Goal: Task Accomplishment & Management: Manage account settings

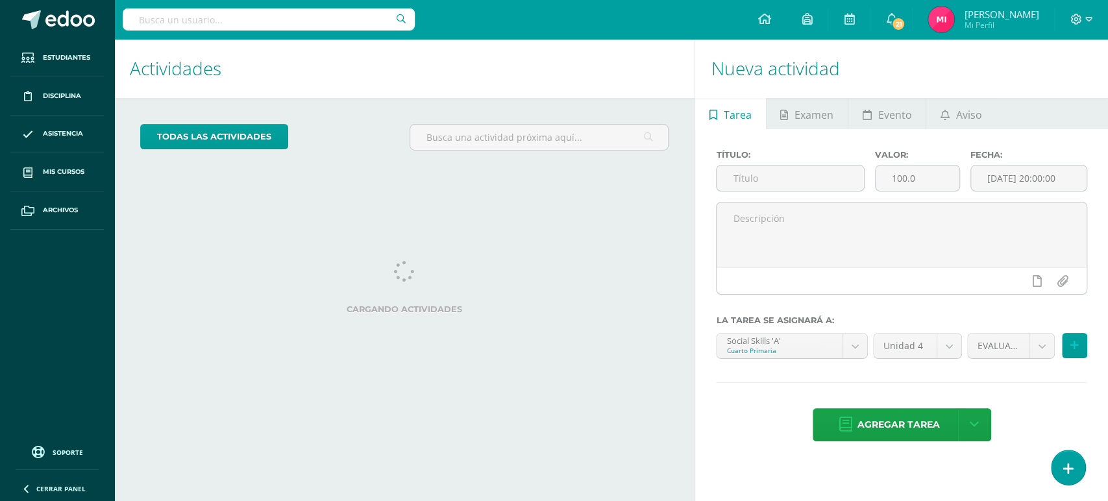
click at [332, 10] on input "text" at bounding box center [269, 19] width 292 height 22
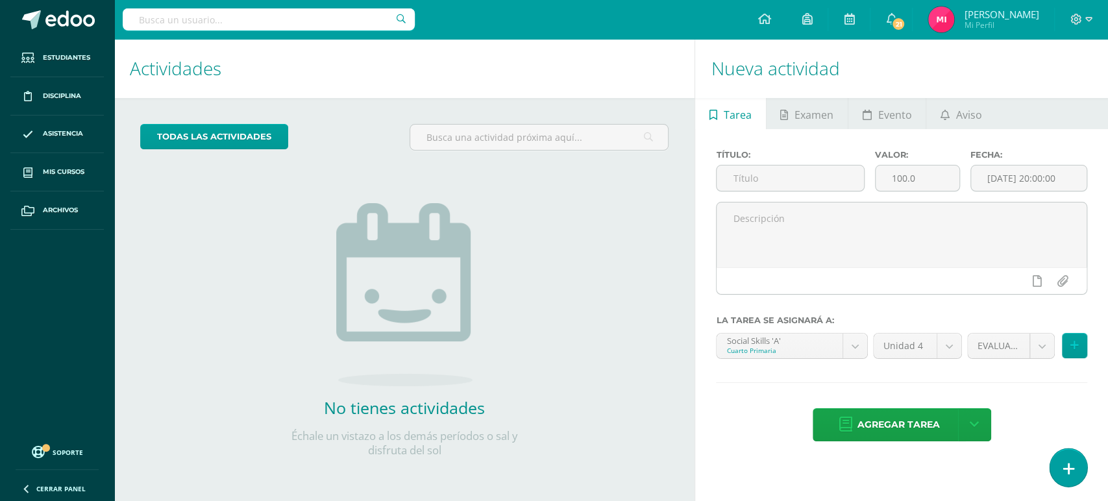
click at [1061, 464] on link at bounding box center [1068, 468] width 37 height 38
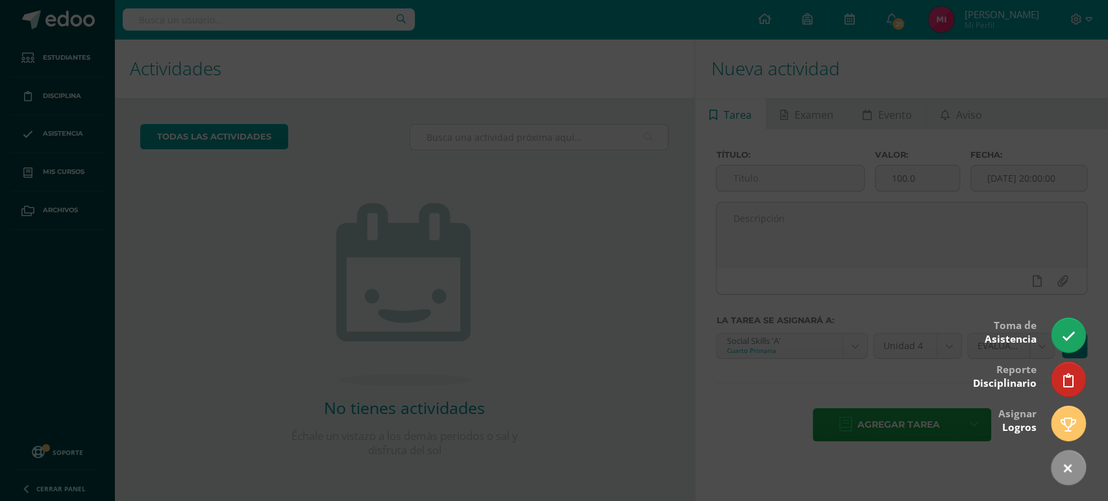
click at [727, 248] on div at bounding box center [554, 250] width 1108 height 501
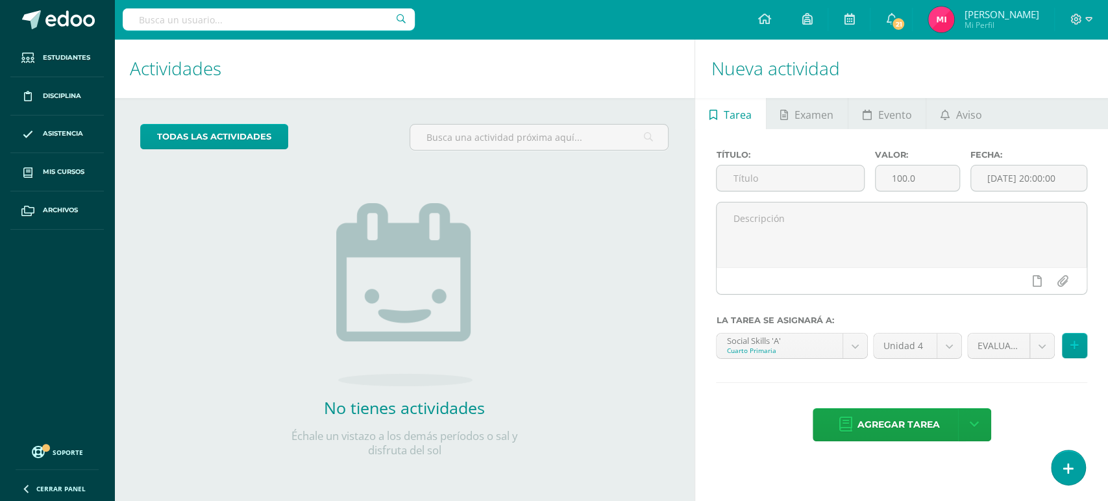
click at [309, 19] on input "text" at bounding box center [269, 19] width 292 height 22
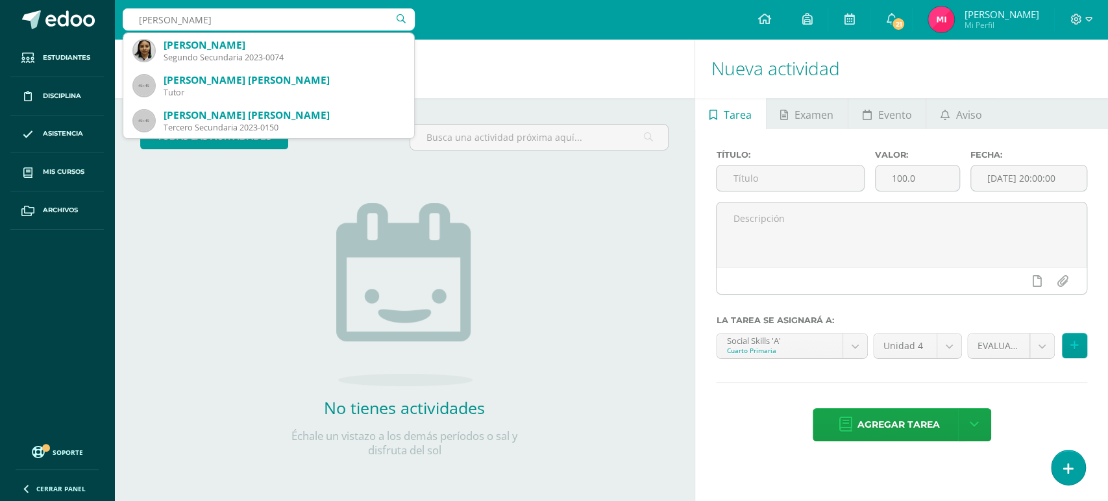
type input "marjorie se"
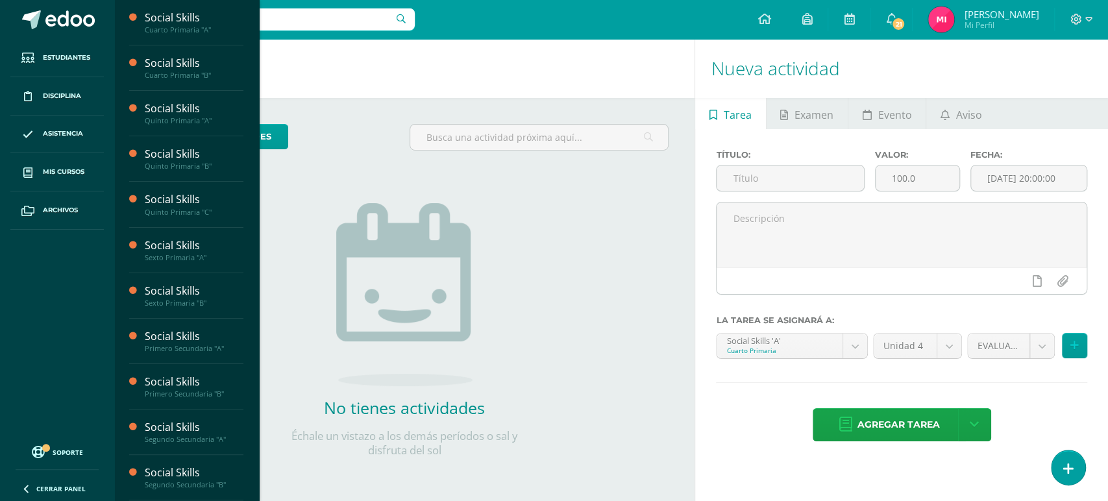
drag, startPoint x: 250, startPoint y: 166, endPoint x: 243, endPoint y: 341, distance: 175.4
click at [243, 341] on div "Social Skills Cuarto Primaria "A" Actividades Estudiantes Planificación Dosific…" at bounding box center [186, 250] width 145 height 501
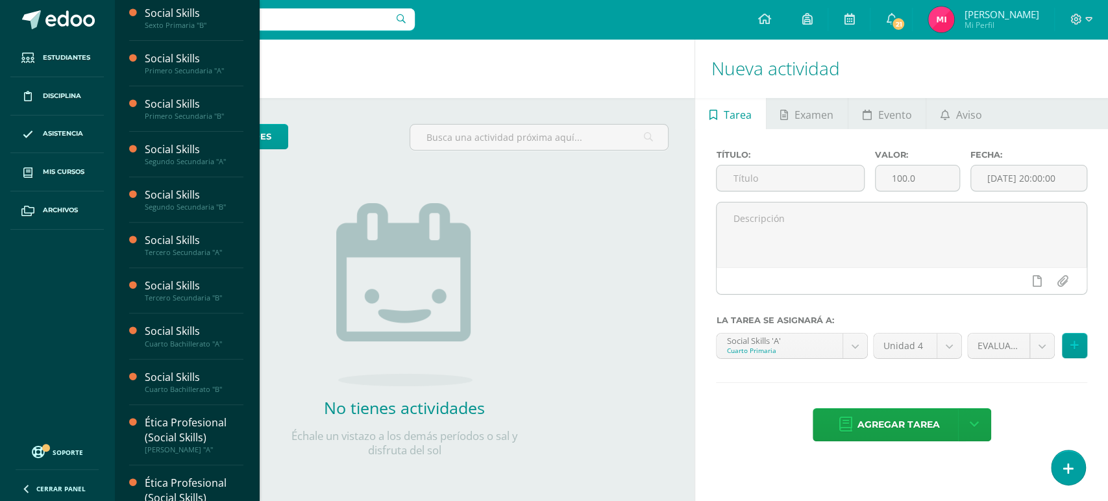
scroll to position [289, 0]
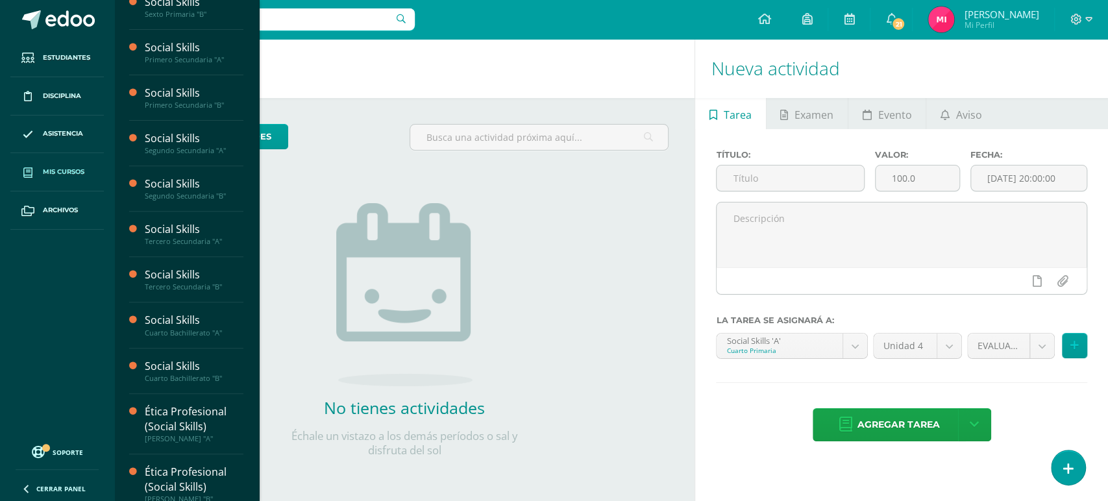
click at [68, 177] on span "Mis cursos" at bounding box center [64, 172] width 42 height 10
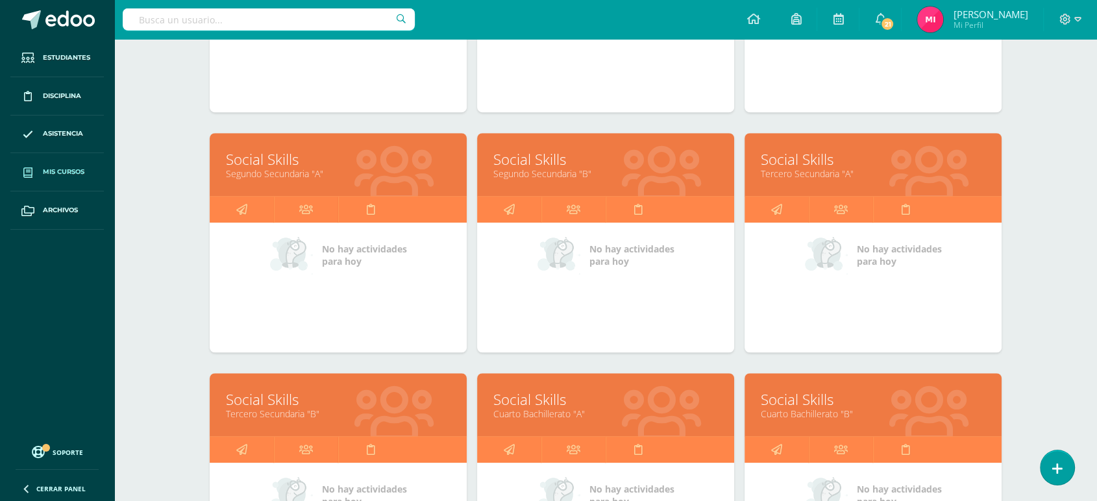
scroll to position [815, 0]
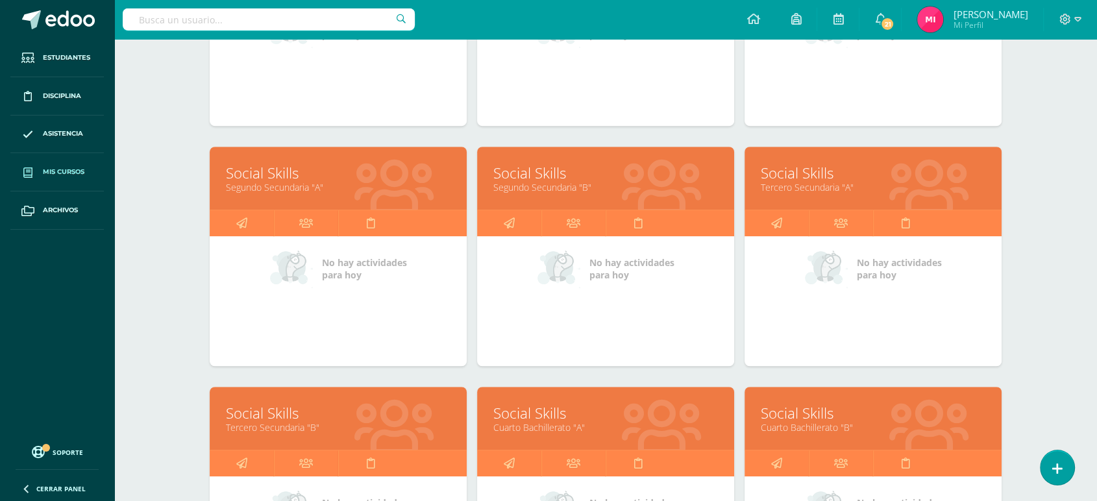
click at [827, 181] on link "Tercero Secundaria "A"" at bounding box center [873, 187] width 225 height 12
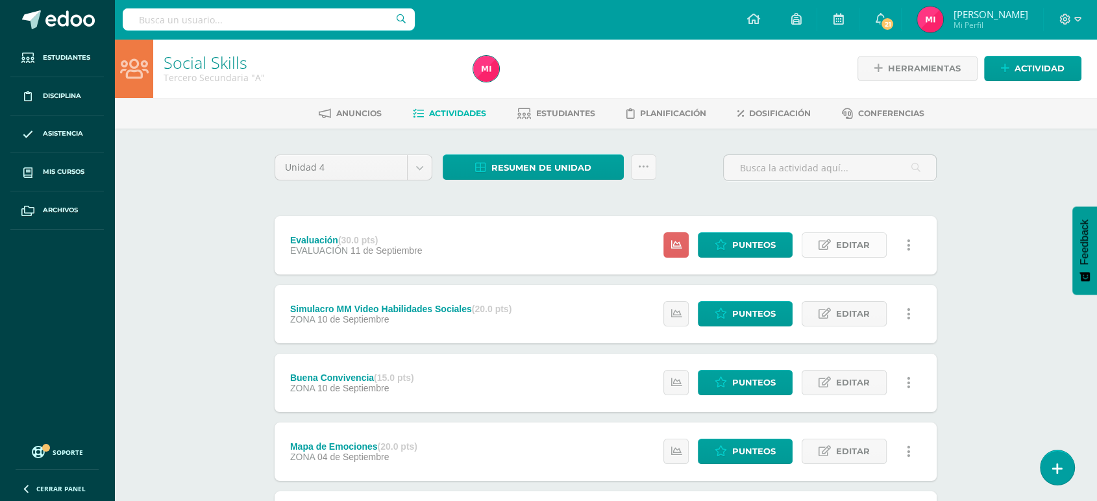
click at [852, 254] on span "Editar" at bounding box center [853, 245] width 34 height 24
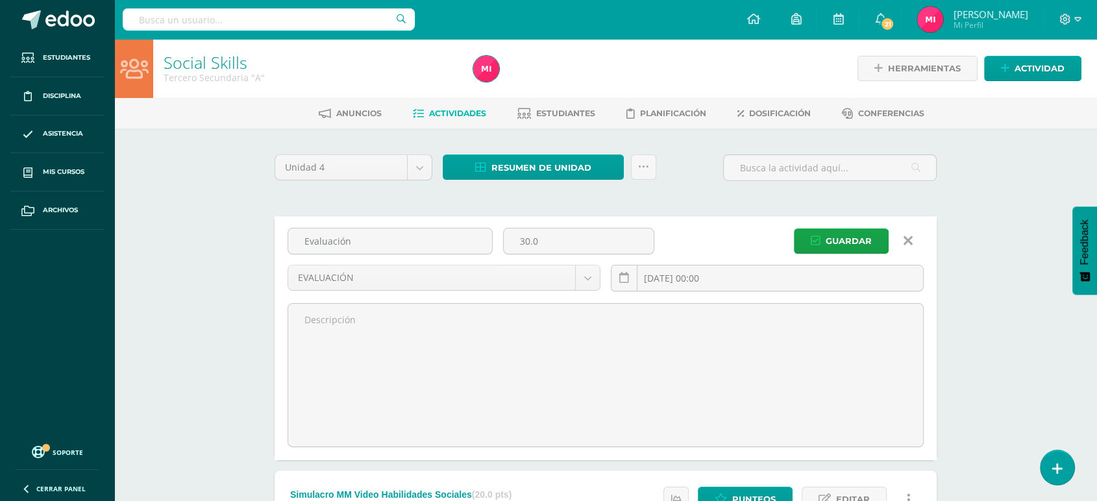
click at [908, 238] on icon at bounding box center [908, 241] width 9 height 14
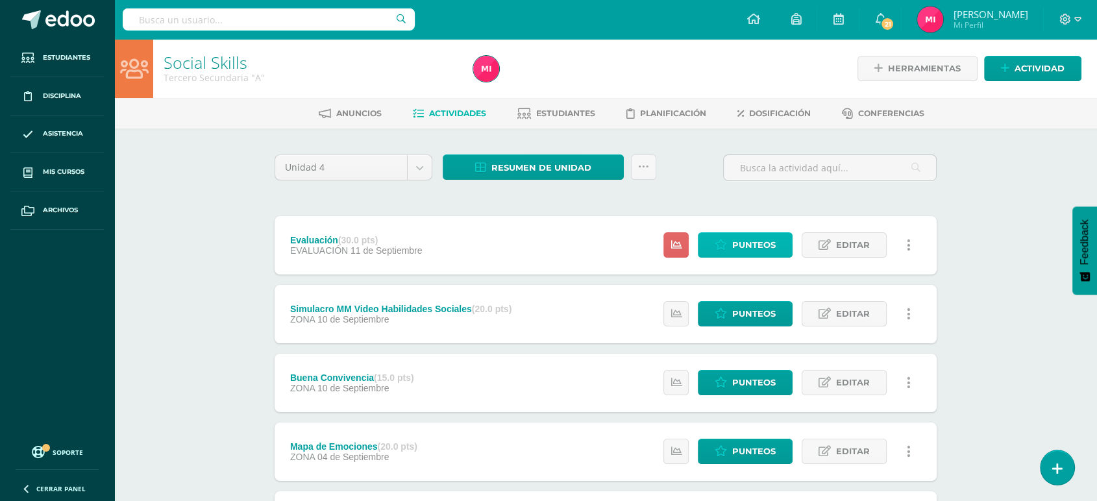
click at [754, 240] on span "Punteos" at bounding box center [753, 245] width 43 height 24
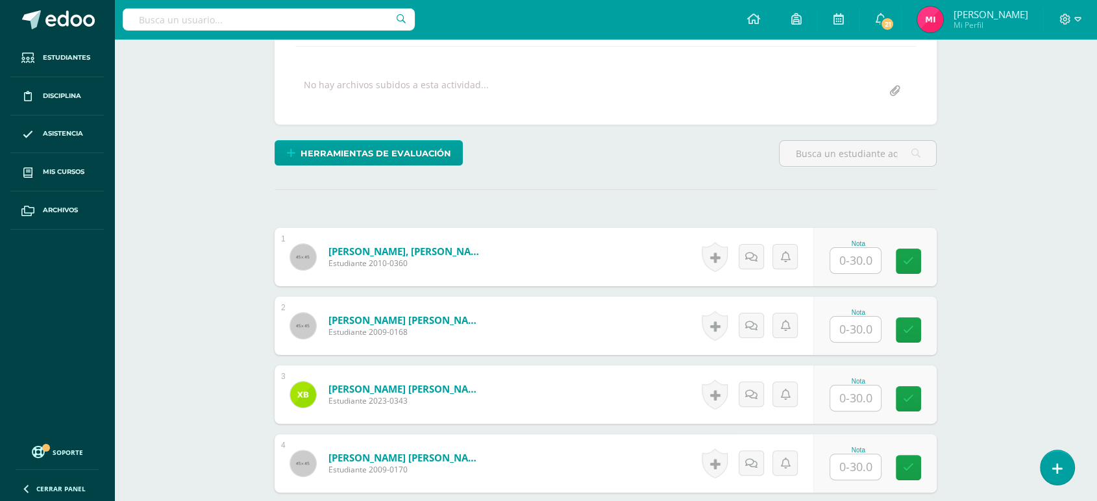
scroll to position [232, 0]
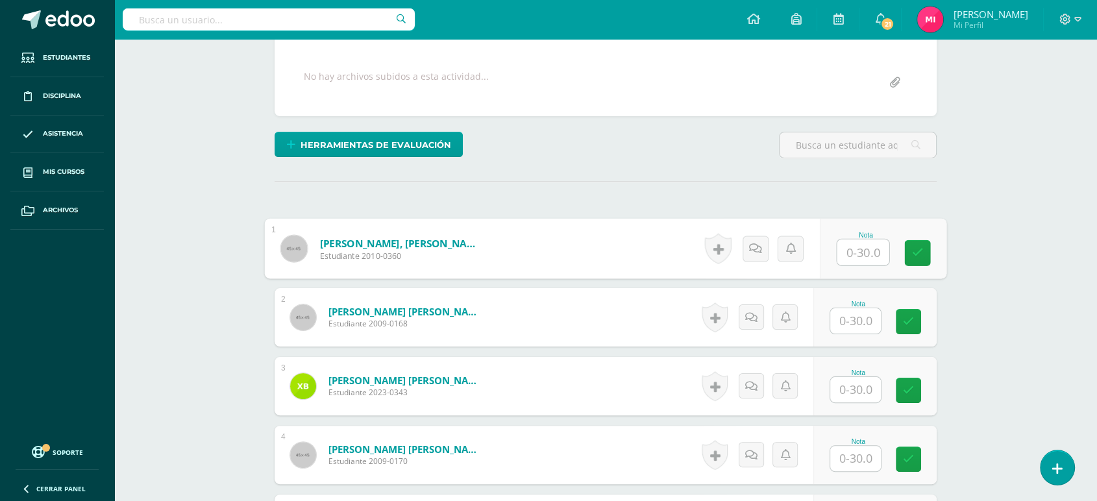
click at [857, 256] on input "text" at bounding box center [863, 253] width 52 height 26
type input "30"
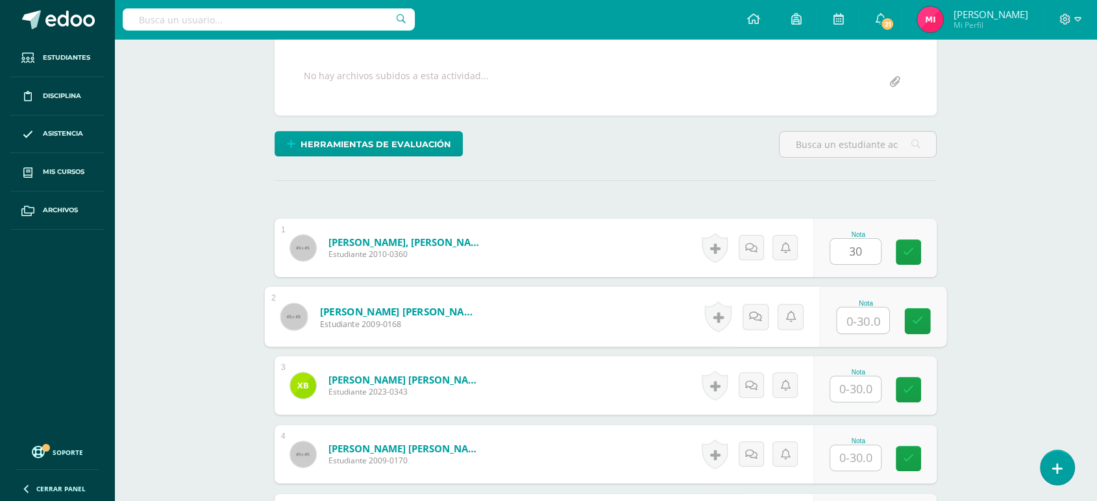
click at [861, 321] on input "text" at bounding box center [863, 321] width 52 height 26
type input "30"
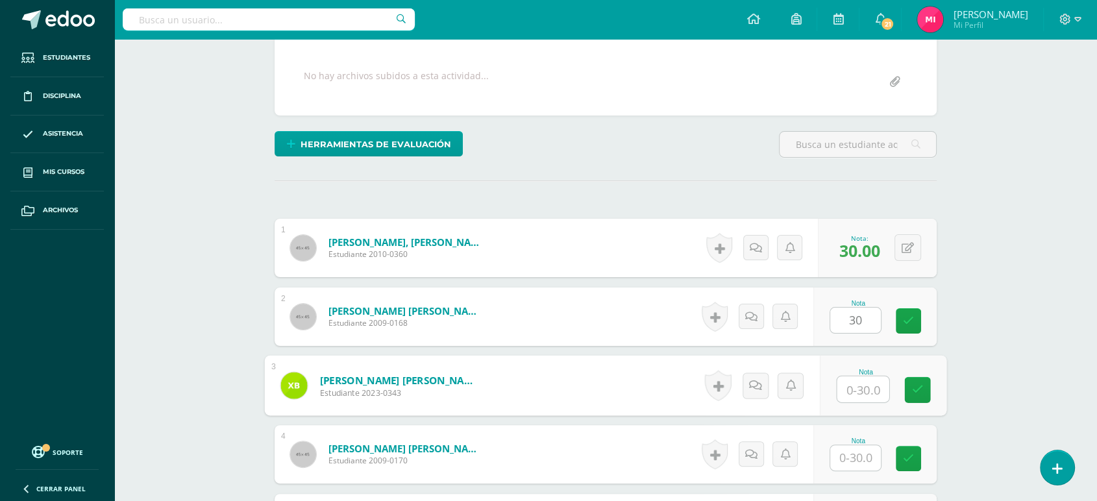
click at [858, 398] on input "text" at bounding box center [863, 390] width 52 height 26
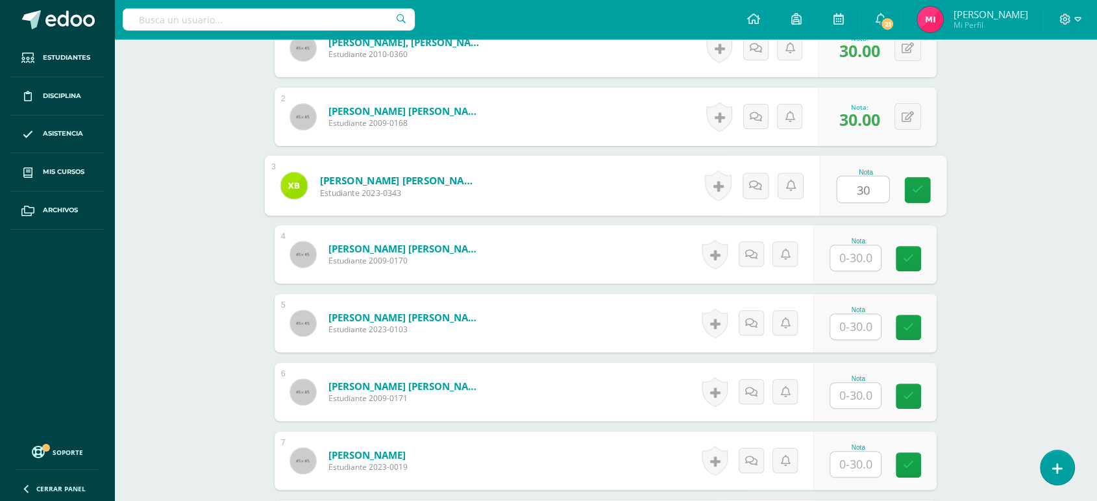
scroll to position [467, 0]
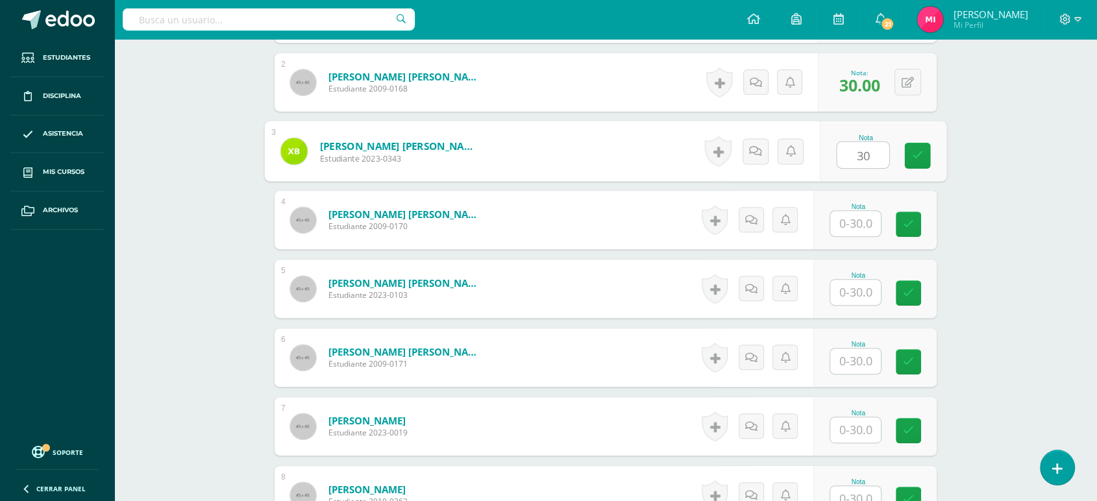
type input "30"
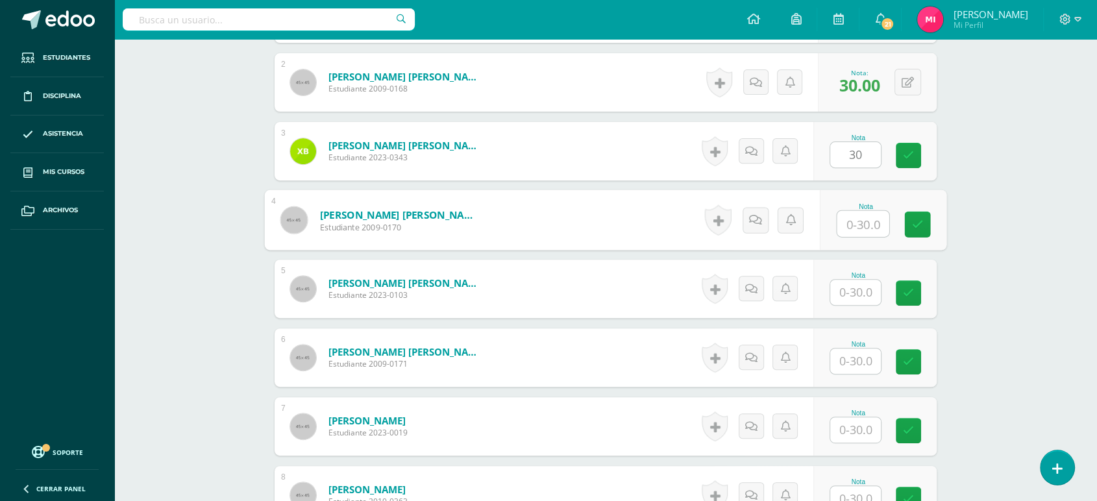
click at [857, 212] on input "text" at bounding box center [863, 224] width 52 height 26
type input "30"
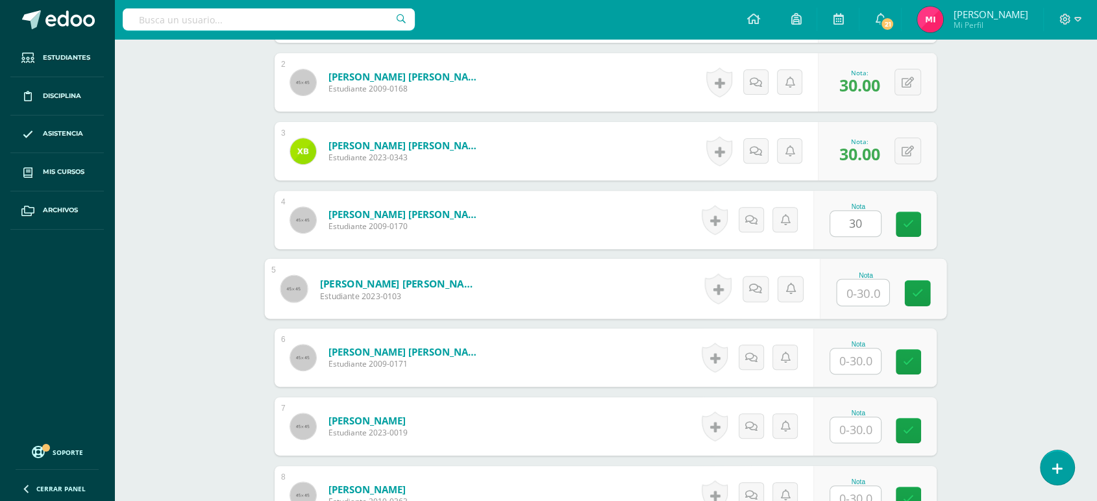
click at [865, 291] on input "text" at bounding box center [863, 293] width 52 height 26
type input "30"
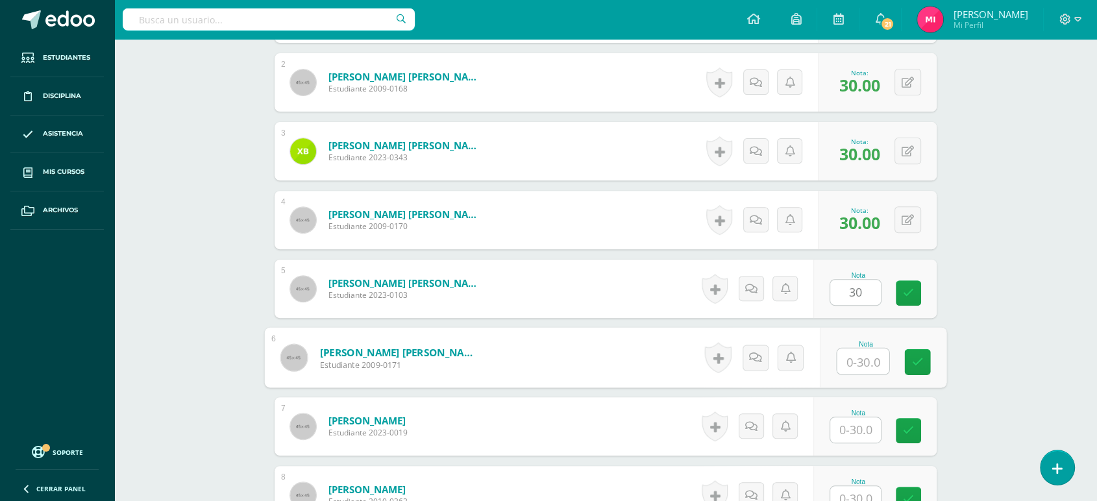
click at [867, 369] on input "text" at bounding box center [863, 362] width 52 height 26
type input "30"
click at [853, 425] on input "text" at bounding box center [855, 429] width 51 height 25
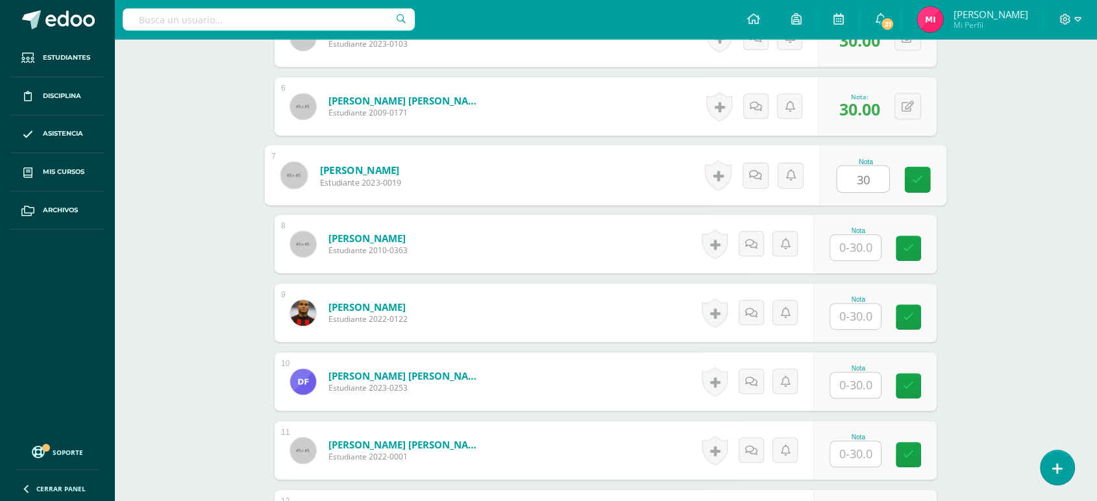
scroll to position [743, 0]
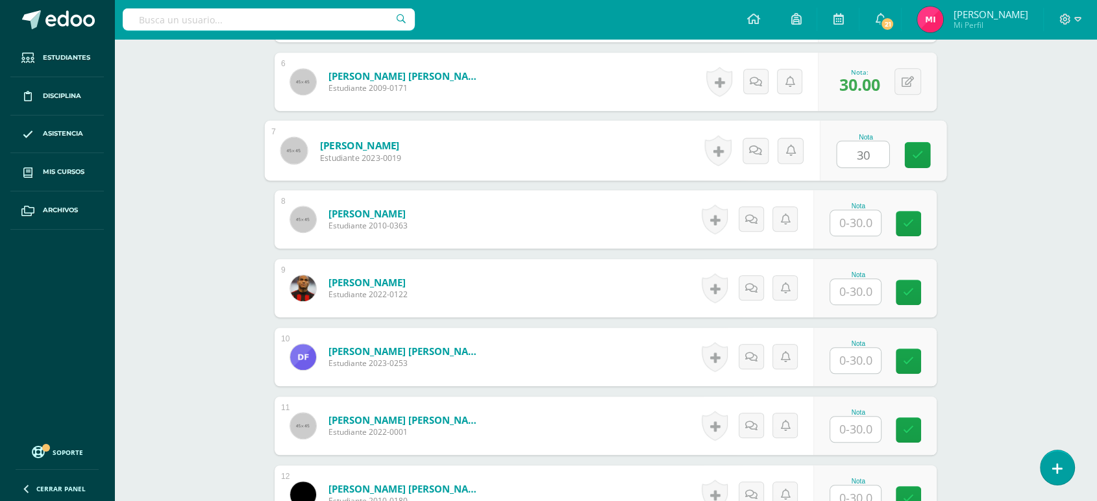
type input "30"
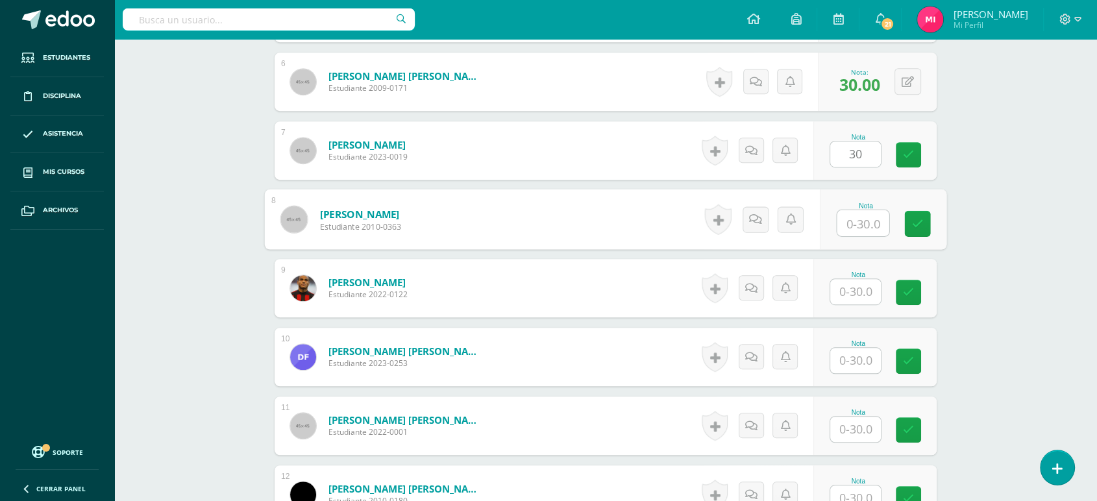
click at [858, 213] on input "text" at bounding box center [863, 223] width 52 height 26
type input "30"
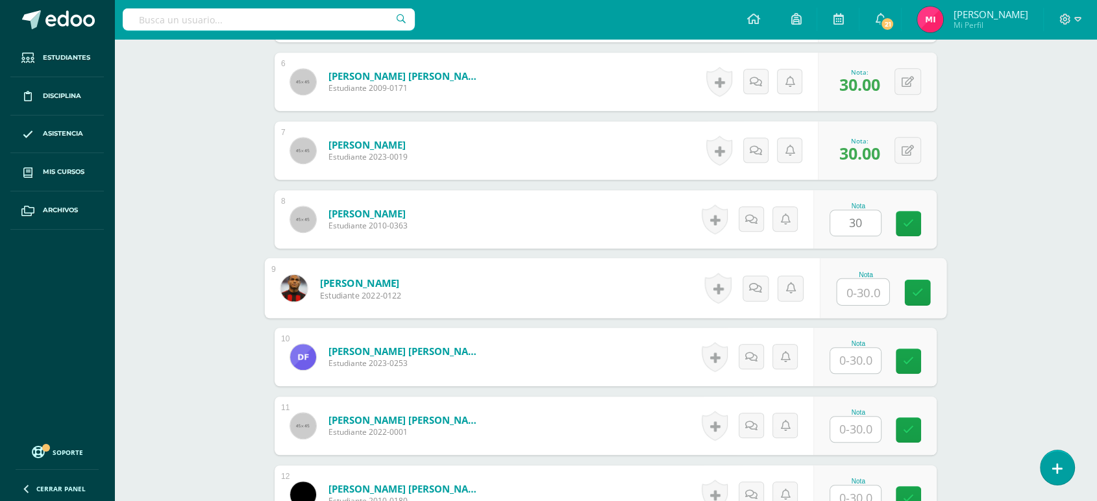
click at [867, 298] on input "text" at bounding box center [863, 292] width 52 height 26
type input "30"
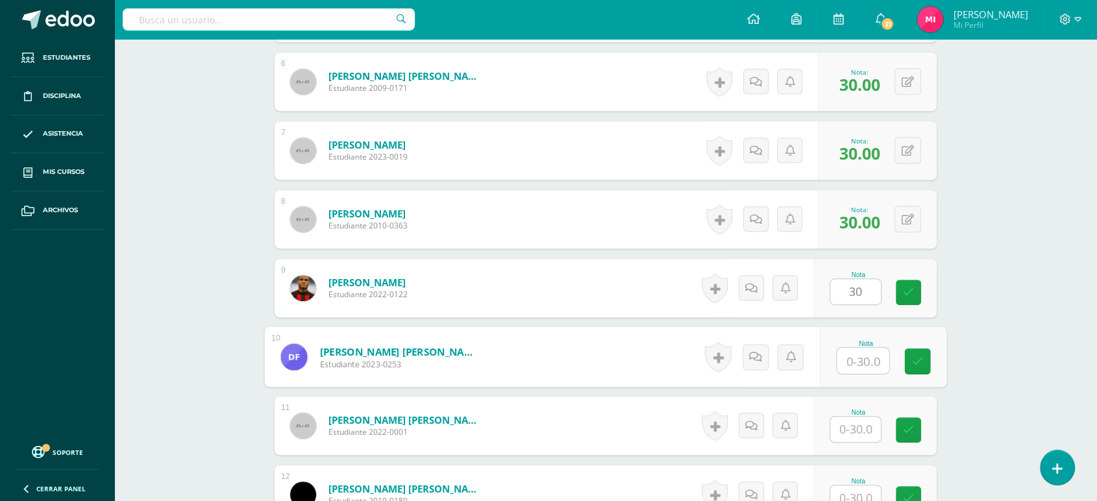
click at [865, 362] on input "text" at bounding box center [863, 361] width 52 height 26
type input "30"
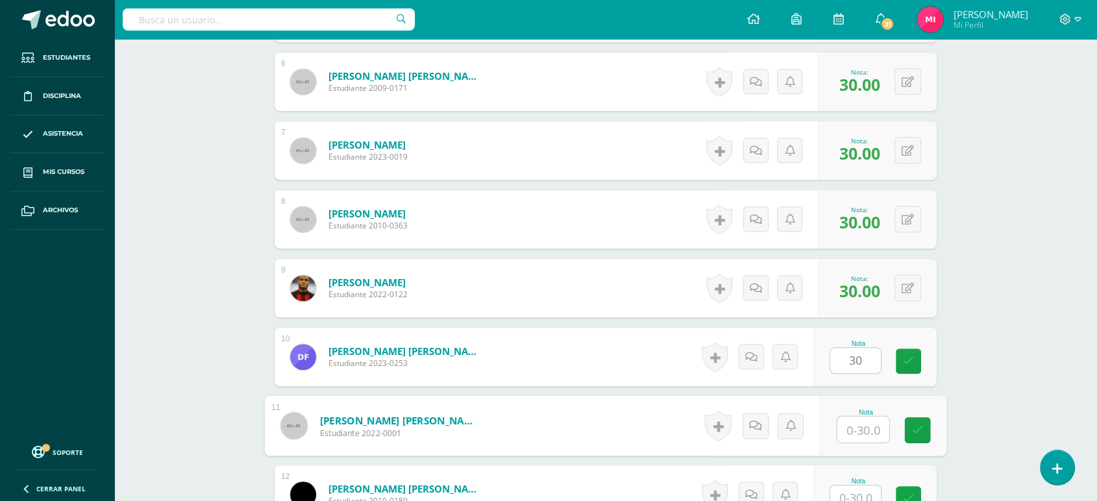
click at [859, 430] on input "text" at bounding box center [863, 430] width 52 height 26
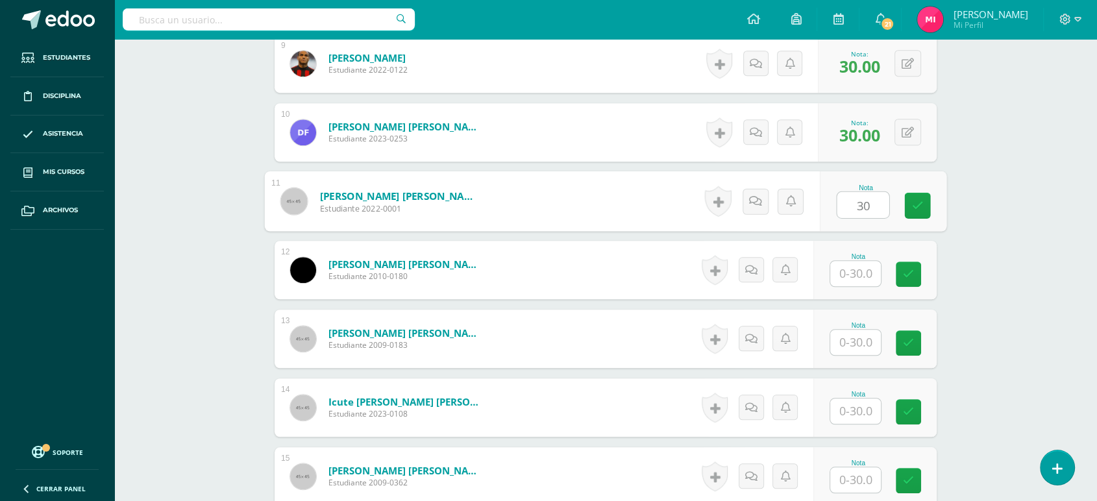
scroll to position [937, 0]
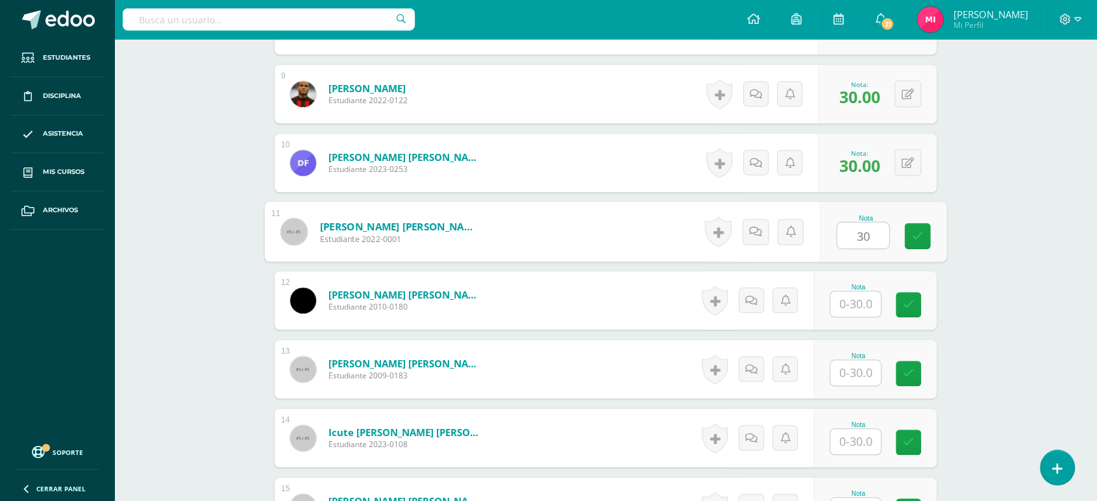
type input "30"
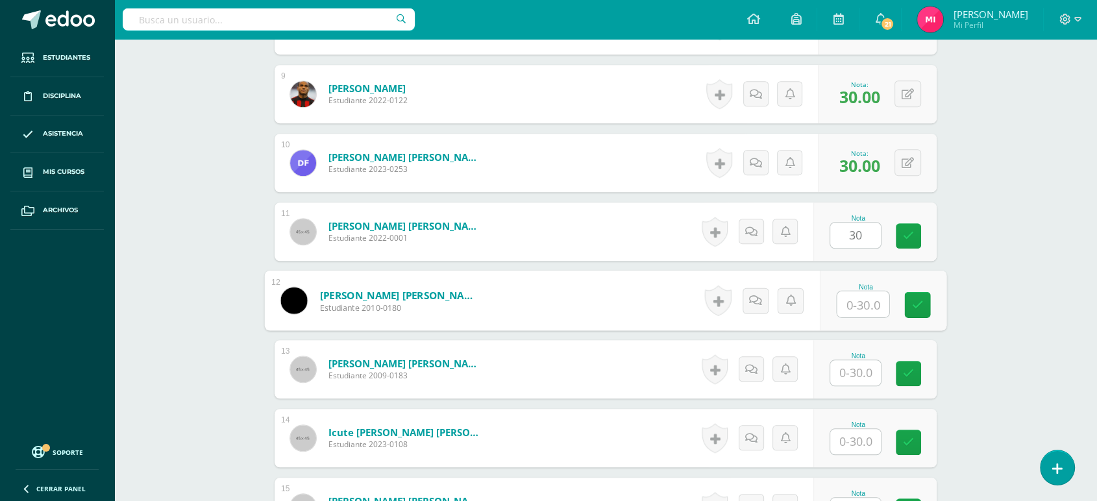
click at [863, 300] on input "text" at bounding box center [863, 304] width 52 height 26
type input "30"
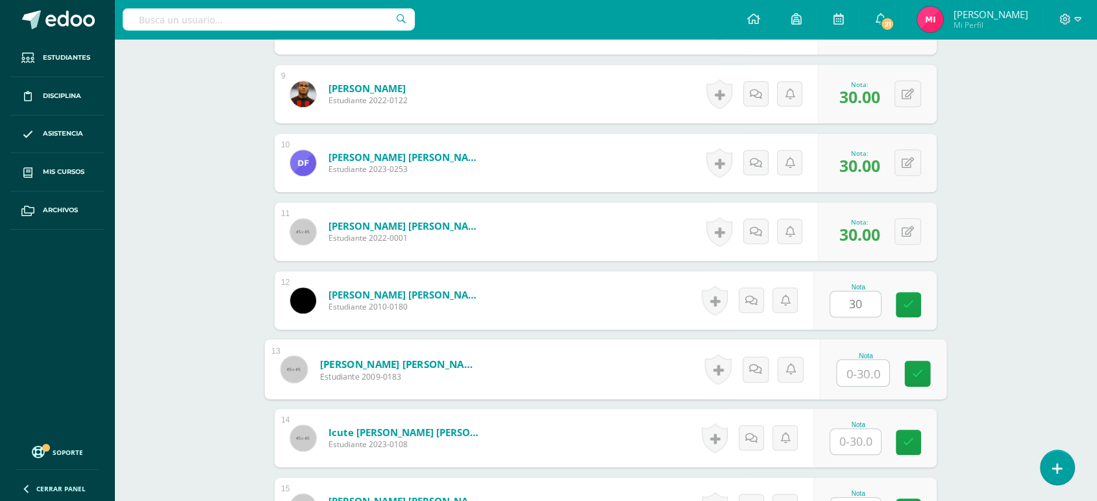
click at [862, 369] on input "text" at bounding box center [863, 373] width 52 height 26
type input "30"
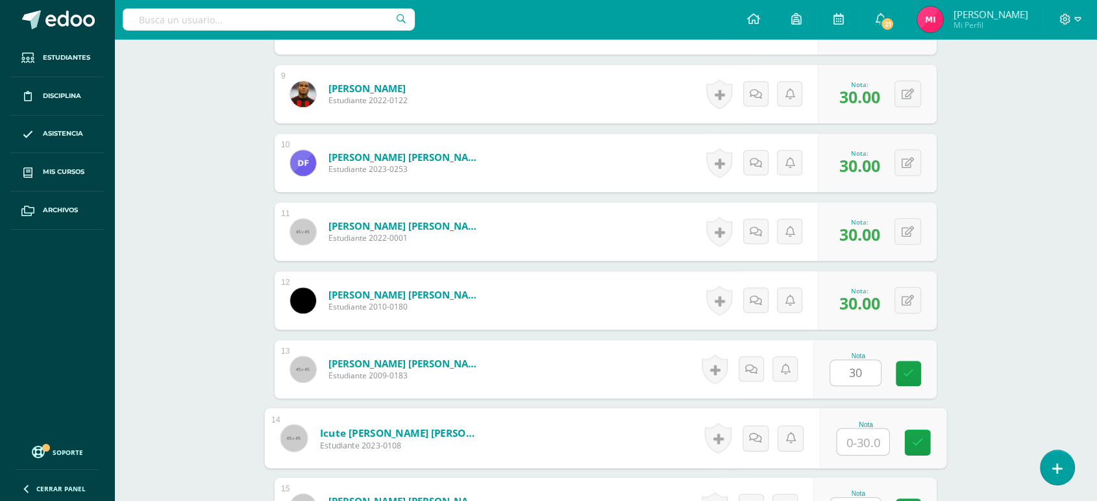
click at [872, 450] on input "text" at bounding box center [863, 442] width 52 height 26
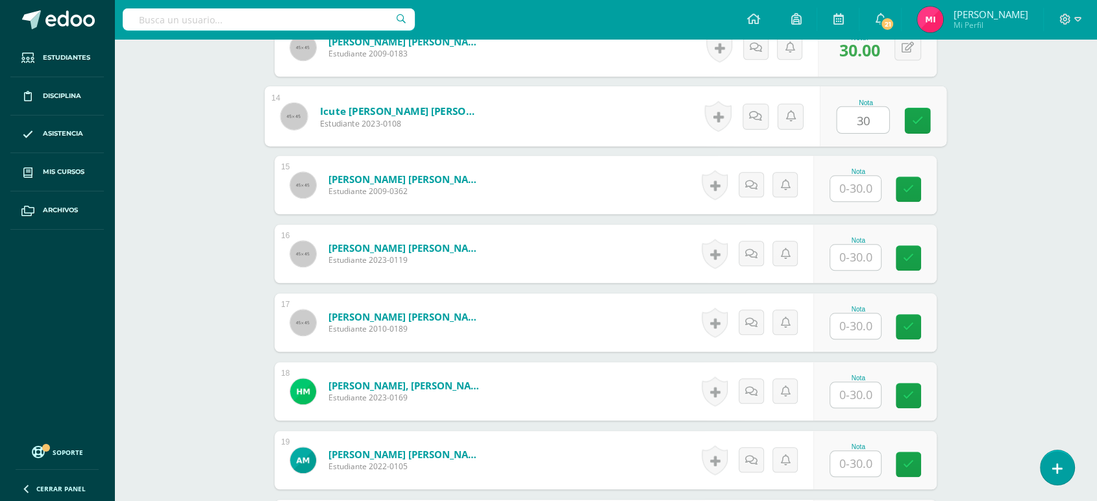
scroll to position [1262, 0]
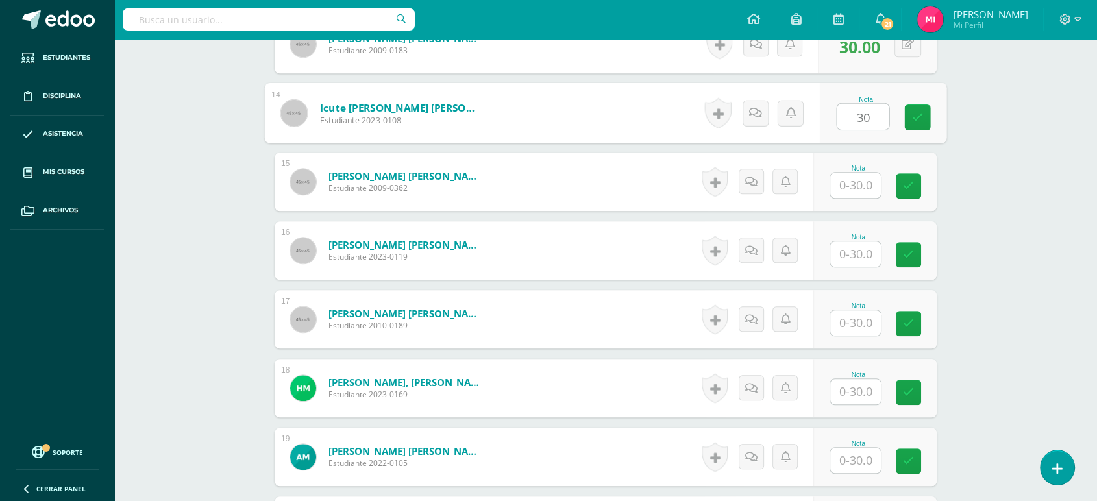
type input "30"
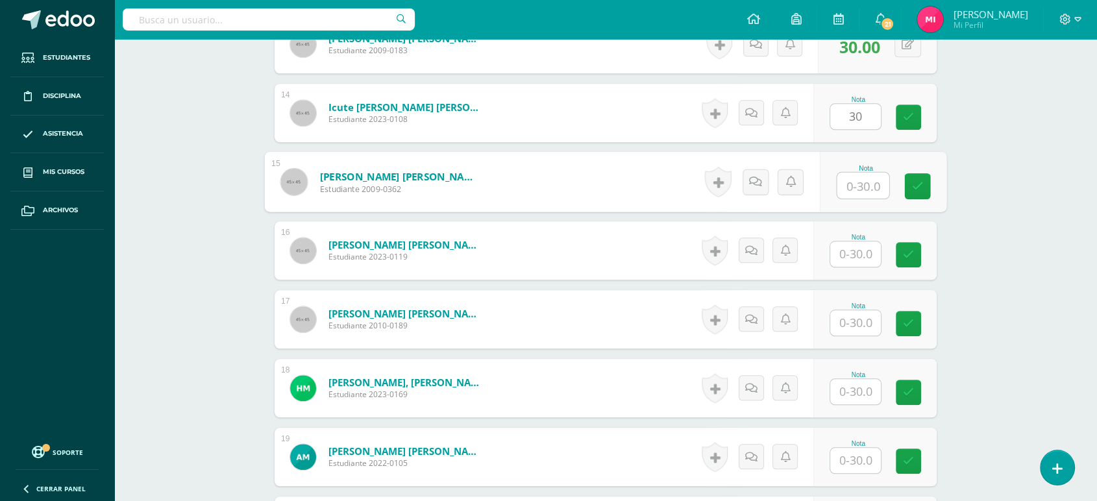
click at [862, 184] on input "text" at bounding box center [863, 186] width 52 height 26
type input "30"
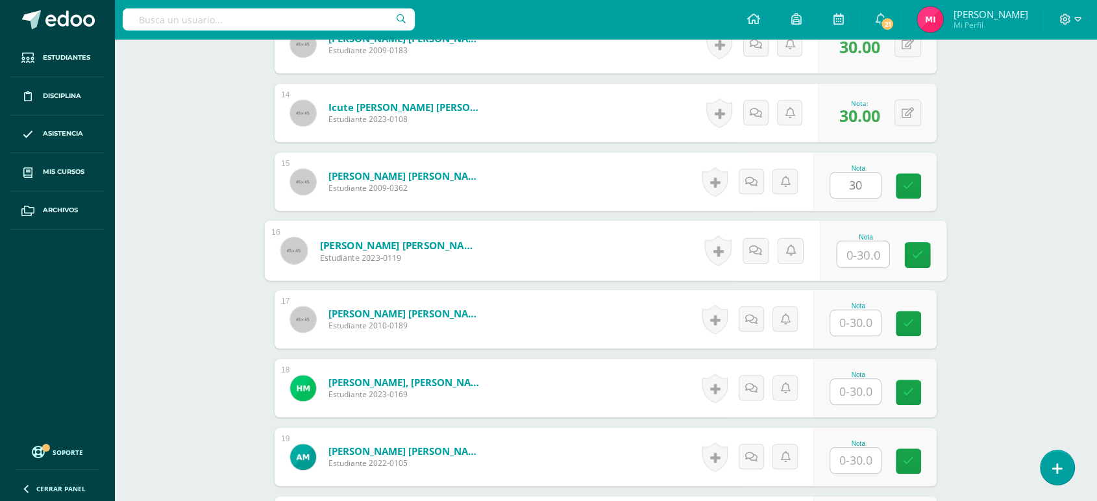
click at [854, 265] on input "text" at bounding box center [863, 254] width 52 height 26
type input "30"
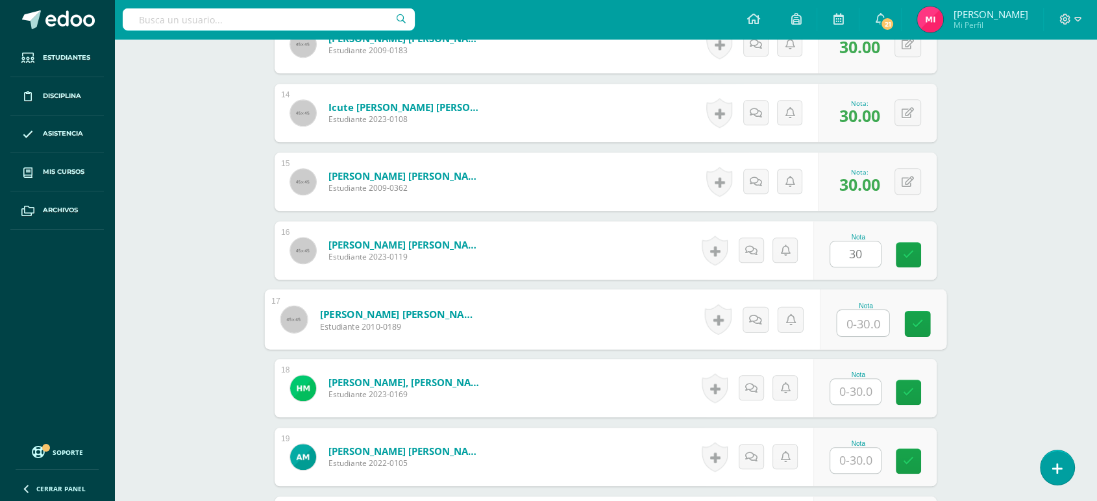
click at [866, 330] on input "text" at bounding box center [863, 323] width 52 height 26
type input "30"
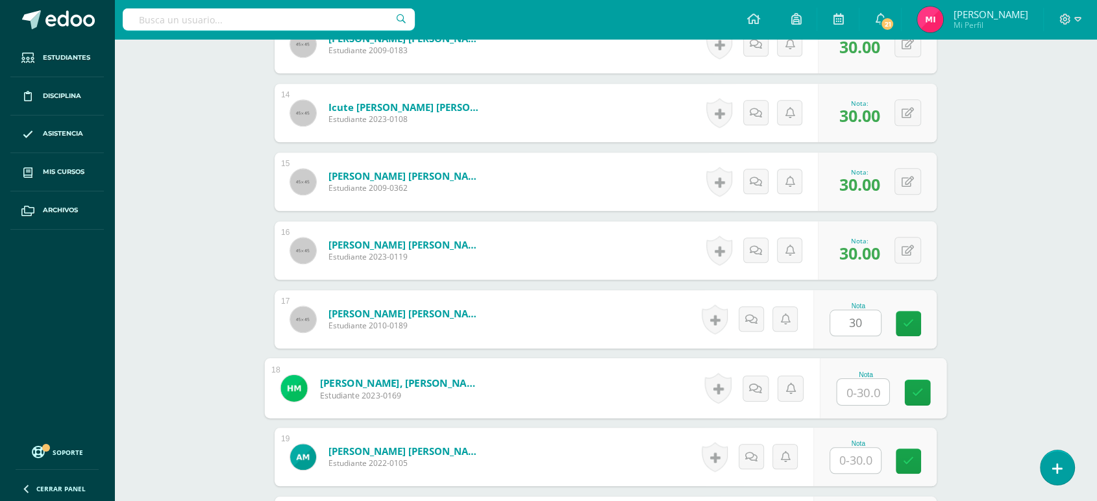
click at [871, 386] on input "text" at bounding box center [863, 392] width 52 height 26
type input "30"
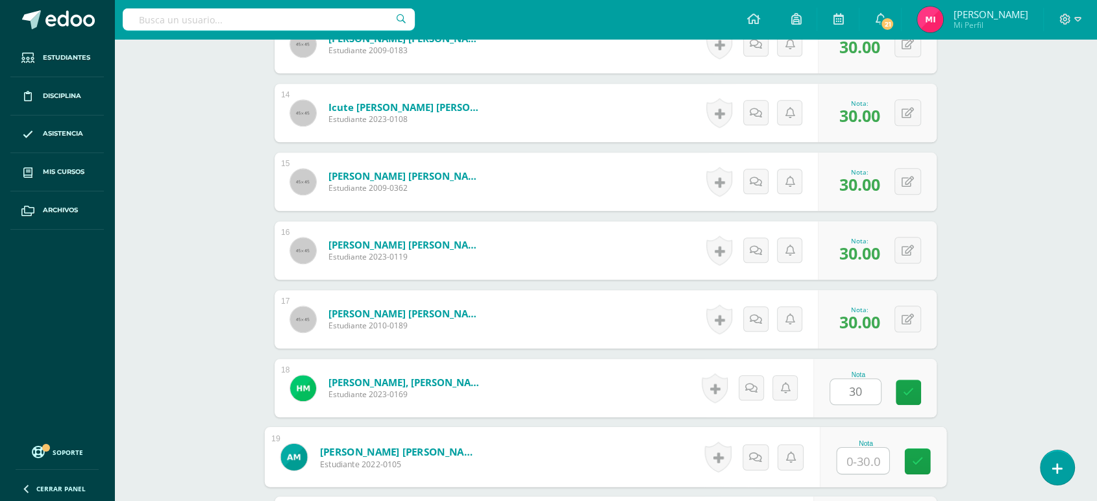
click at [852, 462] on input "text" at bounding box center [863, 461] width 52 height 26
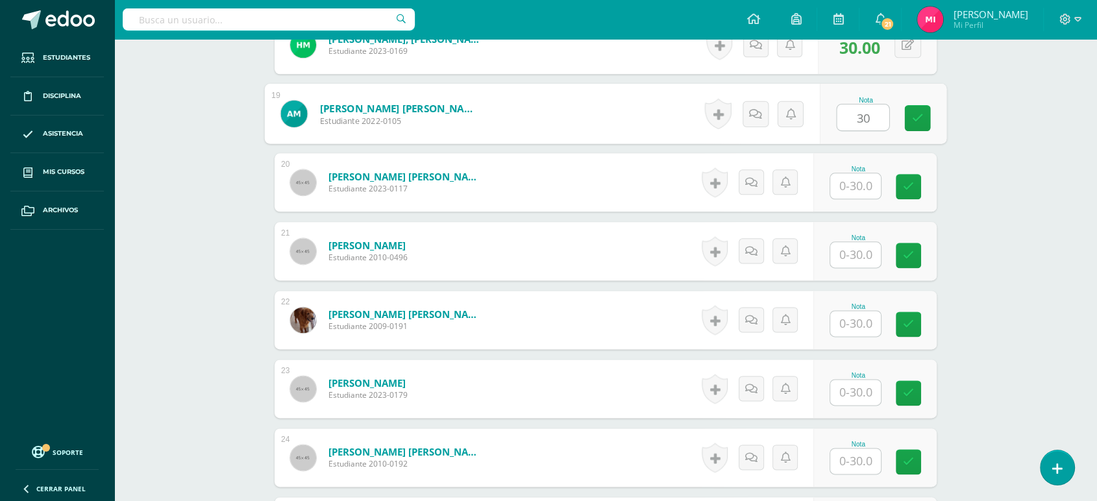
scroll to position [1611, 0]
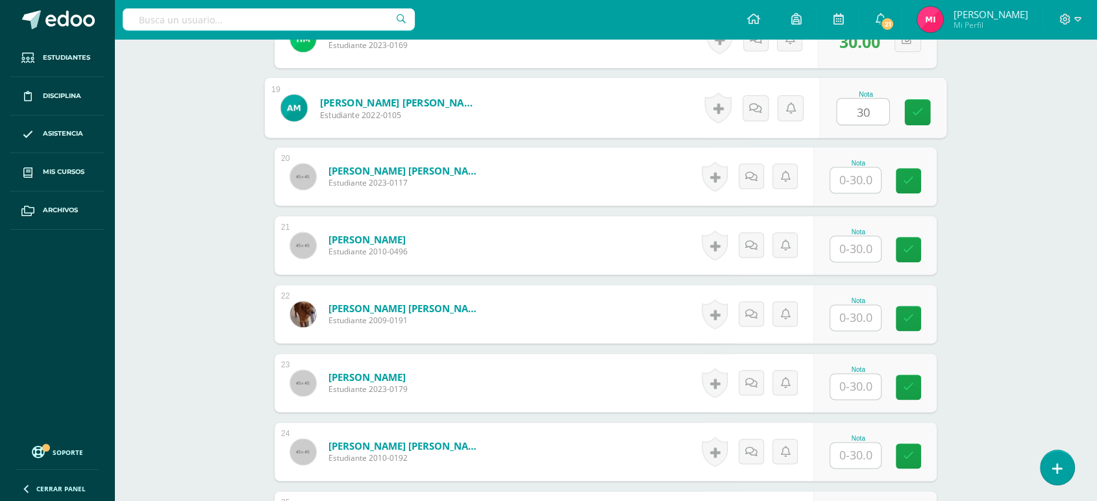
type input "30"
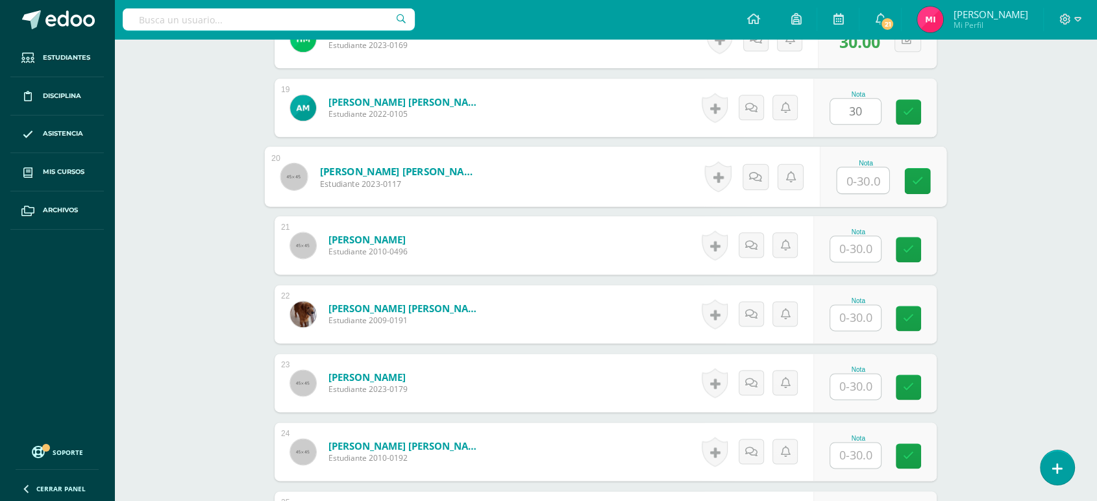
click at [863, 180] on input "text" at bounding box center [863, 180] width 52 height 26
type input "30"
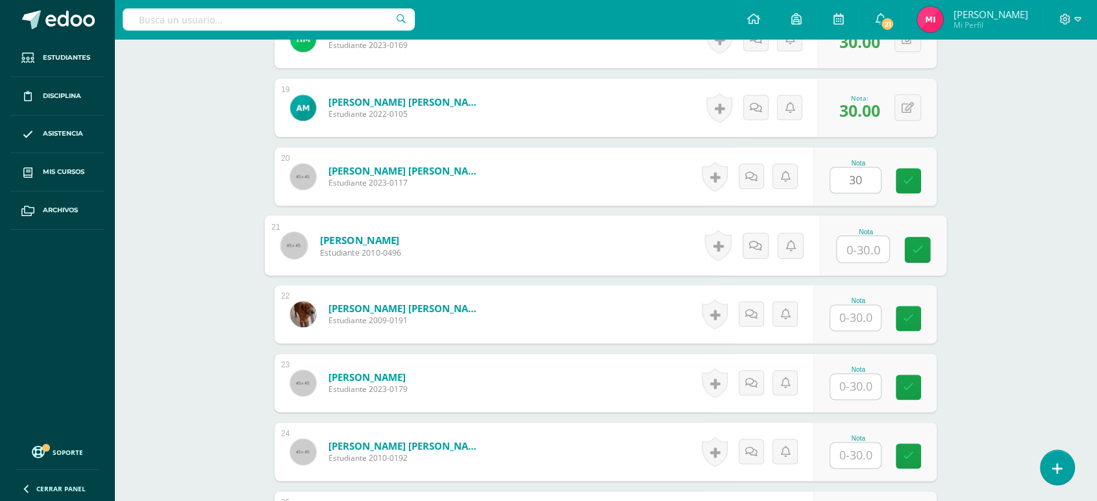
click at [860, 248] on input "text" at bounding box center [863, 249] width 52 height 26
type input "30"
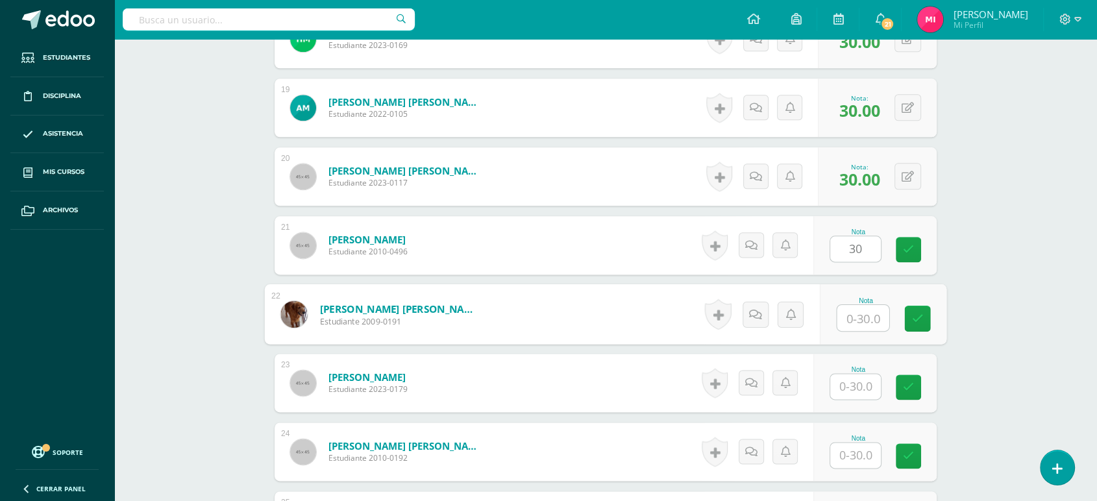
click at [867, 318] on input "text" at bounding box center [863, 318] width 52 height 26
type input "30"
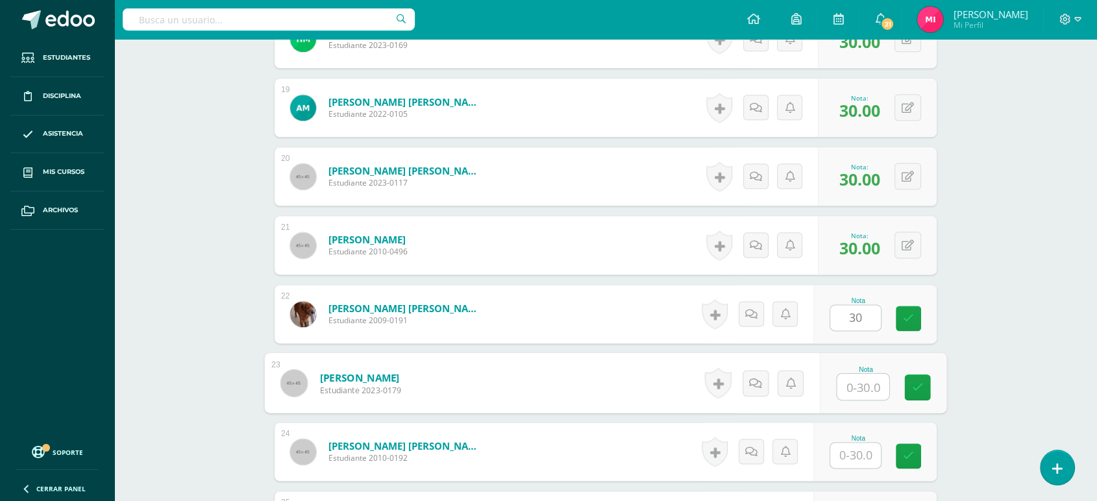
click at [861, 394] on input "text" at bounding box center [863, 387] width 52 height 26
type input "30"
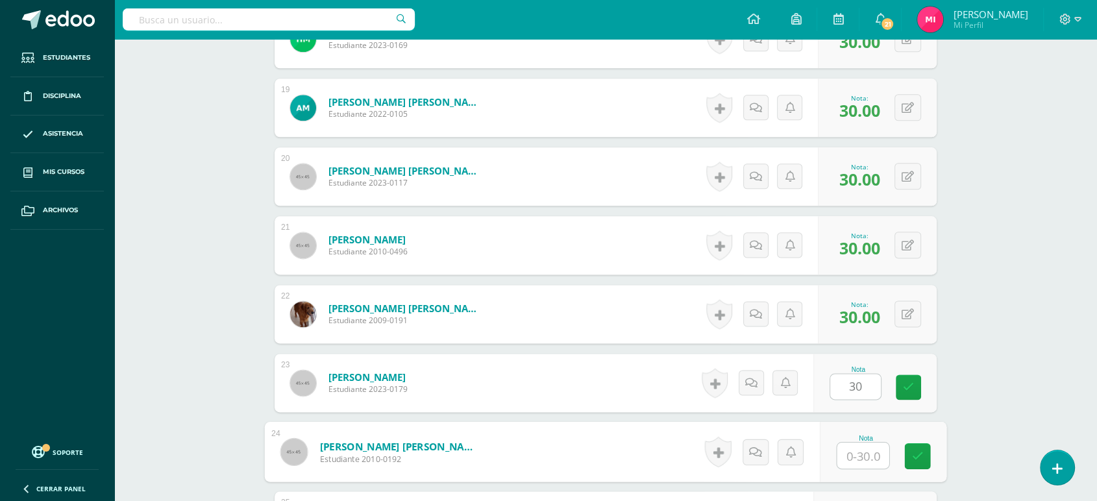
click at [868, 455] on input "text" at bounding box center [863, 456] width 52 height 26
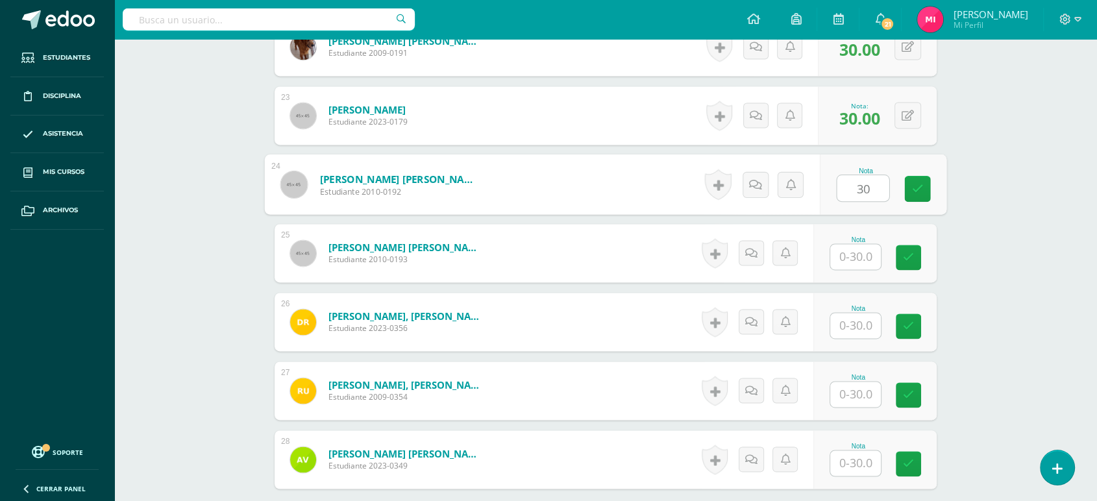
scroll to position [1916, 0]
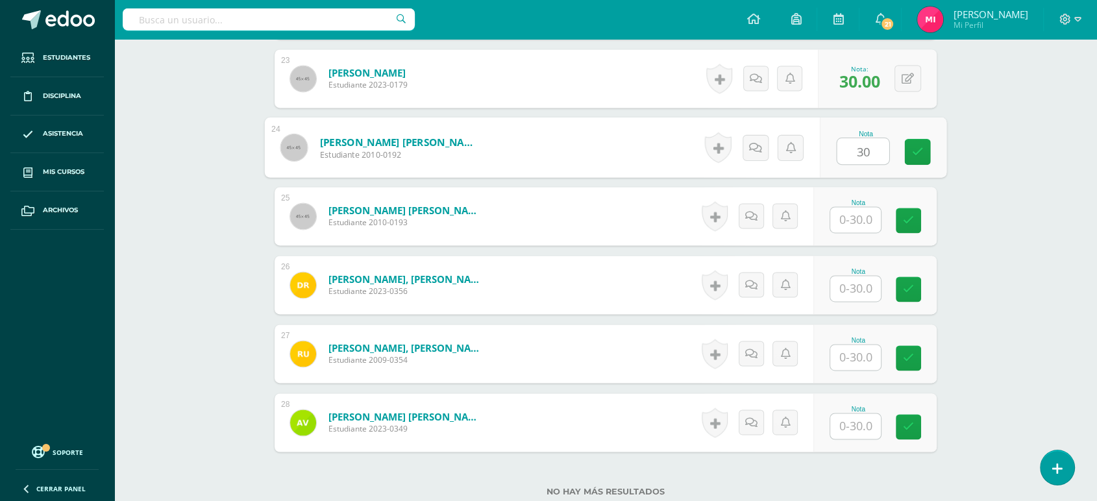
type input "30"
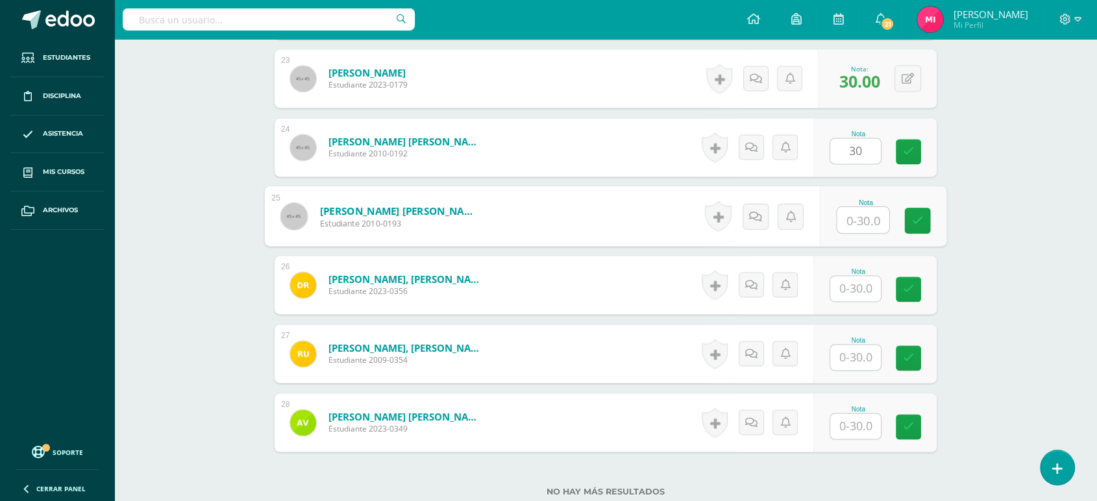
click at [870, 222] on input "text" at bounding box center [863, 220] width 52 height 26
type input "30"
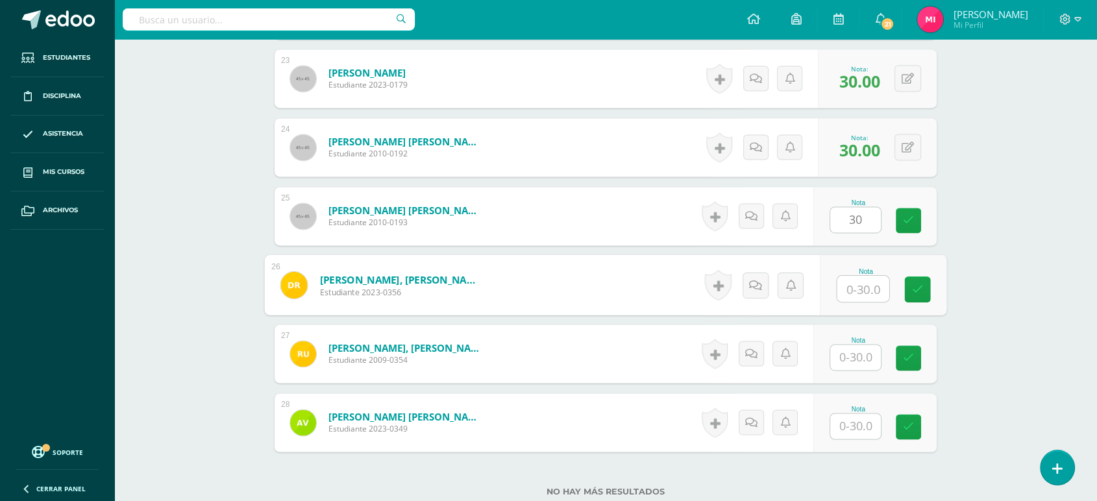
click at [863, 280] on input "text" at bounding box center [863, 289] width 52 height 26
type input "30"
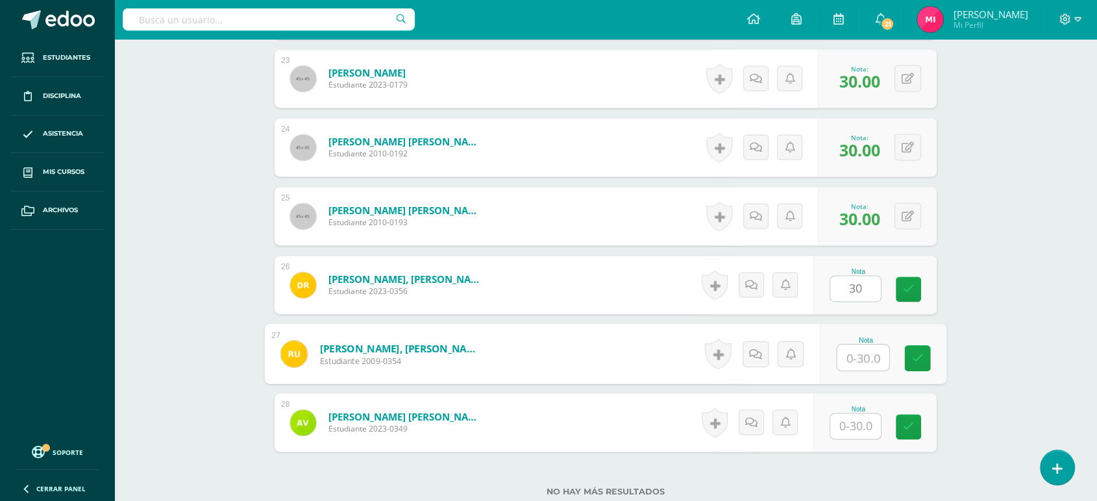
click at [860, 351] on input "text" at bounding box center [863, 358] width 52 height 26
type input "30"
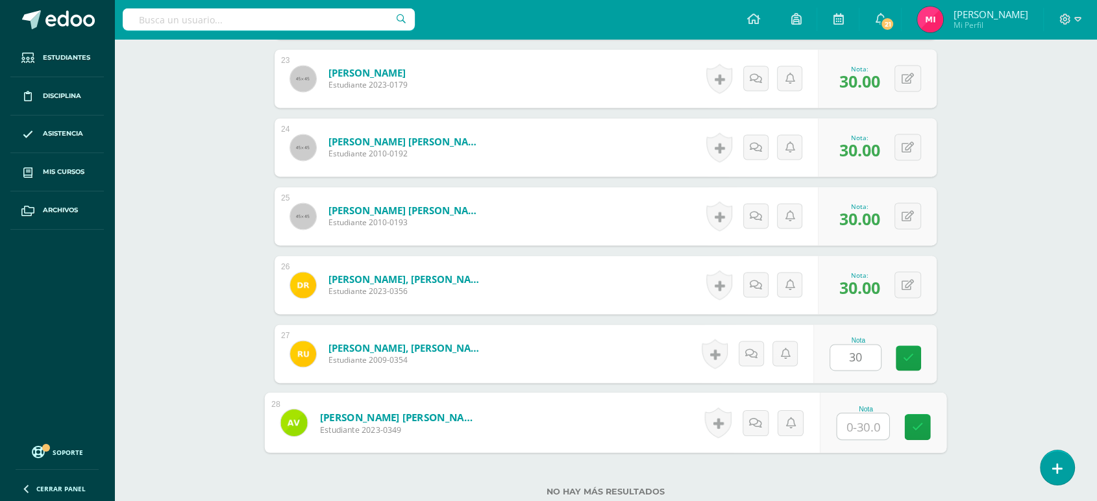
click at [873, 431] on input "text" at bounding box center [863, 427] width 52 height 26
type input "30"
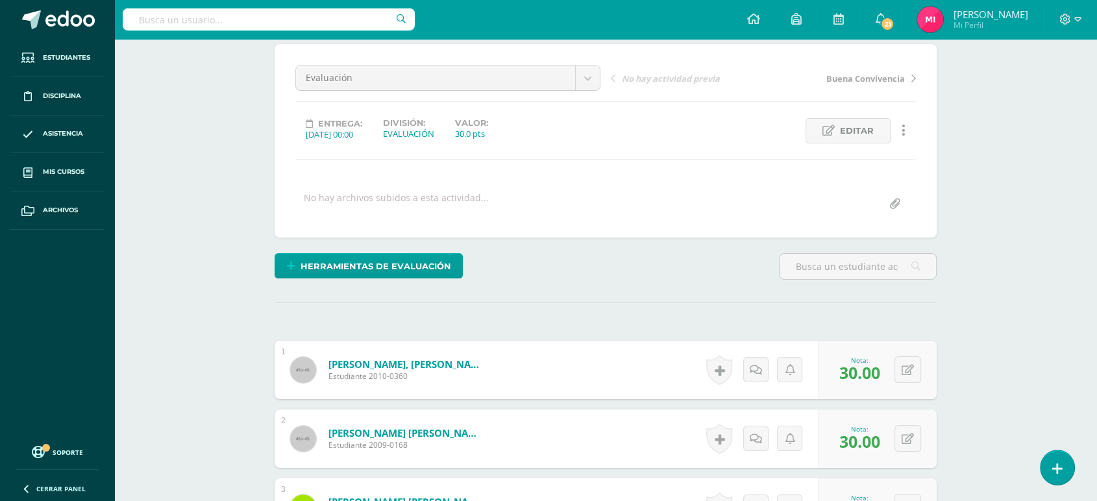
scroll to position [0, 0]
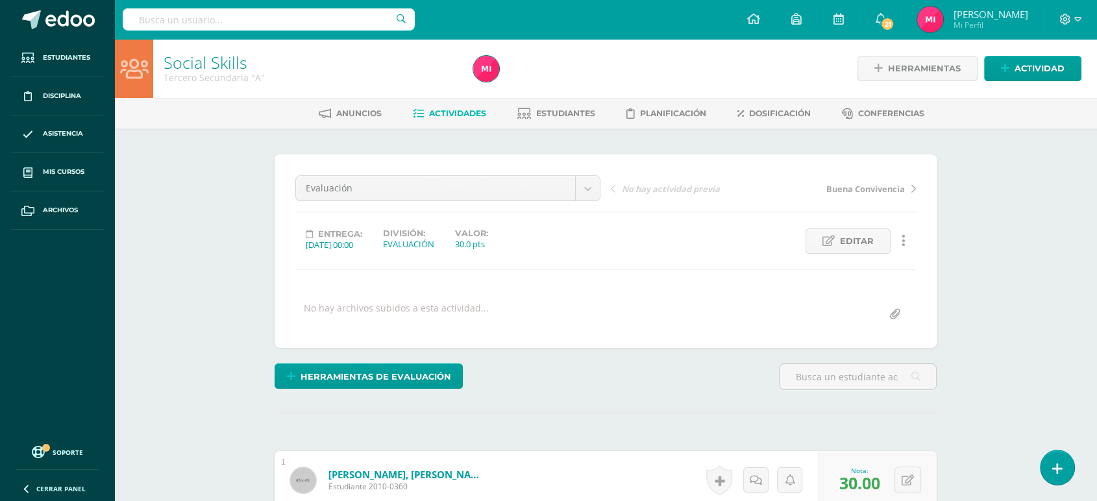
drag, startPoint x: 252, startPoint y: 117, endPoint x: 275, endPoint y: 230, distance: 115.2
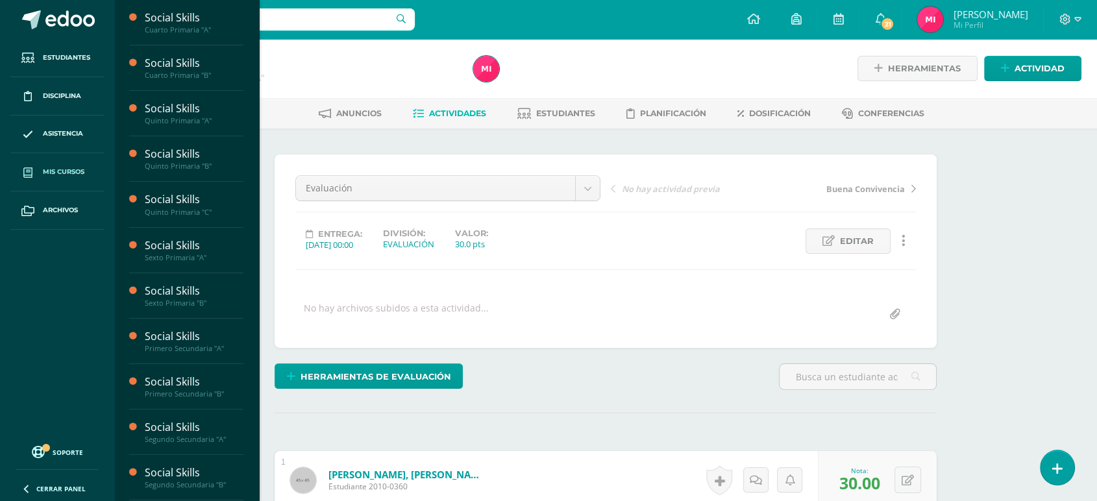
click at [60, 169] on span "Mis cursos" at bounding box center [64, 172] width 42 height 10
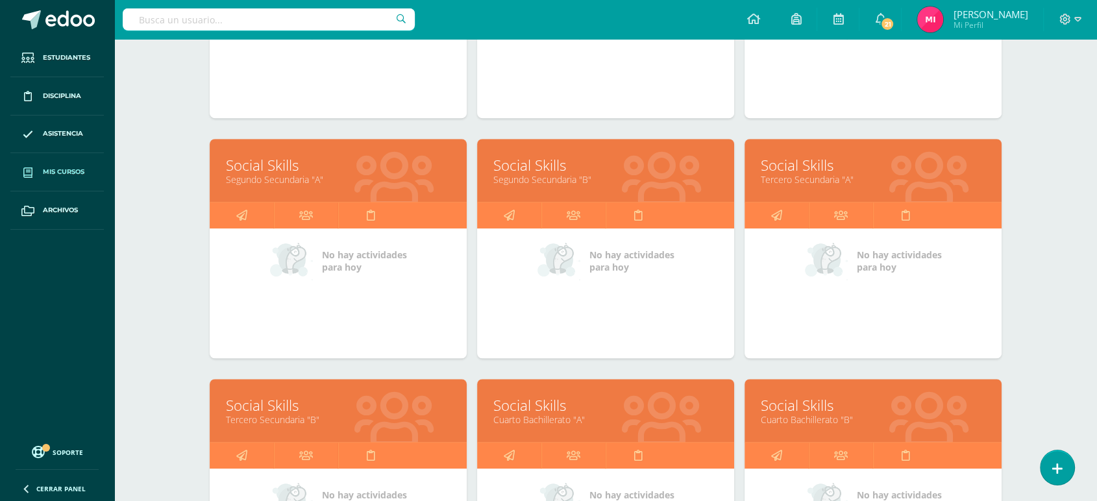
scroll to position [828, 0]
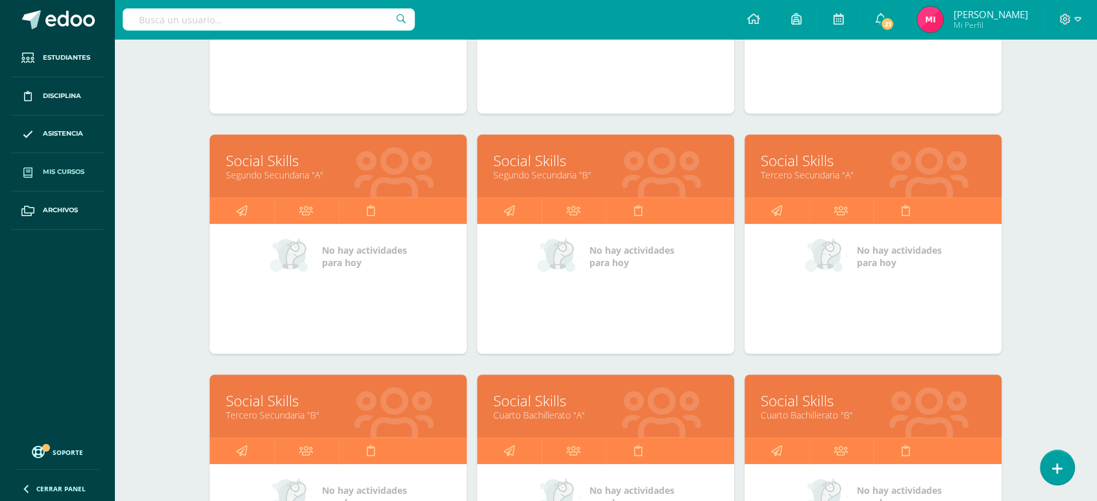
click at [284, 180] on link "Segundo Secundaria "A"" at bounding box center [338, 175] width 225 height 12
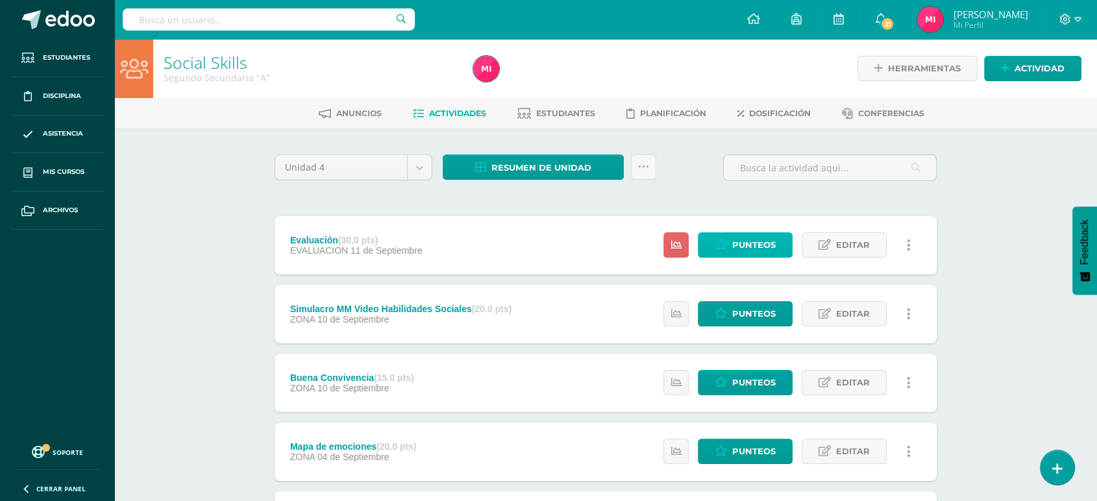
click at [732, 248] on link "Punteos" at bounding box center [745, 244] width 95 height 25
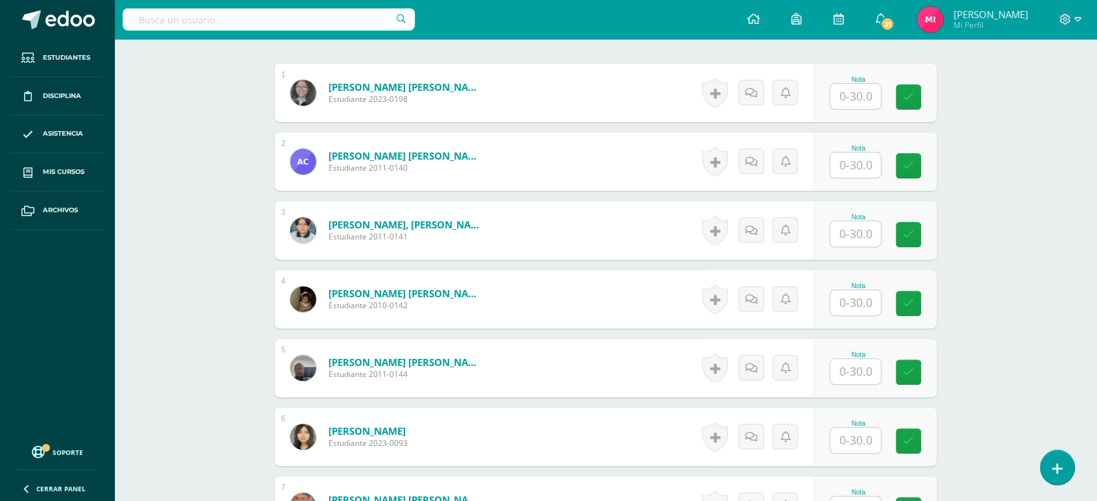
scroll to position [388, 0]
click at [841, 97] on input "text" at bounding box center [863, 96] width 52 height 26
type input "30"
click at [857, 158] on input "text" at bounding box center [863, 165] width 52 height 26
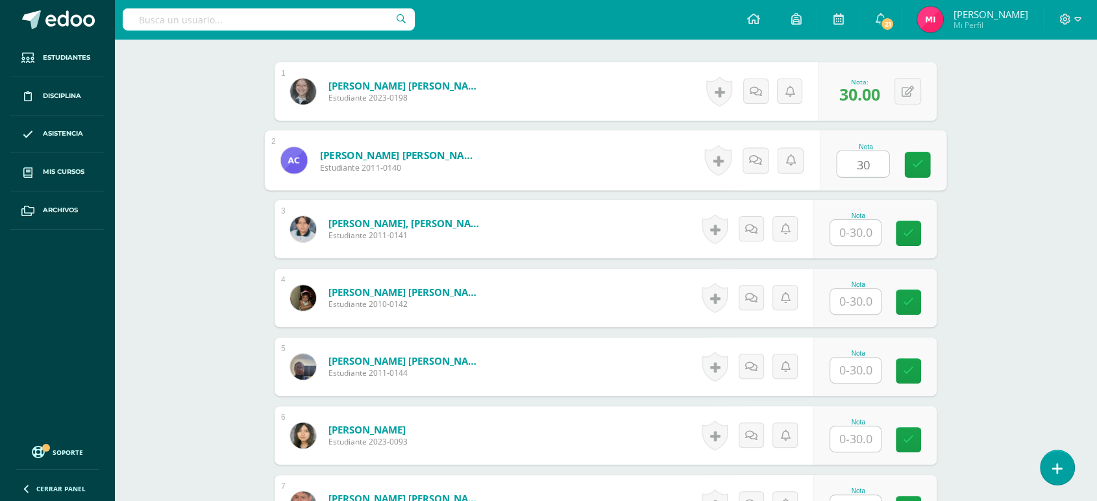
type input "30"
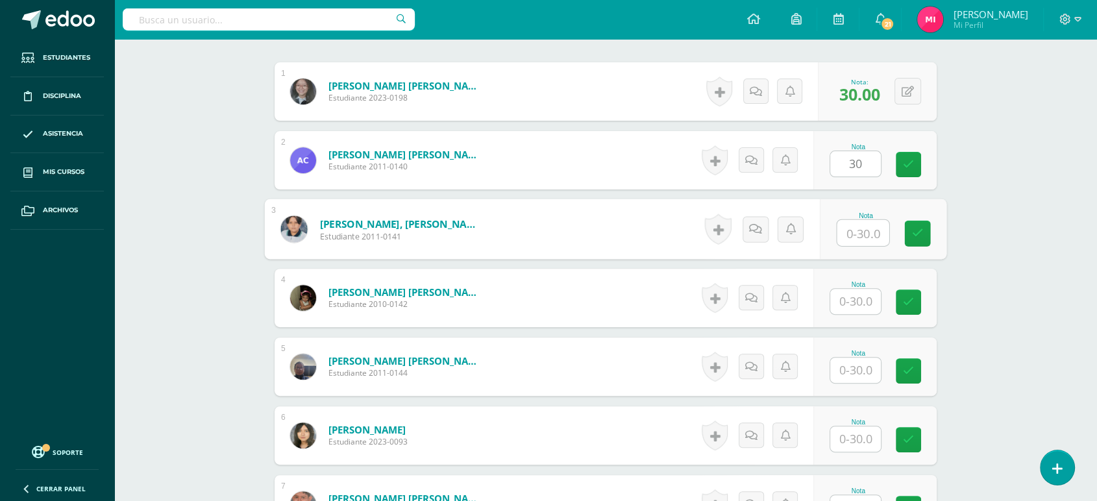
click at [865, 232] on input "text" at bounding box center [863, 233] width 52 height 26
type input "30"
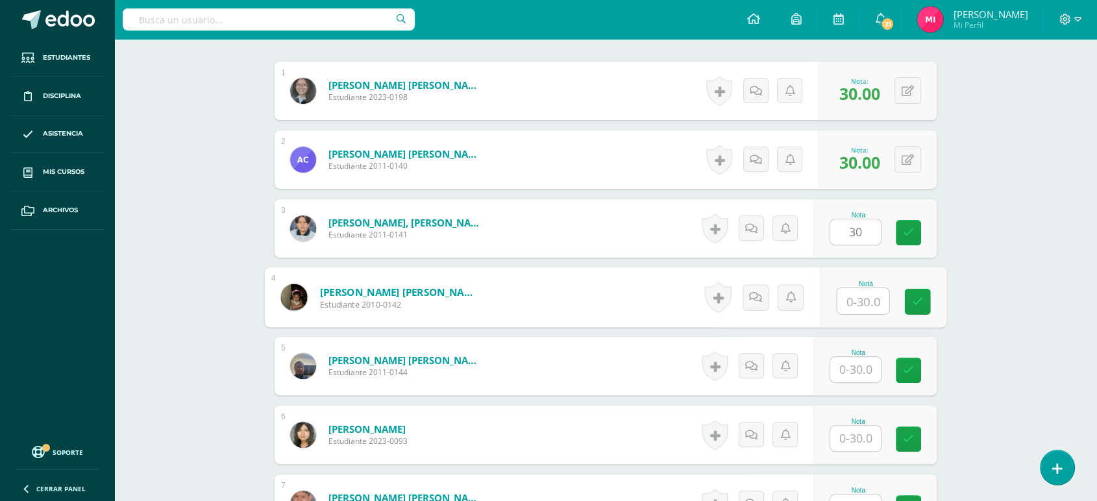
click at [867, 290] on input "text" at bounding box center [863, 301] width 52 height 26
type input "30"
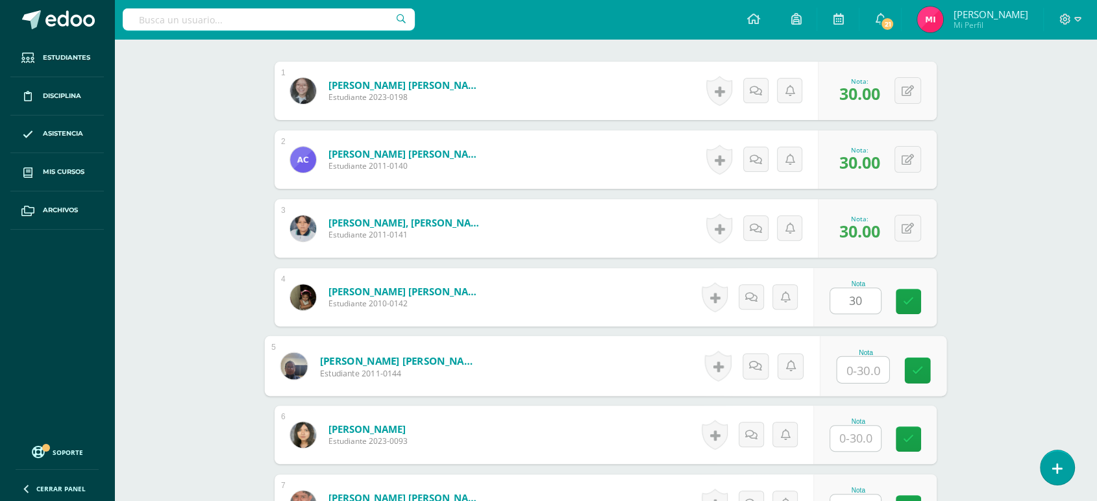
click at [859, 364] on input "text" at bounding box center [863, 370] width 52 height 26
type input "30"
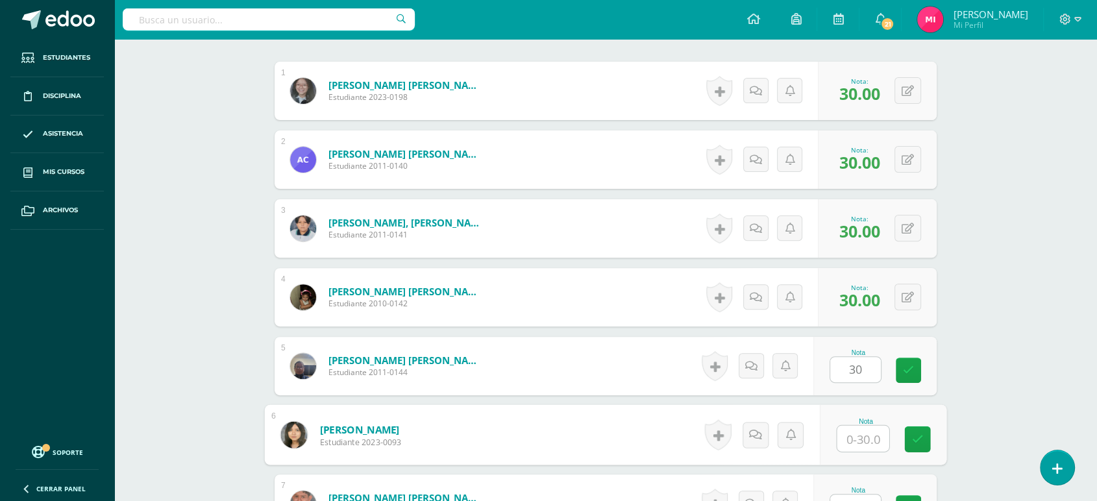
click at [865, 440] on input "text" at bounding box center [863, 439] width 52 height 26
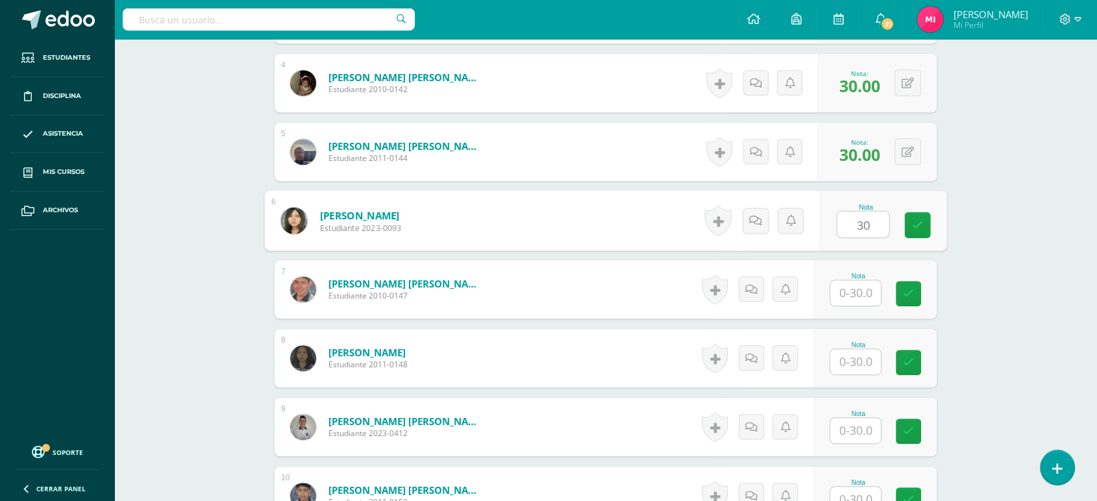
scroll to position [628, 0]
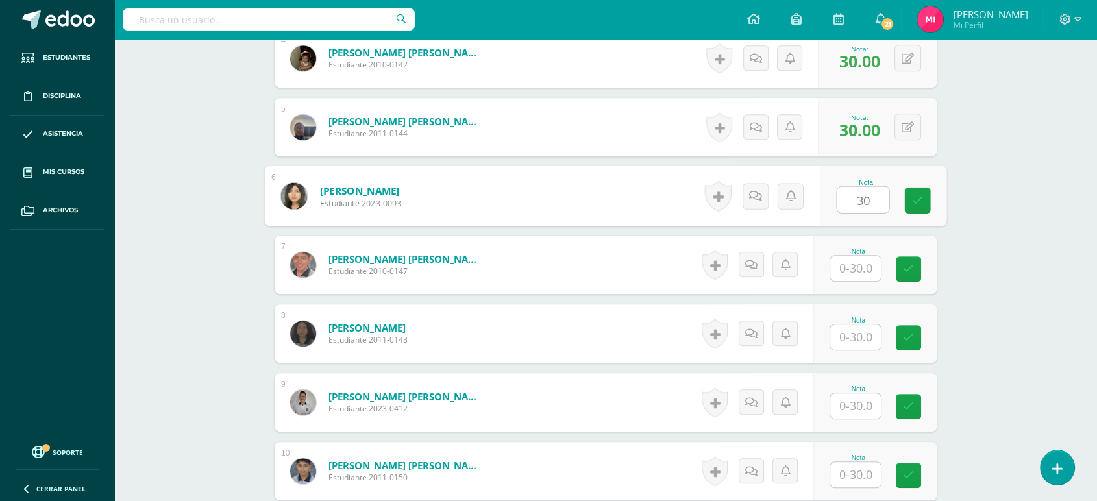
type input "30"
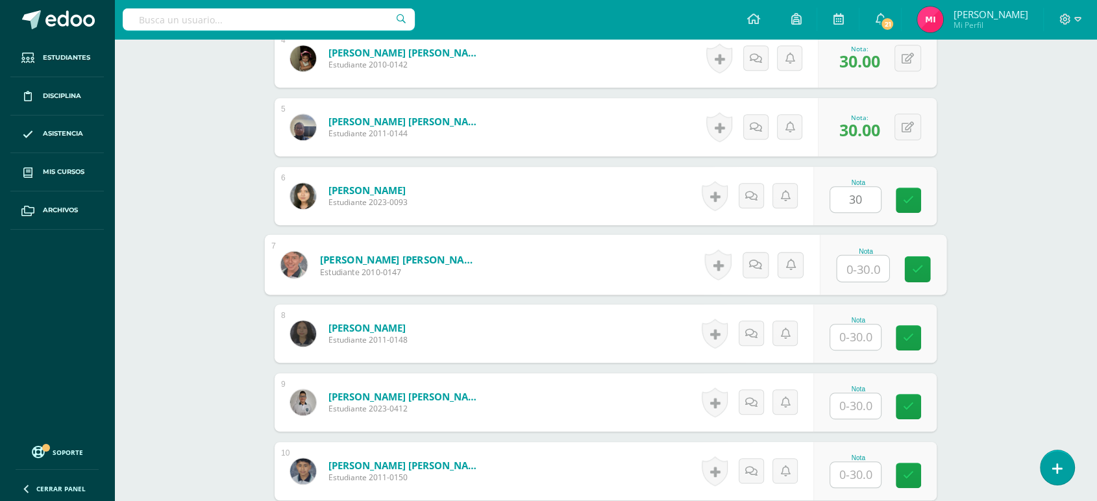
click at [859, 275] on input "text" at bounding box center [863, 269] width 52 height 26
type input "30"
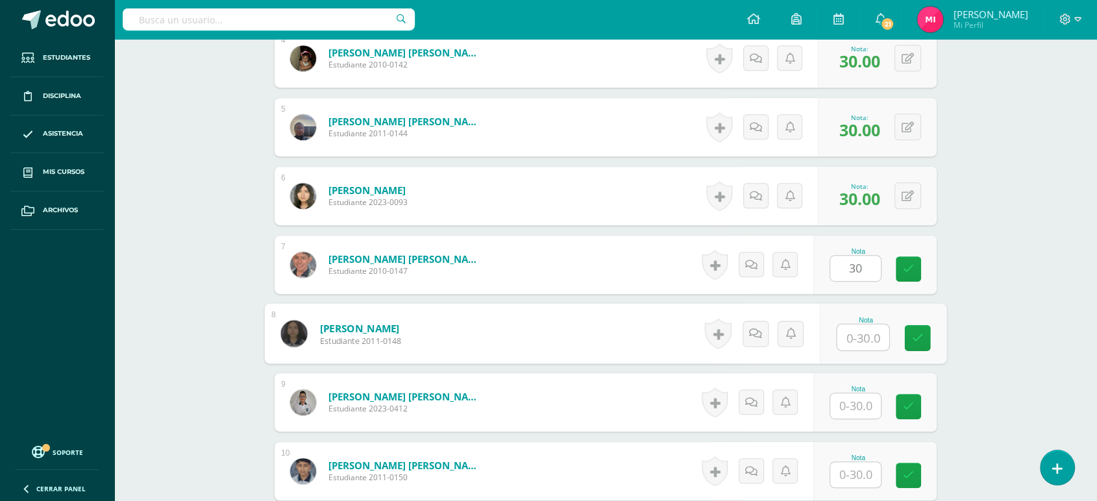
click at [861, 334] on input "text" at bounding box center [863, 338] width 52 height 26
type input "30"
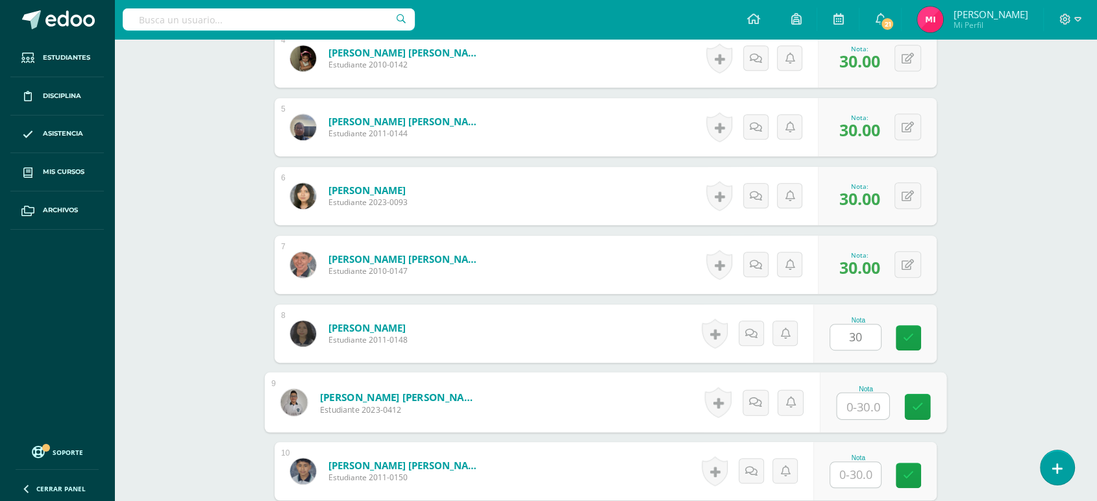
click at [857, 410] on input "text" at bounding box center [863, 406] width 52 height 26
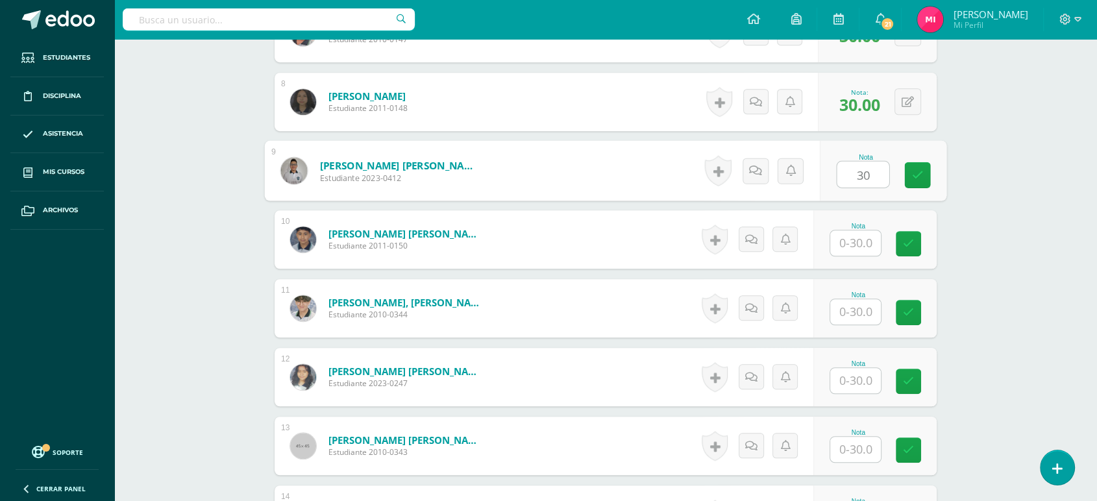
scroll to position [872, 0]
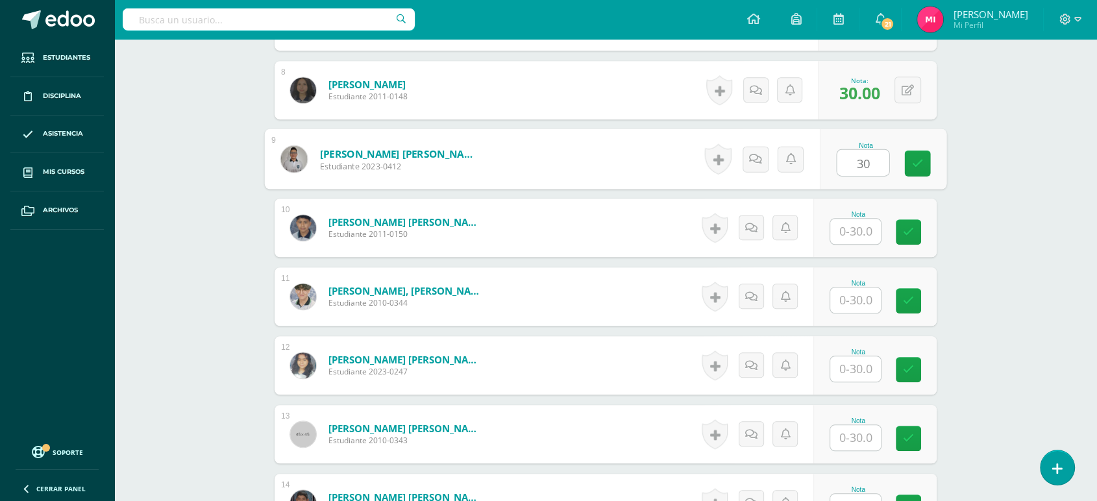
type input "30"
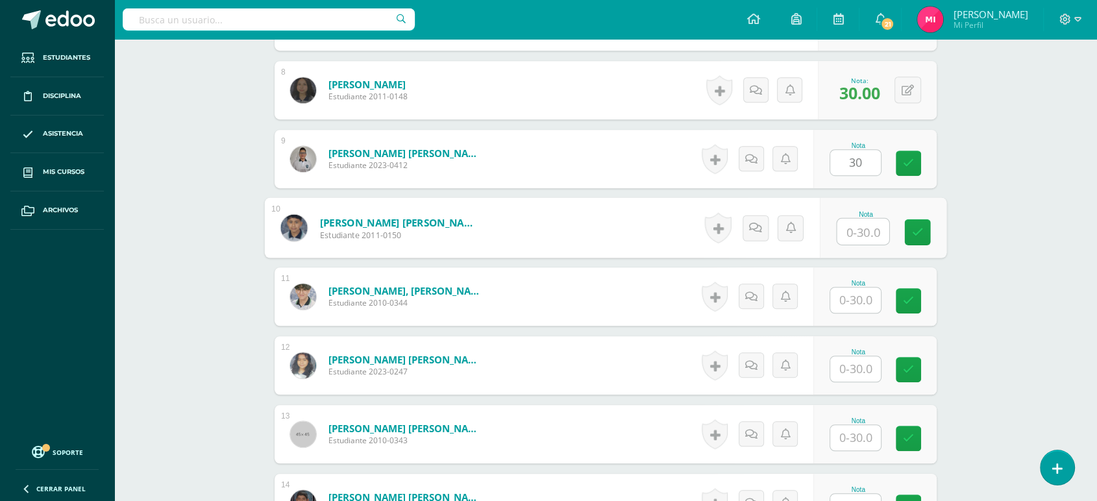
click at [849, 240] on input "text" at bounding box center [863, 232] width 52 height 26
type input "30"
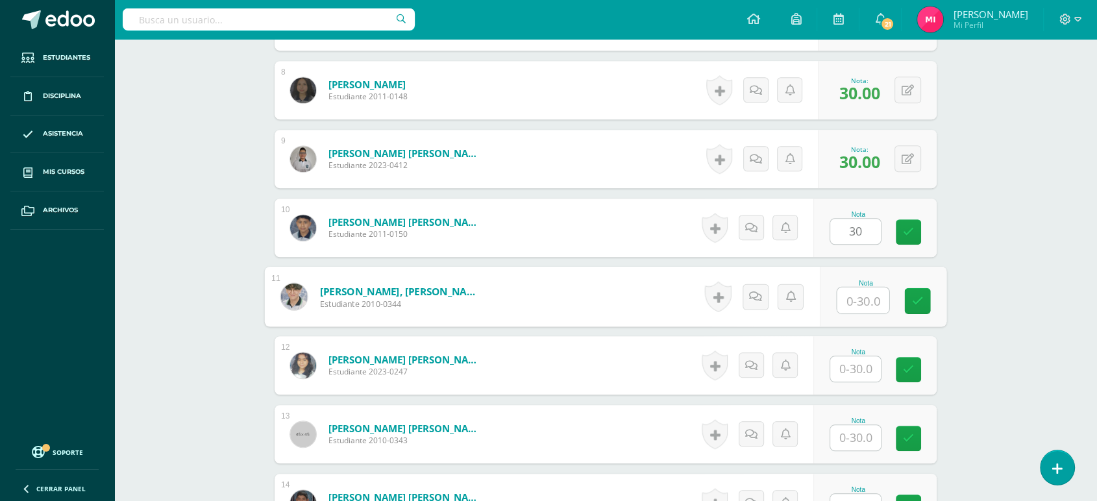
click at [853, 295] on input "text" at bounding box center [863, 301] width 52 height 26
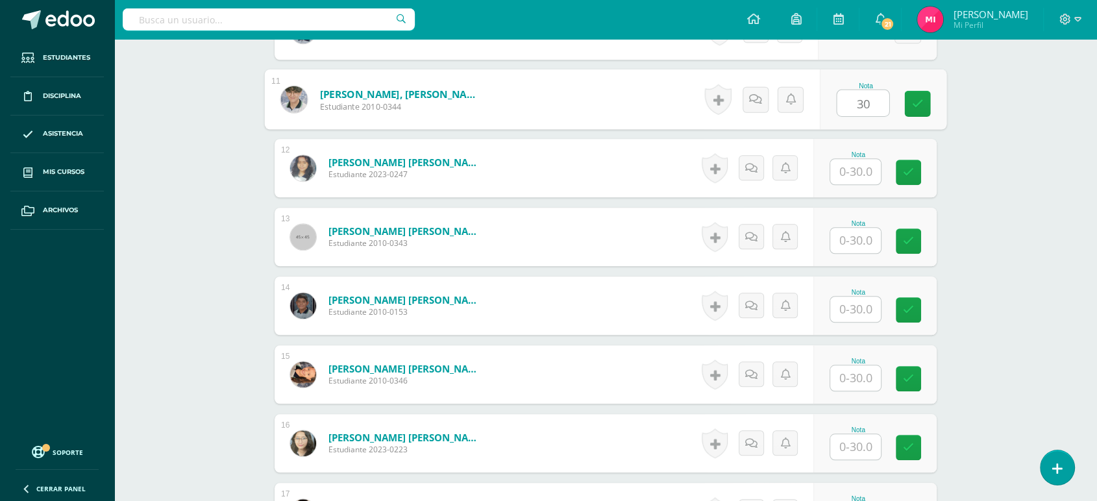
scroll to position [1072, 0]
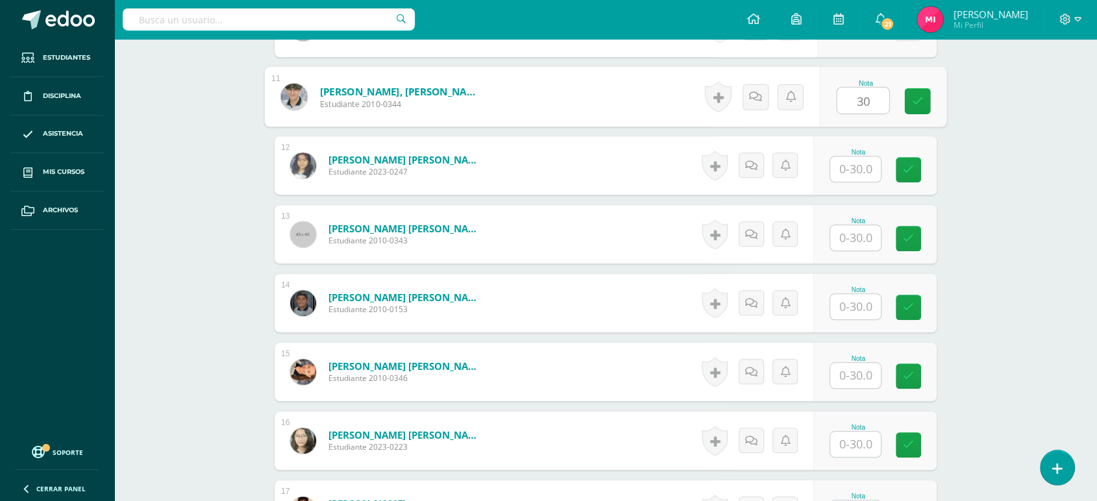
type input "30"
click at [852, 175] on input "text" at bounding box center [855, 168] width 51 height 25
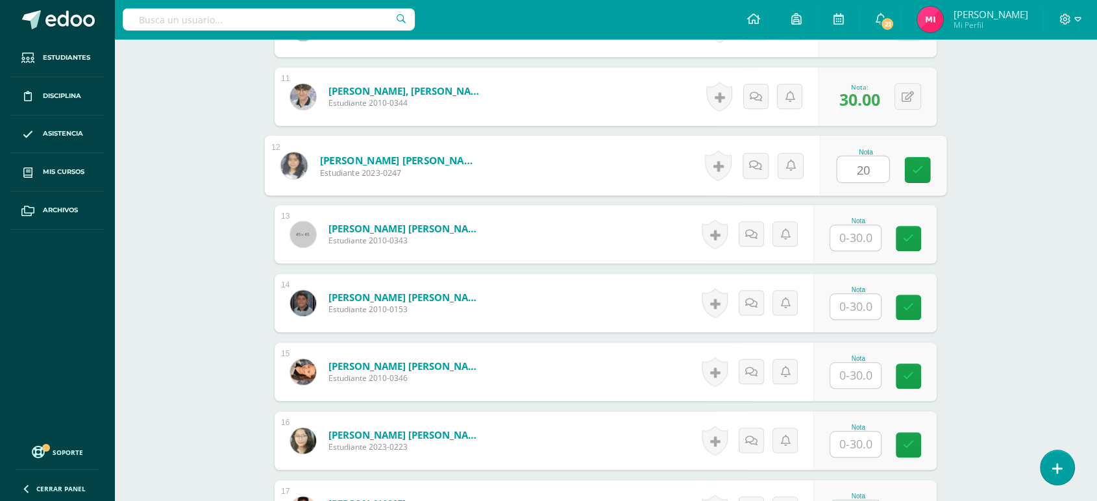
type input "20"
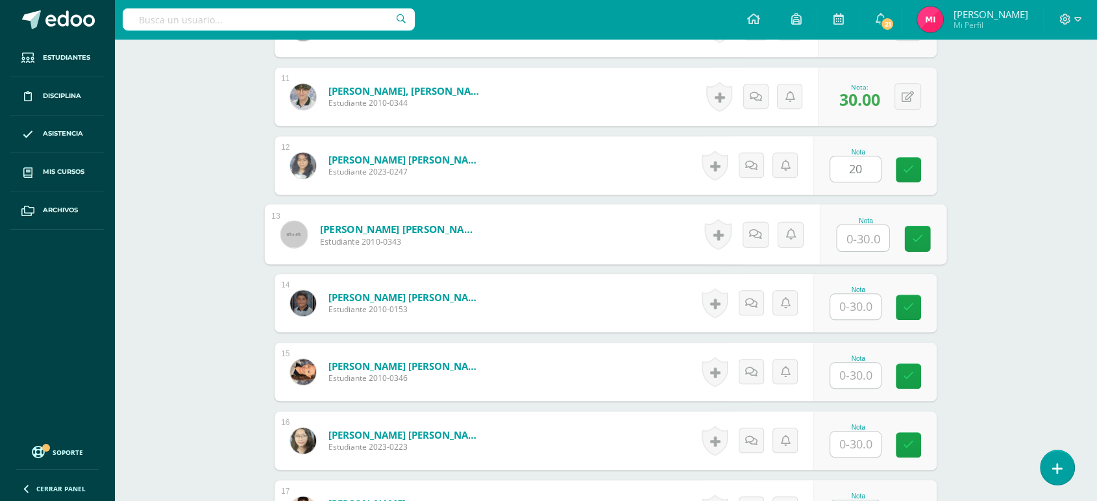
click at [851, 248] on input "text" at bounding box center [863, 238] width 52 height 26
type input "30"
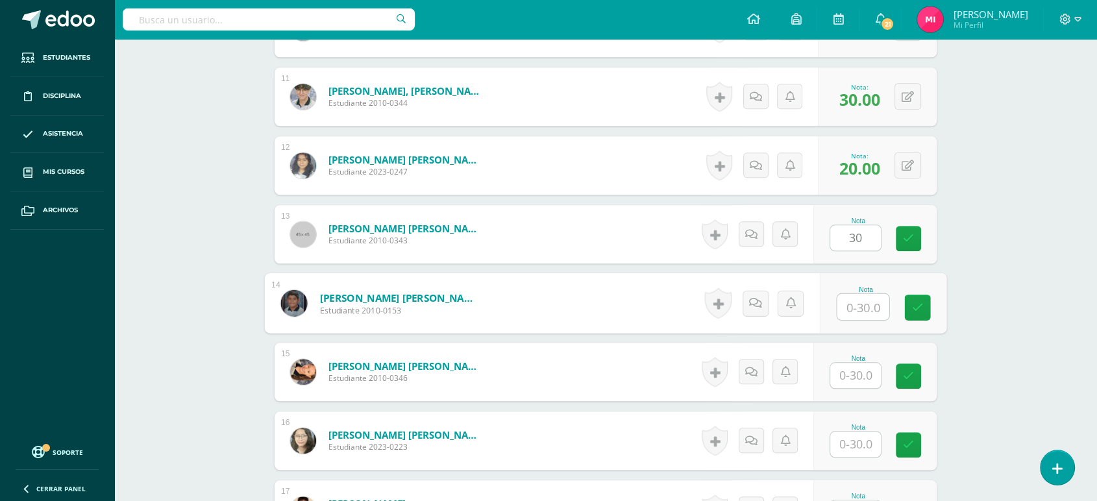
click at [856, 306] on input "text" at bounding box center [863, 307] width 52 height 26
type input "30"
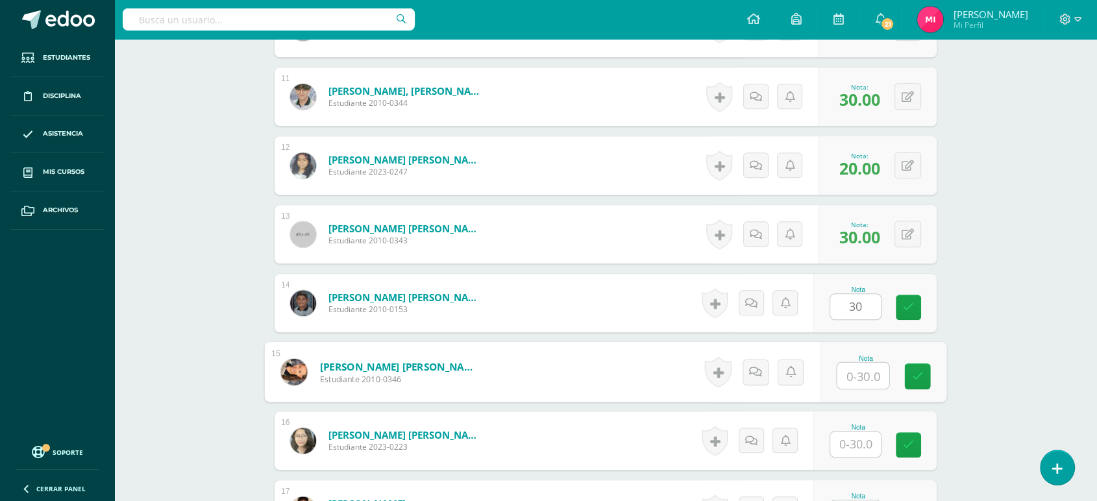
click at [865, 371] on input "text" at bounding box center [863, 376] width 52 height 26
type input "30"
click at [856, 449] on input "text" at bounding box center [855, 444] width 51 height 25
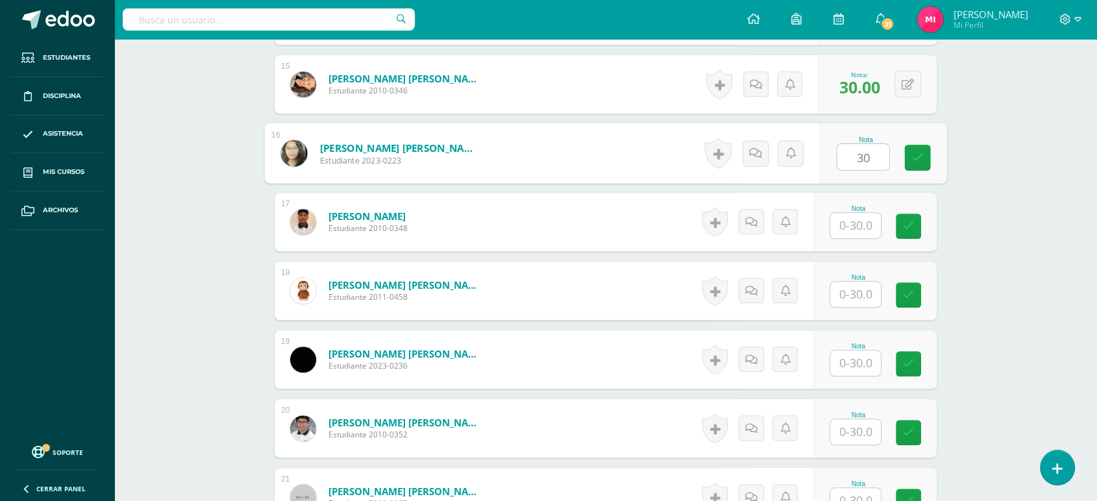
scroll to position [1376, 0]
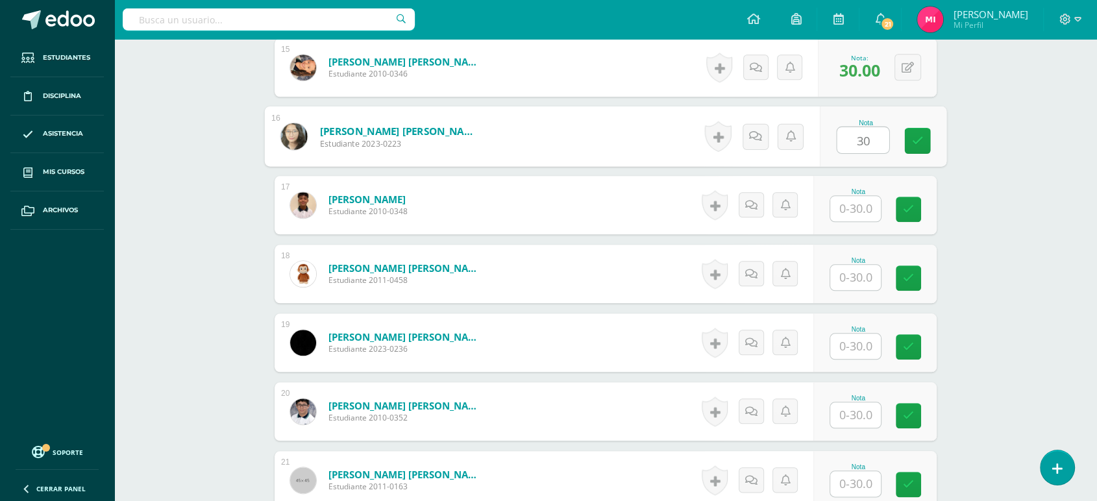
type input "30"
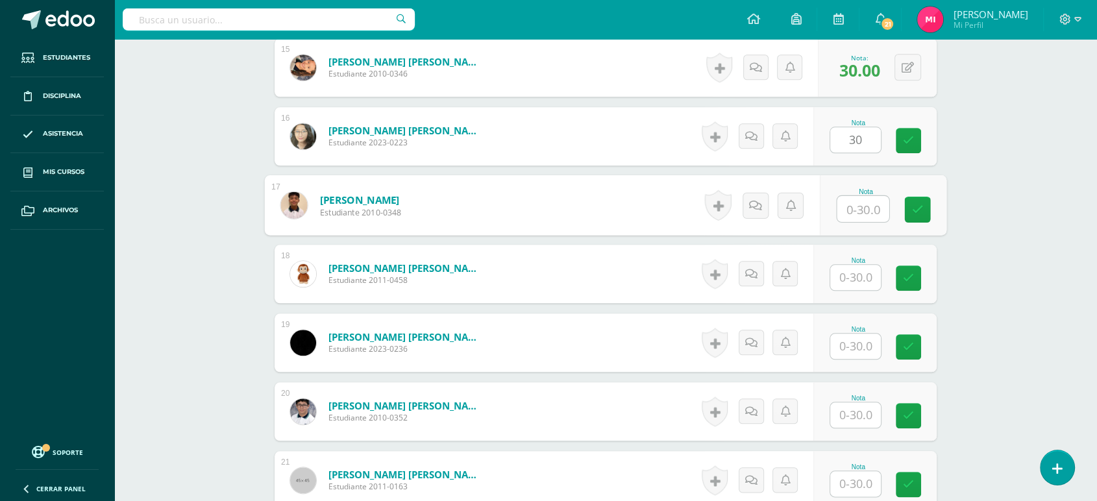
click at [864, 212] on input "text" at bounding box center [863, 209] width 52 height 26
type input "30"
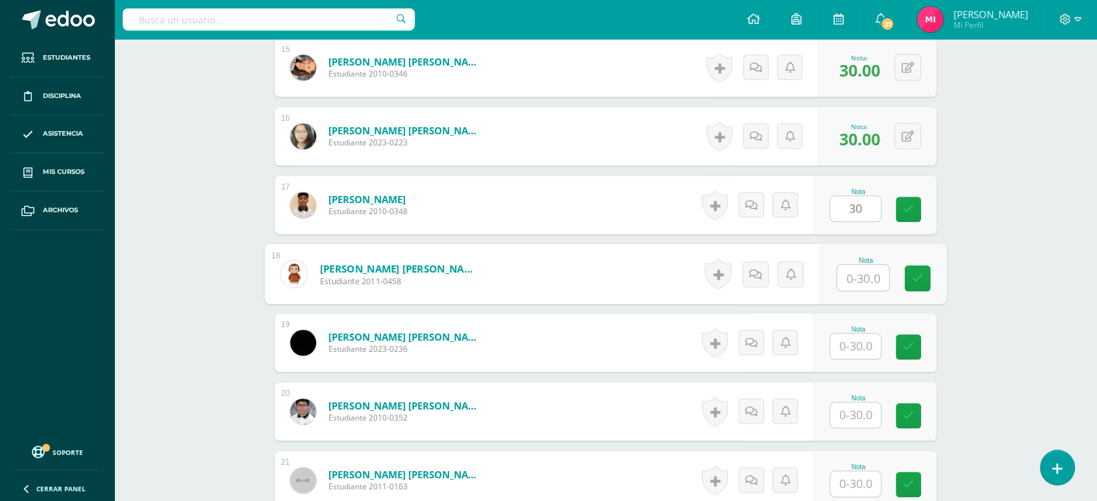
click at [860, 277] on input "text" at bounding box center [863, 278] width 52 height 26
type input "30"
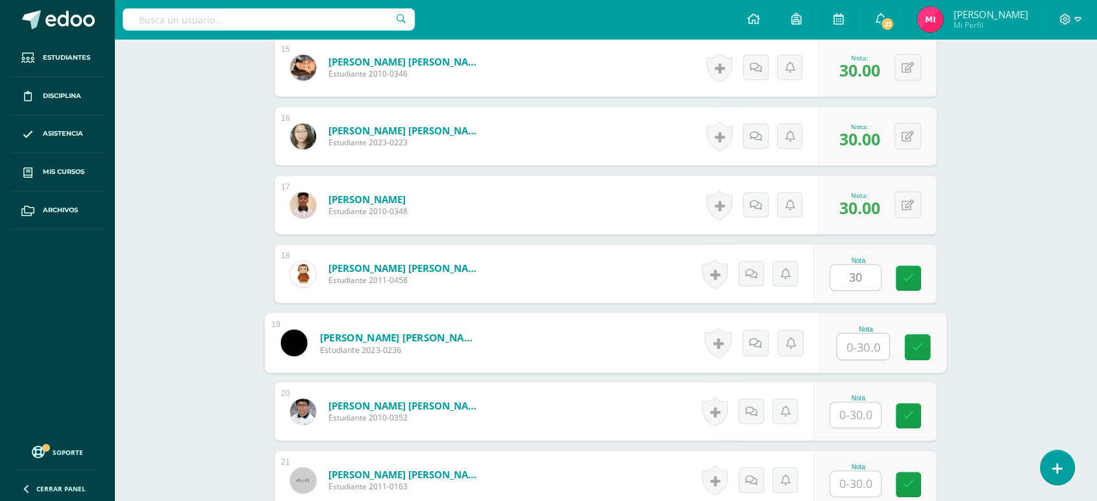
click at [856, 352] on input "text" at bounding box center [863, 347] width 52 height 26
type input "30"
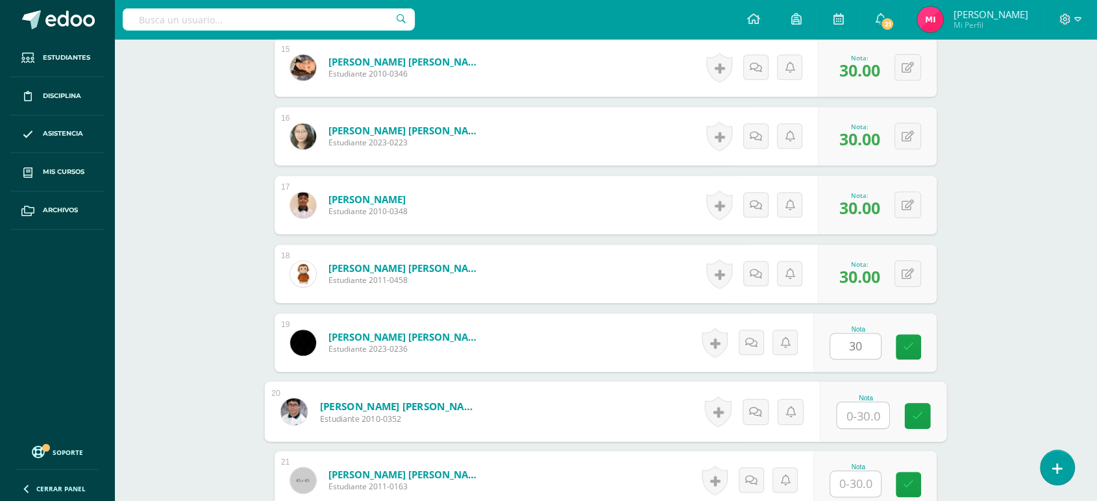
click at [869, 415] on input "text" at bounding box center [863, 415] width 52 height 26
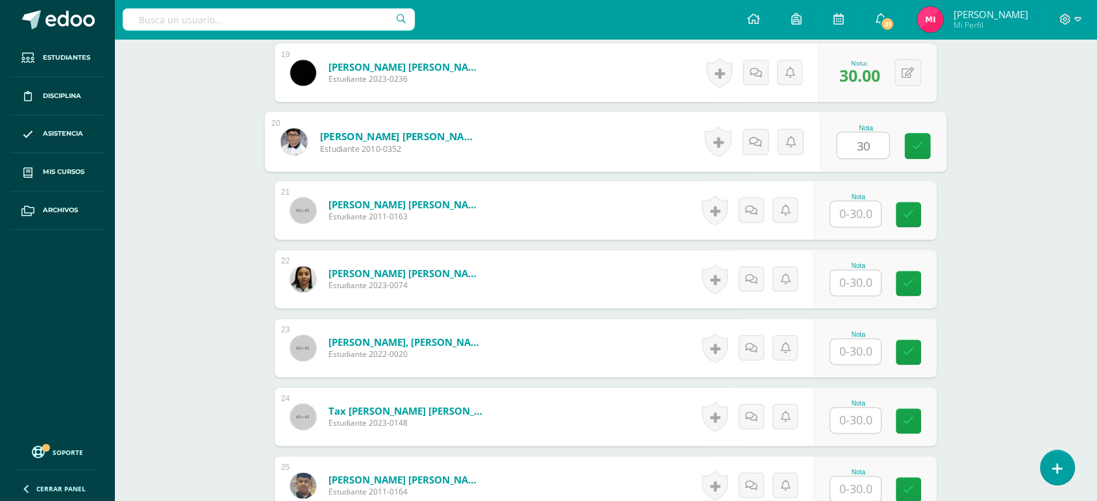
scroll to position [1650, 0]
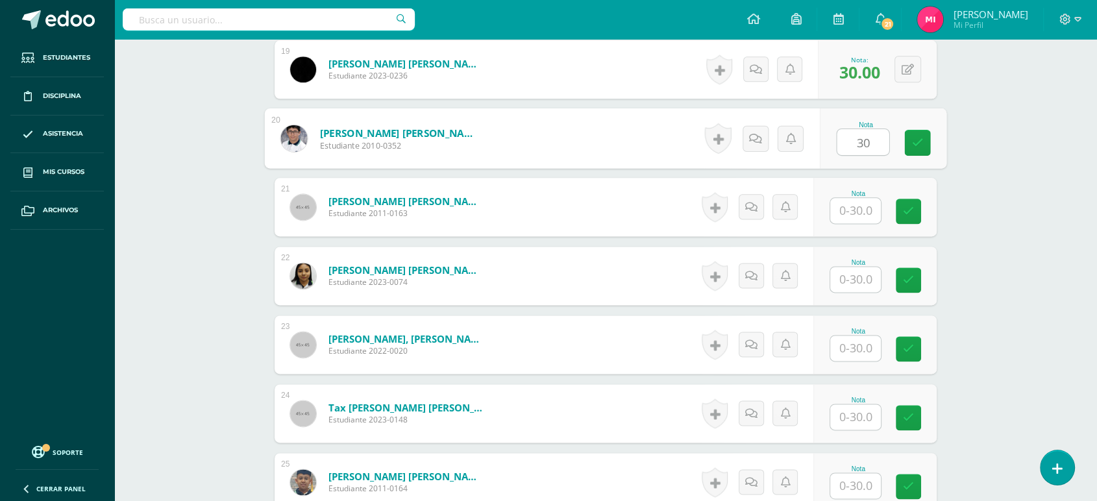
type input "30"
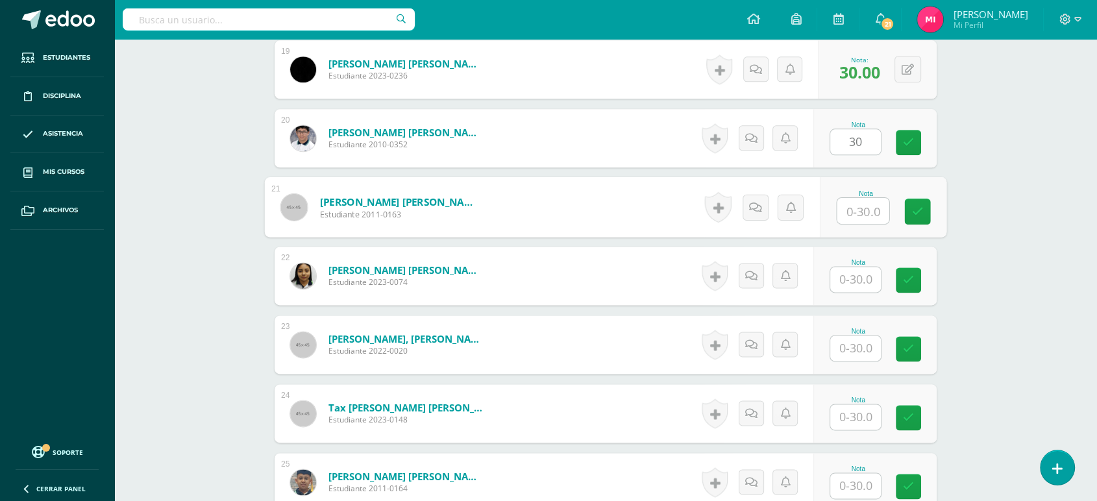
click at [862, 209] on input "text" at bounding box center [863, 211] width 52 height 26
type input "25"
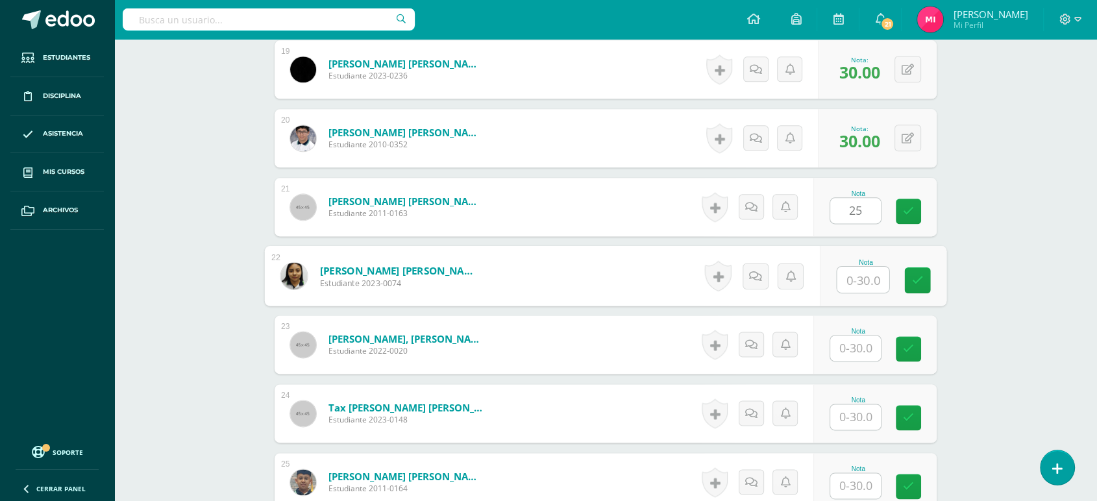
click at [861, 282] on input "text" at bounding box center [863, 280] width 52 height 26
type input "2"
type input "15"
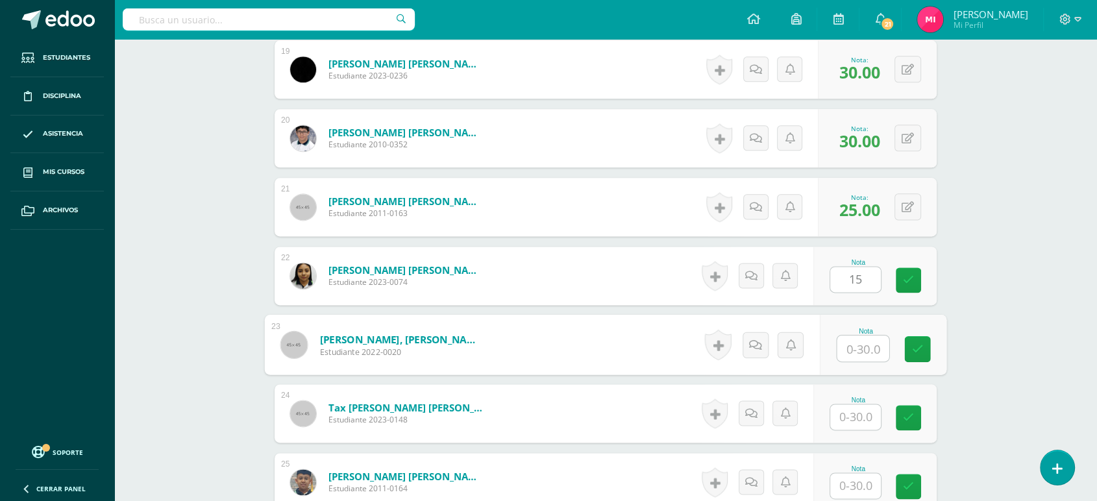
click at [863, 341] on input "text" at bounding box center [863, 349] width 52 height 26
type input "30"
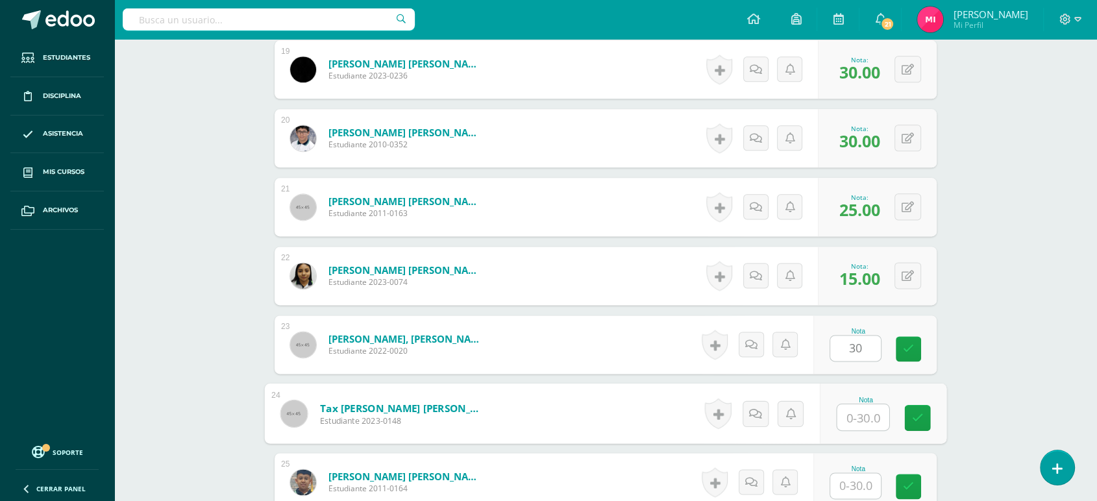
click at [861, 419] on input "text" at bounding box center [863, 417] width 52 height 26
type input "30"
click at [872, 201] on span "25.00" at bounding box center [859, 210] width 41 height 22
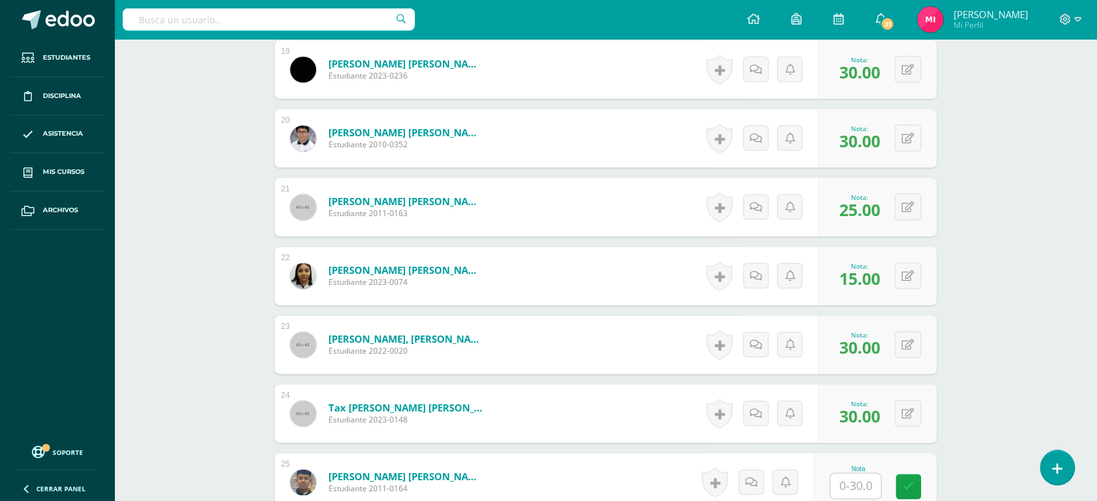
drag, startPoint x: 870, startPoint y: 221, endPoint x: 870, endPoint y: 210, distance: 11.7
click at [870, 210] on div "0 Logros Logros obtenidos Aún no hay logros agregados Nota: 25.00" at bounding box center [877, 207] width 119 height 58
click at [870, 210] on span "25.00" at bounding box center [859, 210] width 41 height 22
click at [915, 206] on button at bounding box center [916, 206] width 27 height 27
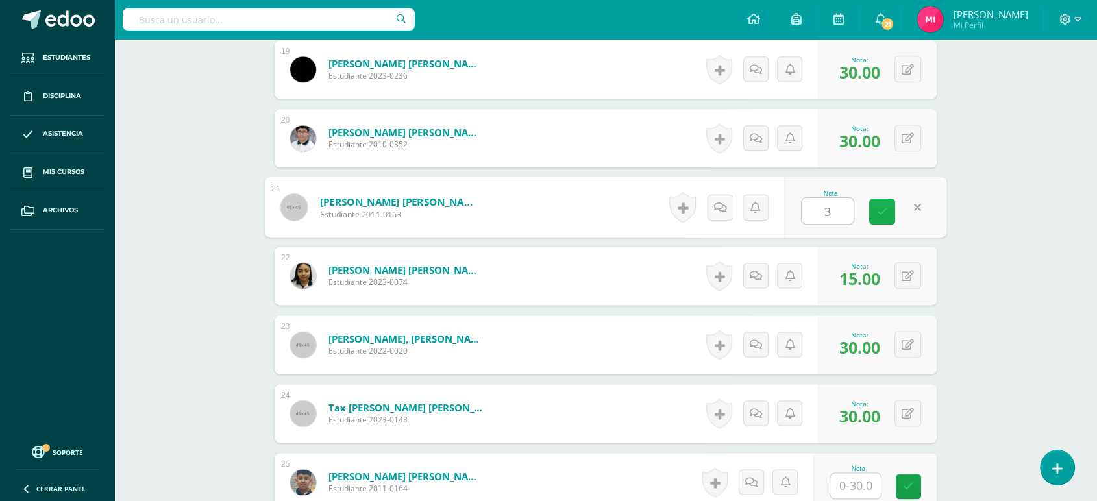
type input "30"
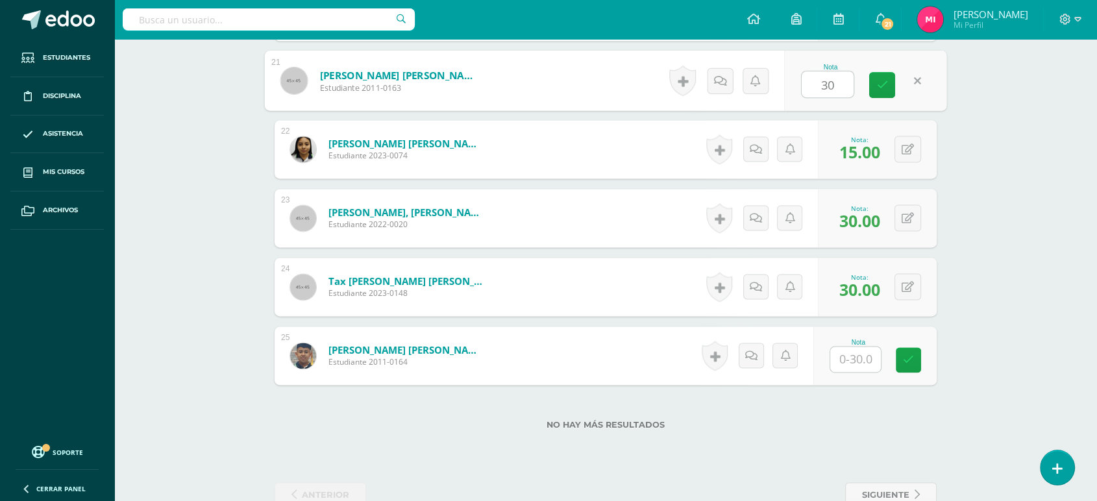
scroll to position [1810, 0]
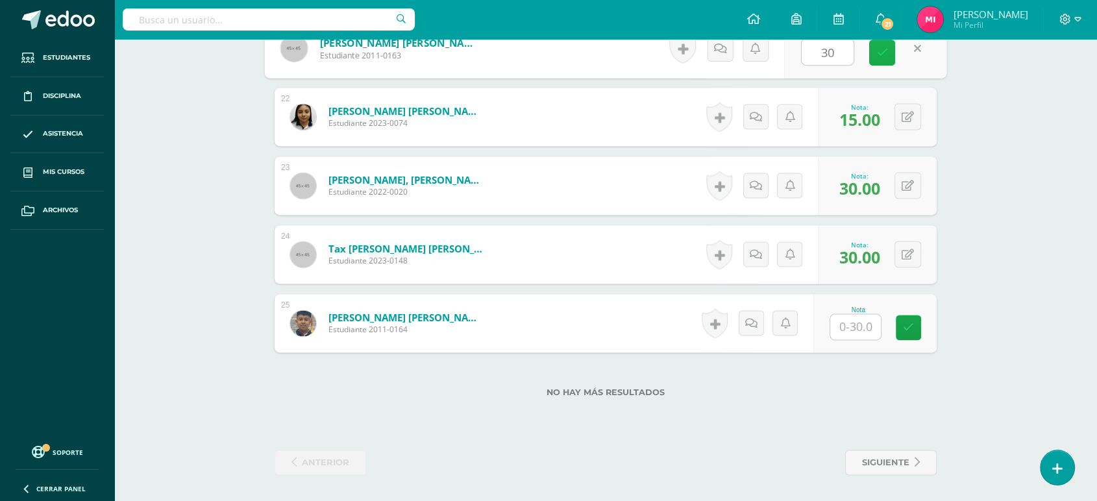
click at [889, 51] on link at bounding box center [882, 53] width 26 height 26
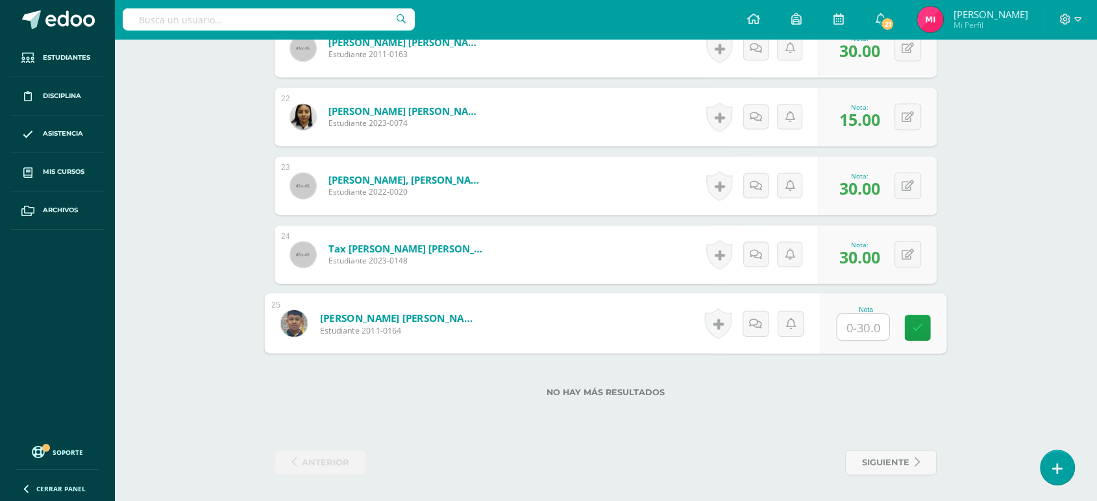
click at [850, 323] on input "text" at bounding box center [863, 327] width 52 height 26
type input "30"
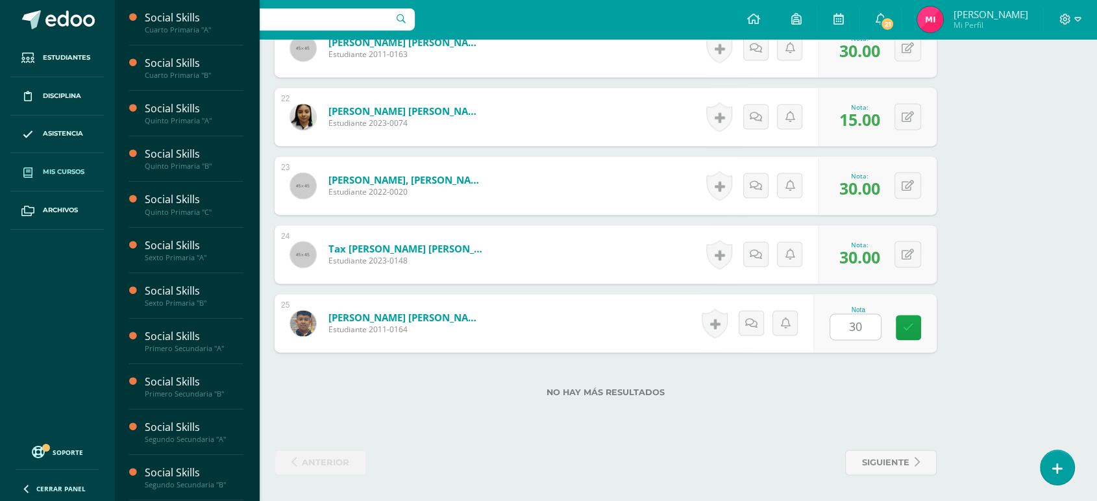
click at [58, 174] on span "Mis cursos" at bounding box center [64, 172] width 42 height 10
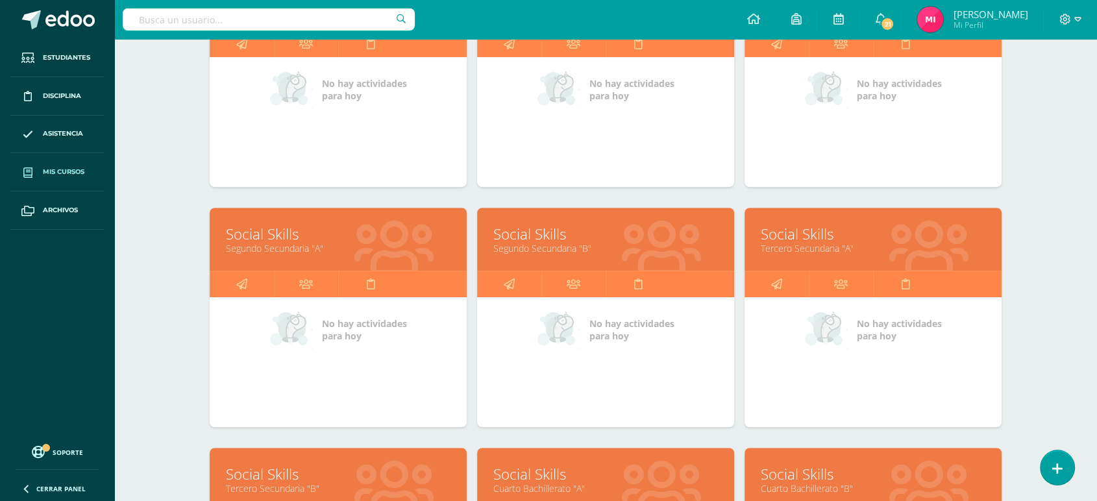
scroll to position [787, 0]
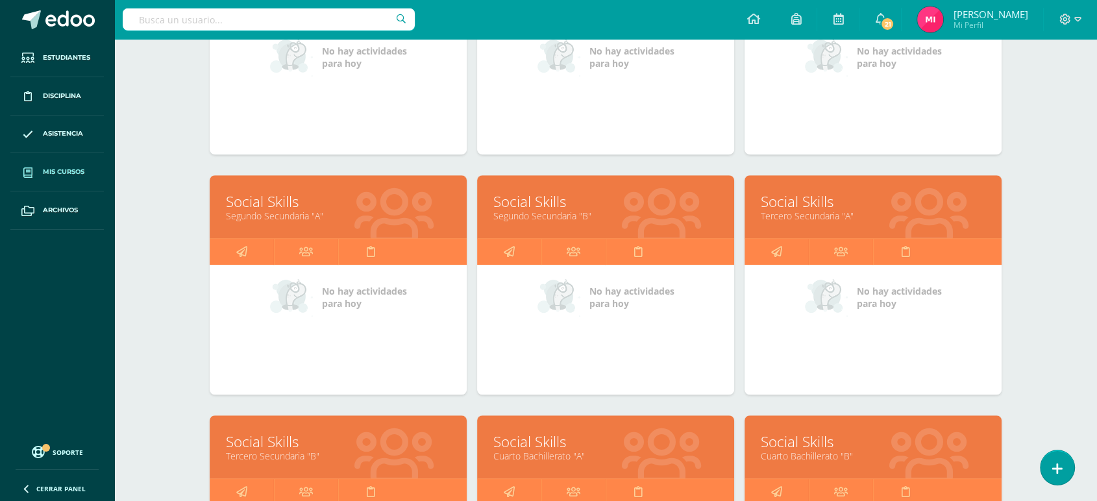
click at [556, 210] on link "Segundo Secundaria "B"" at bounding box center [605, 216] width 225 height 12
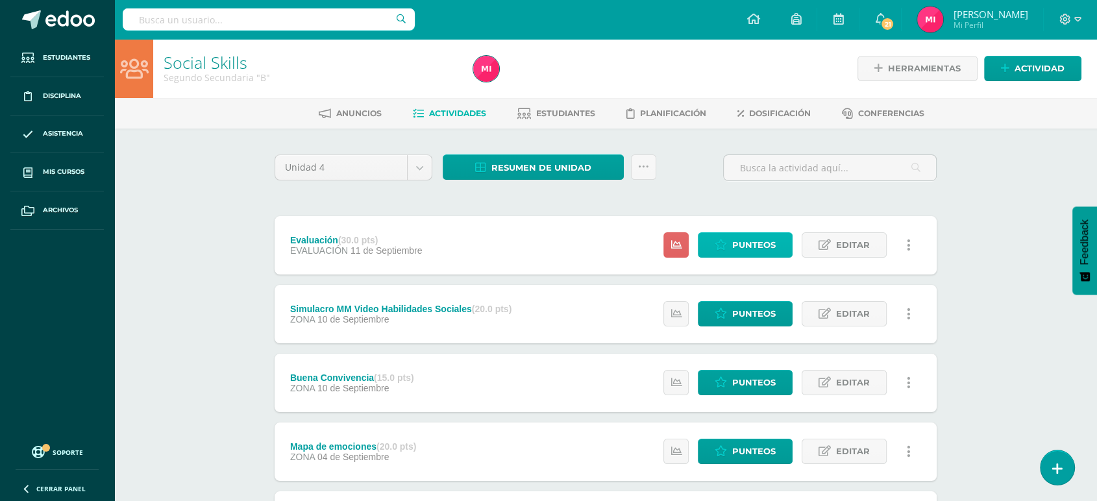
click at [724, 248] on icon at bounding box center [721, 245] width 12 height 11
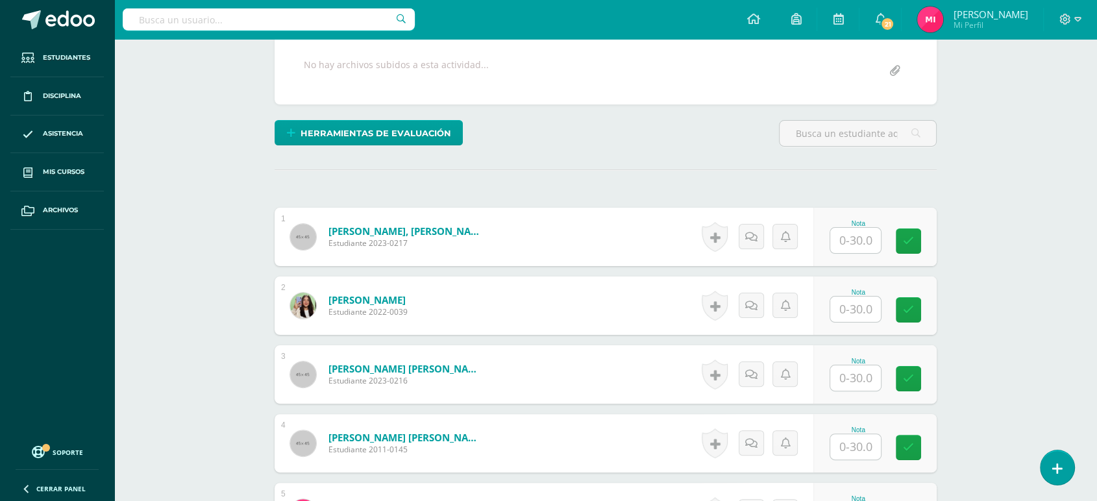
scroll to position [270, 0]
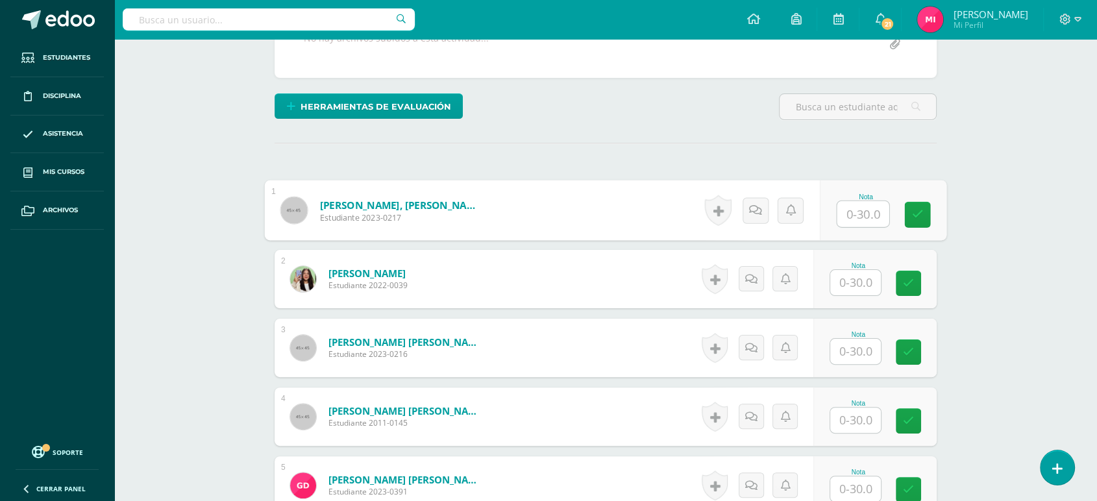
click at [856, 210] on input "text" at bounding box center [863, 214] width 52 height 26
type input "30"
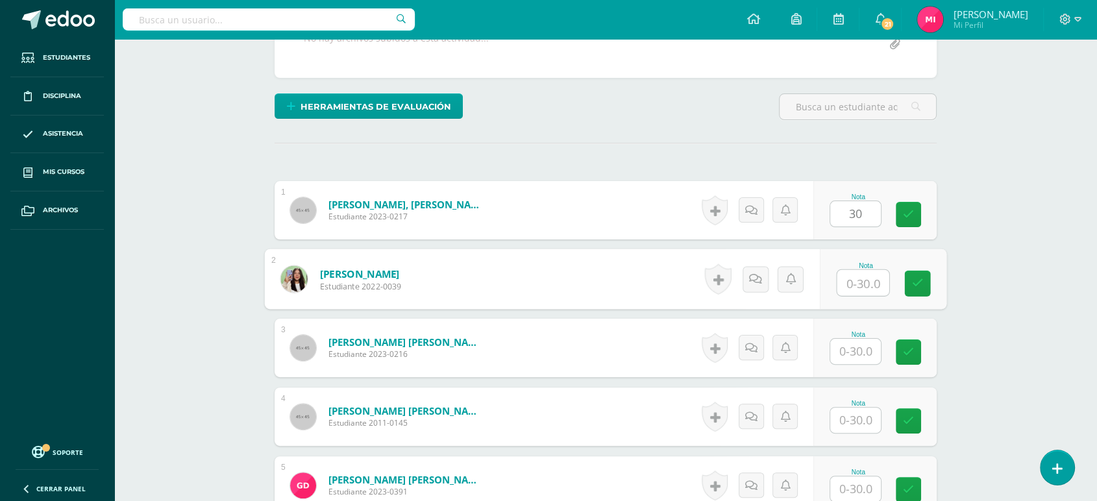
click at [862, 293] on input "text" at bounding box center [863, 283] width 52 height 26
type input "30"
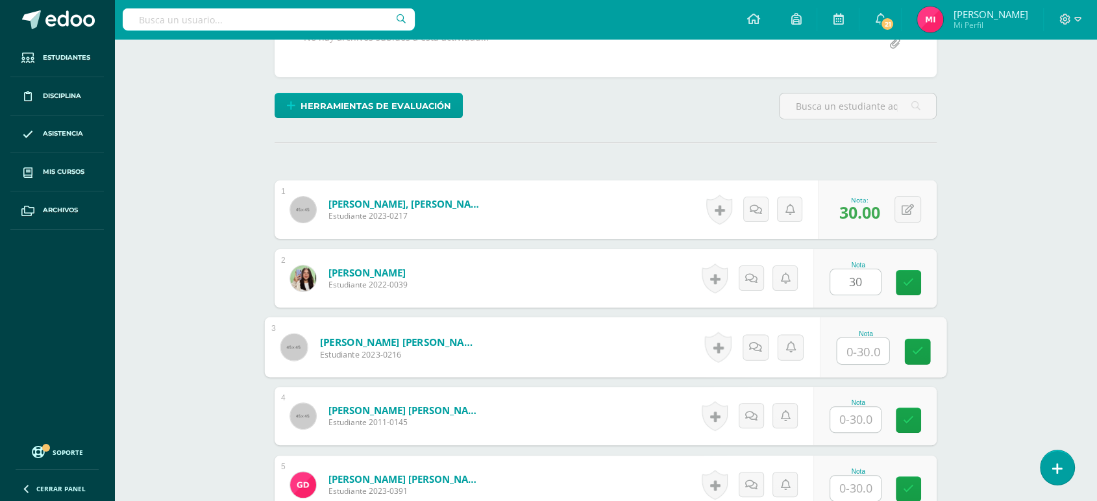
click at [868, 340] on input "text" at bounding box center [863, 351] width 52 height 26
type input "30"
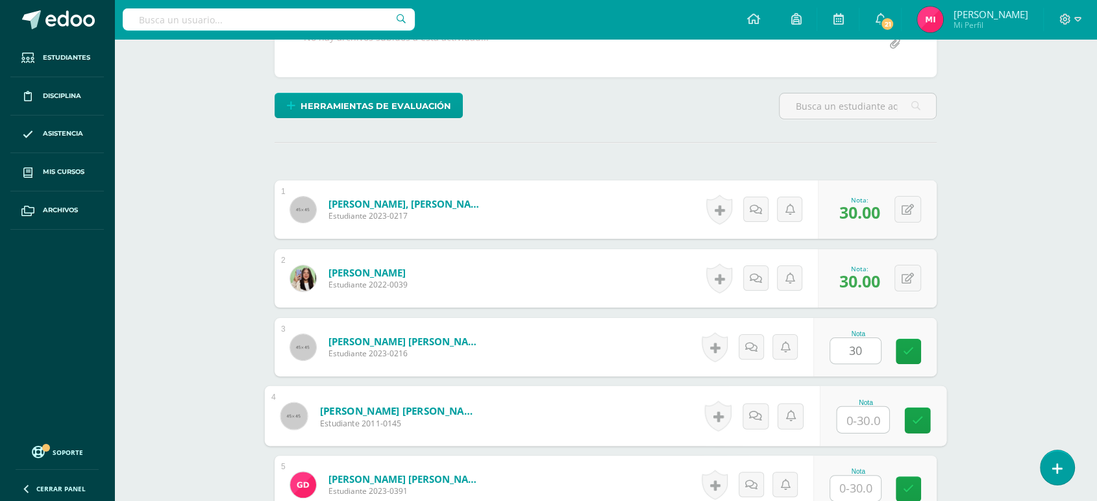
click at [858, 414] on input "text" at bounding box center [863, 420] width 52 height 26
type input "30"
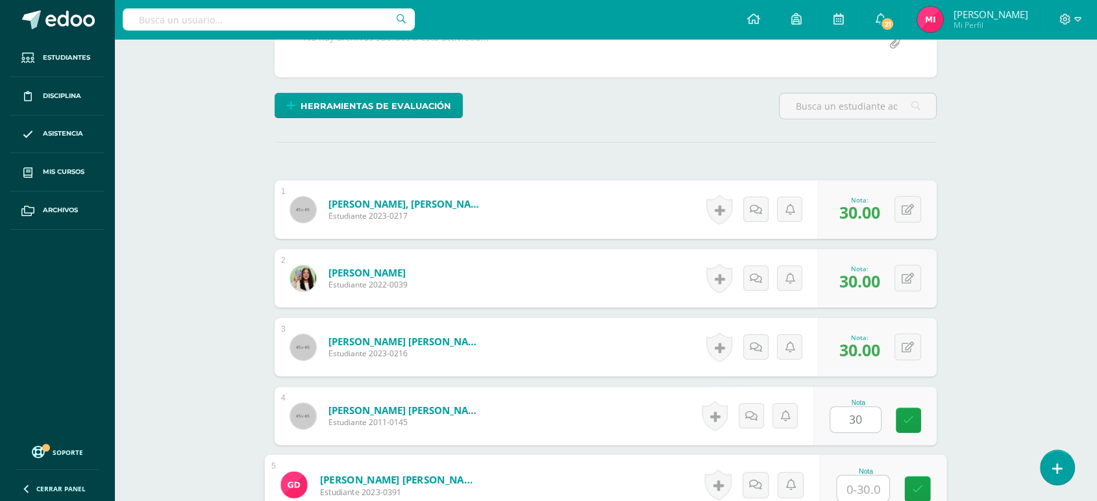
click at [866, 487] on input "text" at bounding box center [863, 489] width 52 height 26
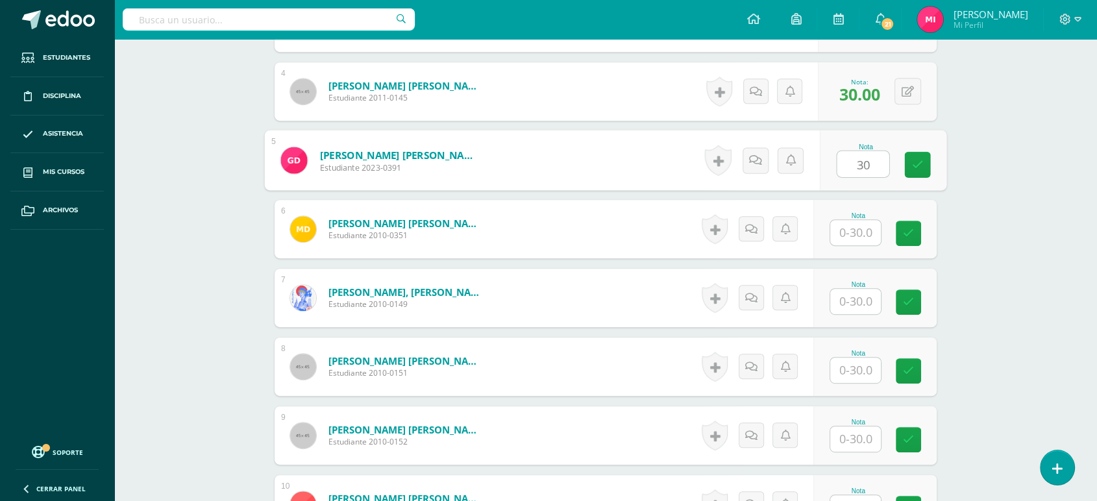
scroll to position [600, 0]
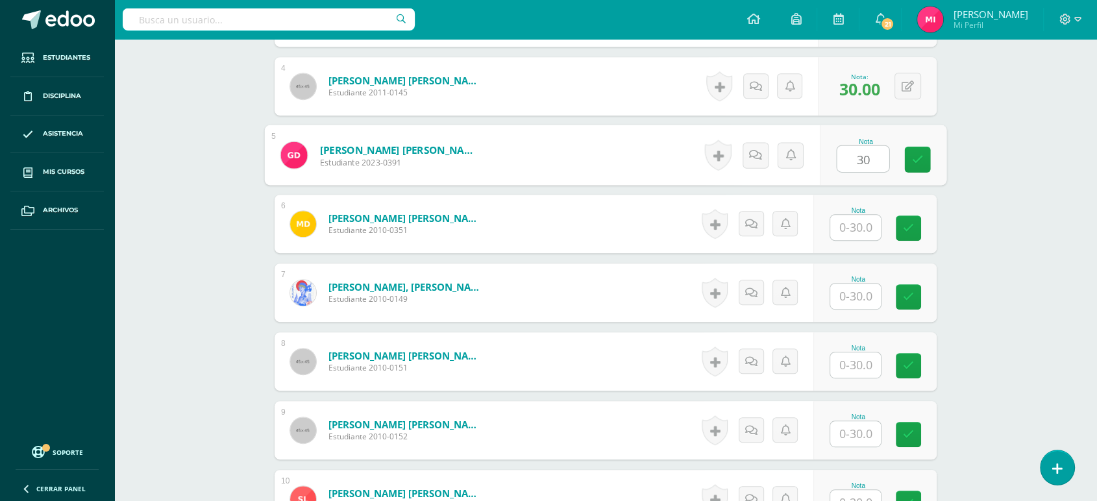
type input "30"
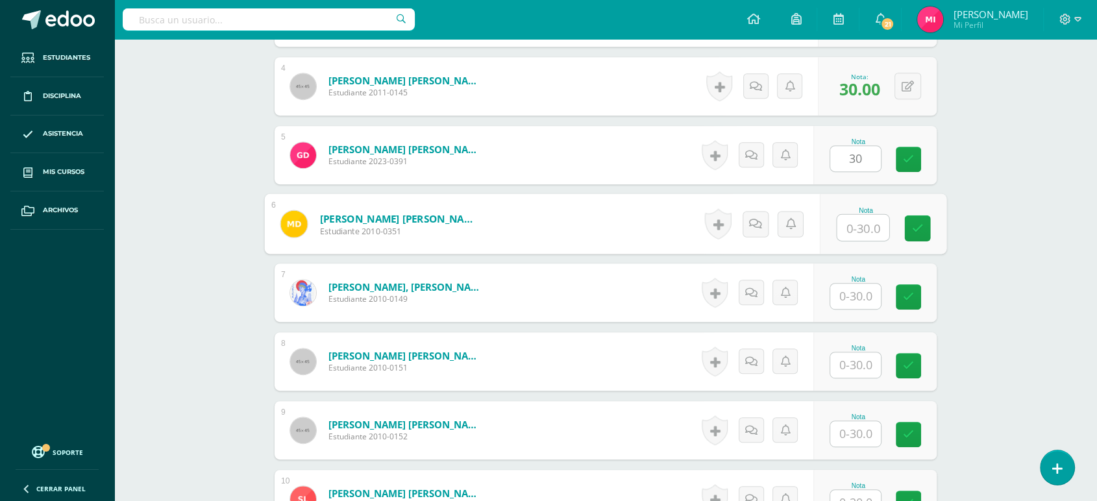
click at [872, 229] on input "text" at bounding box center [863, 228] width 52 height 26
type input "30"
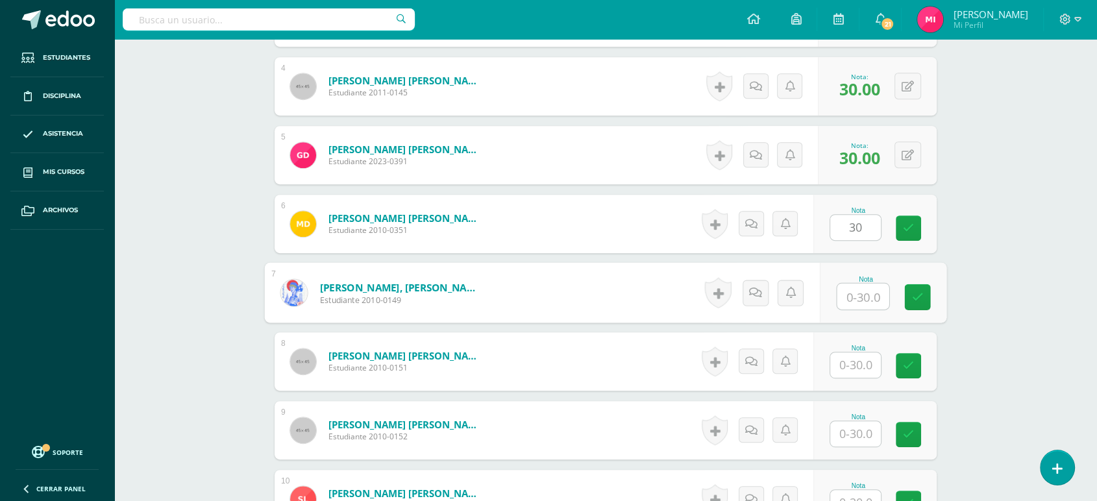
click at [859, 299] on input "text" at bounding box center [863, 297] width 52 height 26
type input "30"
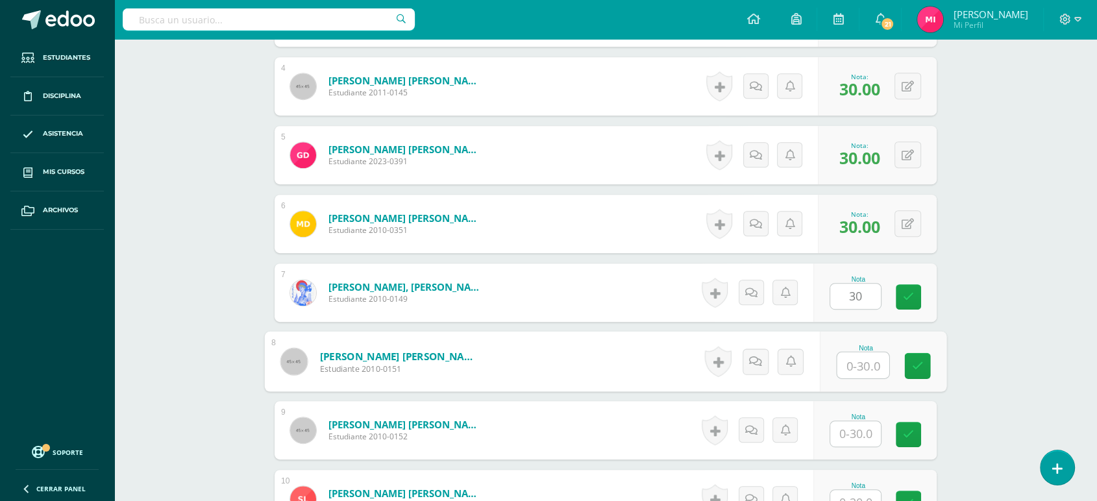
click at [862, 365] on input "text" at bounding box center [863, 365] width 52 height 26
type input "30"
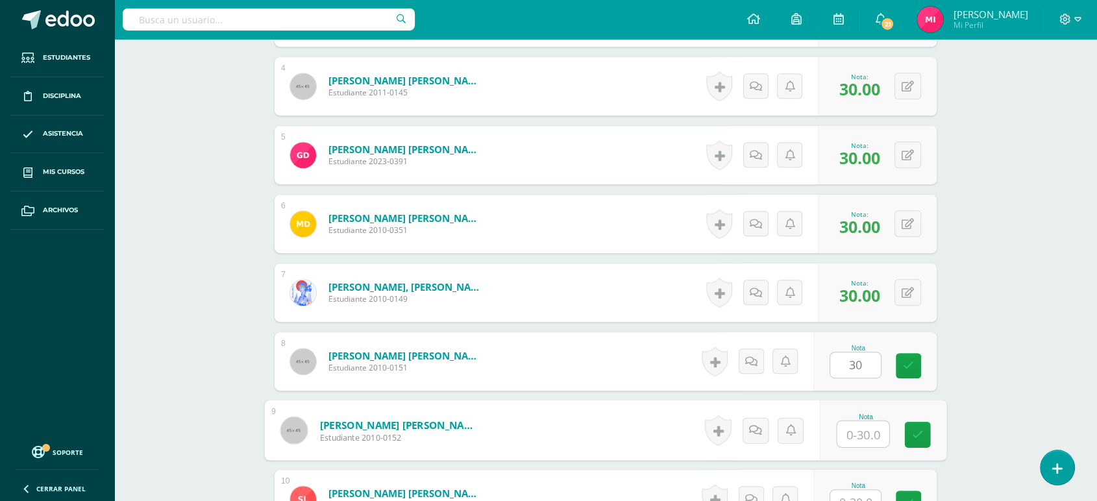
click at [869, 433] on input "text" at bounding box center [863, 434] width 52 height 26
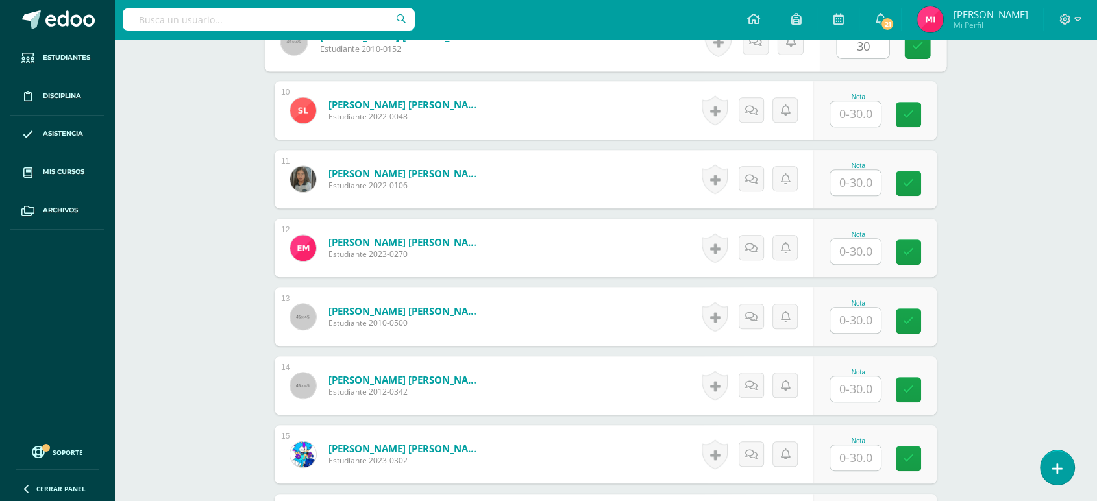
scroll to position [995, 0]
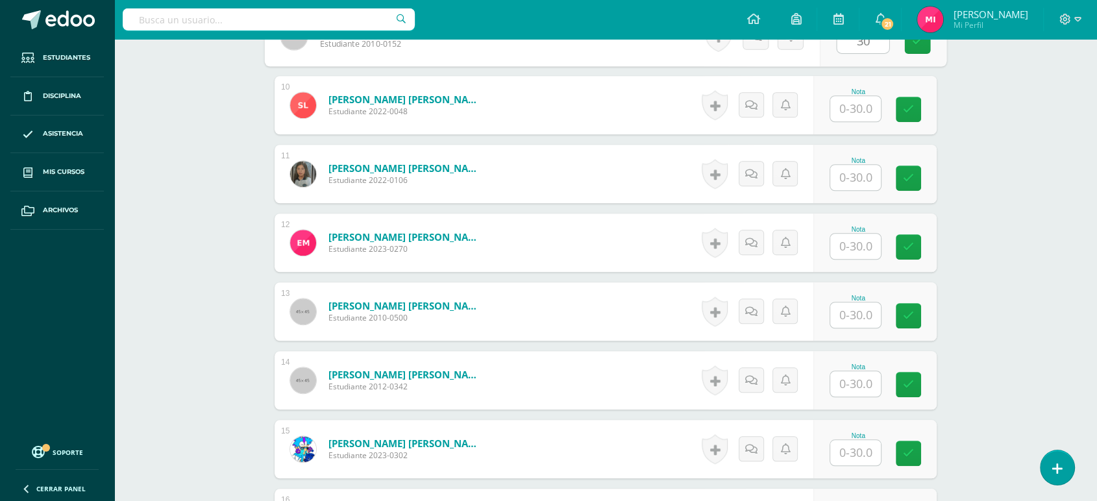
type input "30"
click at [850, 113] on input "text" at bounding box center [863, 109] width 52 height 26
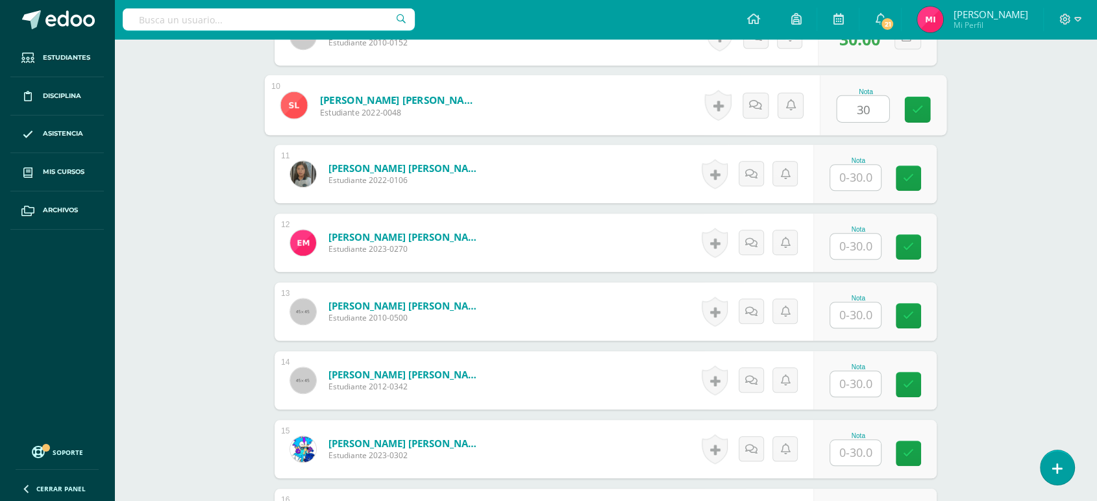
type input "30"
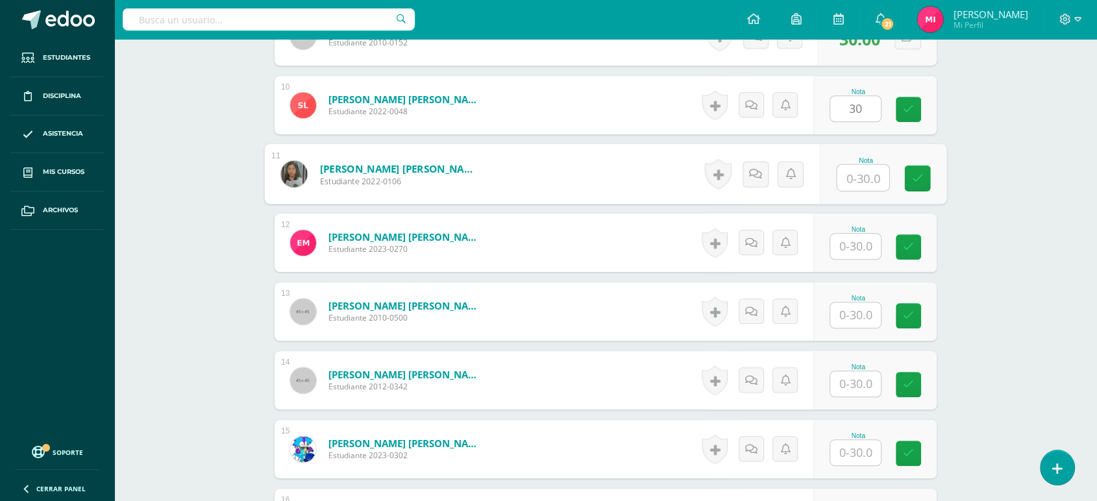
click at [861, 181] on input "text" at bounding box center [863, 178] width 52 height 26
type input "30"
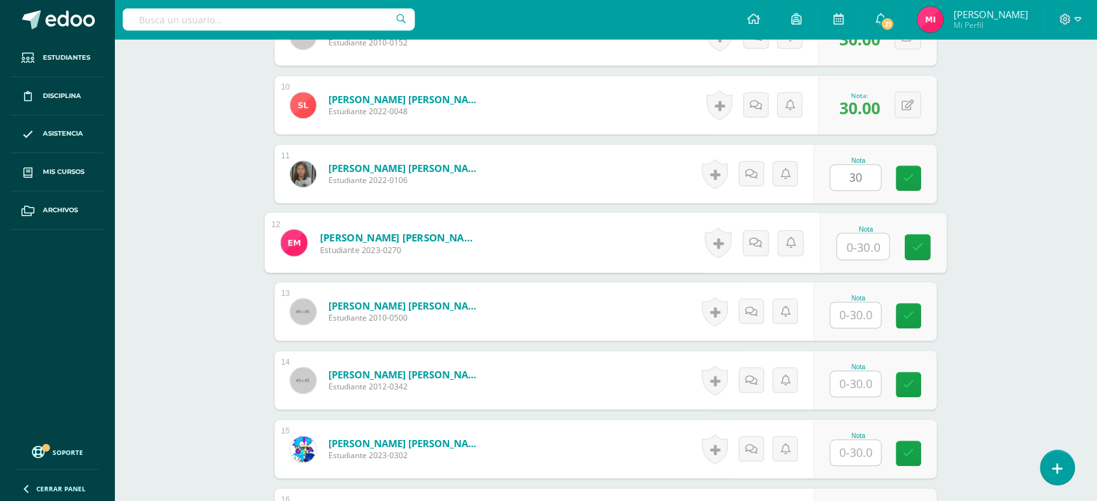
click at [873, 249] on input "text" at bounding box center [863, 247] width 52 height 26
type input "30"
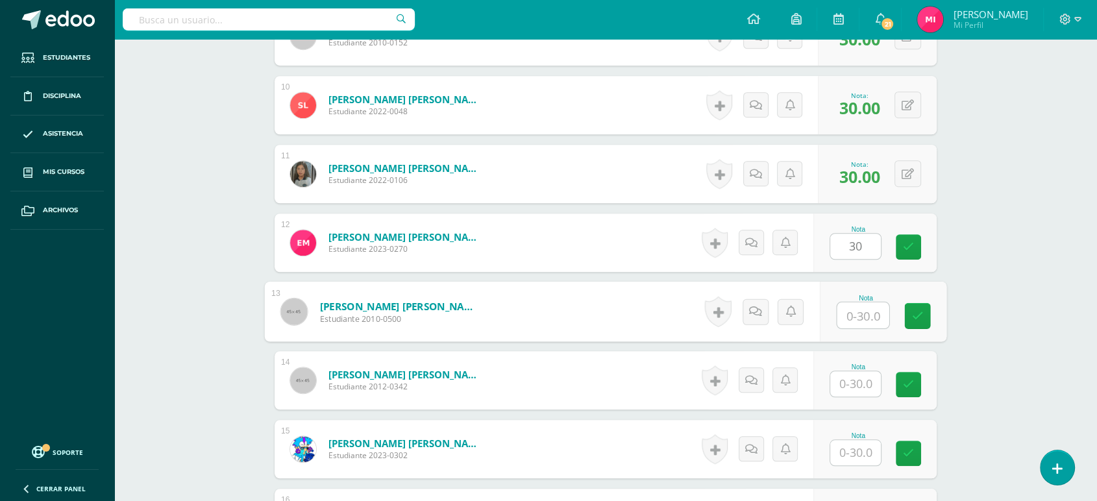
click at [863, 325] on input "text" at bounding box center [863, 316] width 52 height 26
type input "30"
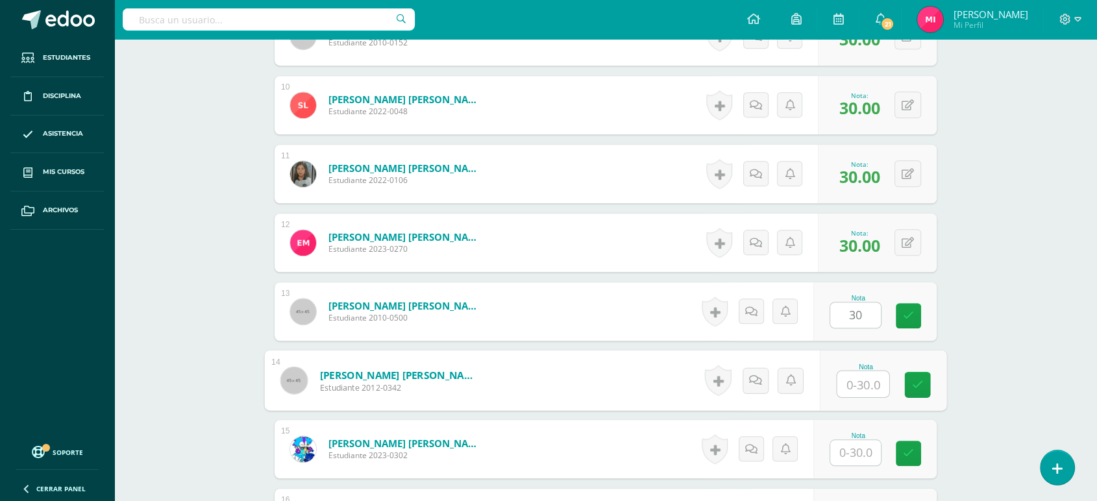
click at [862, 388] on input "text" at bounding box center [863, 384] width 52 height 26
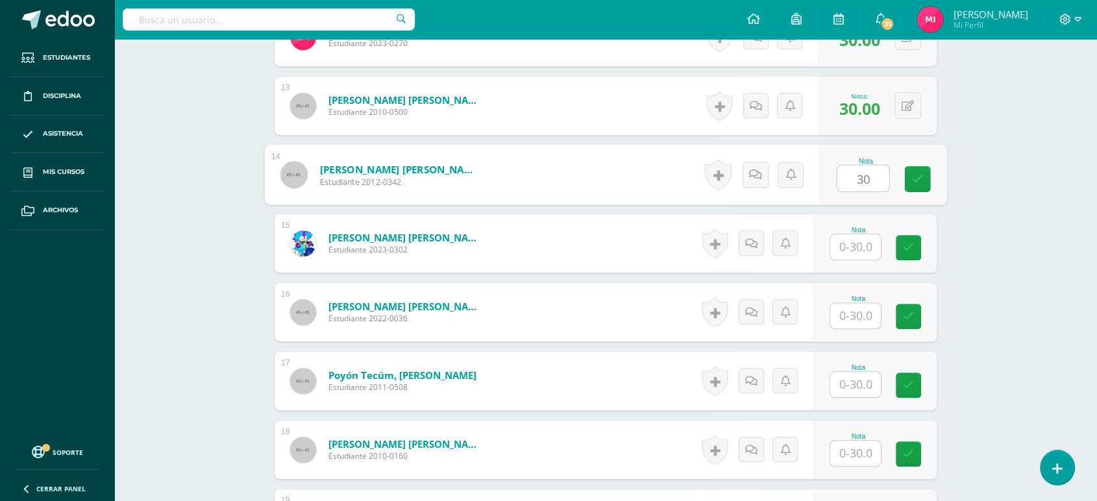
scroll to position [1229, 0]
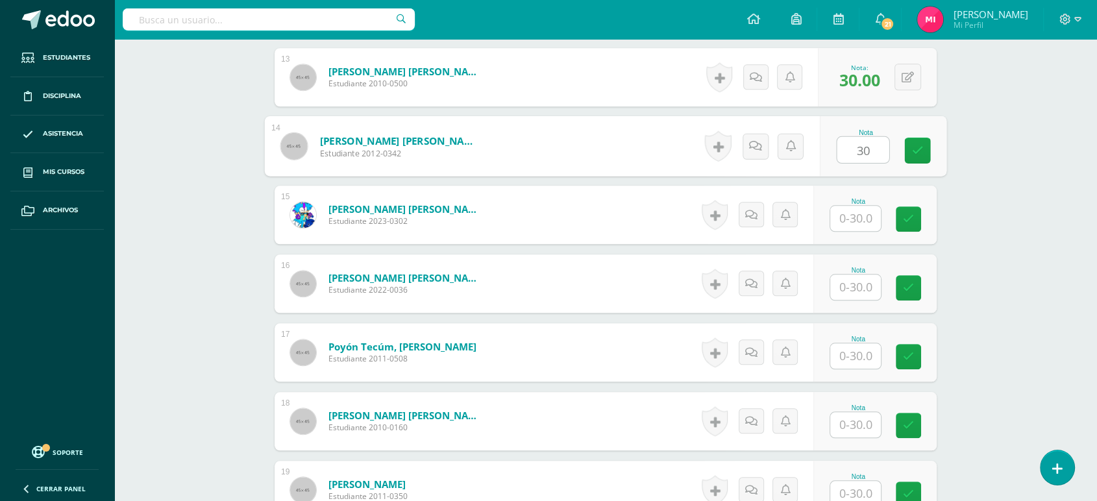
type input "30"
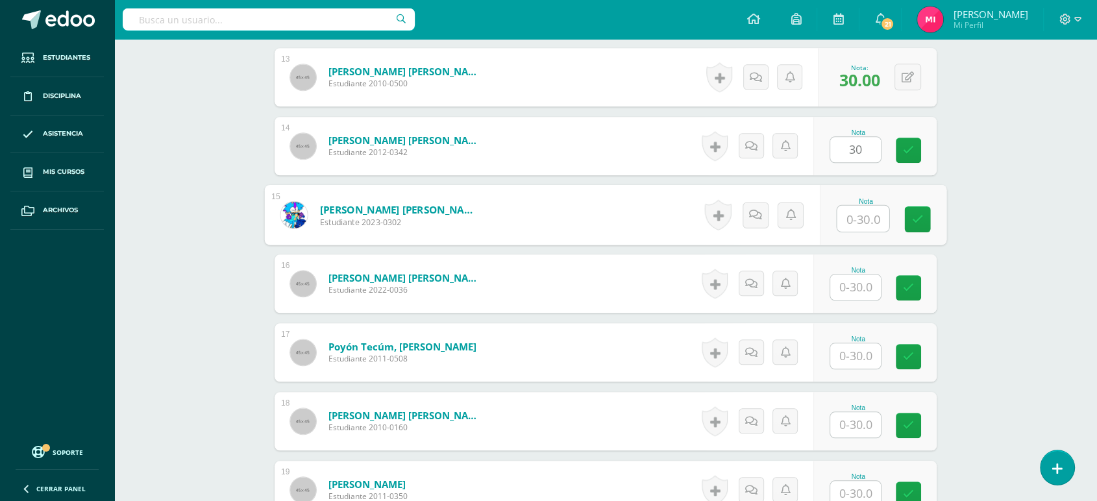
click at [869, 212] on input "text" at bounding box center [863, 219] width 52 height 26
type input "30"
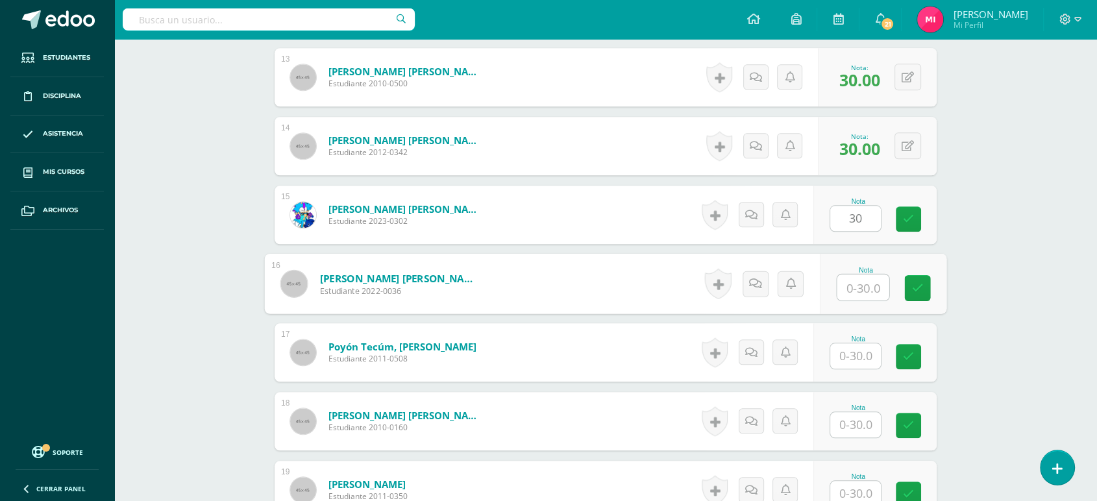
click at [857, 294] on input "text" at bounding box center [863, 288] width 52 height 26
type input "30"
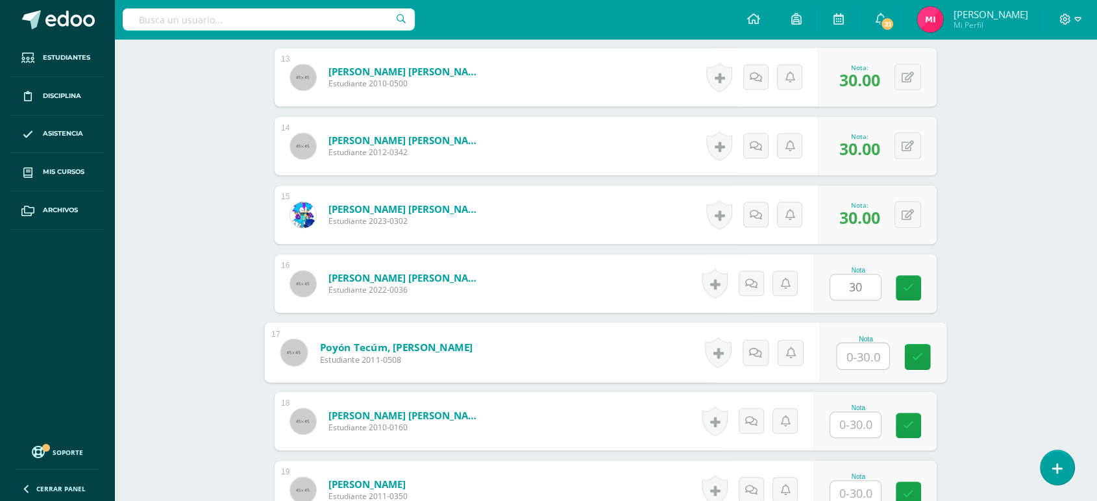
click at [854, 360] on input "text" at bounding box center [863, 356] width 52 height 26
type input "30"
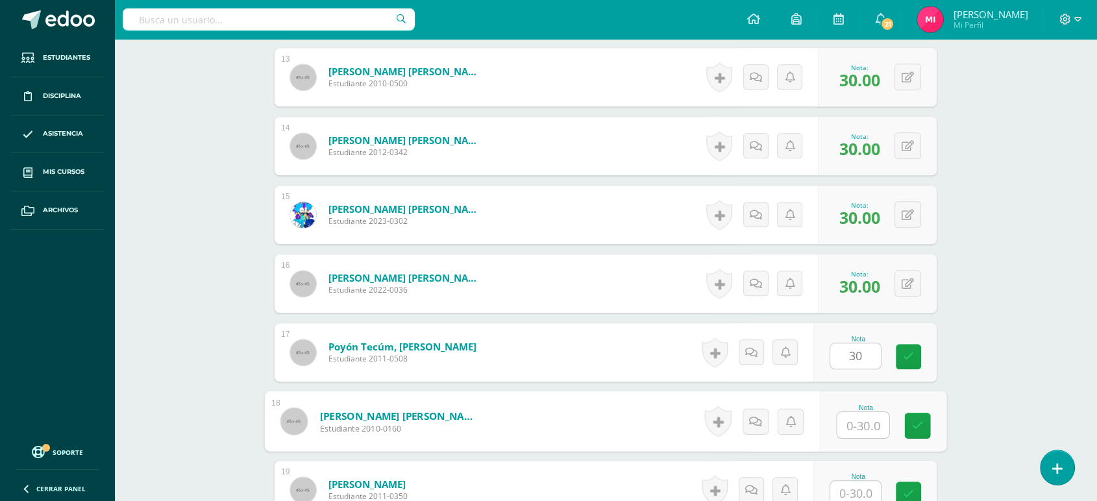
click at [872, 420] on input "text" at bounding box center [863, 425] width 52 height 26
type input "30"
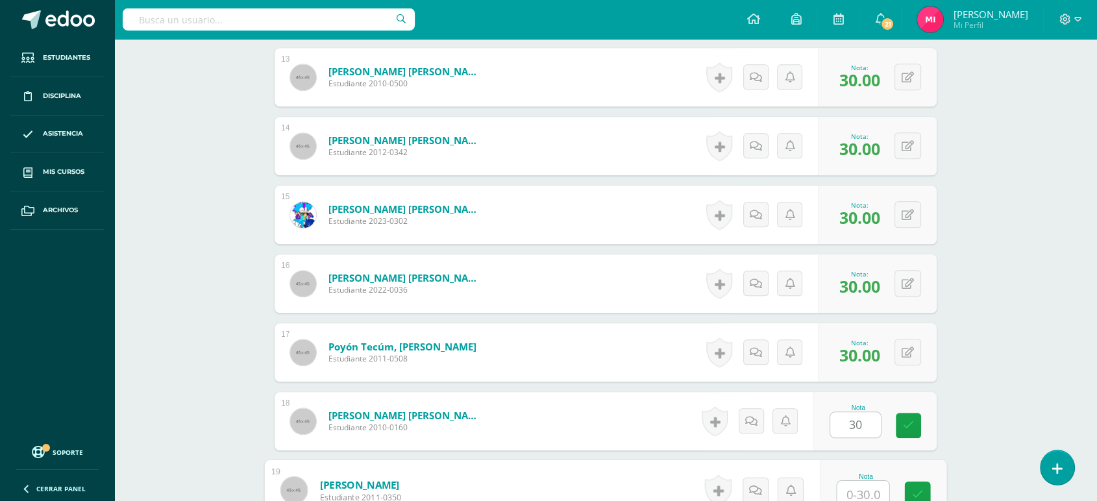
click at [858, 486] on input "text" at bounding box center [863, 494] width 52 height 26
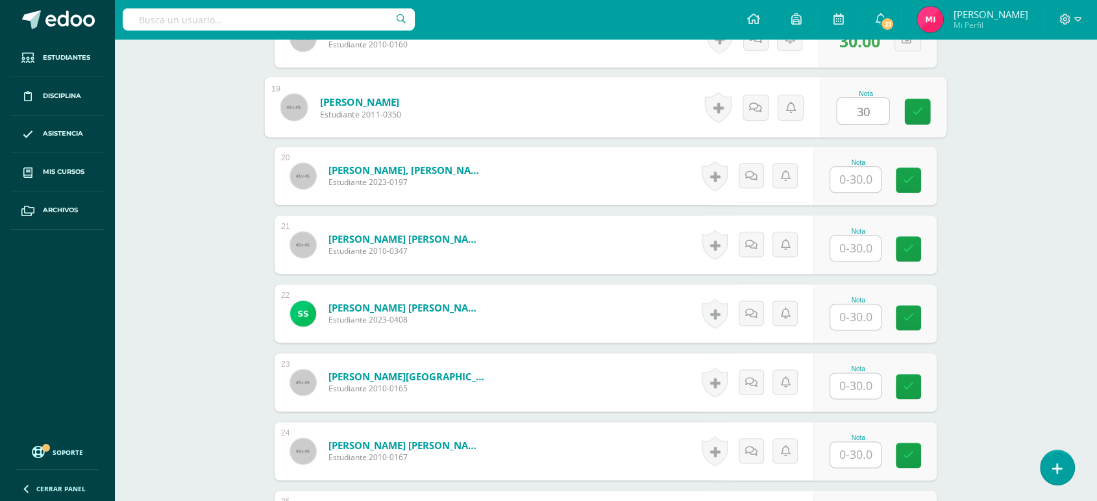
scroll to position [1615, 0]
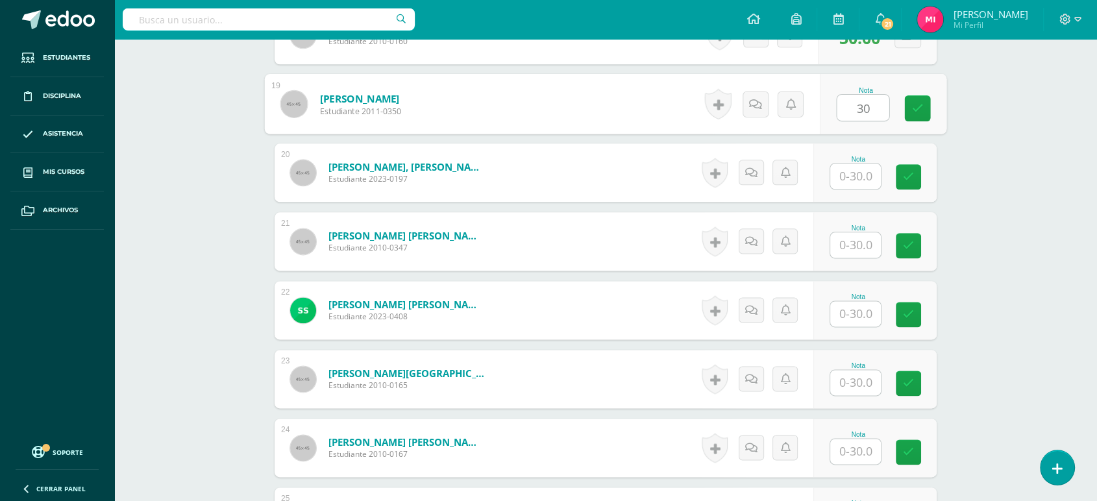
type input "30"
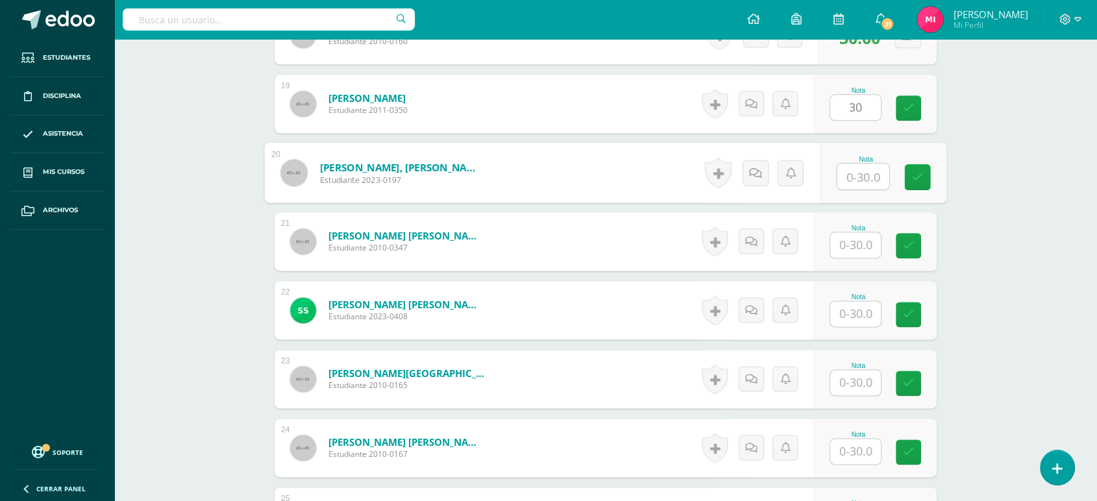
click at [863, 177] on input "text" at bounding box center [863, 177] width 52 height 26
type input "30"
click at [867, 249] on input "text" at bounding box center [855, 244] width 51 height 25
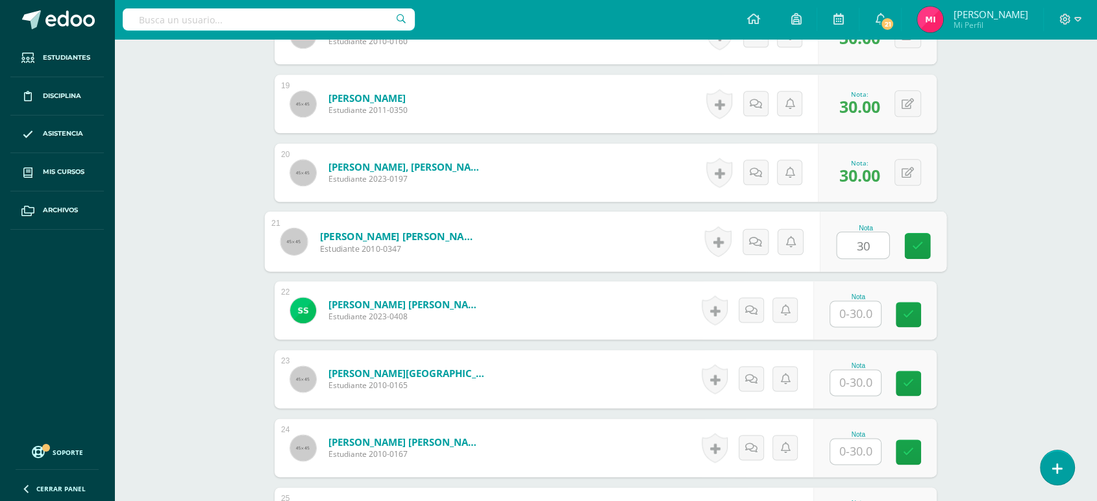
type input "30"
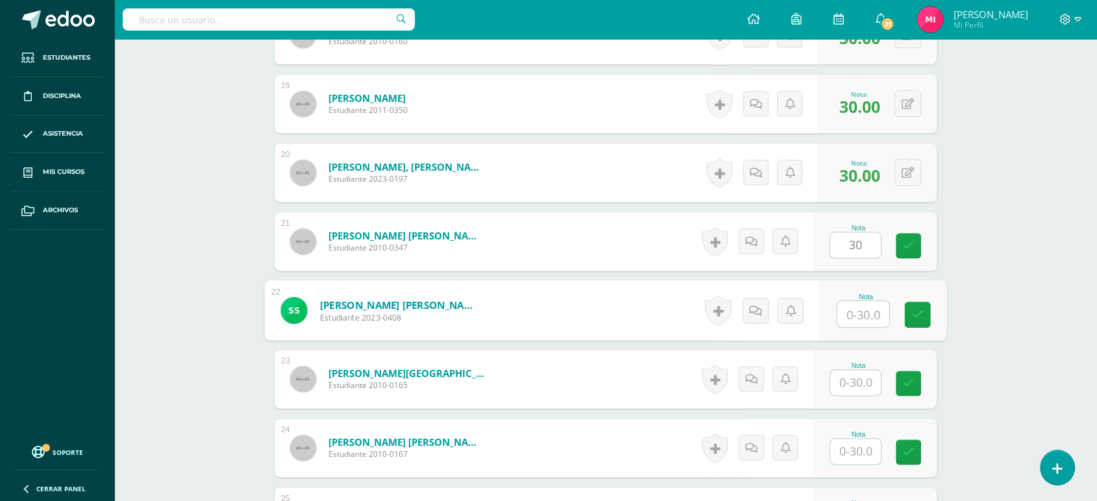
click at [868, 312] on input "text" at bounding box center [863, 314] width 52 height 26
type input "30"
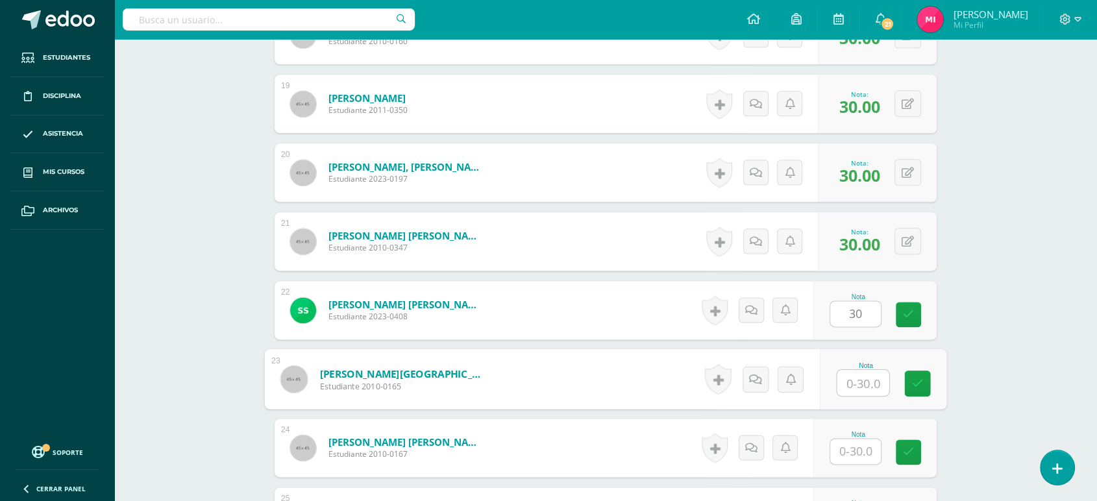
click at [868, 383] on input "text" at bounding box center [863, 383] width 52 height 26
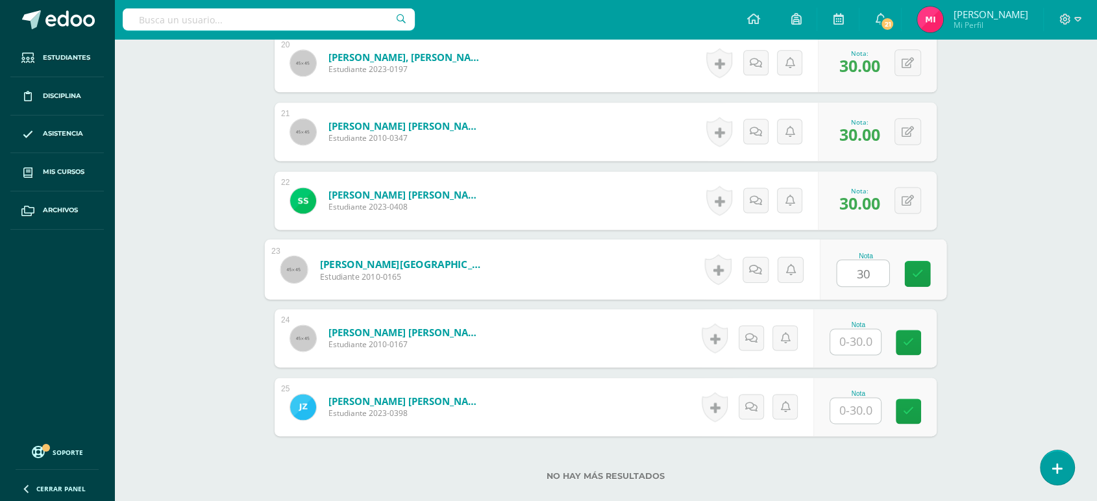
scroll to position [1810, 0]
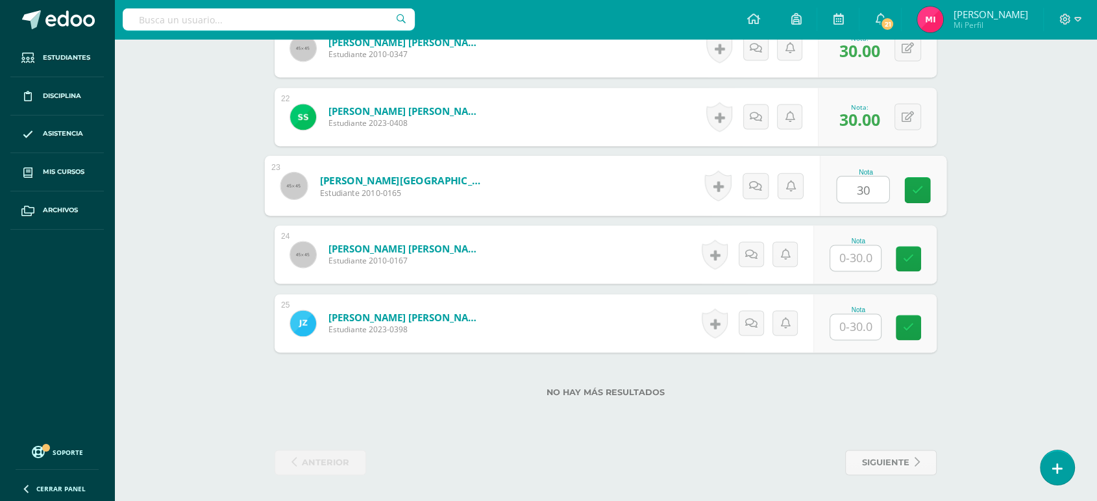
type input "30"
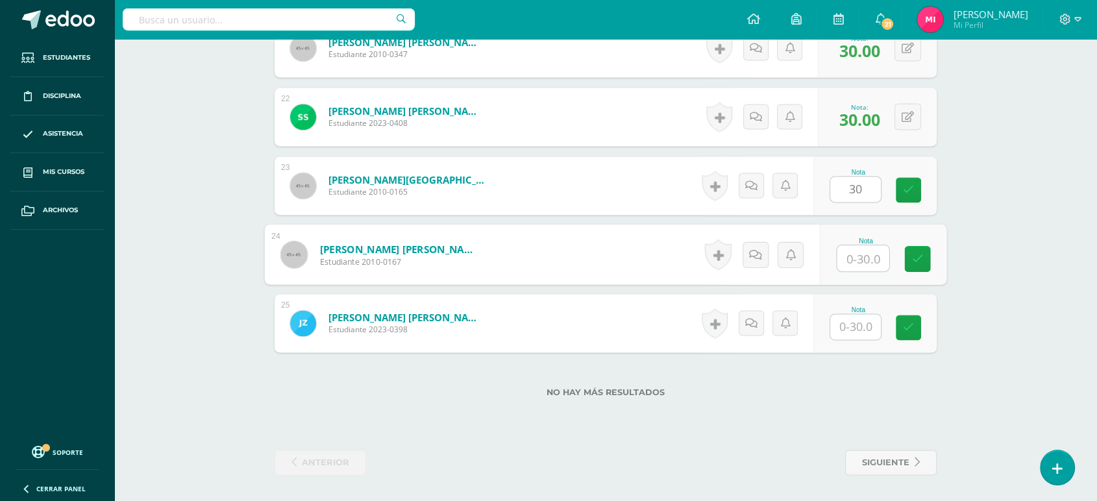
click at [871, 264] on input "text" at bounding box center [863, 258] width 52 height 26
type input "30"
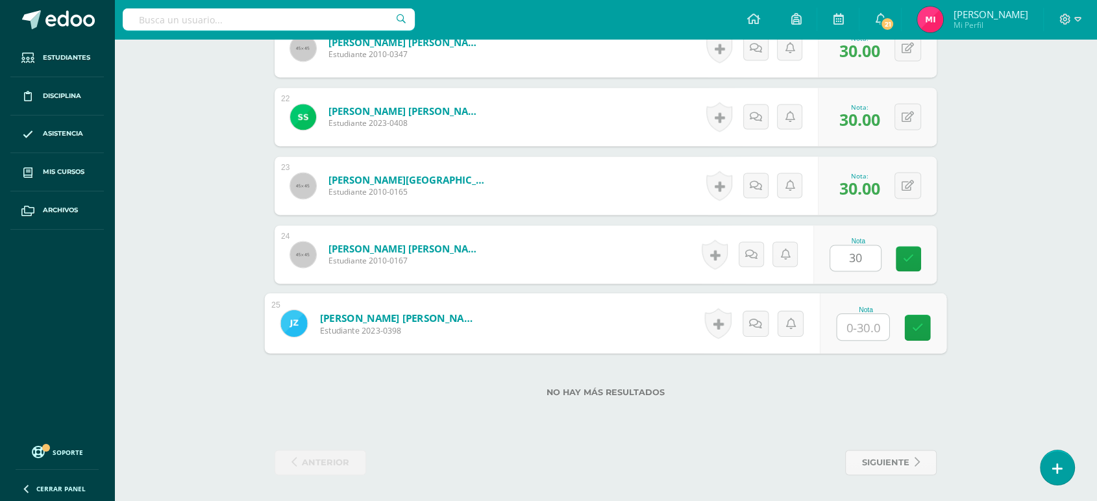
click at [867, 331] on input "text" at bounding box center [863, 327] width 52 height 26
type input "30"
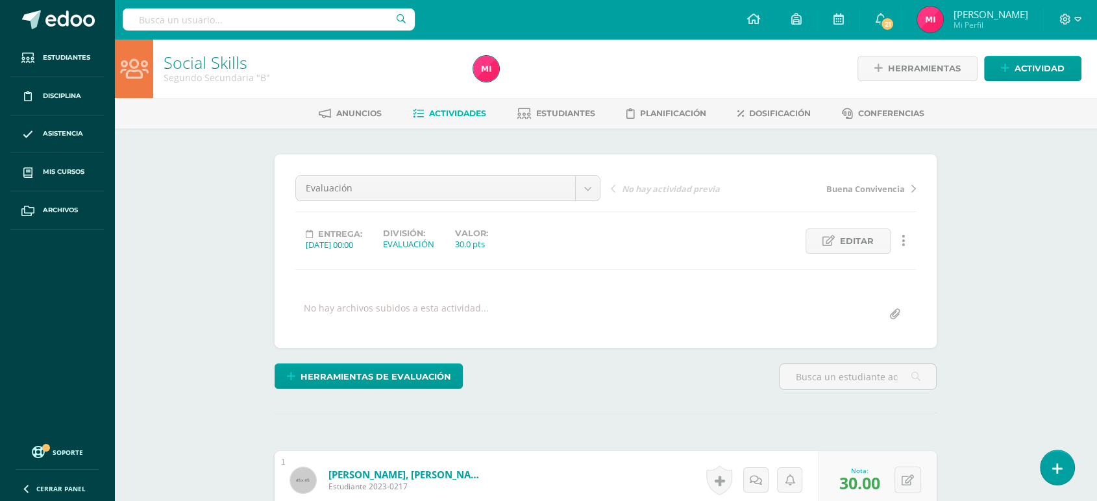
scroll to position [0, 0]
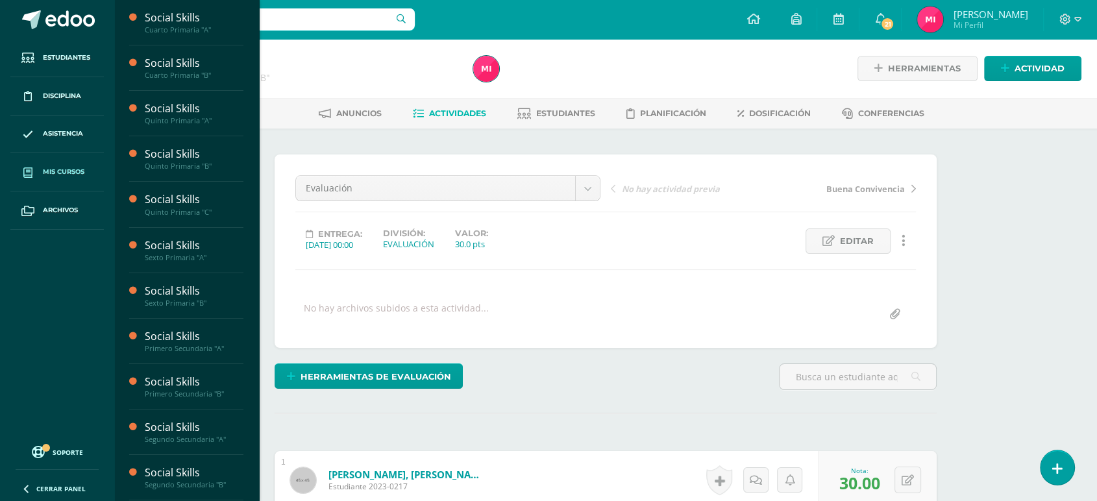
click at [73, 171] on span "Mis cursos" at bounding box center [64, 172] width 42 height 10
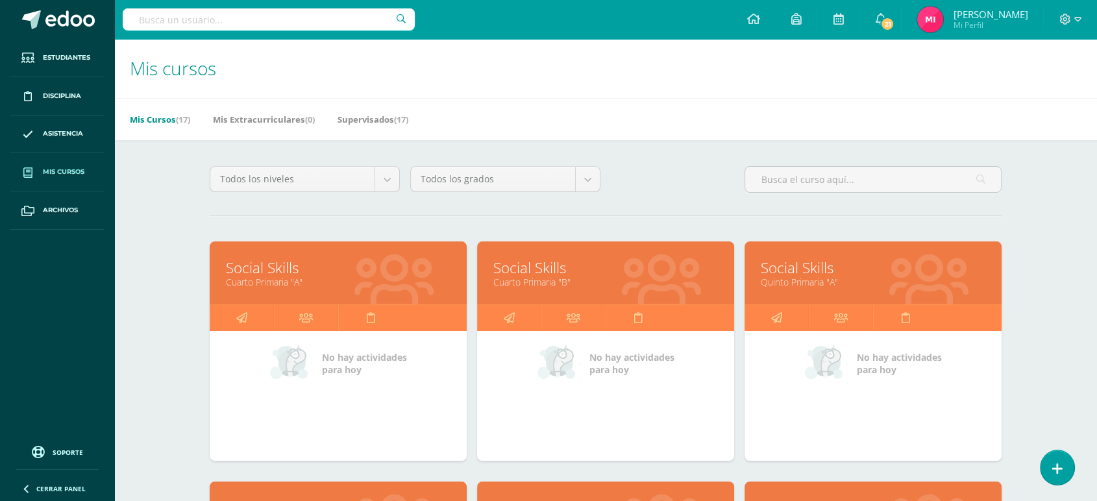
click at [357, 277] on link "Cuarto Primaria "A"" at bounding box center [338, 282] width 225 height 12
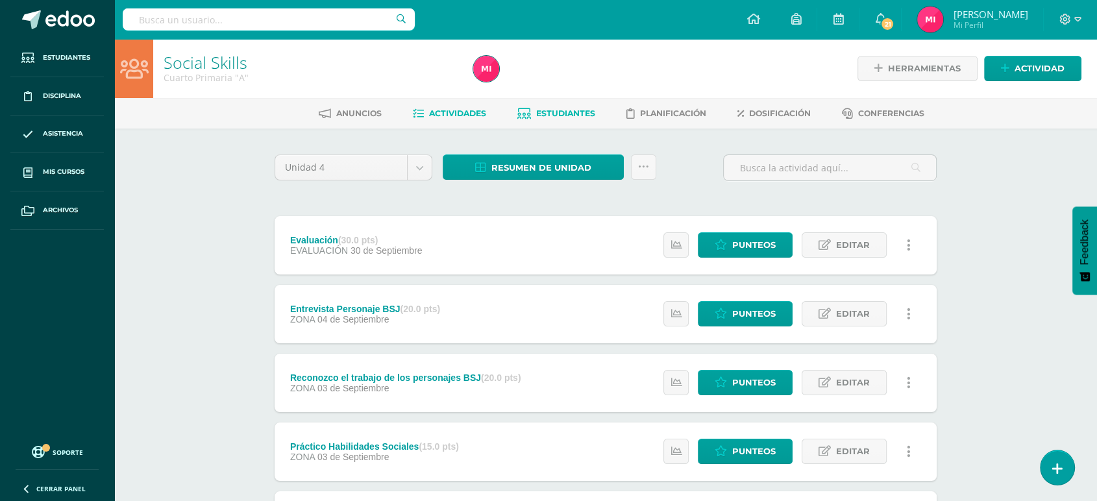
click at [555, 113] on span "Estudiantes" at bounding box center [565, 113] width 59 height 10
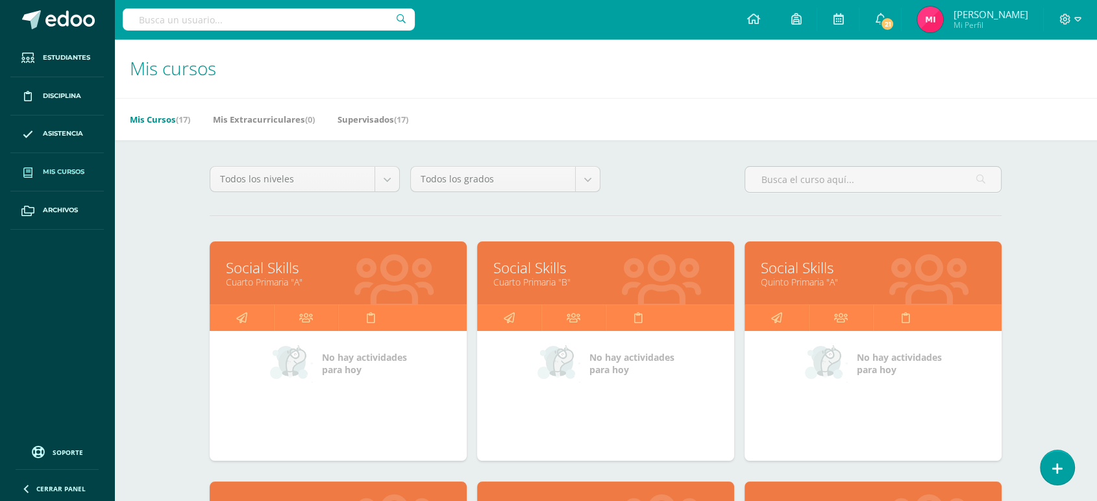
click at [584, 265] on link "Social Skills" at bounding box center [605, 268] width 225 height 20
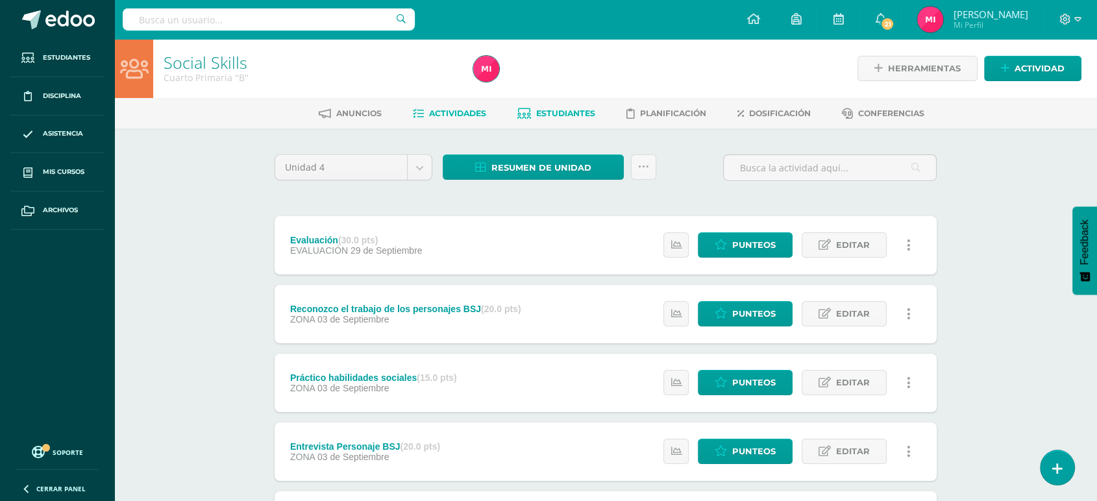
click at [557, 110] on span "Estudiantes" at bounding box center [565, 113] width 59 height 10
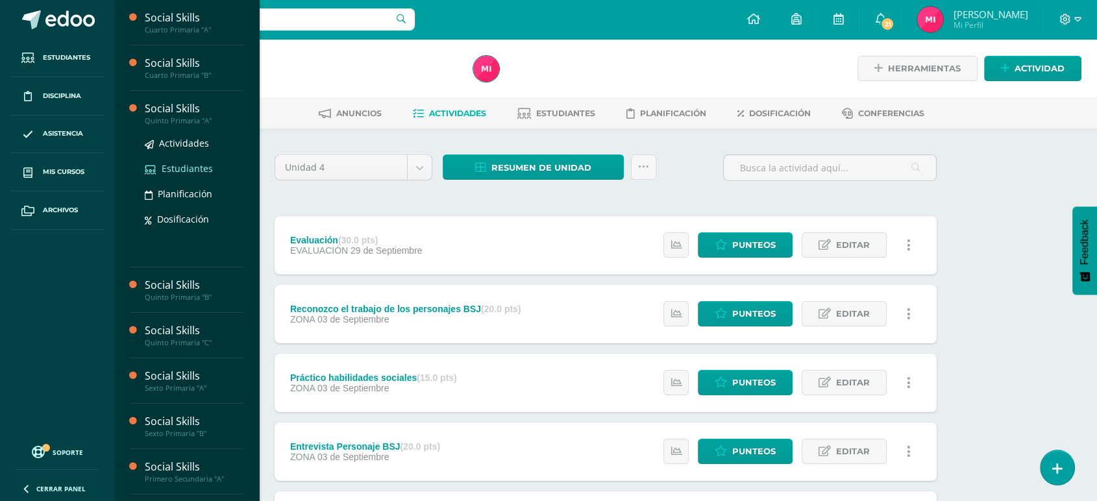
click at [175, 167] on span "Estudiantes" at bounding box center [187, 168] width 51 height 12
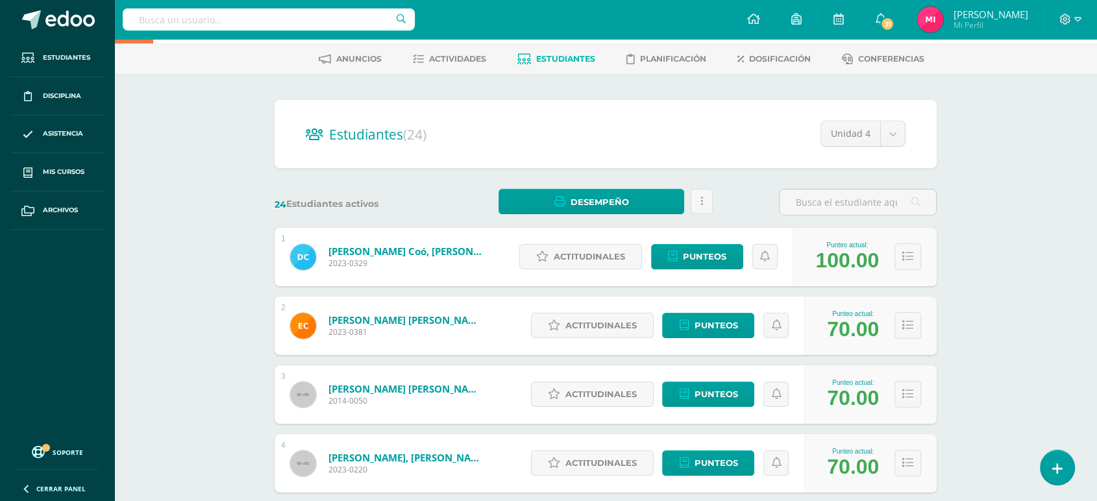
scroll to position [53, 0]
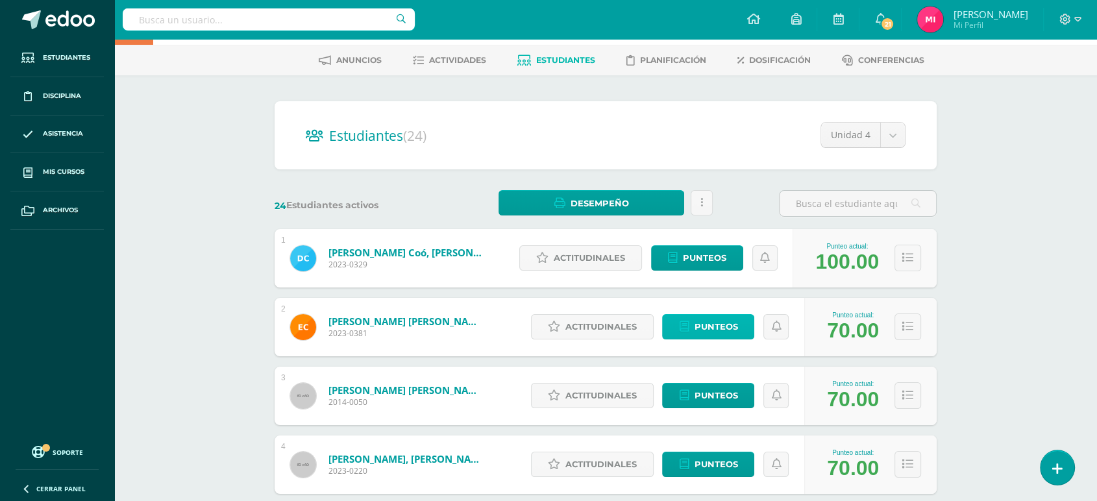
click at [719, 324] on span "Punteos" at bounding box center [715, 327] width 43 height 24
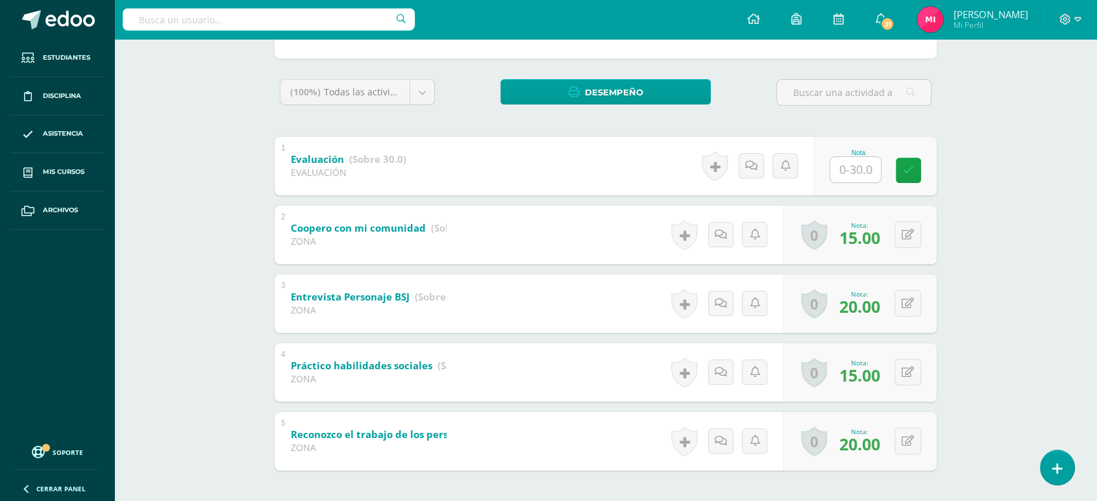
scroll to position [196, 0]
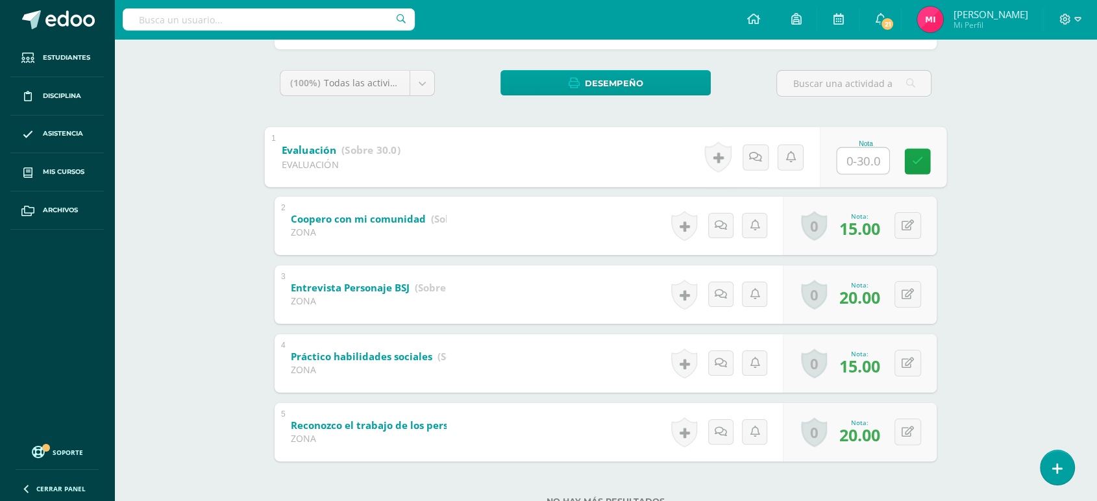
click at [849, 165] on input "text" at bounding box center [863, 160] width 52 height 26
type input "30"
click at [925, 164] on link at bounding box center [918, 161] width 26 height 26
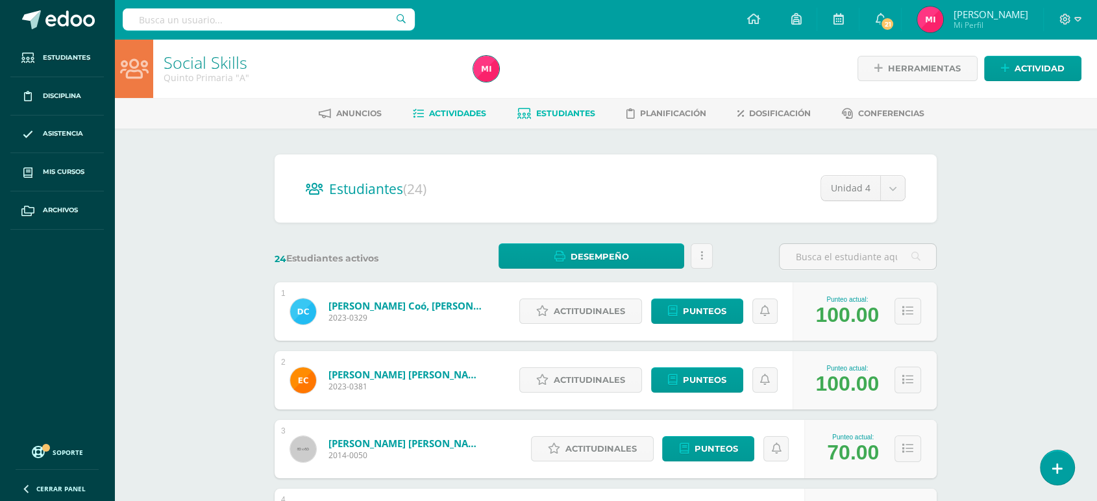
click at [443, 116] on span "Actividades" at bounding box center [457, 113] width 57 height 10
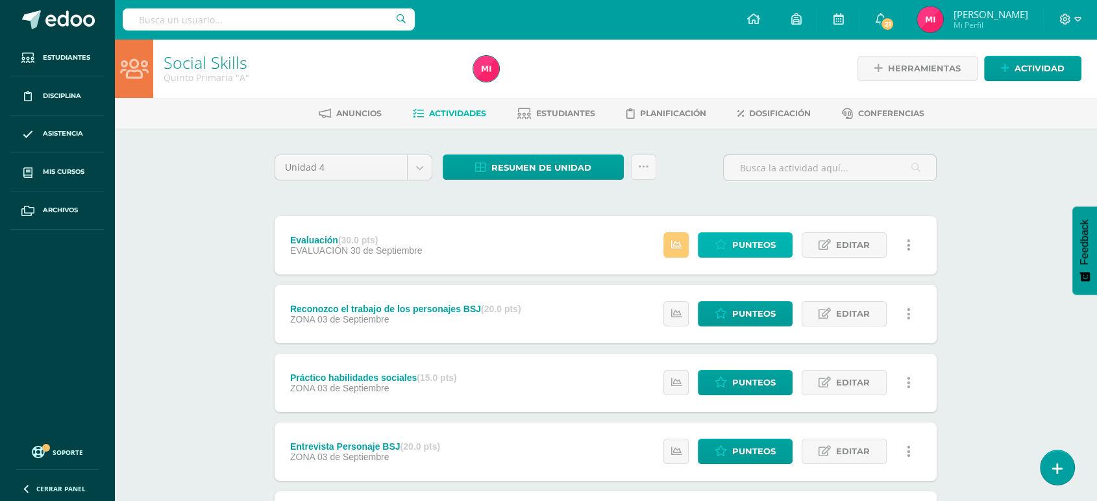
click at [753, 255] on span "Punteos" at bounding box center [753, 245] width 43 height 24
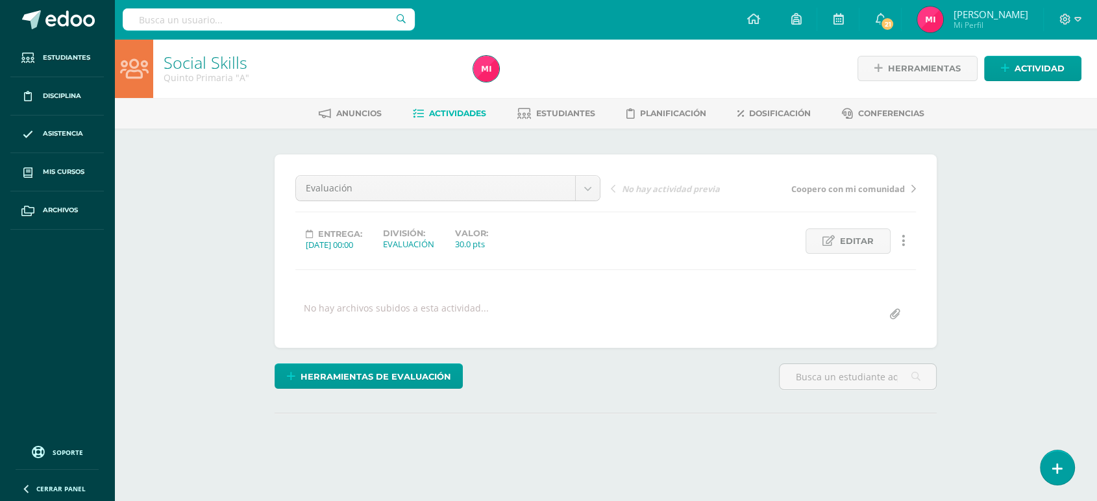
scroll to position [109, 0]
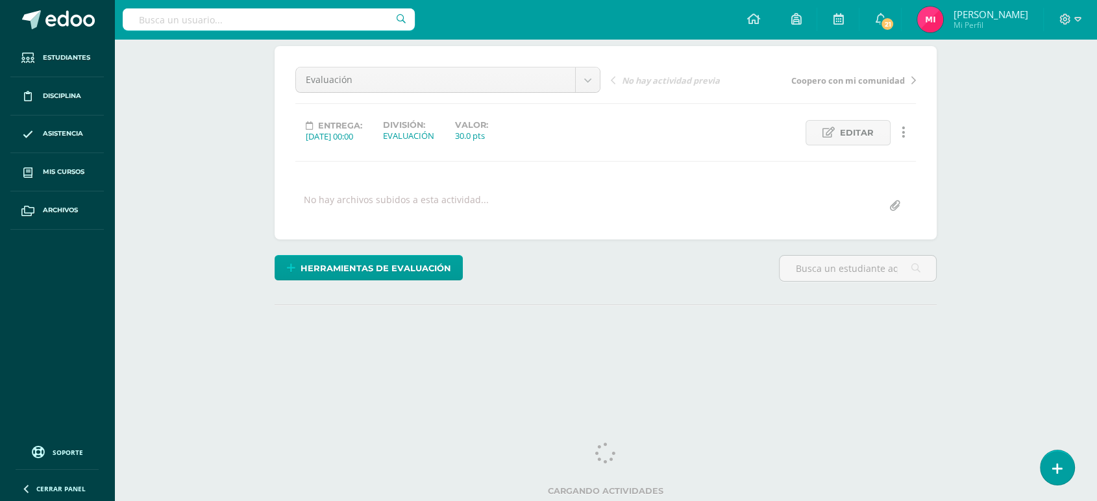
drag, startPoint x: 1106, startPoint y: 130, endPoint x: 1107, endPoint y: 282, distance: 151.9
click at [1096, 282] on html "Estudiantes Disciplina Asistencia Mis cursos Archivos Soporte Ayuda Reportar un…" at bounding box center [548, 149] width 1097 height 514
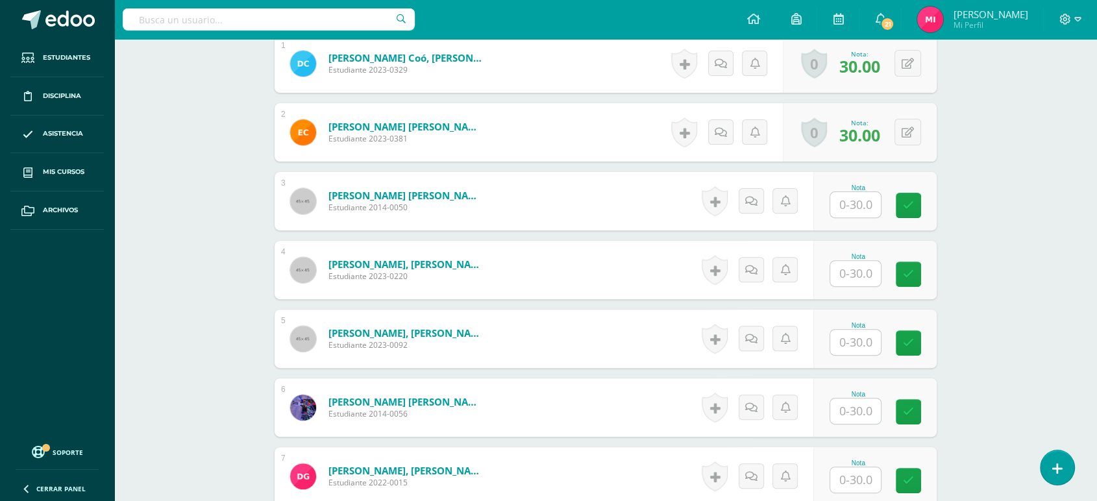
scroll to position [395, 0]
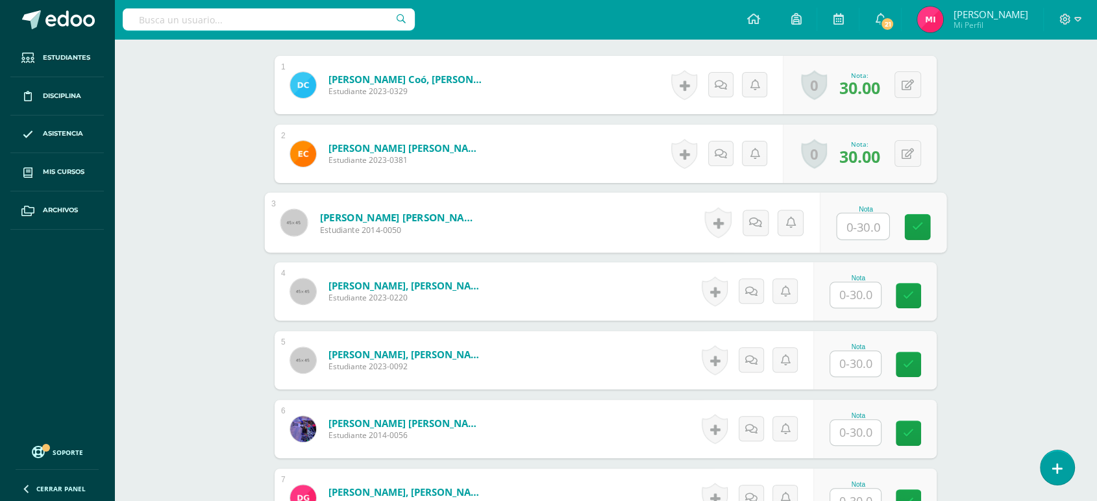
click at [867, 224] on input "text" at bounding box center [863, 227] width 52 height 26
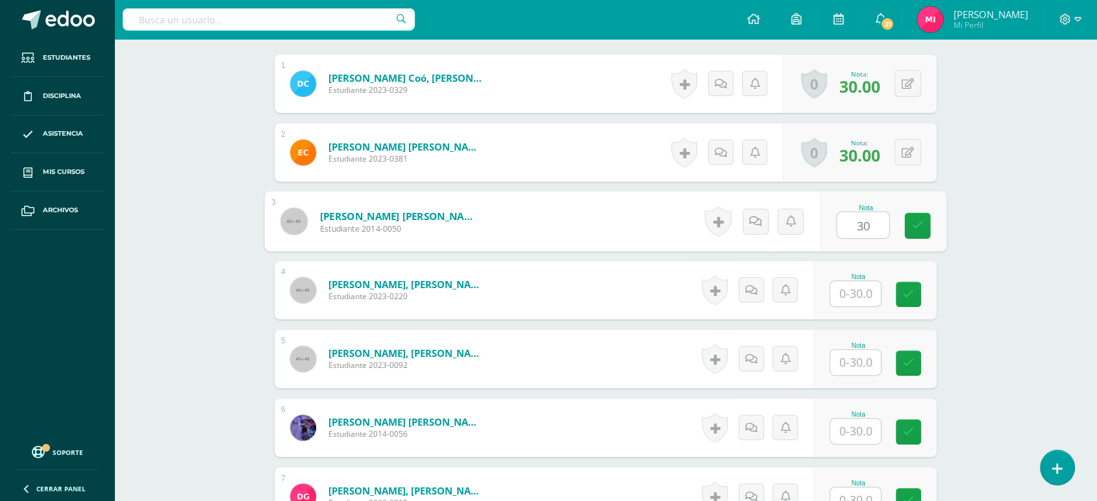
type input "30"
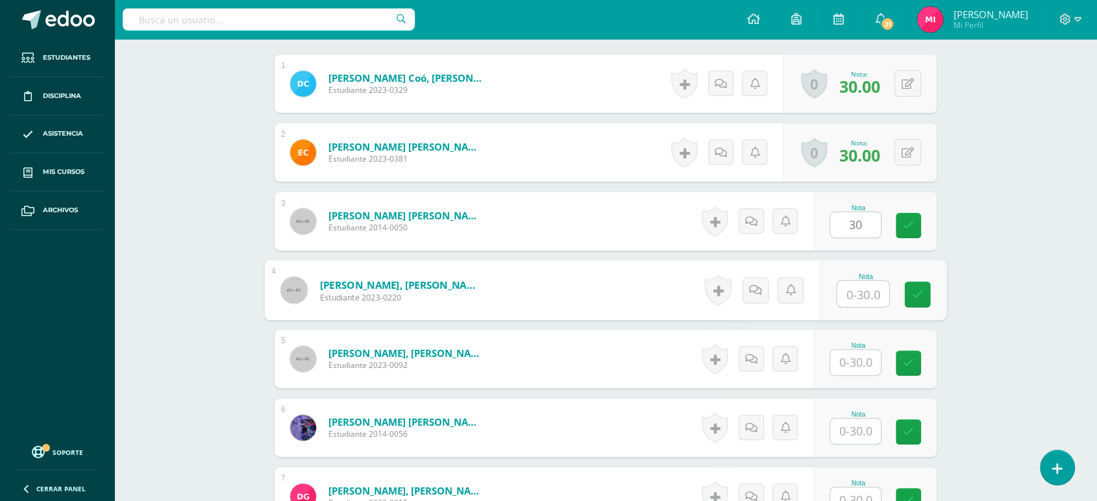
click at [856, 290] on input "text" at bounding box center [863, 294] width 52 height 26
type input "30"
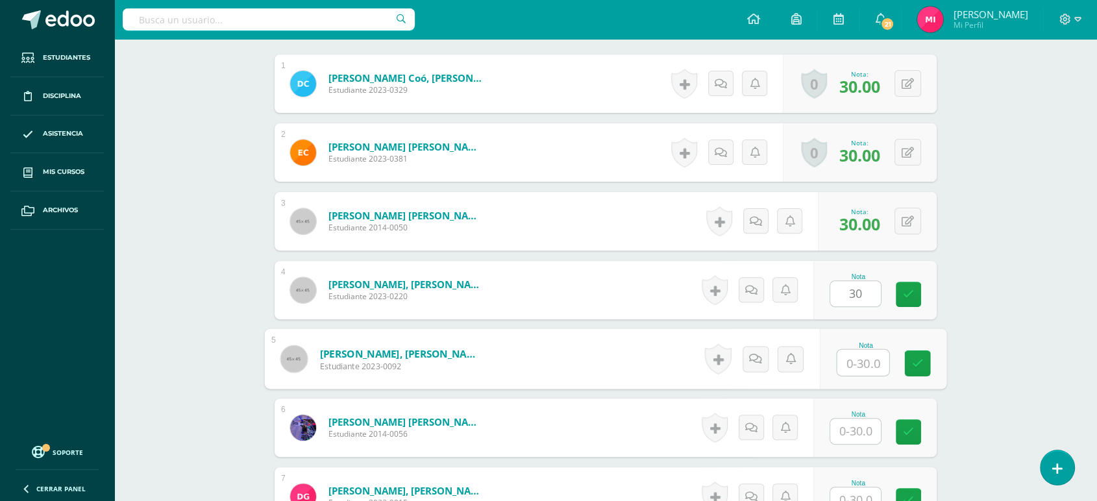
click at [863, 367] on input "text" at bounding box center [863, 363] width 52 height 26
type input "30"
click at [860, 432] on input "text" at bounding box center [855, 431] width 51 height 25
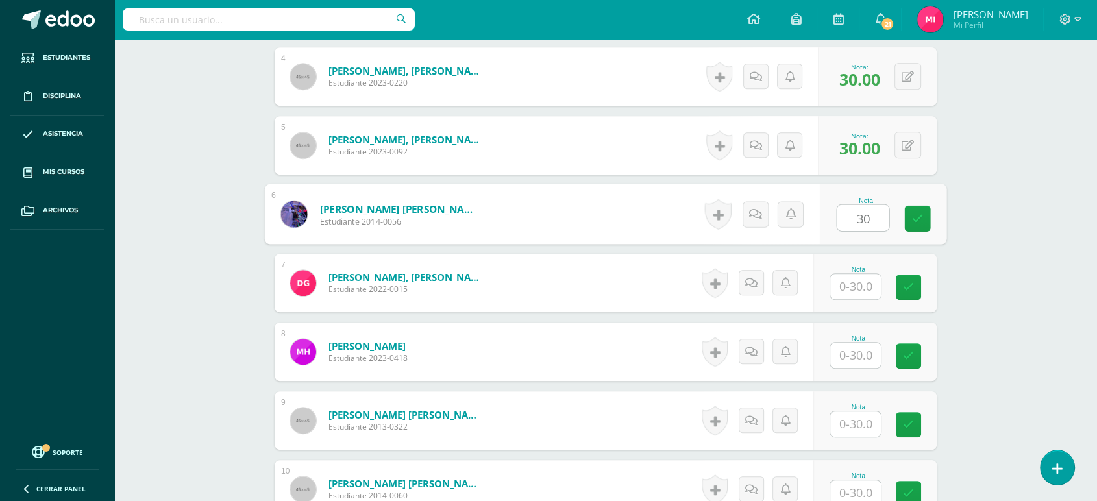
scroll to position [651, 0]
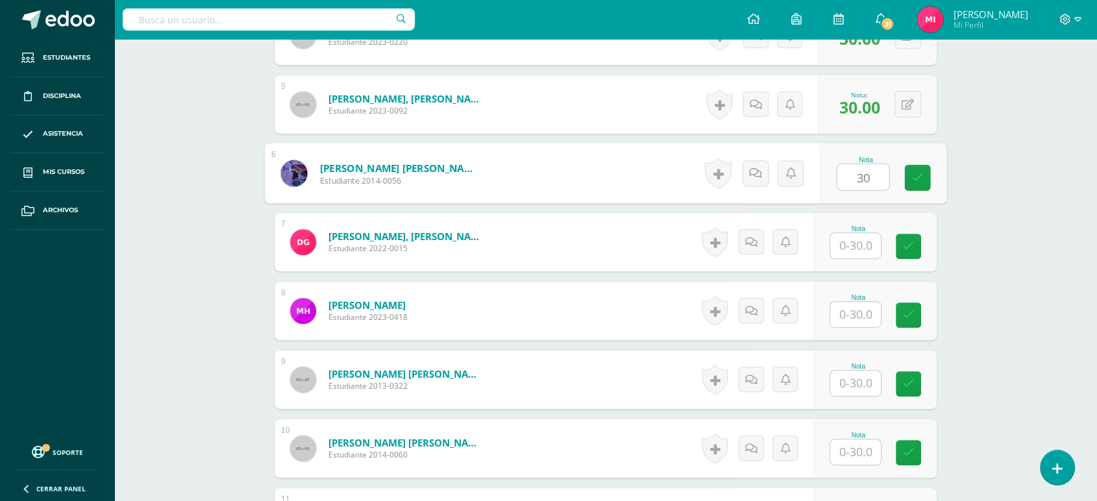
type input "30"
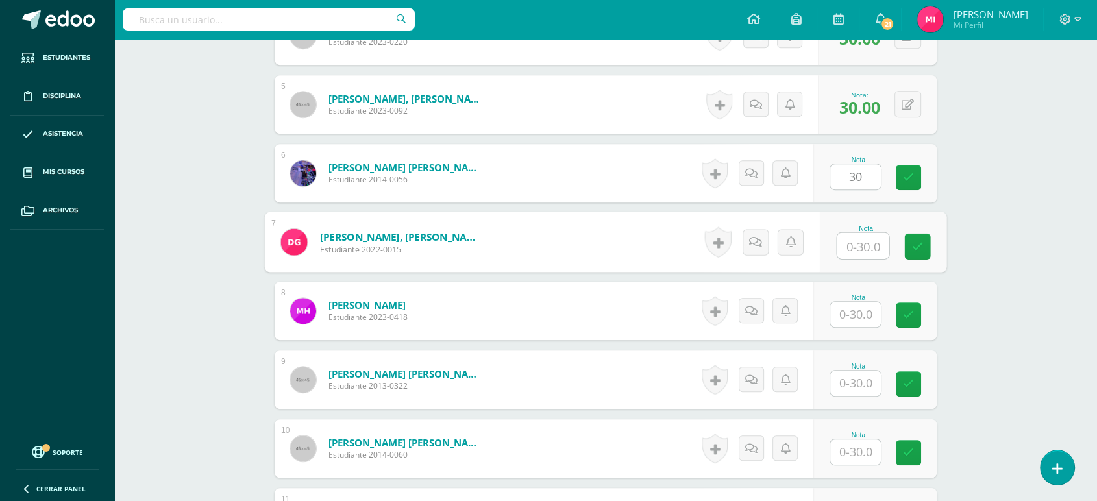
click at [867, 243] on input "text" at bounding box center [863, 246] width 52 height 26
type input "30"
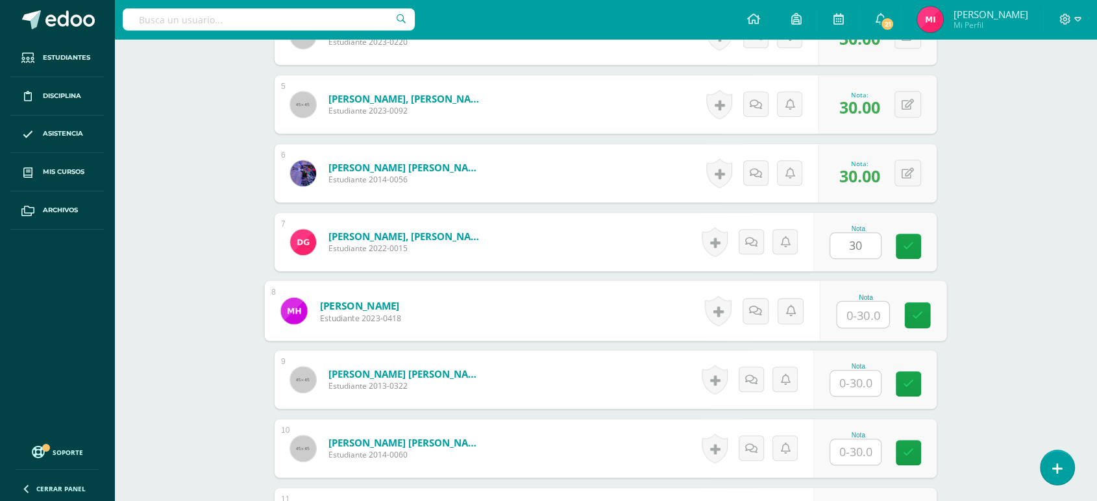
click at [859, 316] on input "text" at bounding box center [863, 315] width 52 height 26
type input "30"
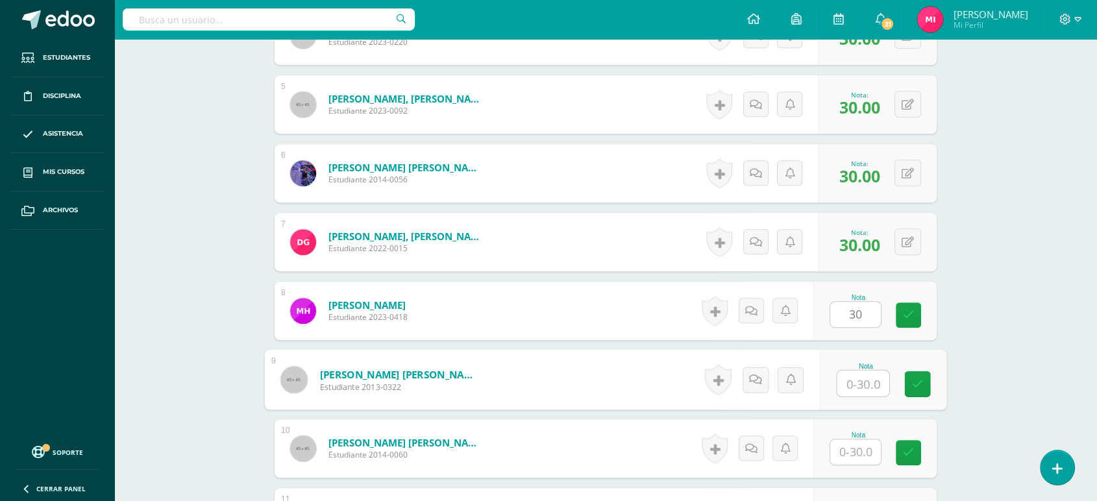
click at [861, 393] on input "text" at bounding box center [863, 384] width 52 height 26
type input "30"
click at [859, 442] on input "text" at bounding box center [855, 451] width 51 height 25
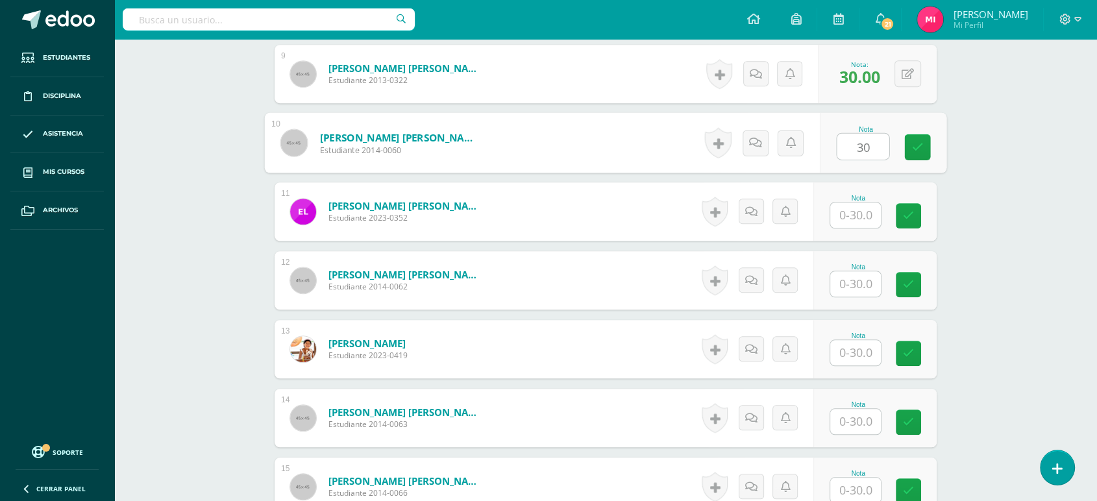
scroll to position [987, 0]
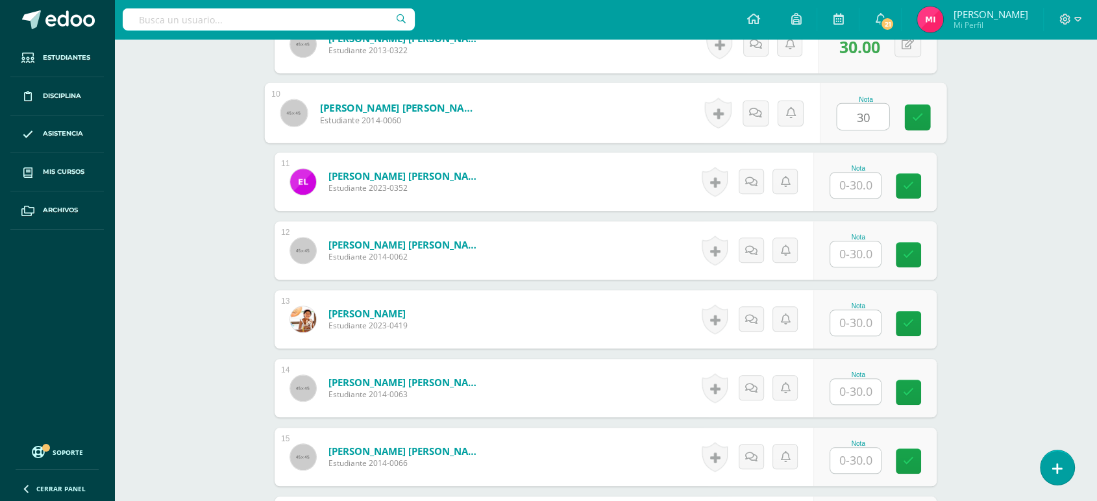
type input "30"
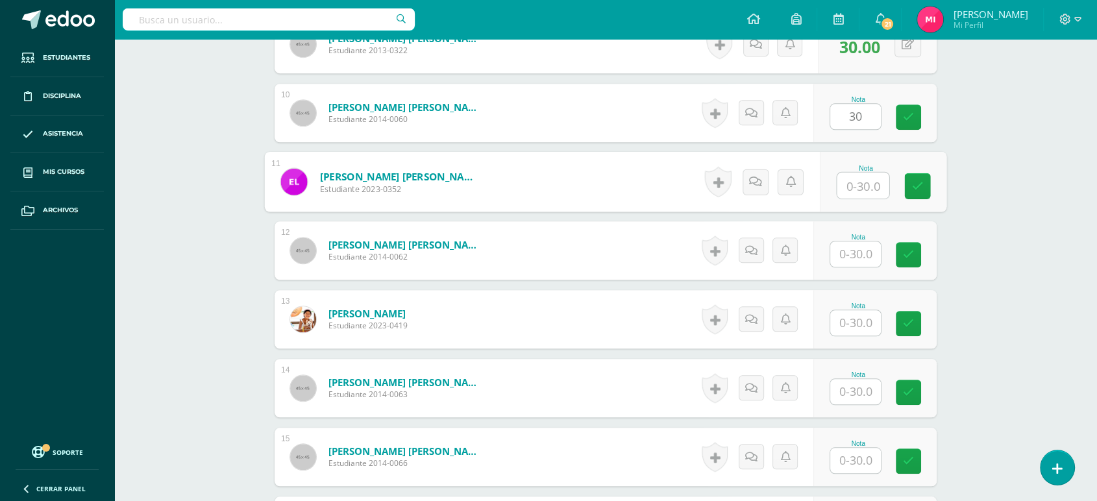
click at [852, 192] on input "text" at bounding box center [863, 186] width 52 height 26
type input "30"
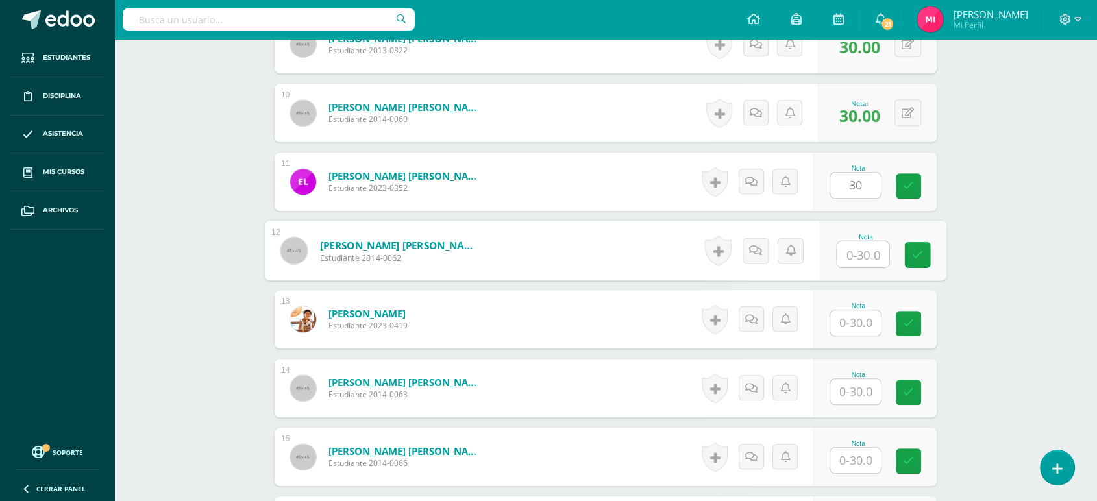
click at [863, 251] on input "text" at bounding box center [863, 254] width 52 height 26
type input "30"
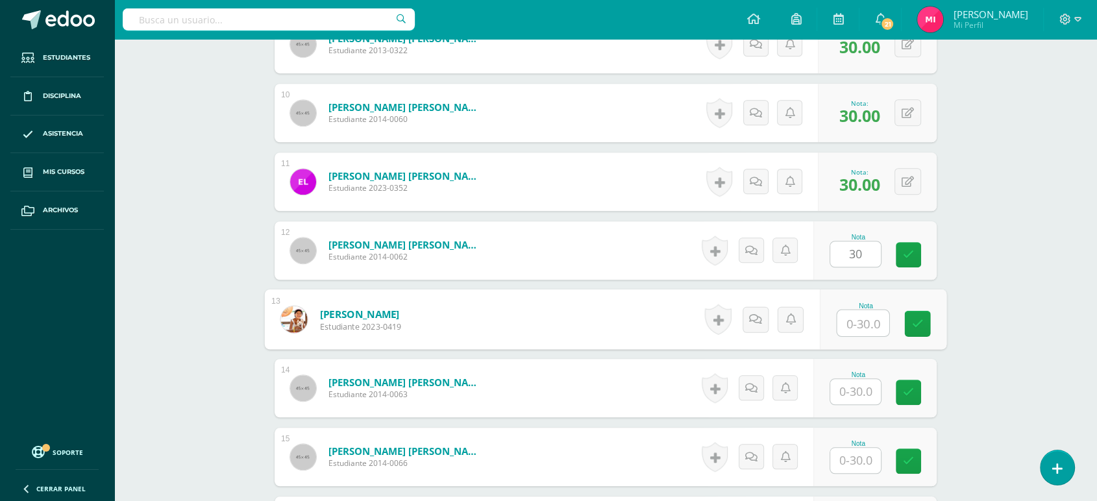
click at [868, 322] on input "text" at bounding box center [863, 323] width 52 height 26
type input "30"
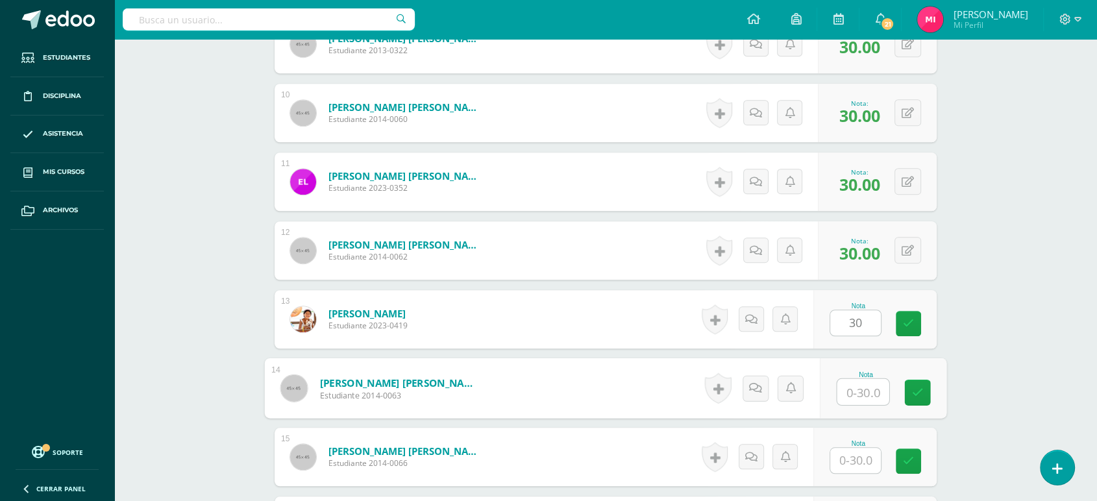
click at [856, 395] on input "text" at bounding box center [863, 392] width 52 height 26
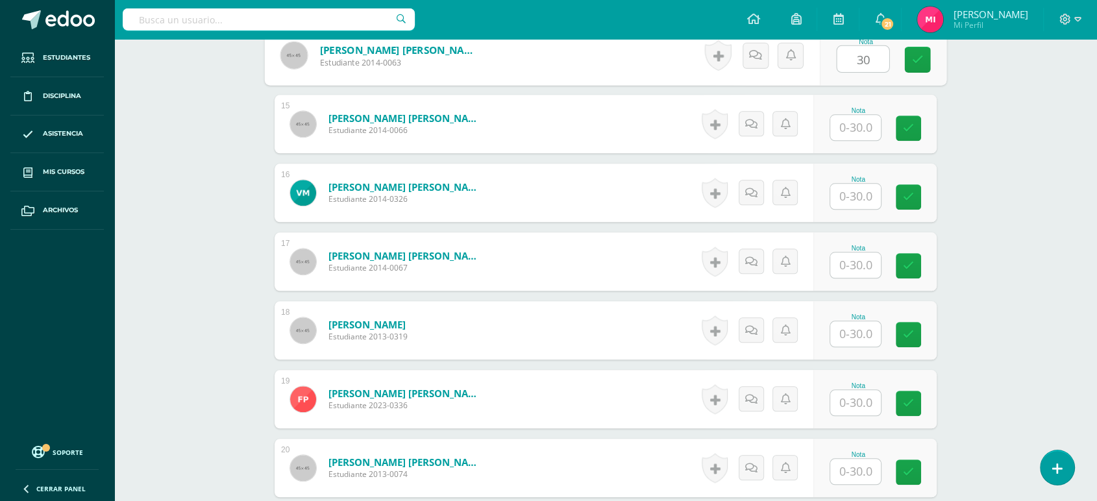
scroll to position [1309, 0]
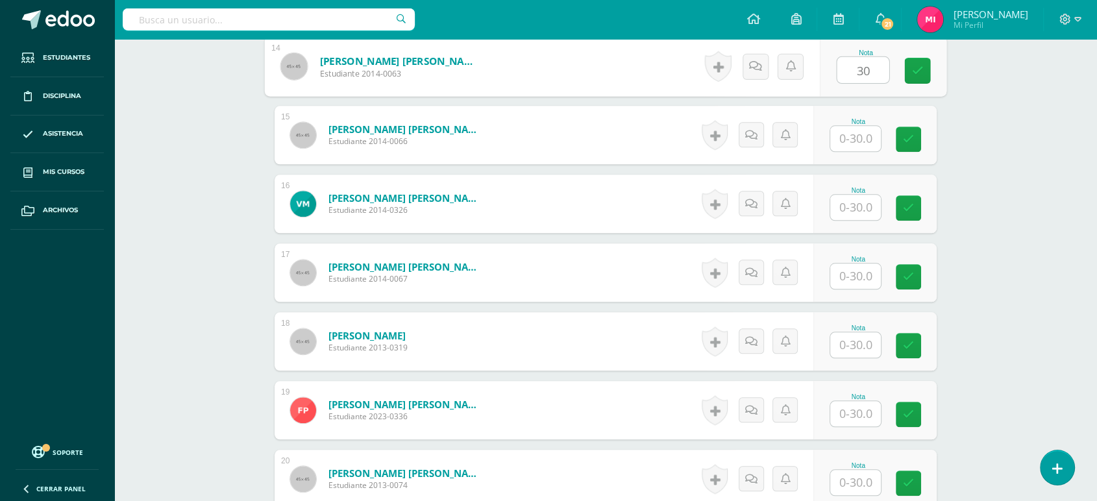
type input "30"
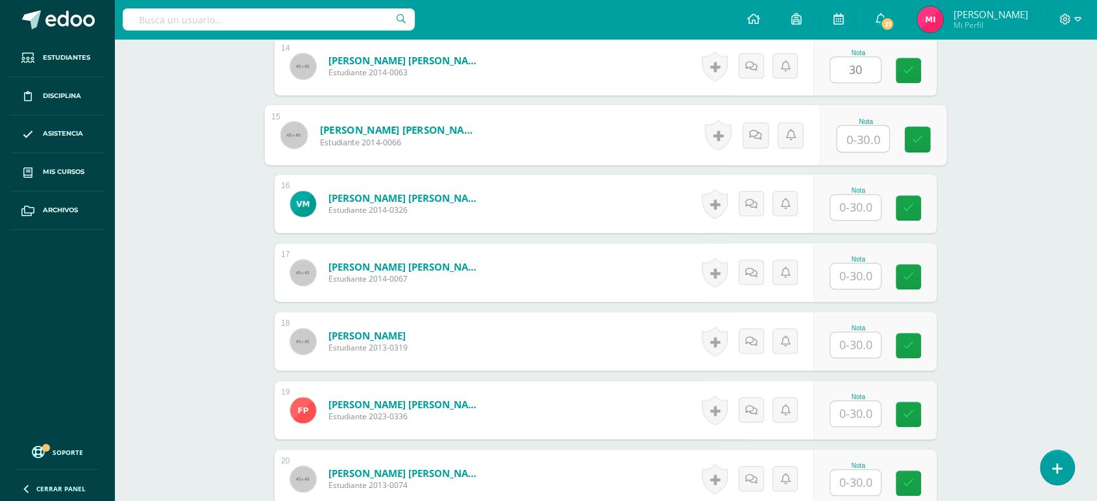
click at [866, 130] on input "text" at bounding box center [863, 139] width 52 height 26
type input "30"
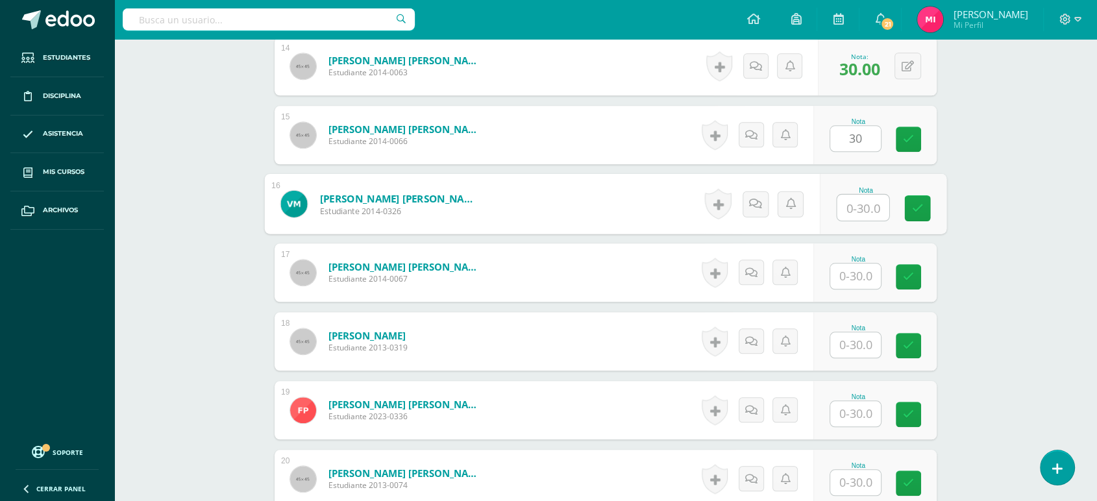
click at [862, 201] on input "text" at bounding box center [863, 208] width 52 height 26
type input "30"
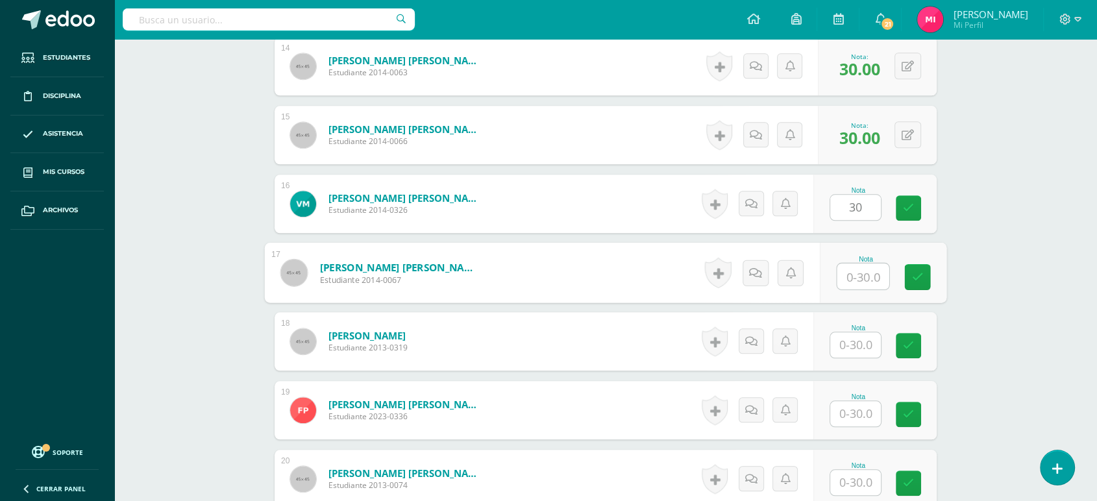
click at [865, 282] on input "text" at bounding box center [863, 277] width 52 height 26
type input "30"
click at [856, 360] on div "Nota" at bounding box center [874, 341] width 123 height 58
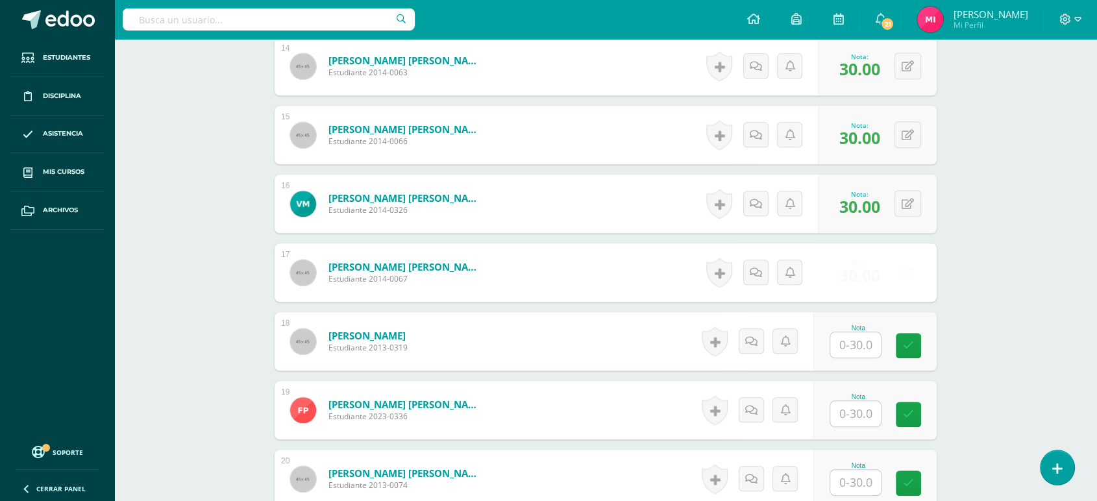
click at [856, 360] on div "Nota" at bounding box center [874, 341] width 123 height 58
click at [855, 347] on input "text" at bounding box center [863, 345] width 52 height 26
type input "30"
click at [871, 421] on input "text" at bounding box center [863, 414] width 52 height 26
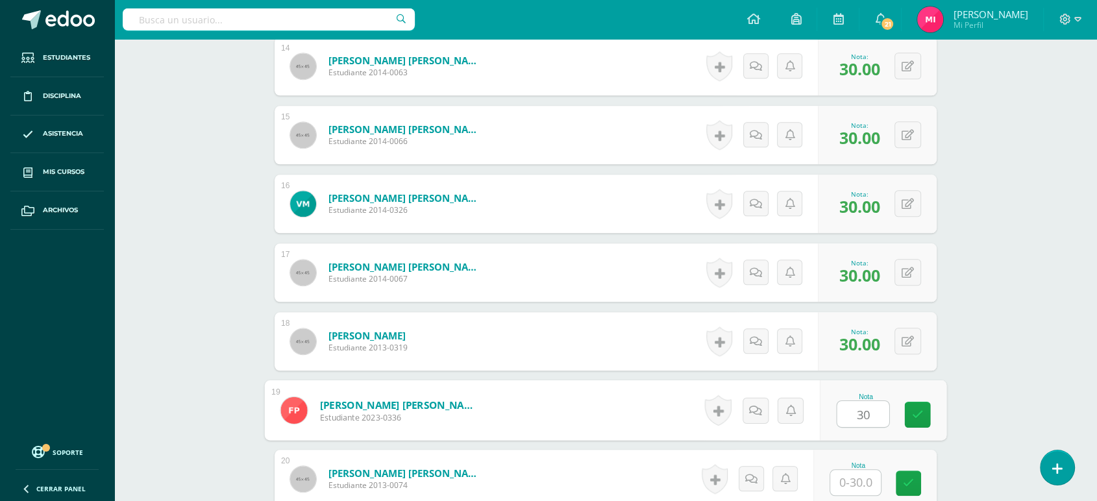
type input "30"
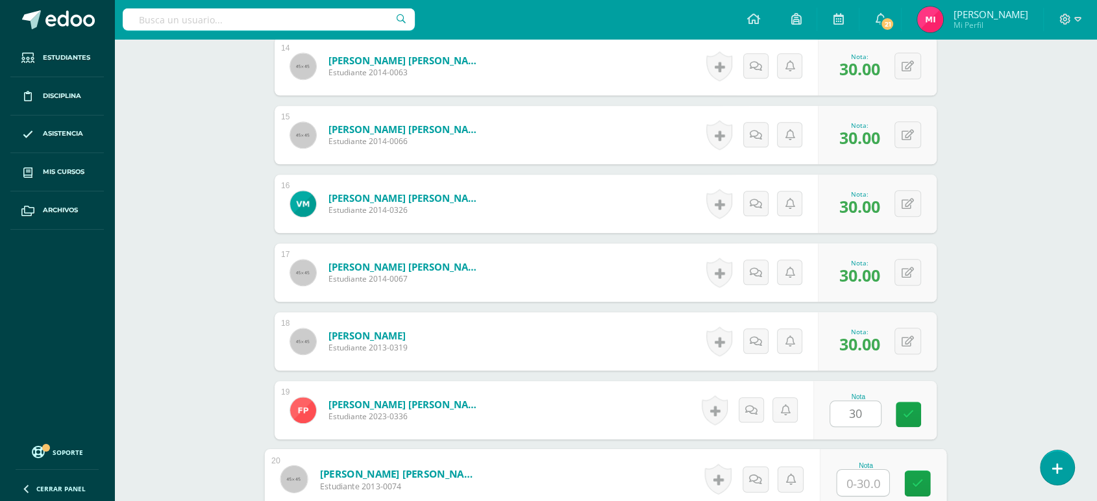
click at [869, 480] on input "text" at bounding box center [863, 483] width 52 height 26
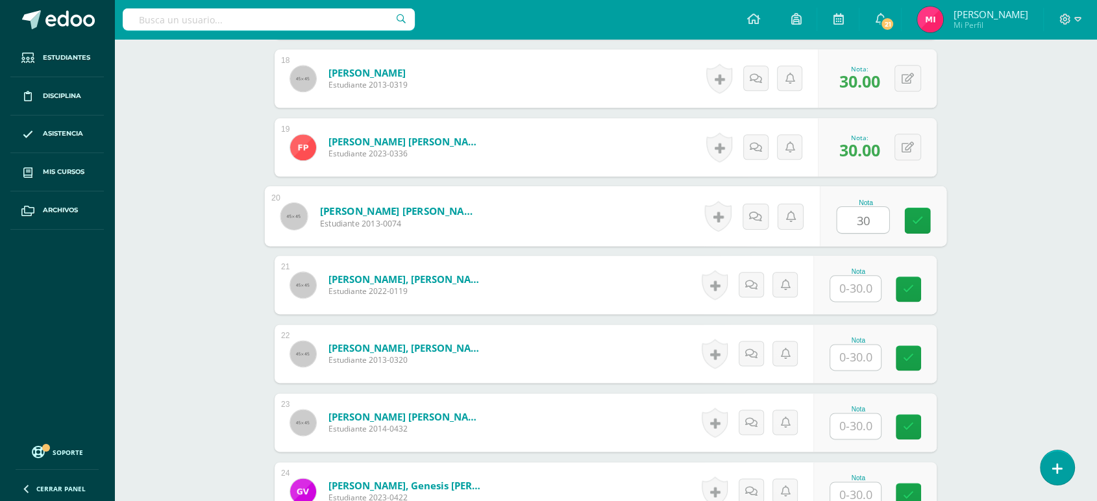
scroll to position [1583, 0]
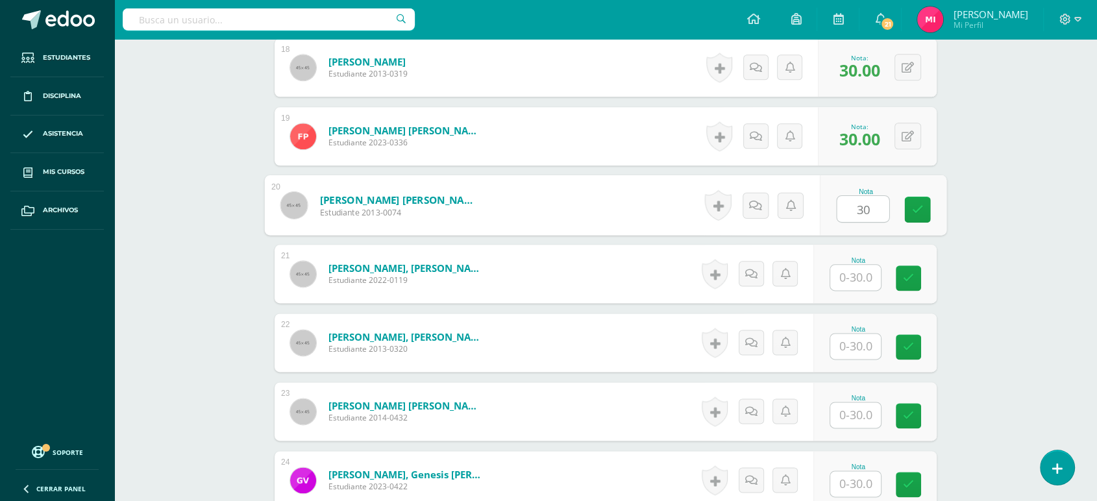
type input "30"
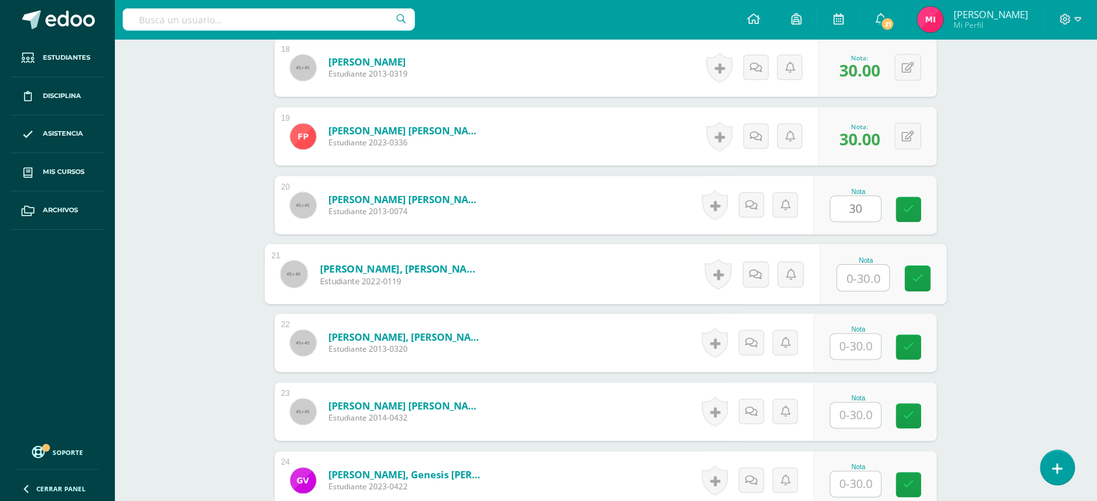
click at [859, 278] on input "text" at bounding box center [863, 278] width 52 height 26
type input "30"
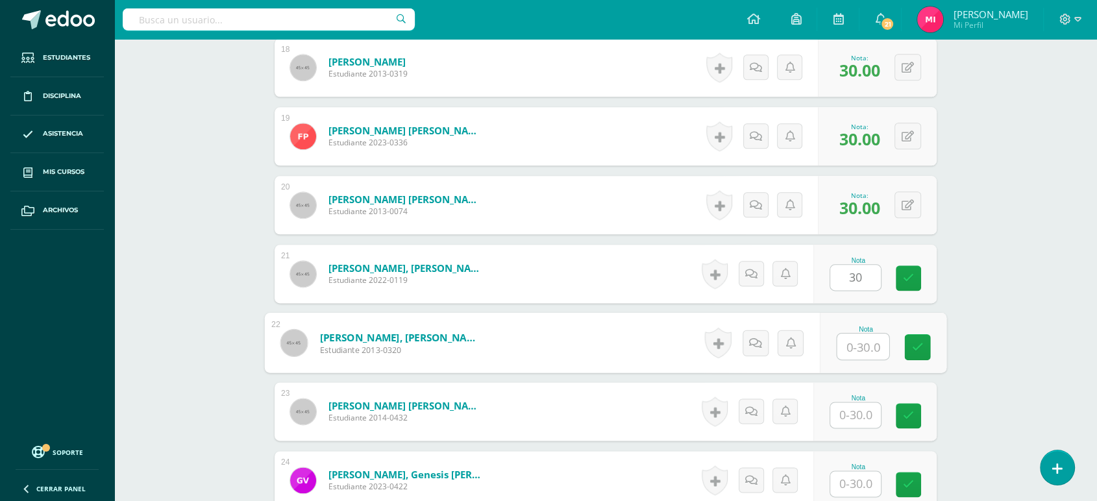
click at [869, 344] on input "text" at bounding box center [863, 347] width 52 height 26
type input "30"
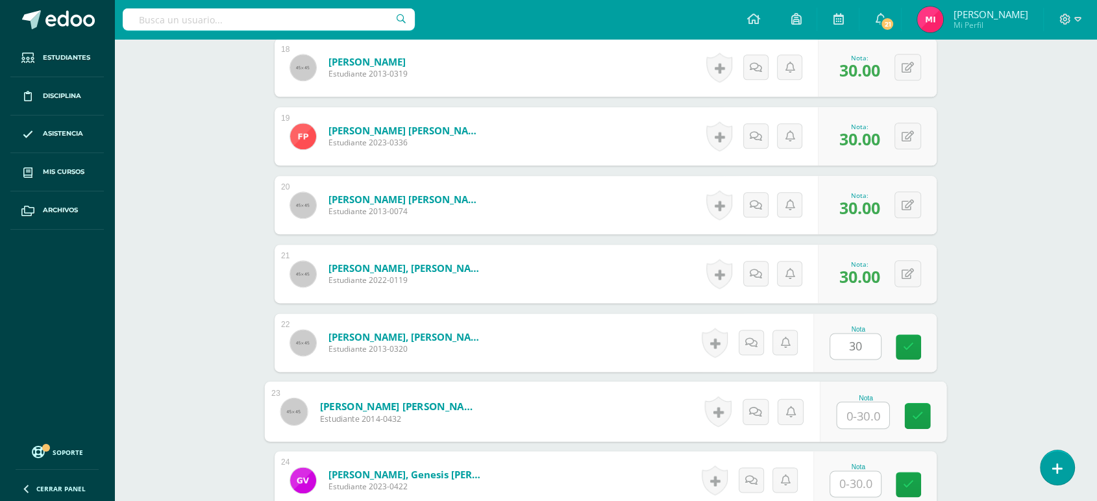
click at [862, 420] on input "text" at bounding box center [863, 415] width 52 height 26
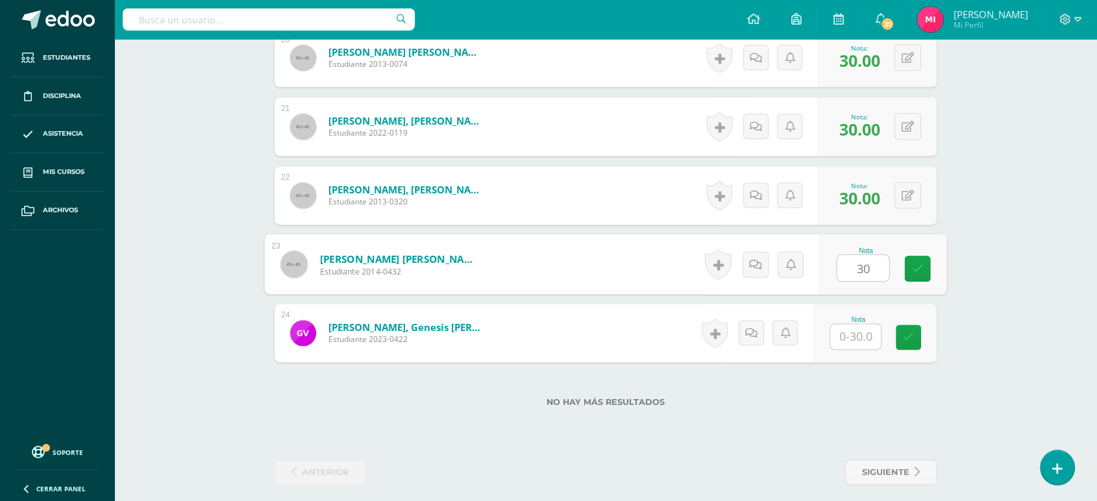
scroll to position [1741, 0]
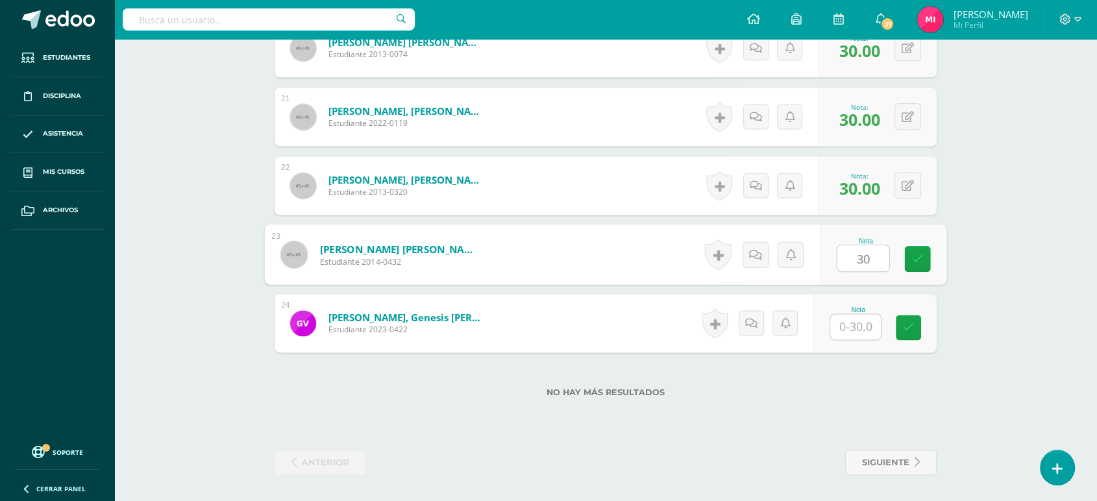
type input "30"
click at [850, 335] on input "text" at bounding box center [855, 326] width 51 height 25
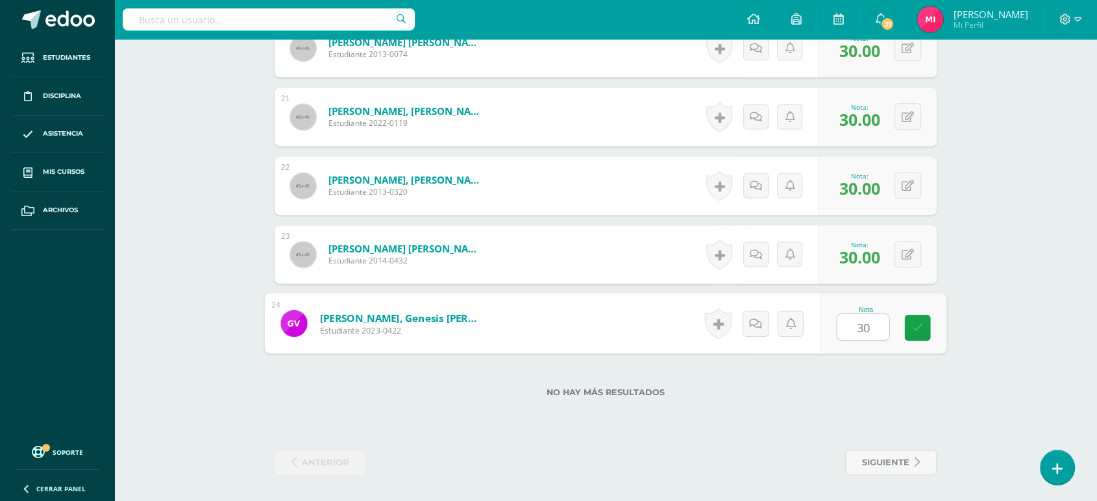
type input "30"
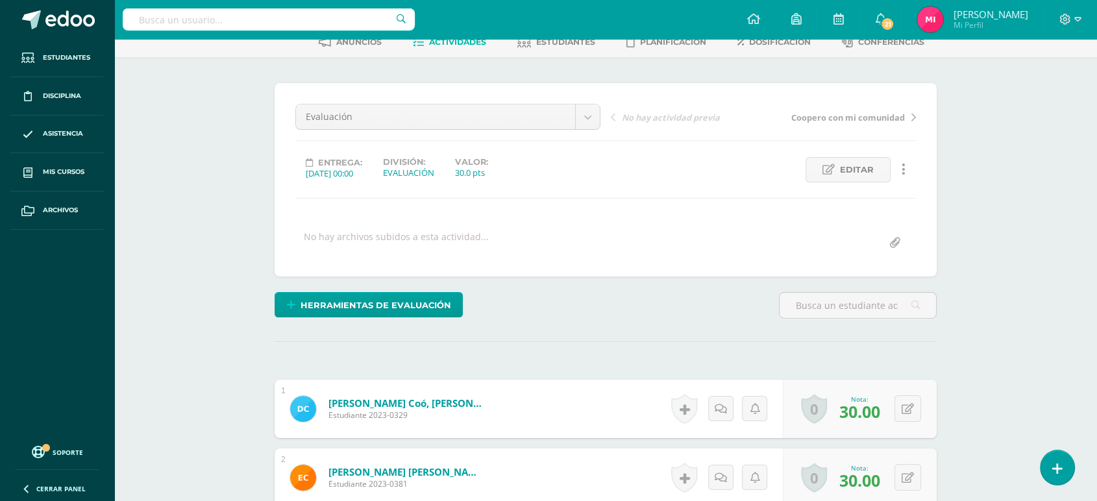
scroll to position [0, 0]
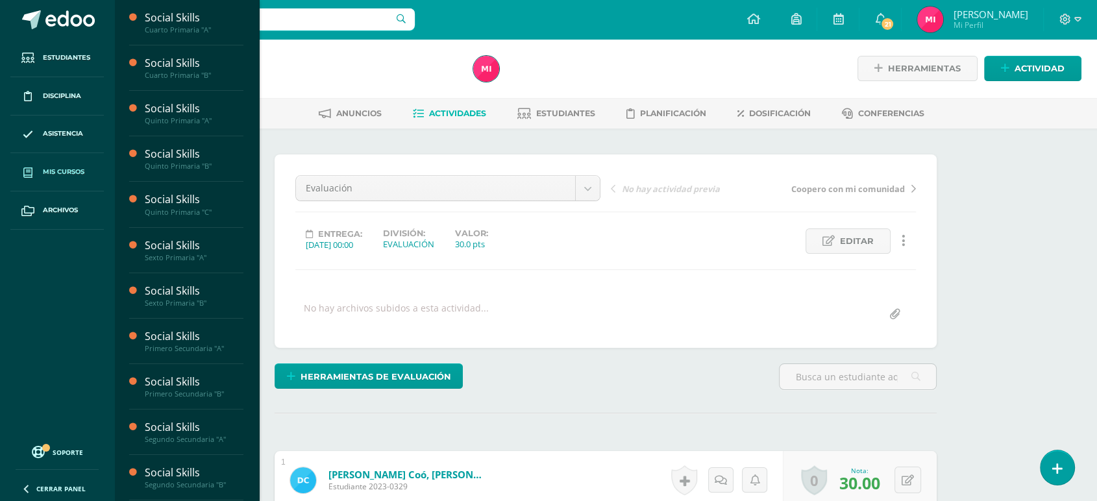
click at [81, 173] on span "Mis cursos" at bounding box center [64, 172] width 42 height 10
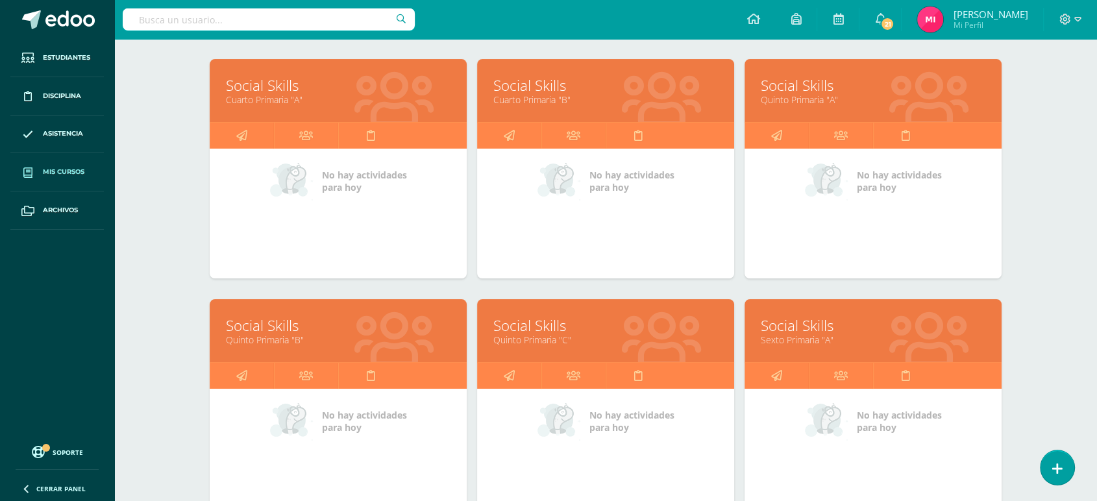
scroll to position [187, 0]
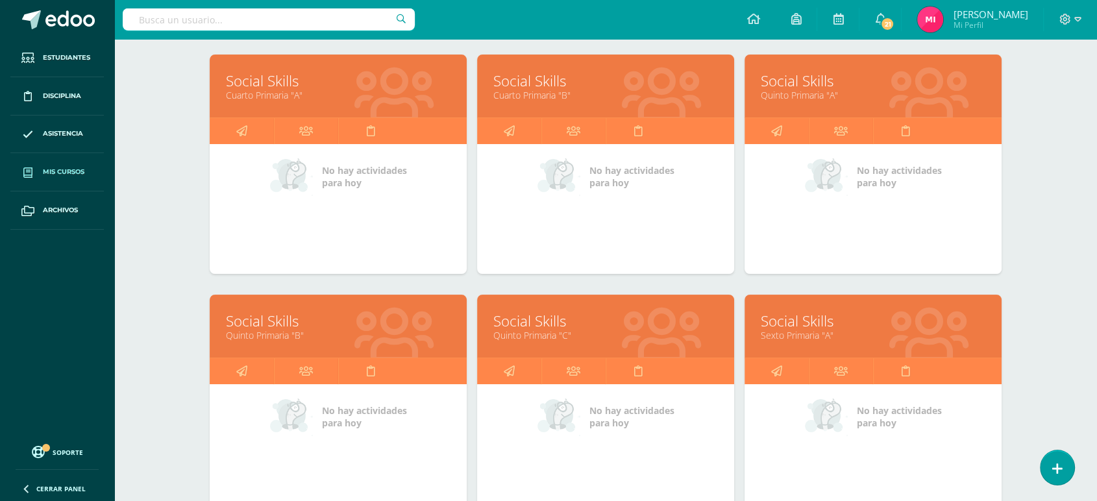
click at [270, 327] on link "Social Skills" at bounding box center [338, 321] width 225 height 20
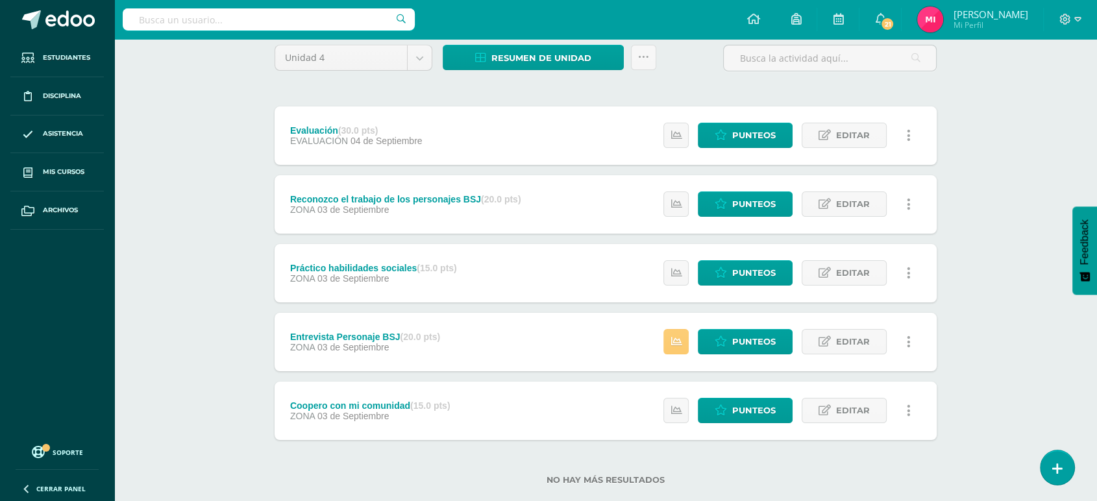
scroll to position [135, 0]
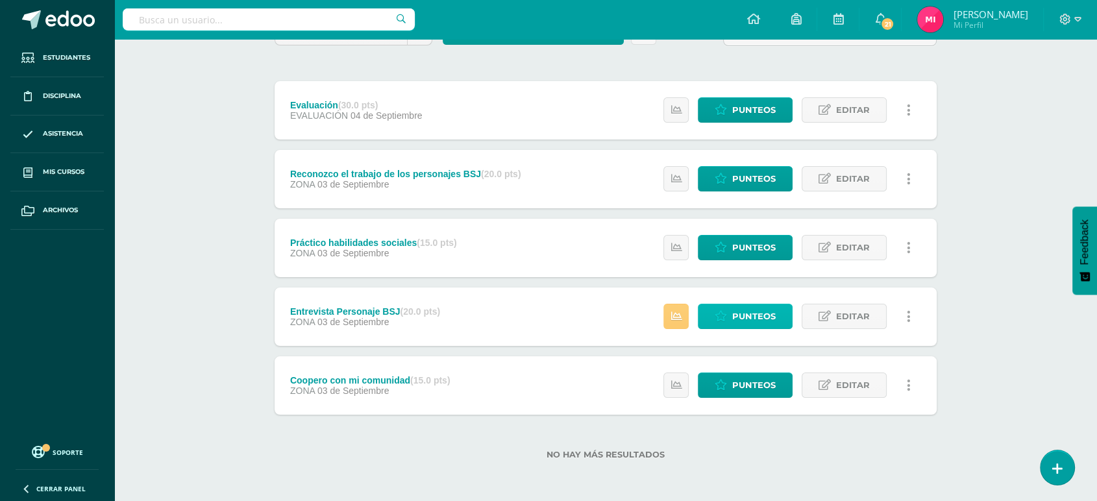
click at [768, 318] on span "Punteos" at bounding box center [753, 316] width 43 height 24
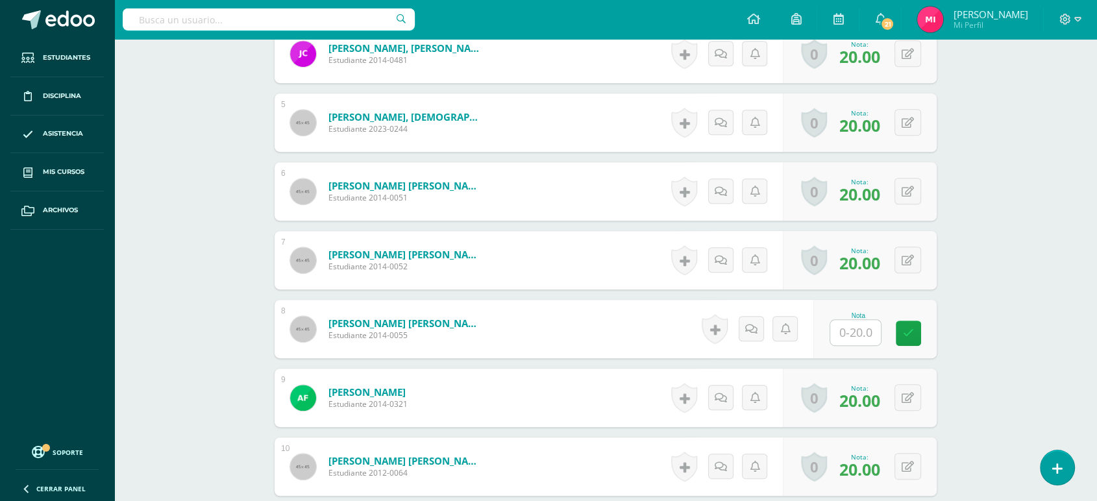
scroll to position [634, 0]
click at [838, 326] on input "text" at bounding box center [855, 331] width 51 height 25
type input "20"
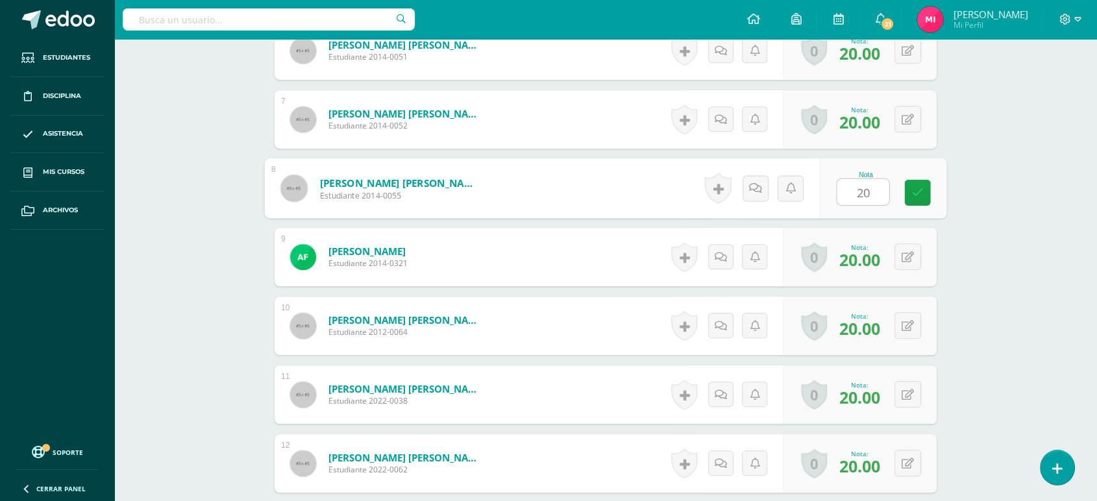
scroll to position [780, 0]
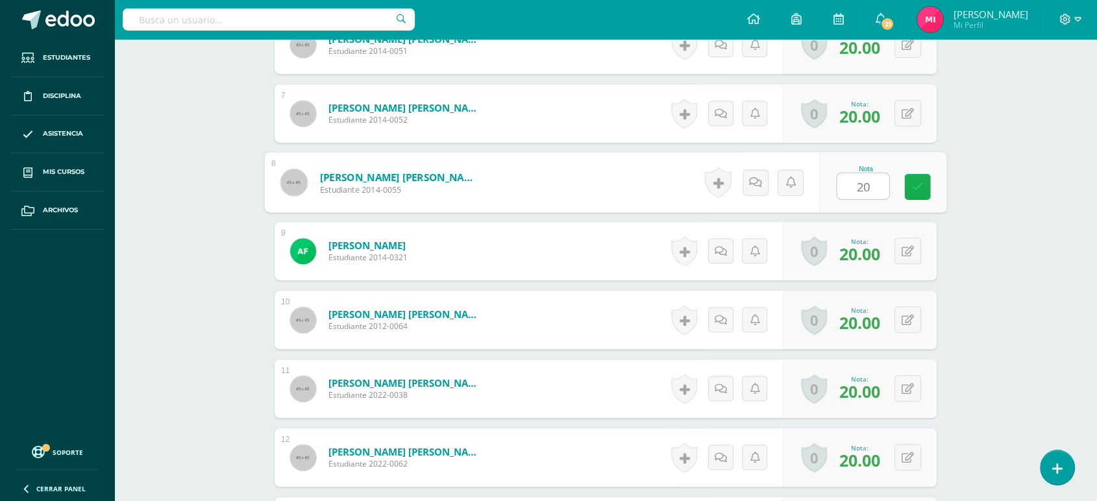
click at [930, 178] on link at bounding box center [918, 187] width 26 height 26
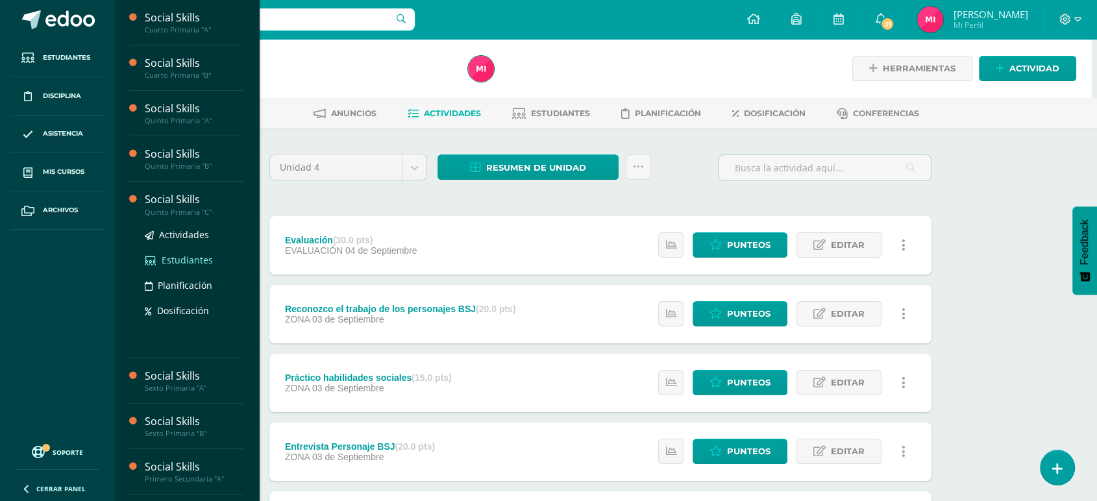
click at [192, 258] on span "Estudiantes" at bounding box center [187, 260] width 51 height 12
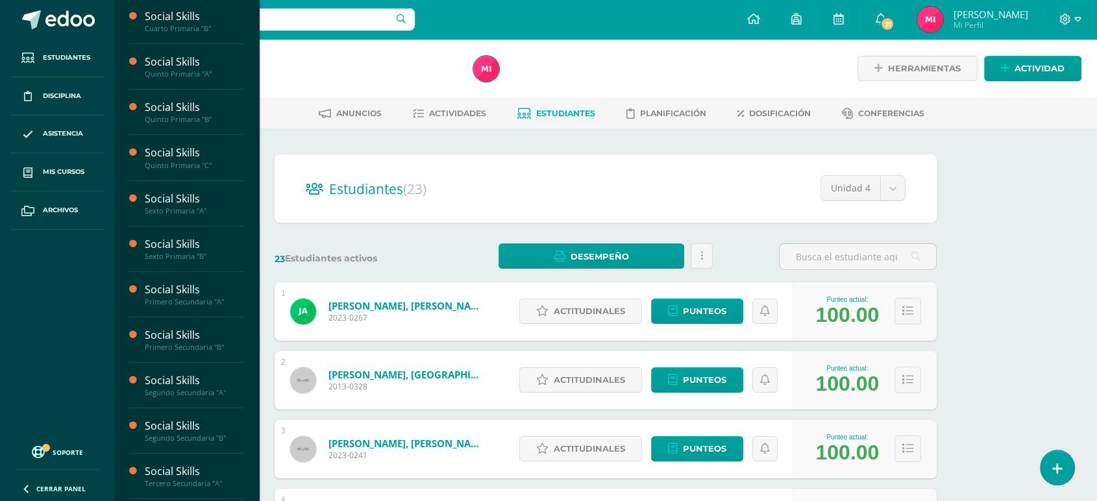
scroll to position [49, 0]
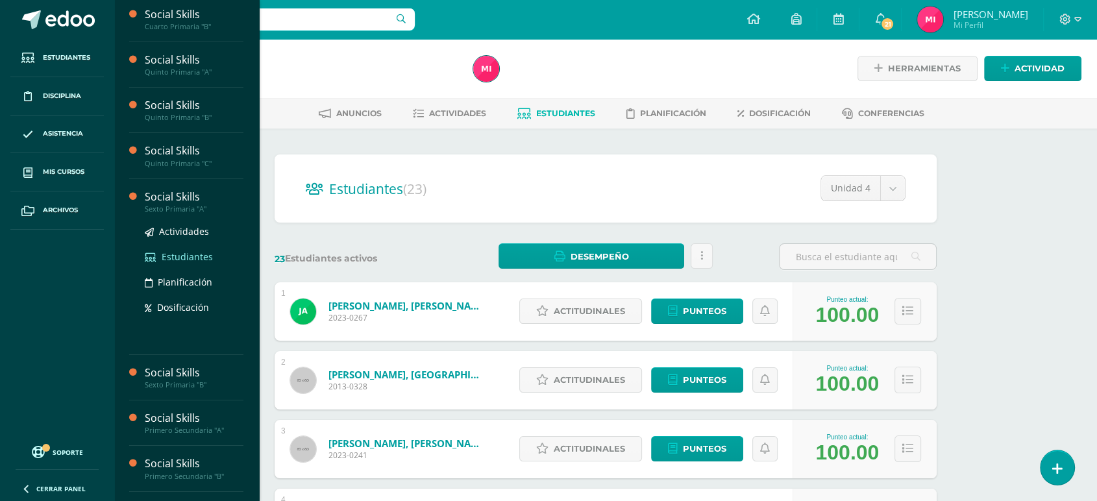
click at [186, 256] on span "Estudiantes" at bounding box center [187, 257] width 51 height 12
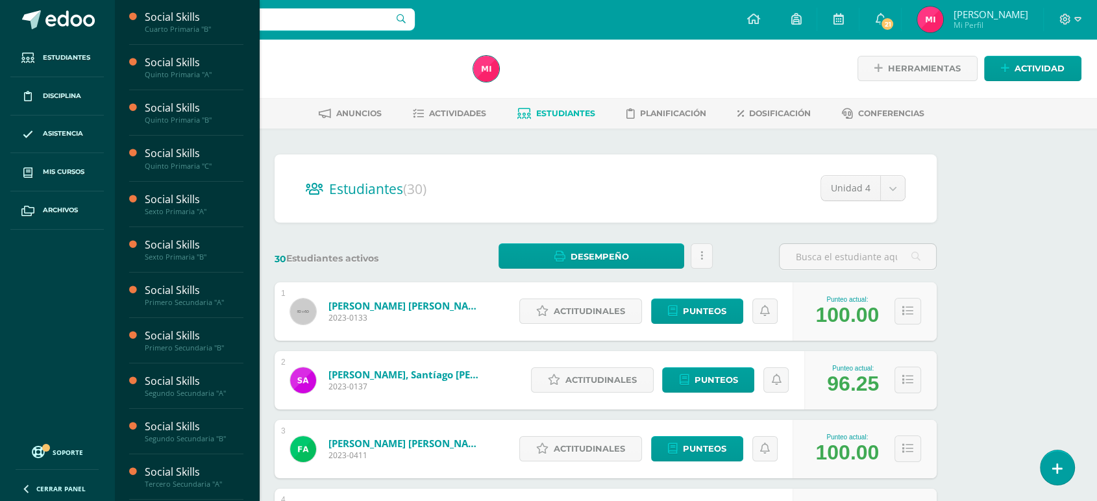
scroll to position [57, 0]
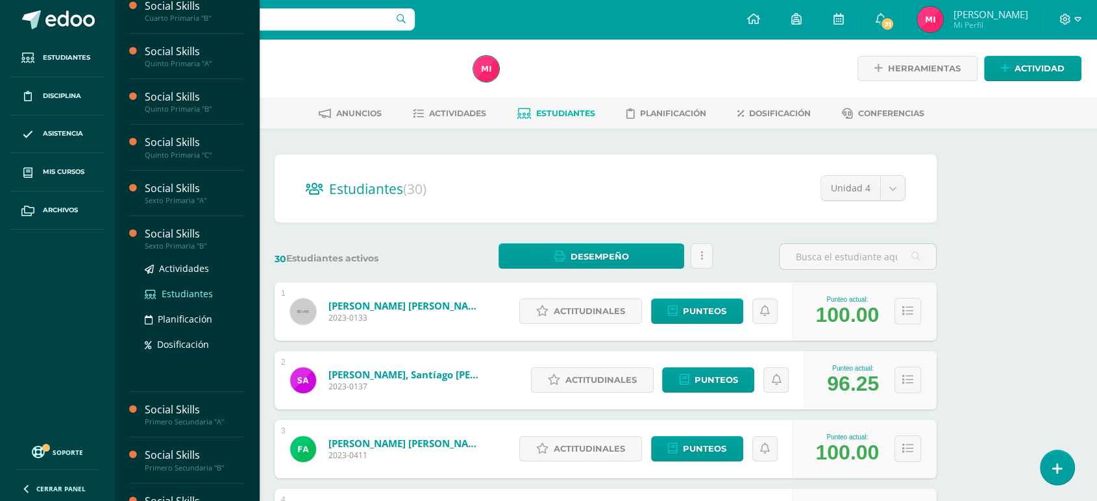
click at [204, 288] on span "Estudiantes" at bounding box center [187, 294] width 51 height 12
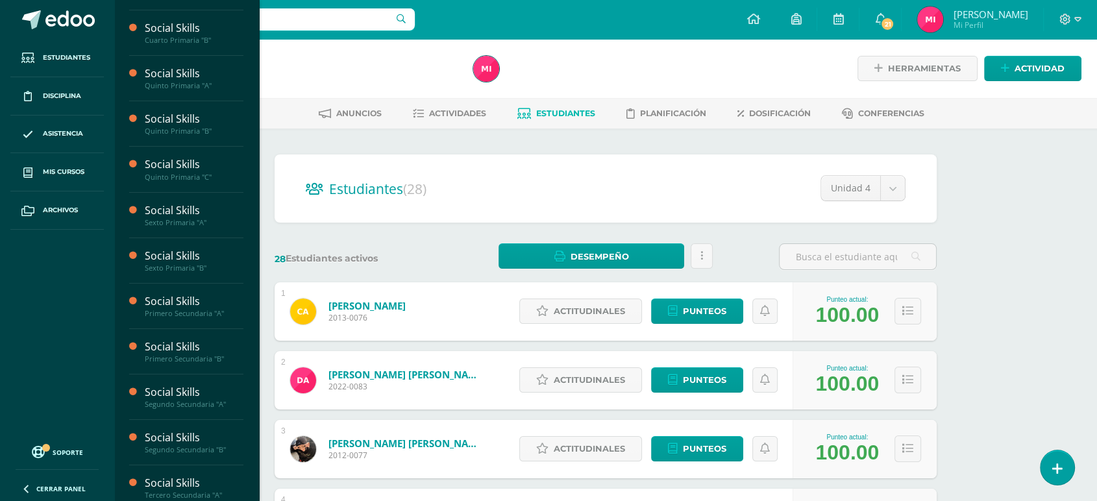
scroll to position [36, 0]
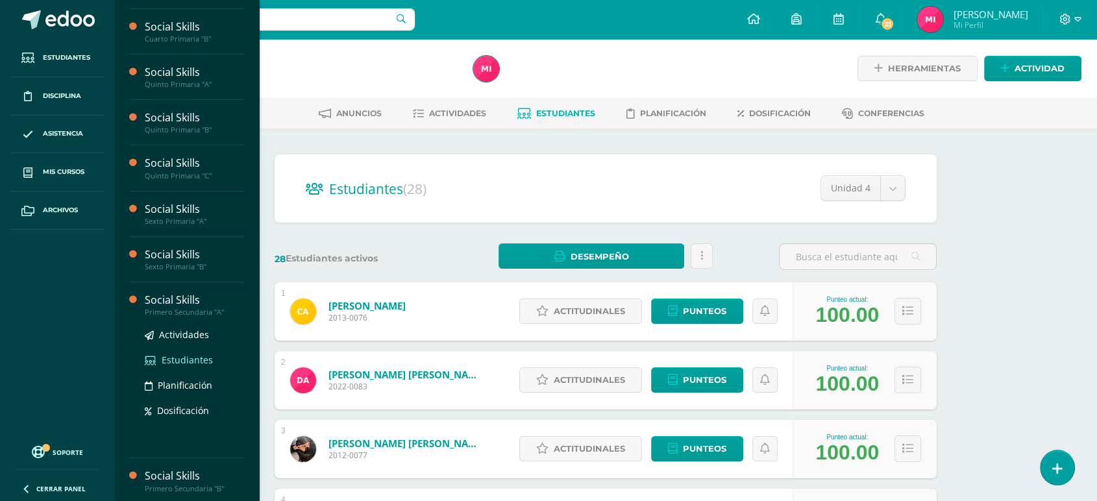
click at [188, 355] on span "Estudiantes" at bounding box center [187, 360] width 51 height 12
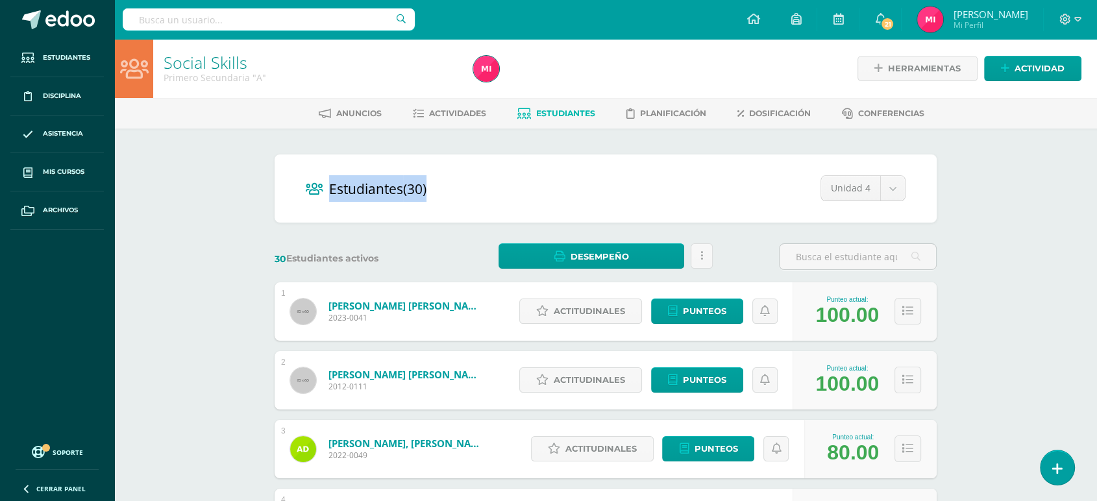
drag, startPoint x: 1106, startPoint y: 104, endPoint x: 693, endPoint y: 209, distance: 426.7
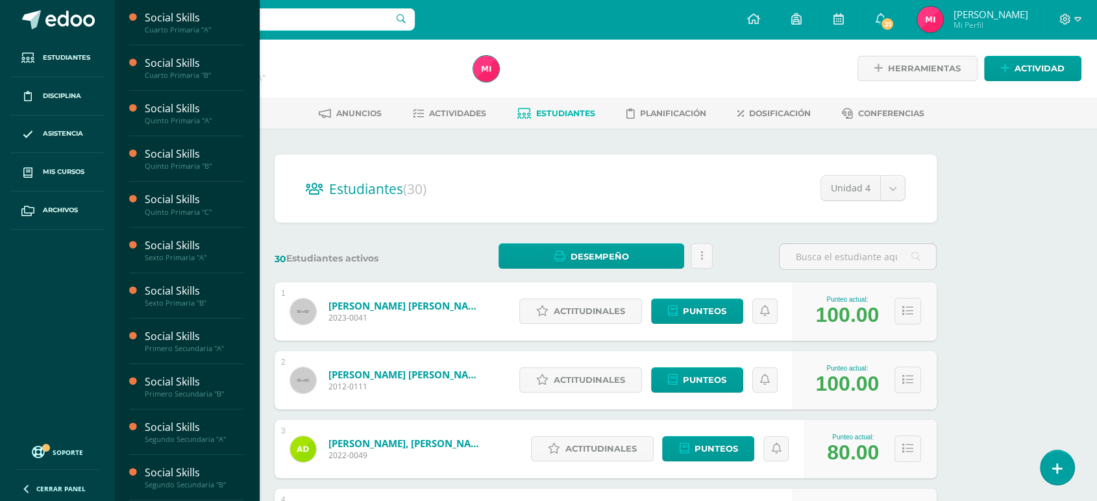
drag, startPoint x: 251, startPoint y: 196, endPoint x: 247, endPoint y: 241, distance: 44.9
click at [247, 241] on div "Social Skills Cuarto Primaria "A" Actividades Estudiantes Planificación Dosific…" at bounding box center [186, 250] width 145 height 501
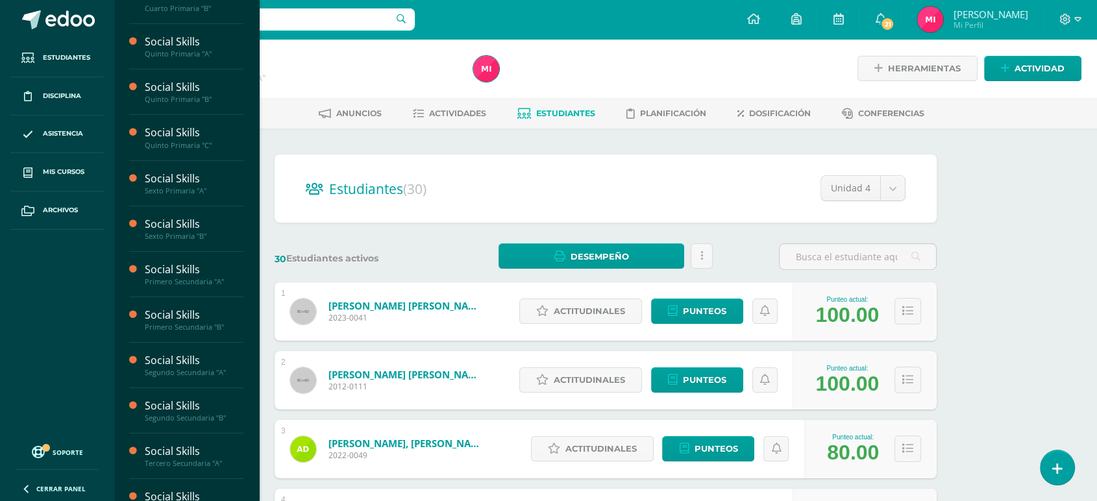
drag, startPoint x: 249, startPoint y: 269, endPoint x: 253, endPoint y: 300, distance: 31.4
click at [253, 300] on div "Social Skills Cuarto Primaria "A" Actividades Estudiantes Planificación Dosific…" at bounding box center [186, 250] width 145 height 501
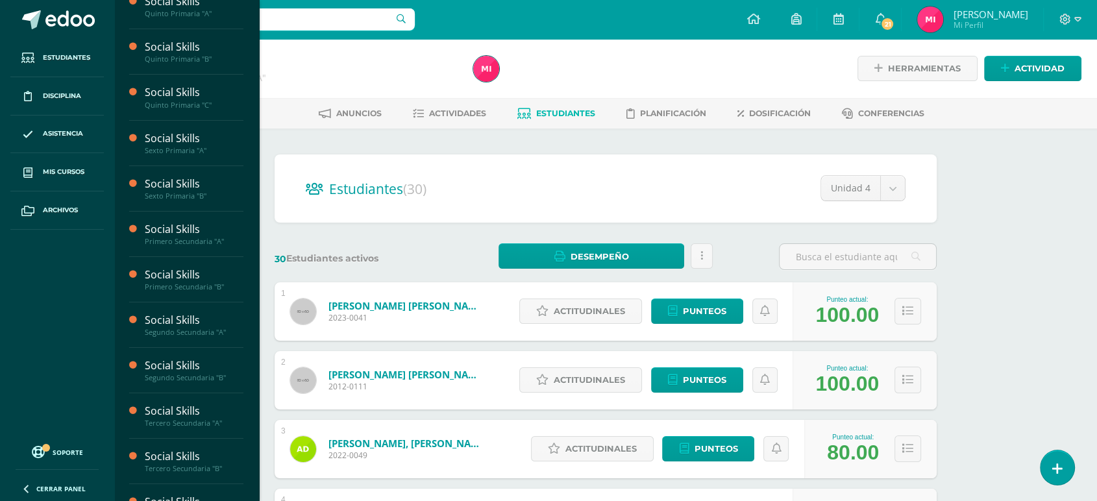
scroll to position [108, 0]
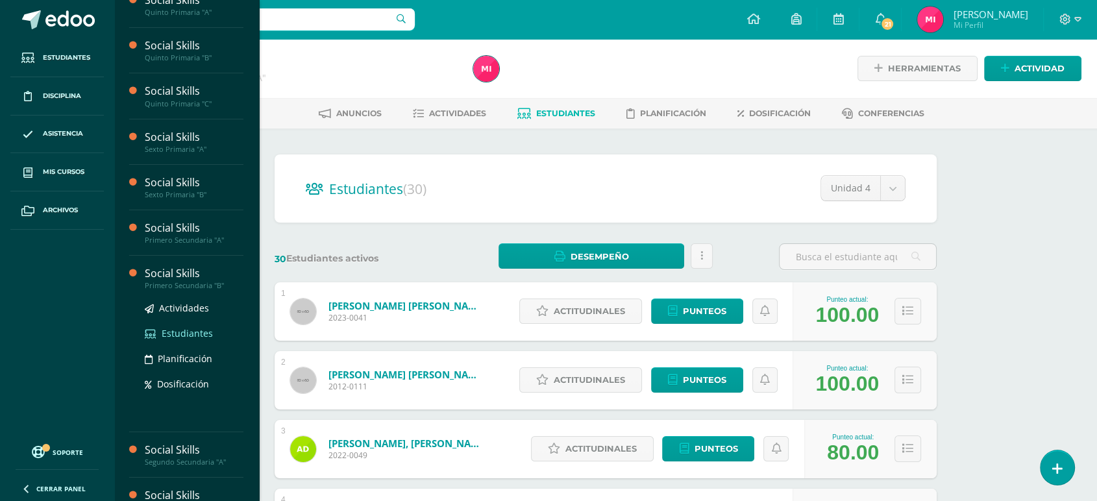
click at [184, 335] on span "Estudiantes" at bounding box center [187, 333] width 51 height 12
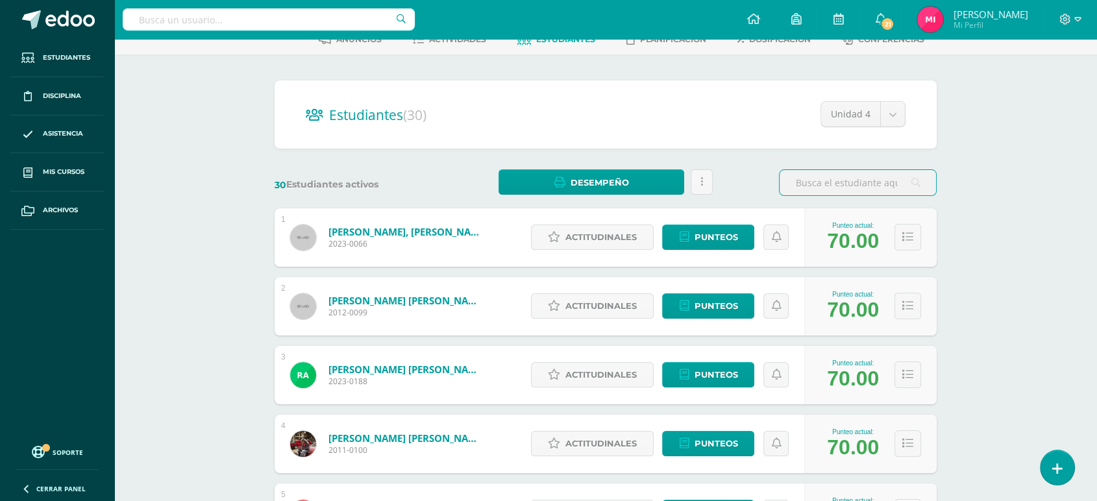
scroll to position [82, 0]
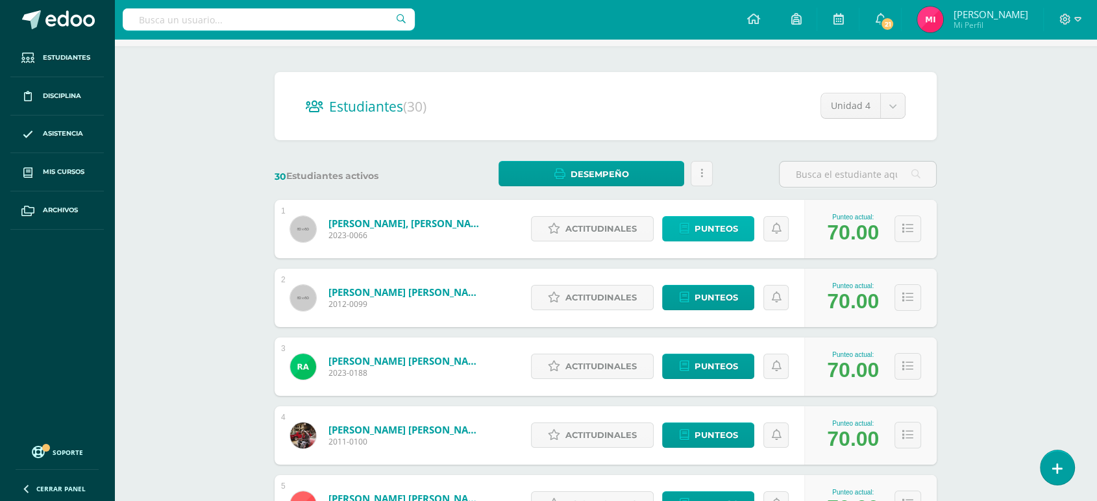
click at [733, 223] on span "Punteos" at bounding box center [715, 229] width 43 height 24
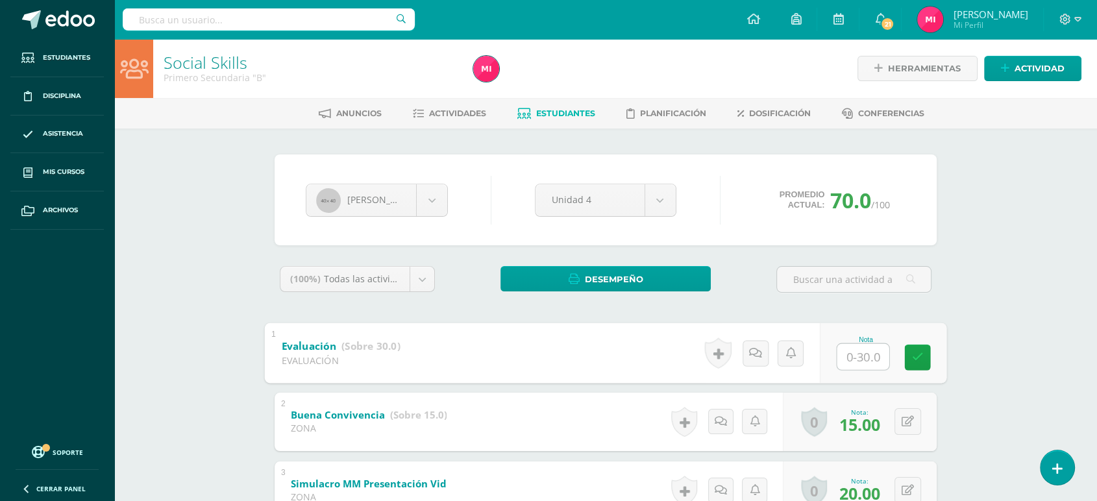
click at [857, 356] on input "text" at bounding box center [863, 356] width 52 height 26
click at [919, 359] on icon at bounding box center [918, 357] width 12 height 11
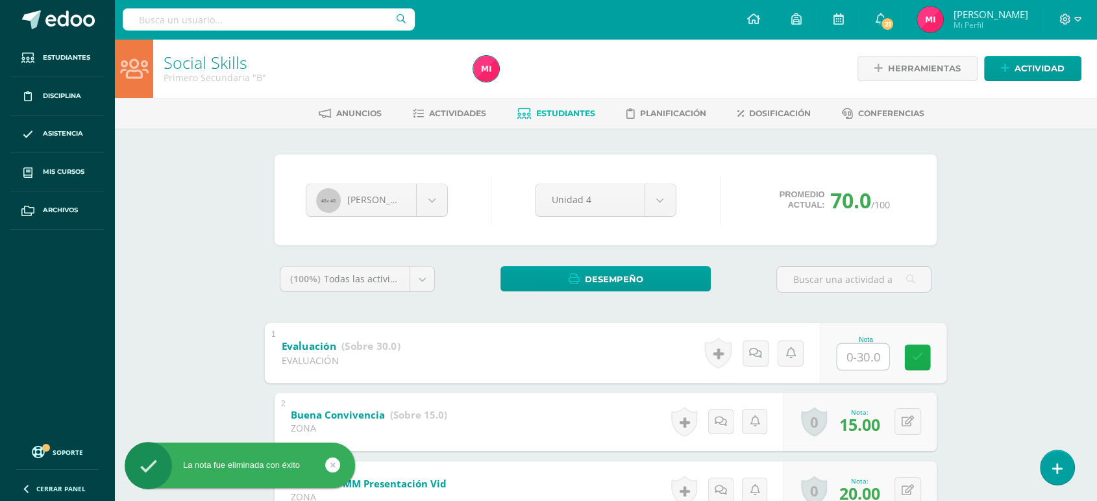
click at [924, 355] on link at bounding box center [918, 357] width 26 height 26
click at [464, 114] on span "Actividades" at bounding box center [457, 113] width 57 height 10
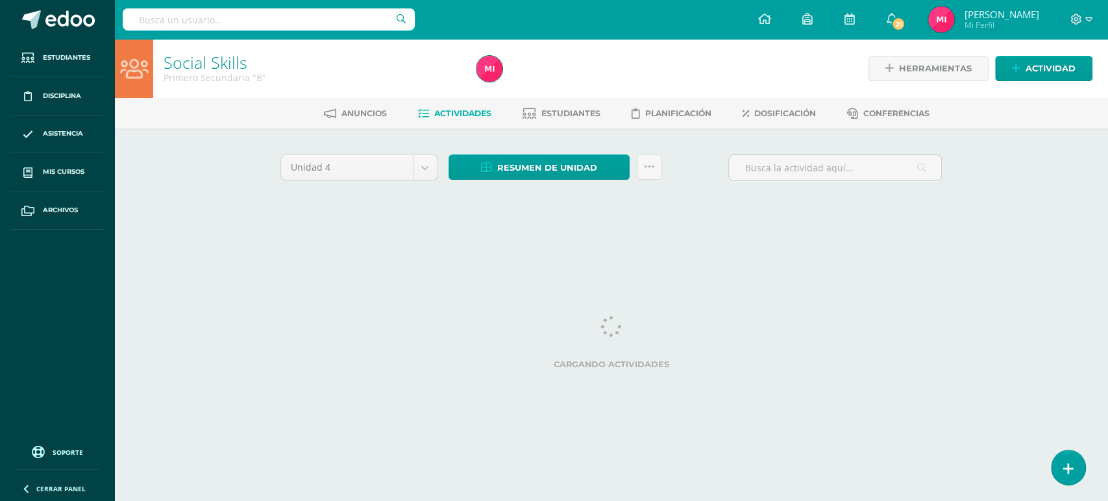
click at [462, 112] on span "Actividades" at bounding box center [462, 113] width 57 height 10
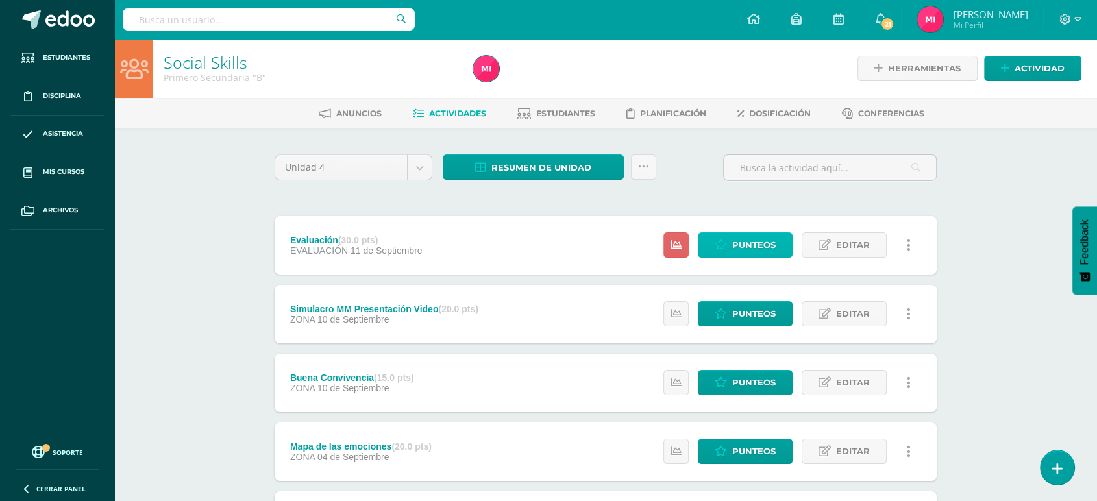
click at [735, 246] on span "Punteos" at bounding box center [753, 245] width 43 height 24
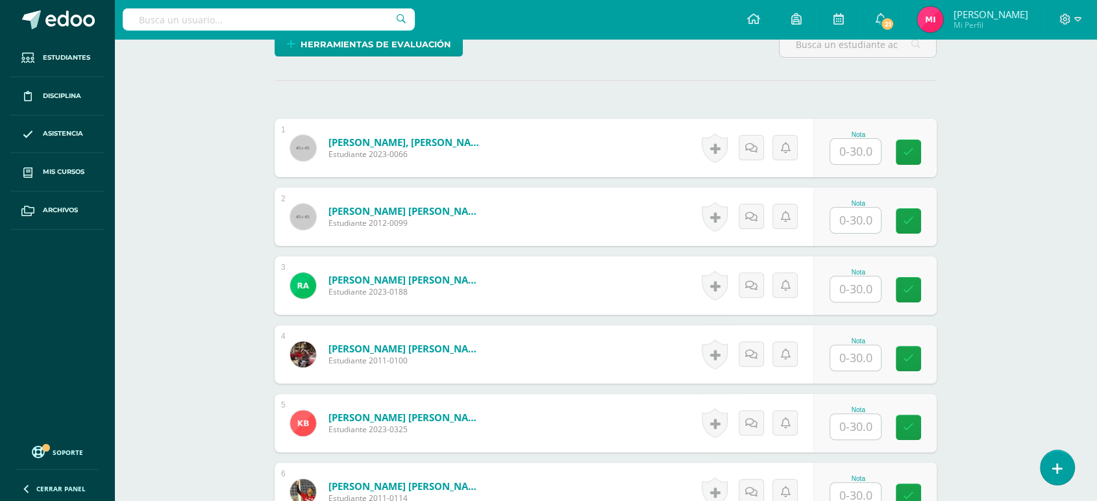
scroll to position [332, 0]
click at [856, 151] on input "text" at bounding box center [863, 152] width 52 height 26
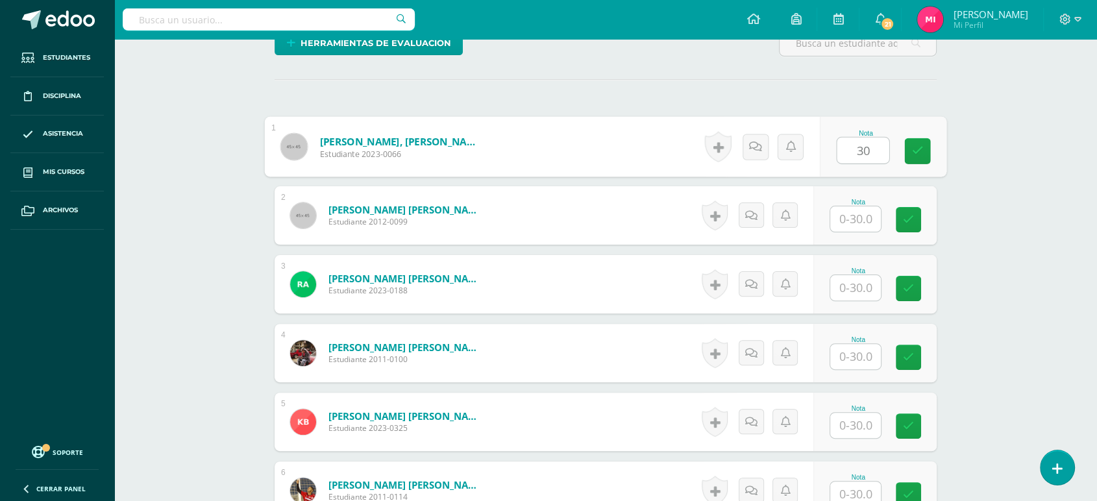
type input "30"
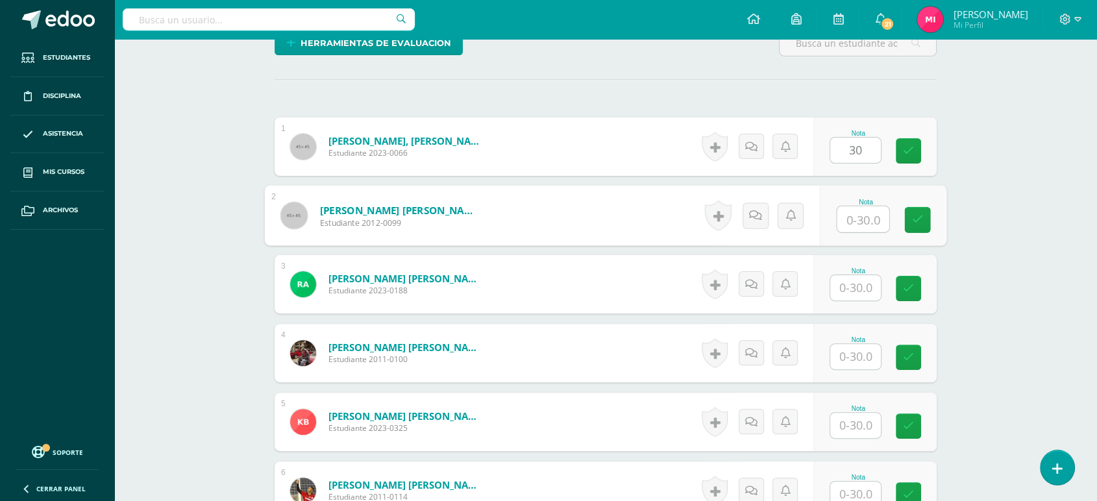
click at [856, 221] on input "text" at bounding box center [863, 219] width 52 height 26
type input "30"
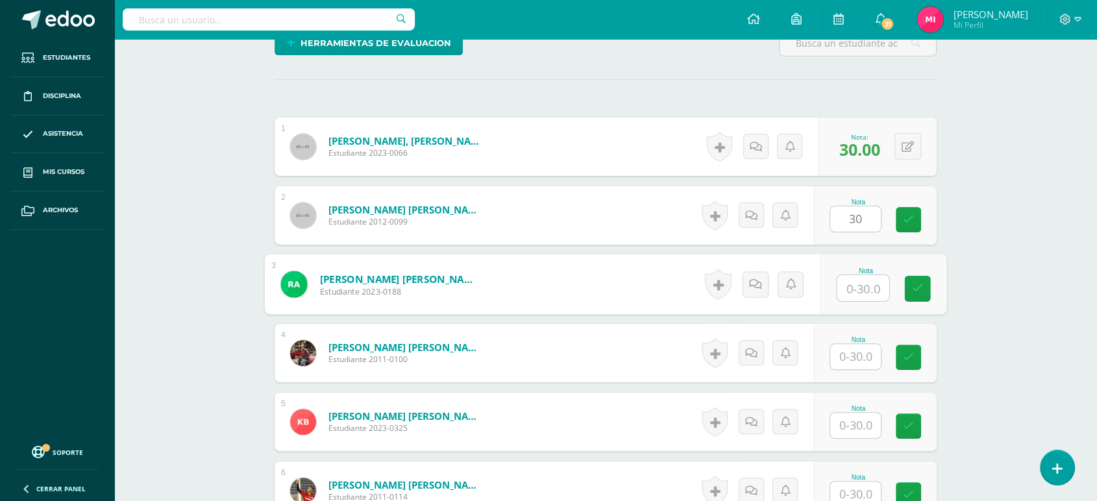
click at [856, 283] on input "text" at bounding box center [863, 288] width 52 height 26
type input "30"
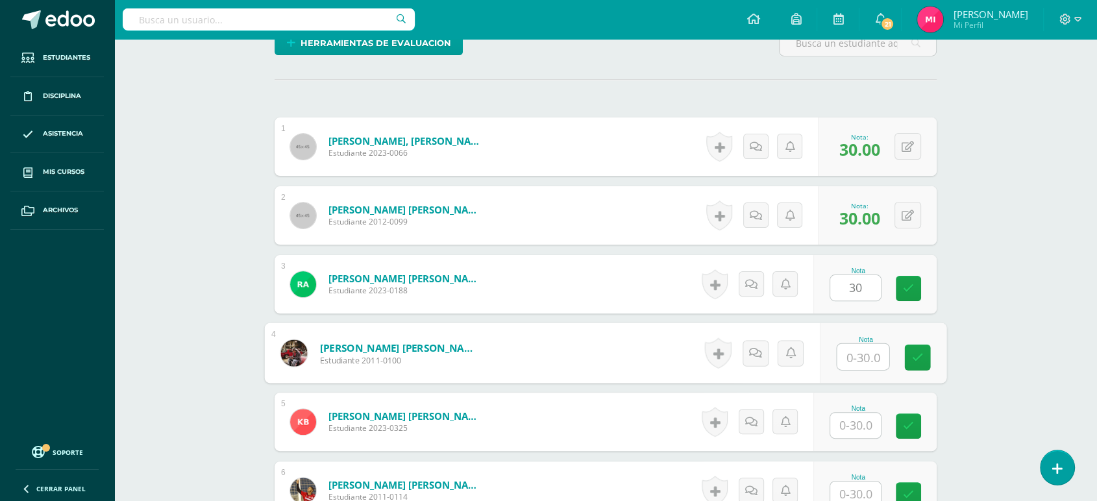
click at [863, 358] on input "text" at bounding box center [863, 357] width 52 height 26
type input "30"
click at [859, 426] on input "text" at bounding box center [855, 425] width 51 height 25
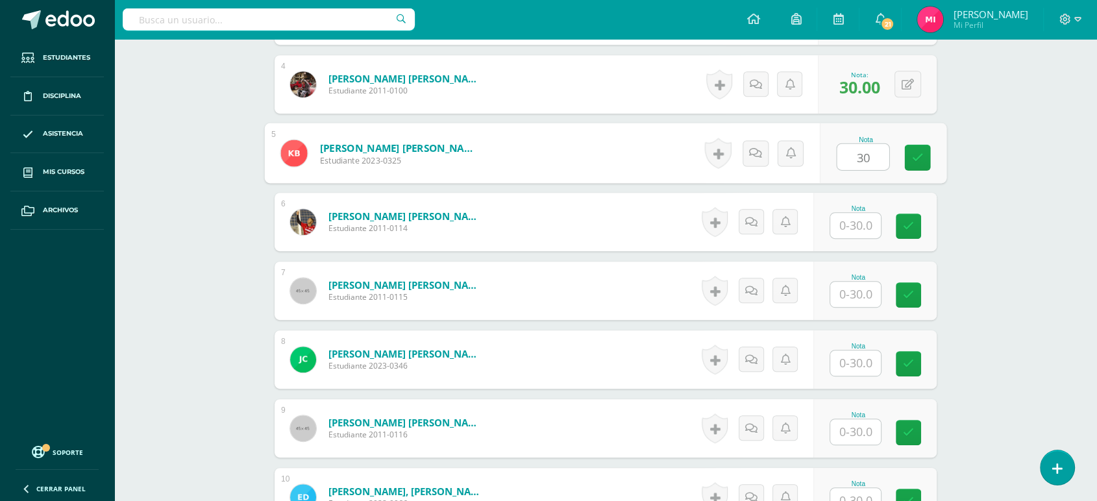
scroll to position [638, 0]
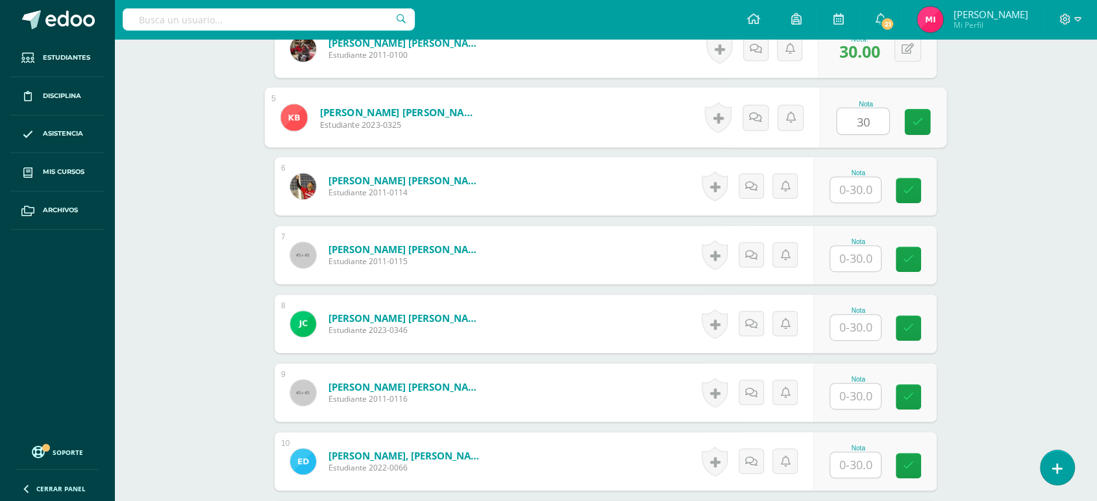
type input "30"
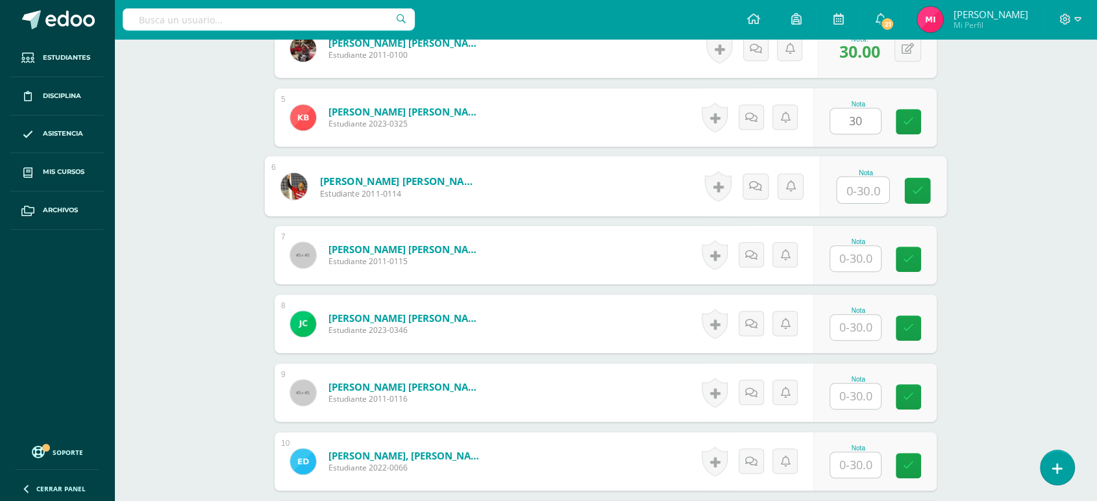
click at [875, 193] on input "text" at bounding box center [863, 190] width 52 height 26
type input "30"
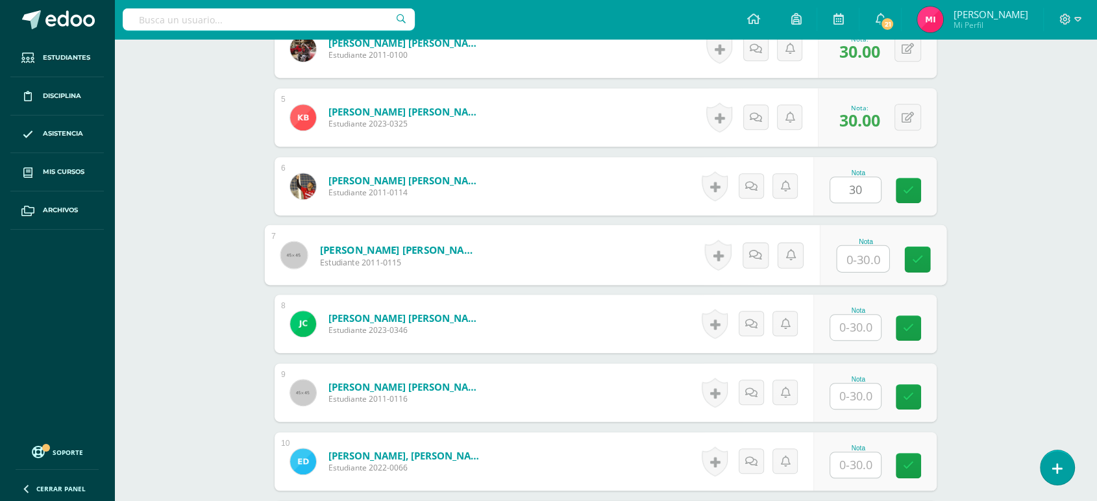
click at [870, 260] on input "text" at bounding box center [863, 259] width 52 height 26
type input "30"
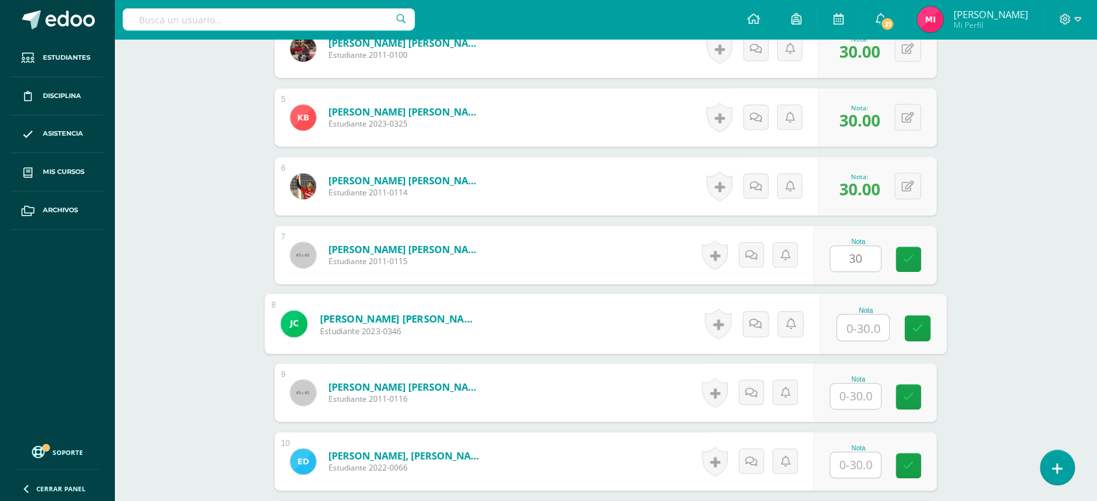
click at [852, 323] on input "text" at bounding box center [863, 328] width 52 height 26
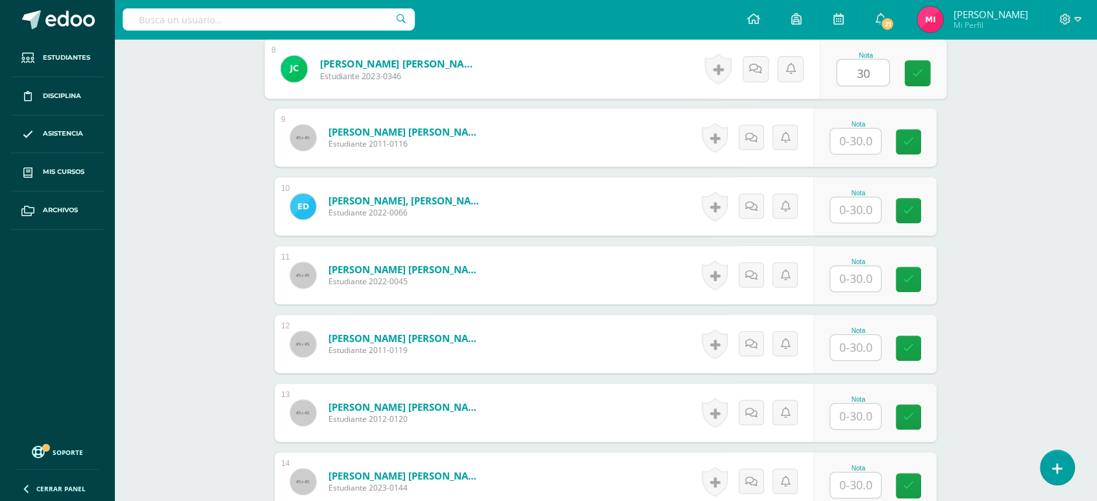
scroll to position [913, 0]
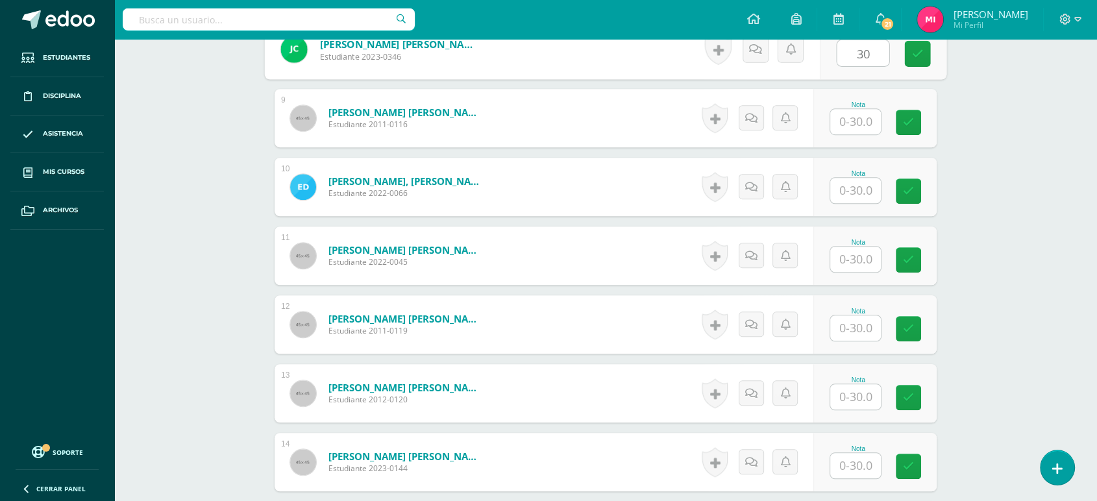
type input "30"
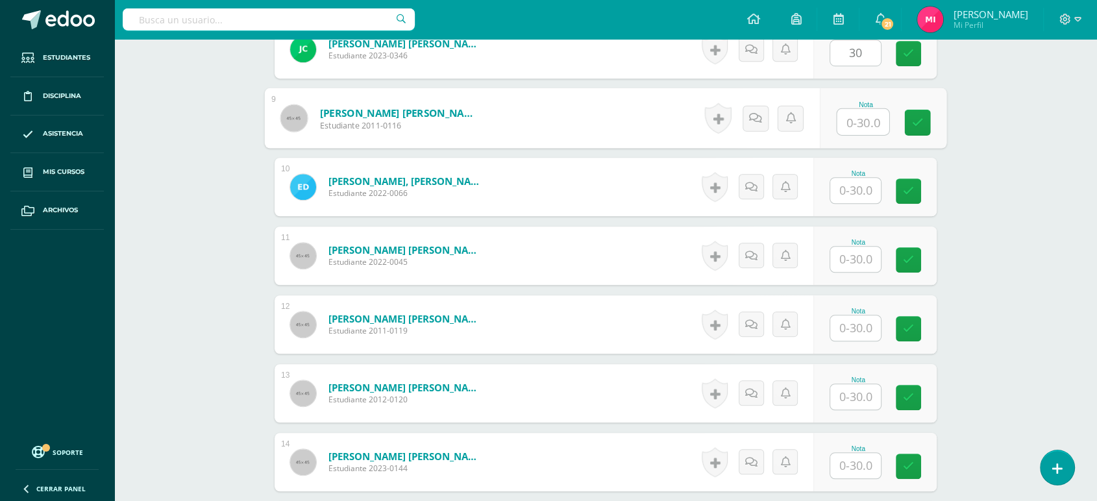
click at [854, 116] on input "text" at bounding box center [863, 122] width 52 height 26
type input "30"
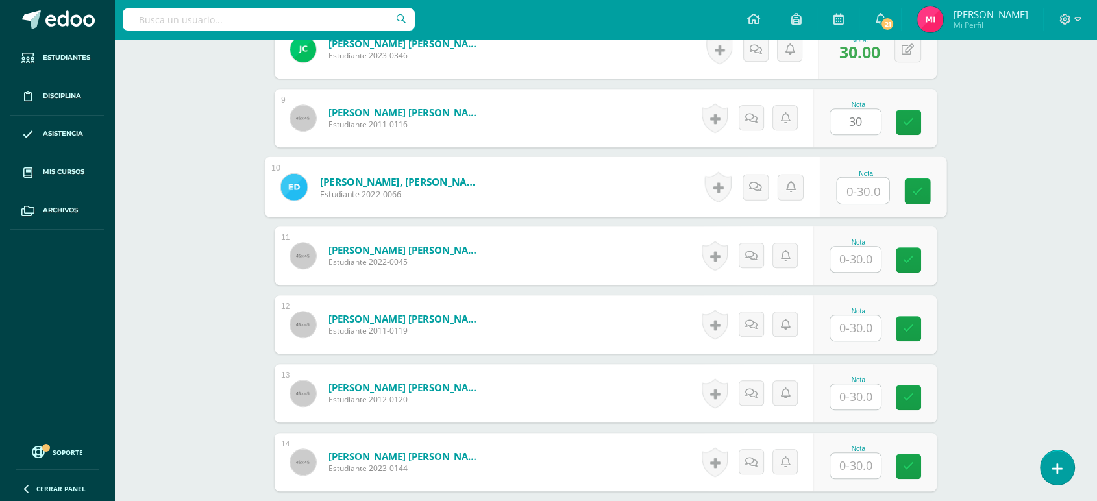
click at [862, 184] on input "text" at bounding box center [863, 191] width 52 height 26
type input "30"
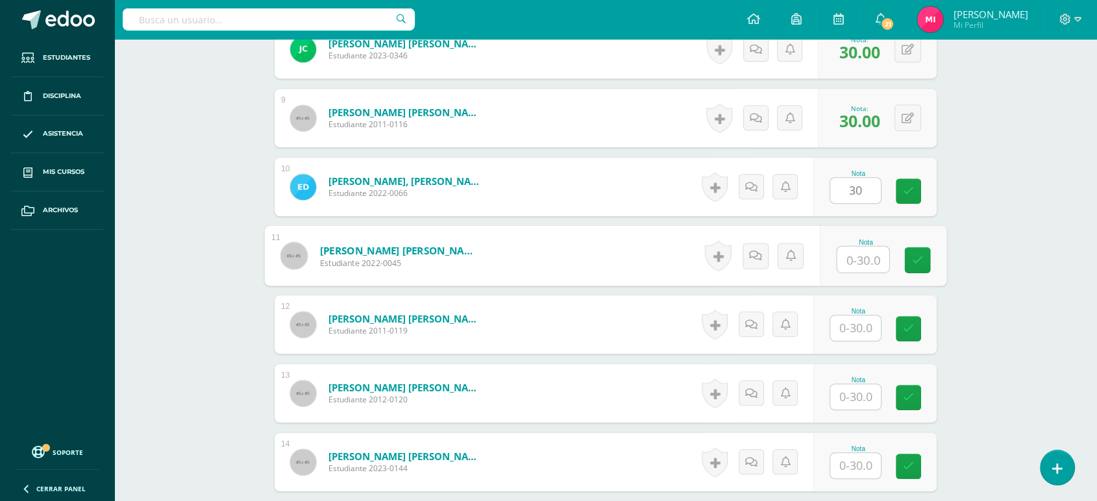
click at [868, 254] on input "text" at bounding box center [863, 260] width 52 height 26
type input "30"
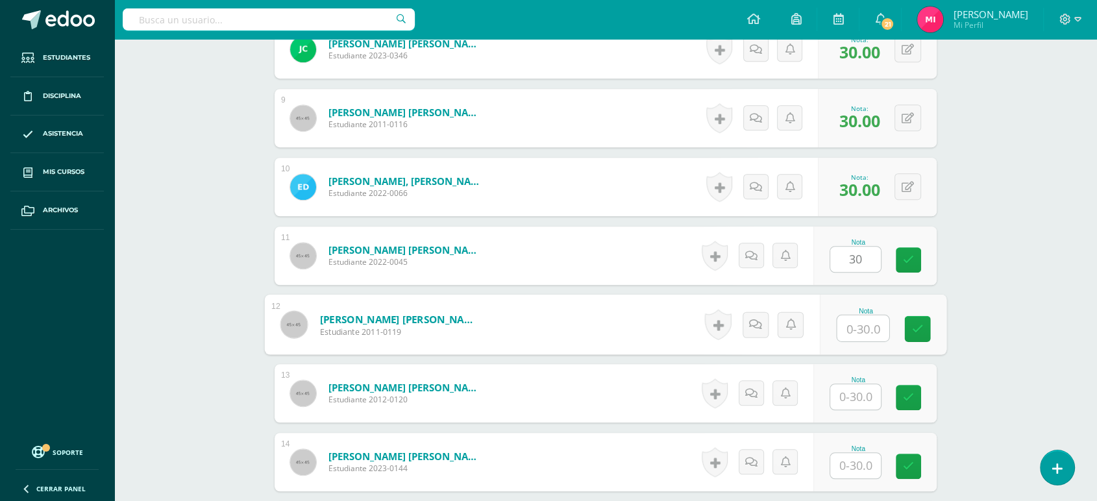
click at [864, 335] on input "text" at bounding box center [863, 328] width 52 height 26
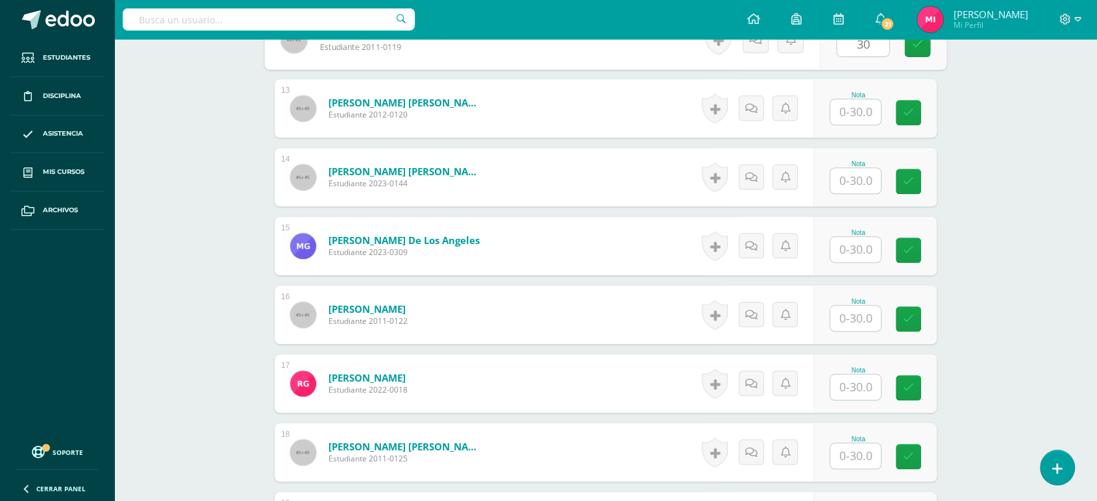
scroll to position [1181, 0]
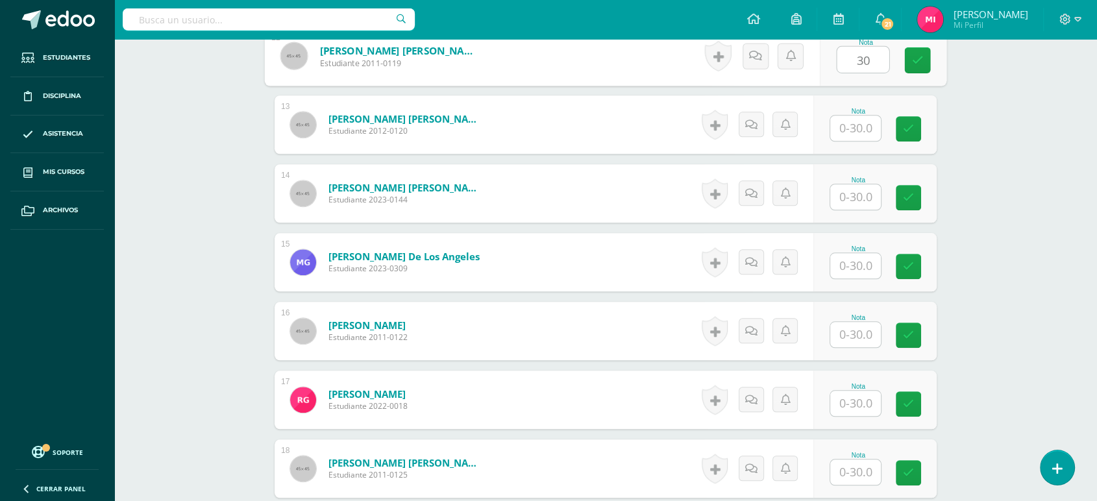
type input "30"
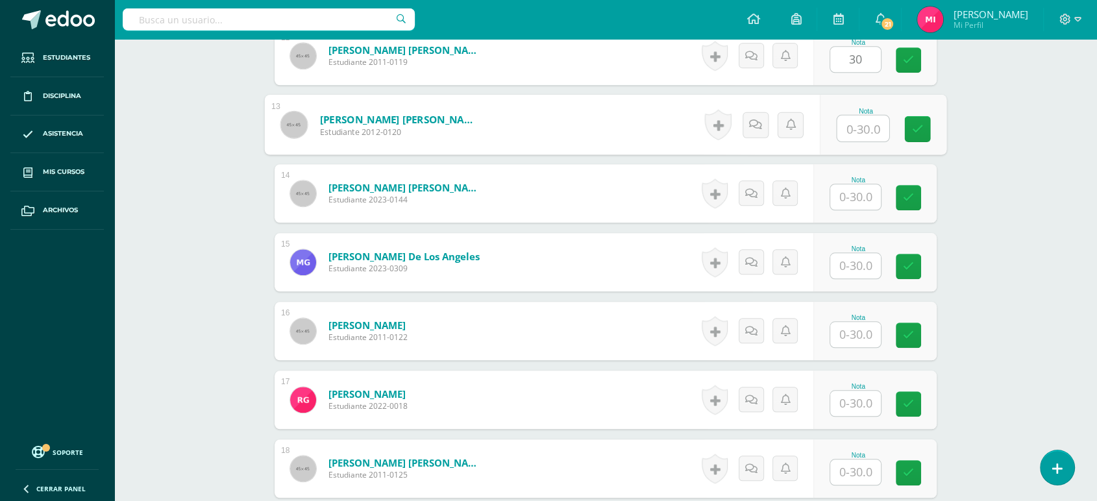
click at [867, 123] on input "text" at bounding box center [863, 129] width 52 height 26
type input "30"
click at [845, 196] on input "text" at bounding box center [855, 196] width 51 height 25
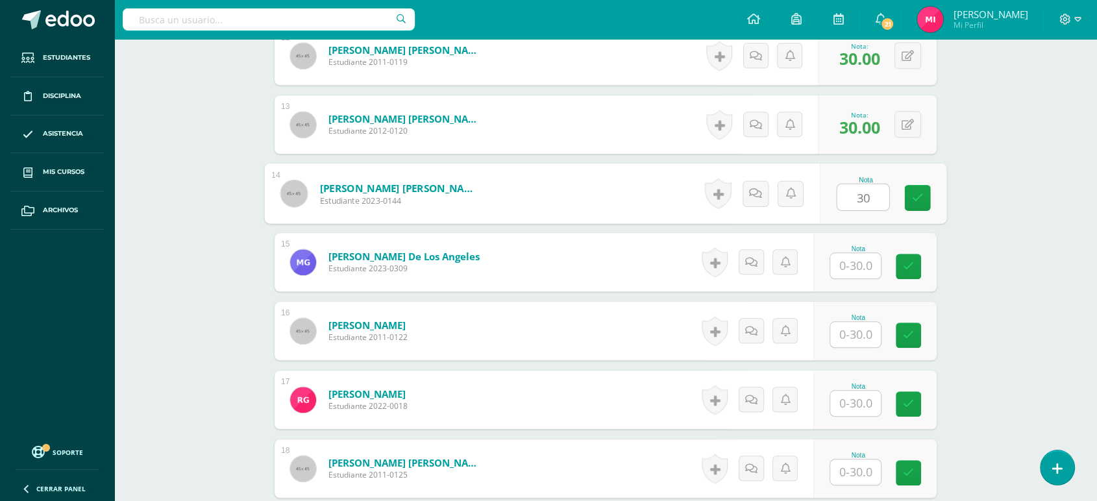
type input "30"
click at [859, 266] on input "text" at bounding box center [855, 265] width 51 height 25
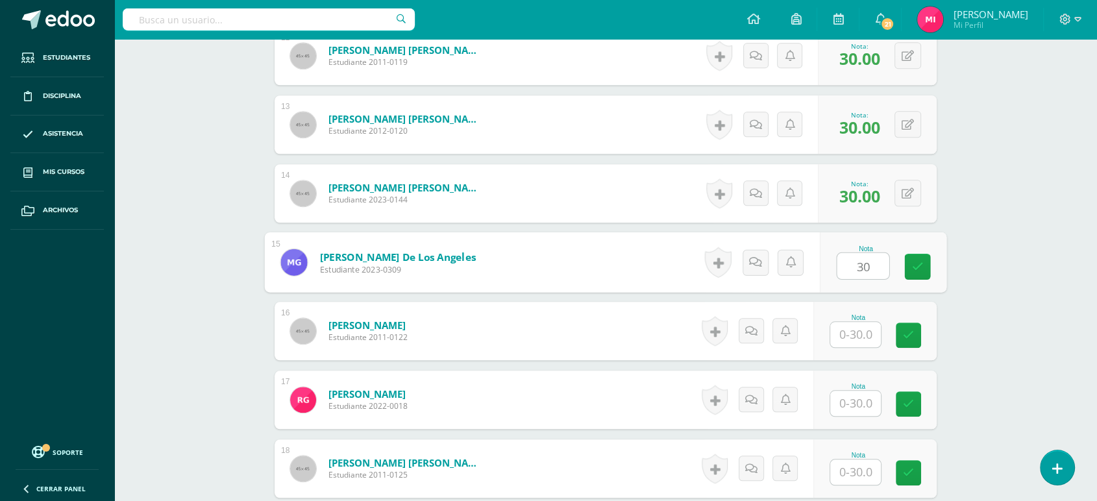
type input "30"
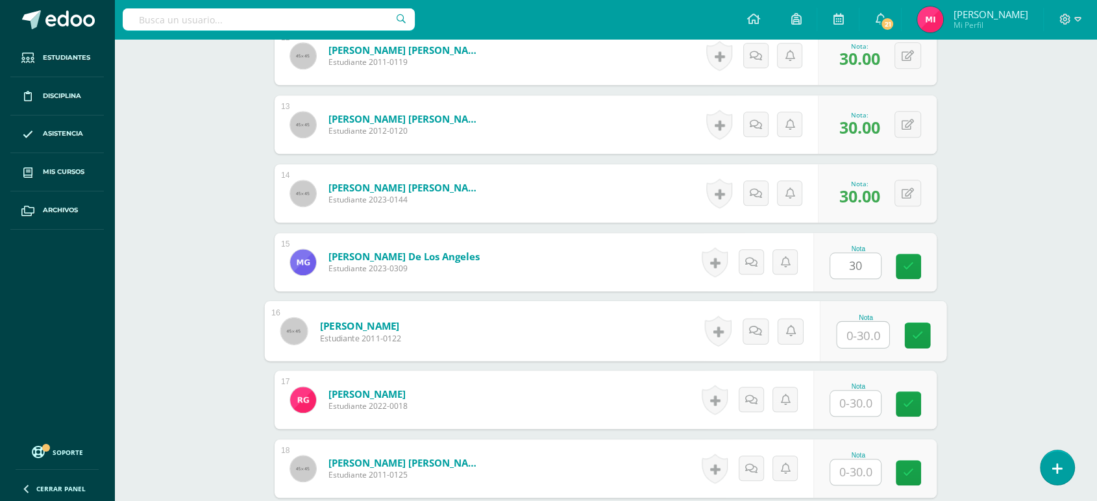
click at [862, 339] on input "text" at bounding box center [863, 335] width 52 height 26
type input "30"
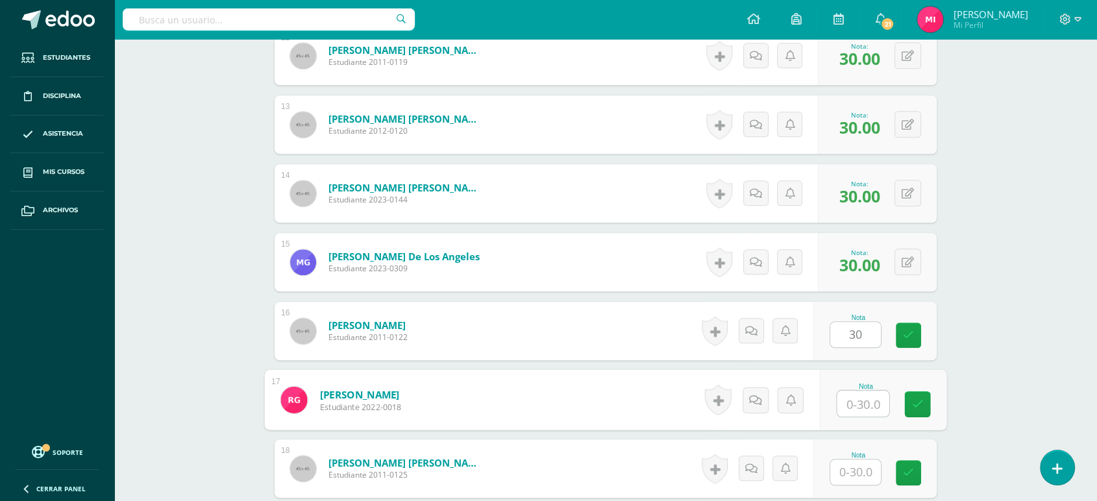
click at [867, 399] on input "text" at bounding box center [863, 404] width 52 height 26
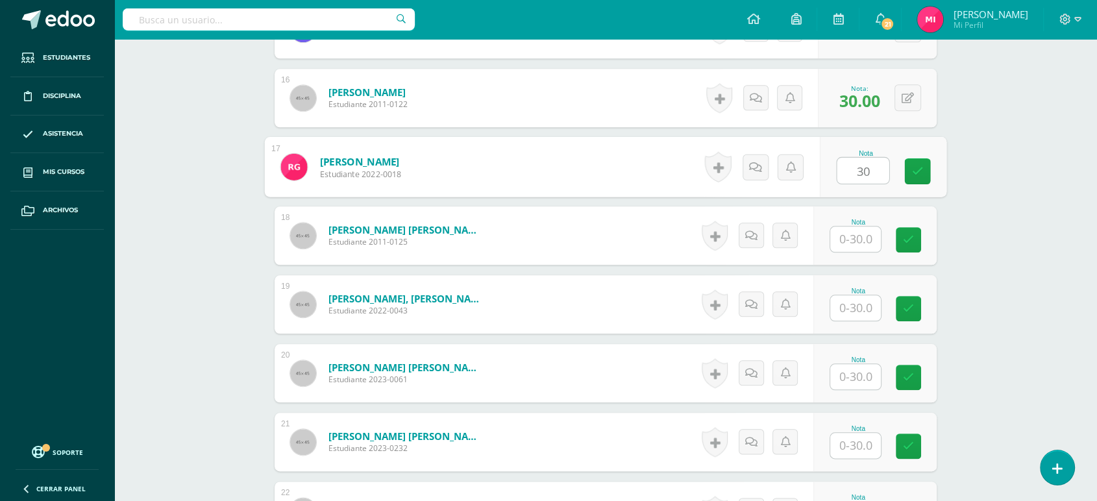
scroll to position [1431, 0]
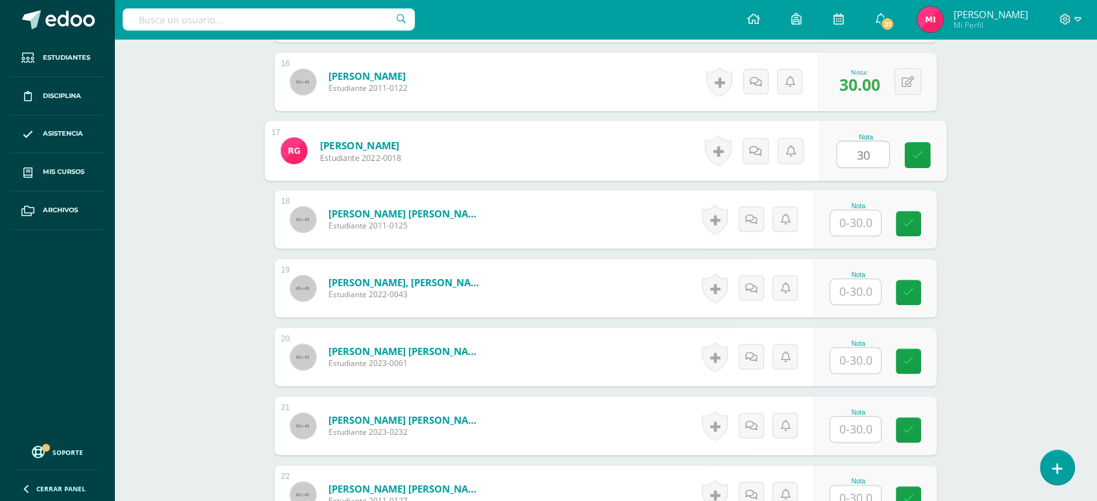
type input "30"
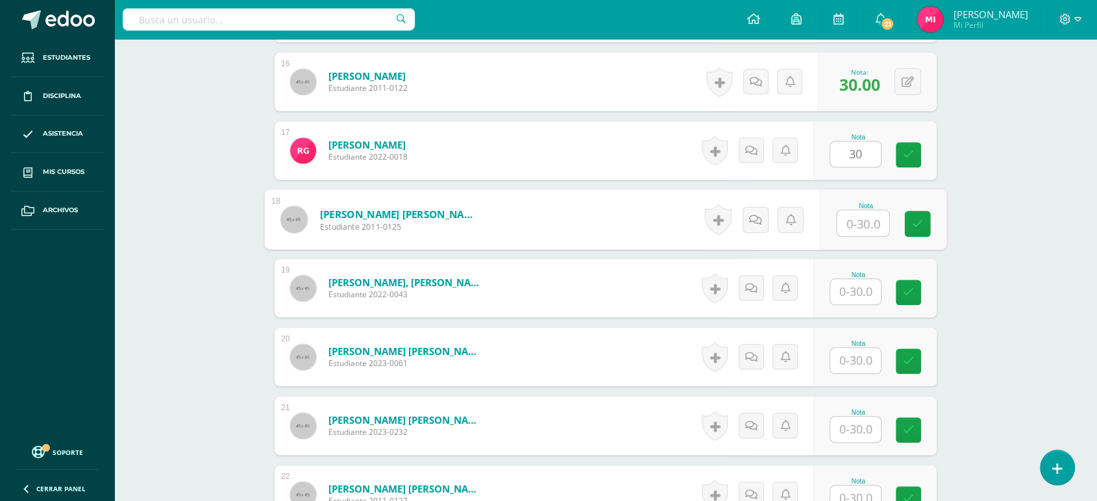
click at [856, 221] on input "text" at bounding box center [863, 223] width 52 height 26
type input "30"
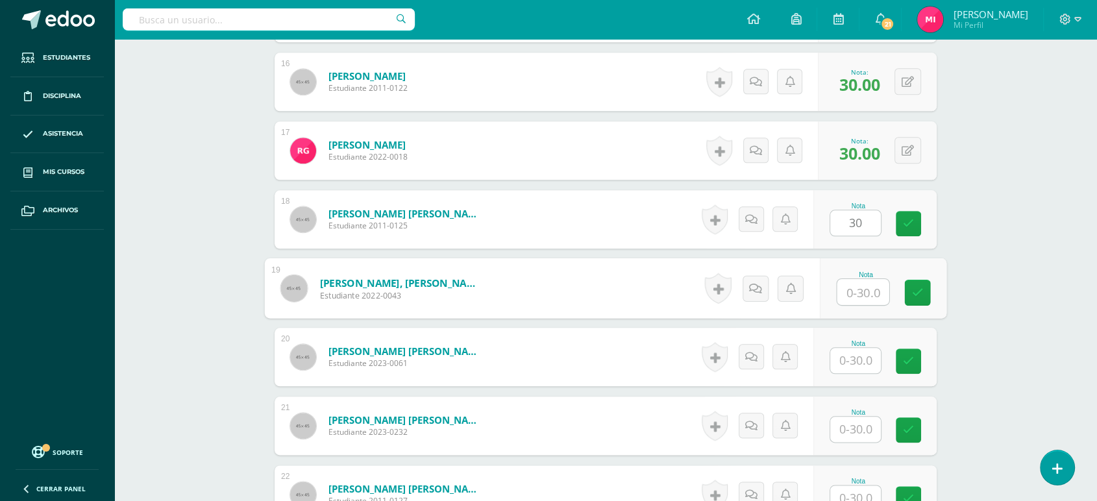
click at [867, 287] on input "text" at bounding box center [863, 292] width 52 height 26
type input "30"
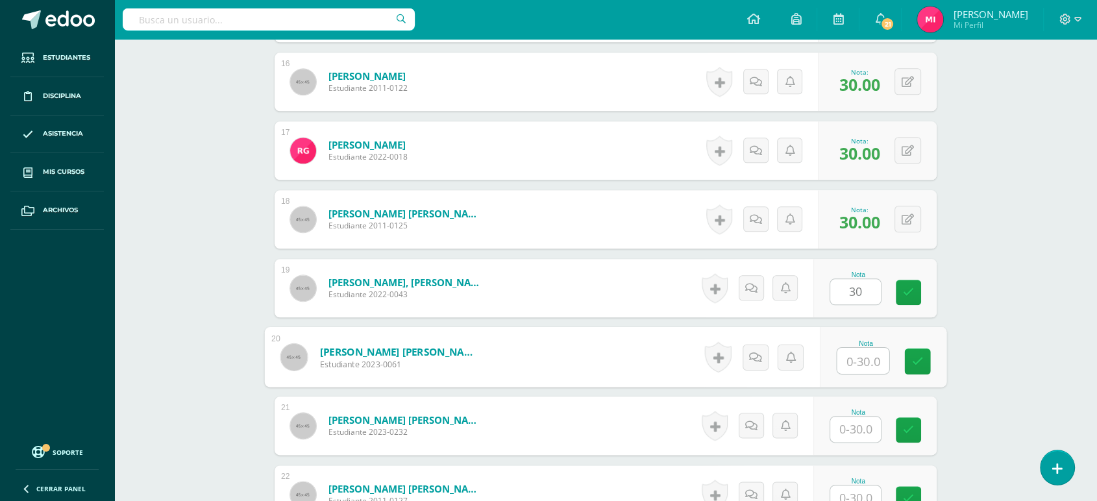
click at [865, 354] on input "text" at bounding box center [863, 361] width 52 height 26
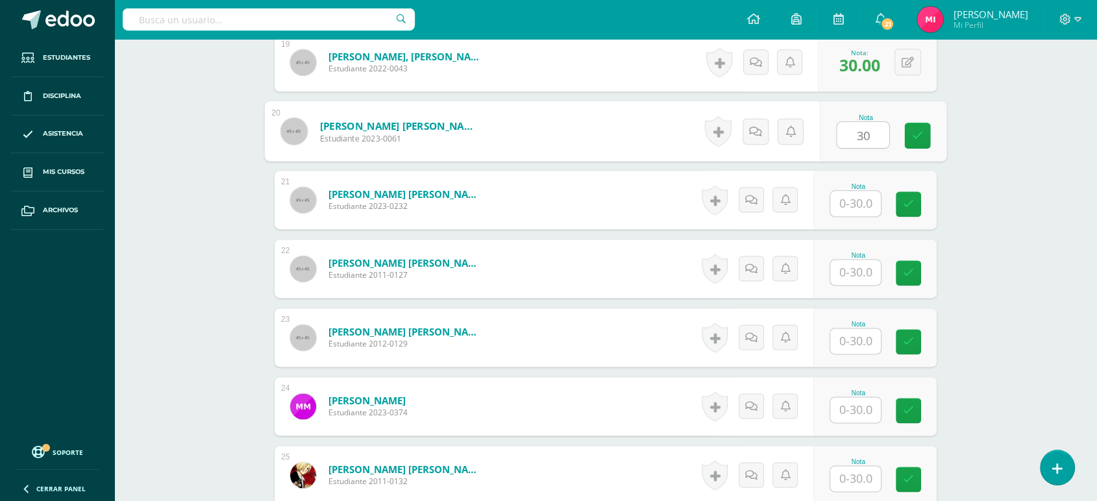
scroll to position [1661, 0]
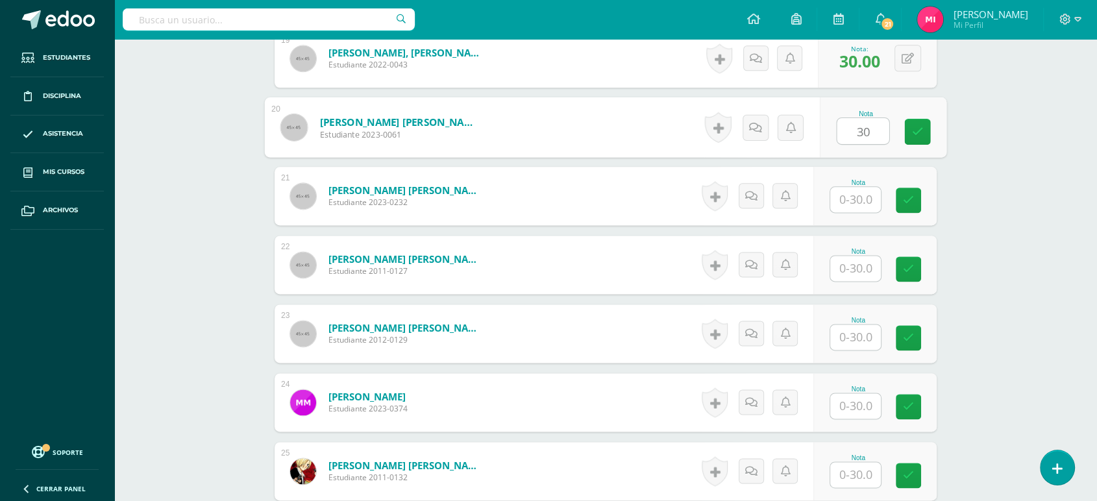
type input "30"
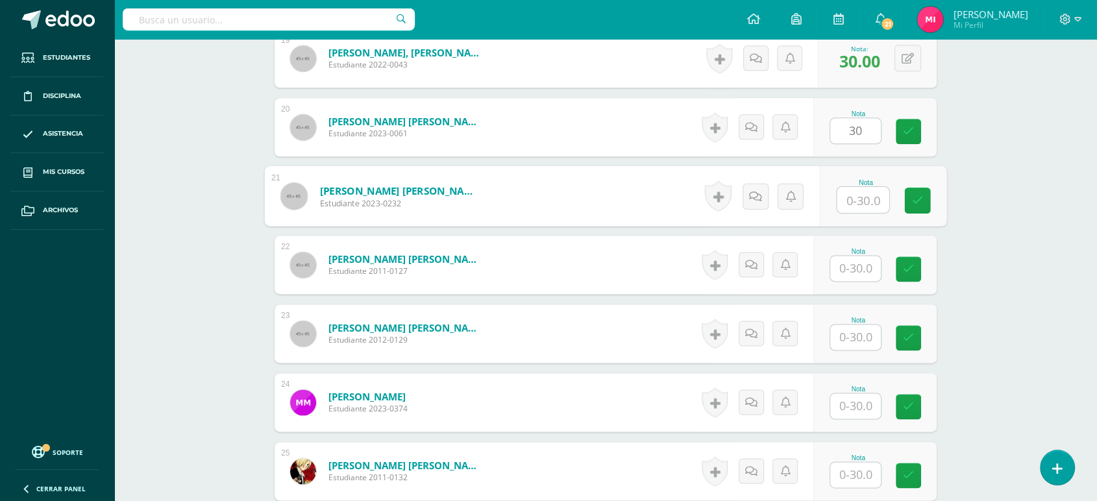
click at [857, 205] on input "text" at bounding box center [863, 200] width 52 height 26
type input "30"
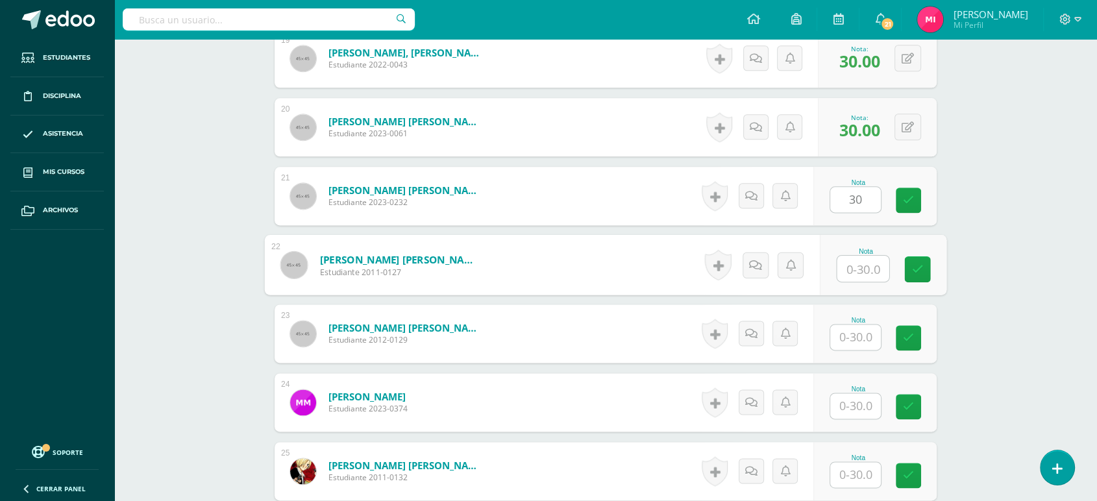
click at [861, 277] on input "text" at bounding box center [863, 269] width 52 height 26
type input "30"
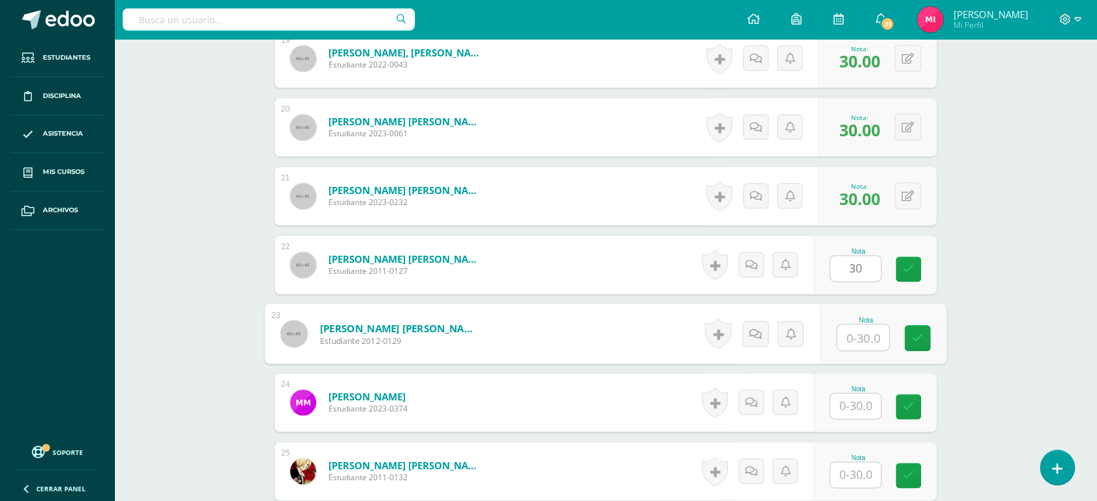
click at [865, 326] on input "text" at bounding box center [863, 338] width 52 height 26
type input "30"
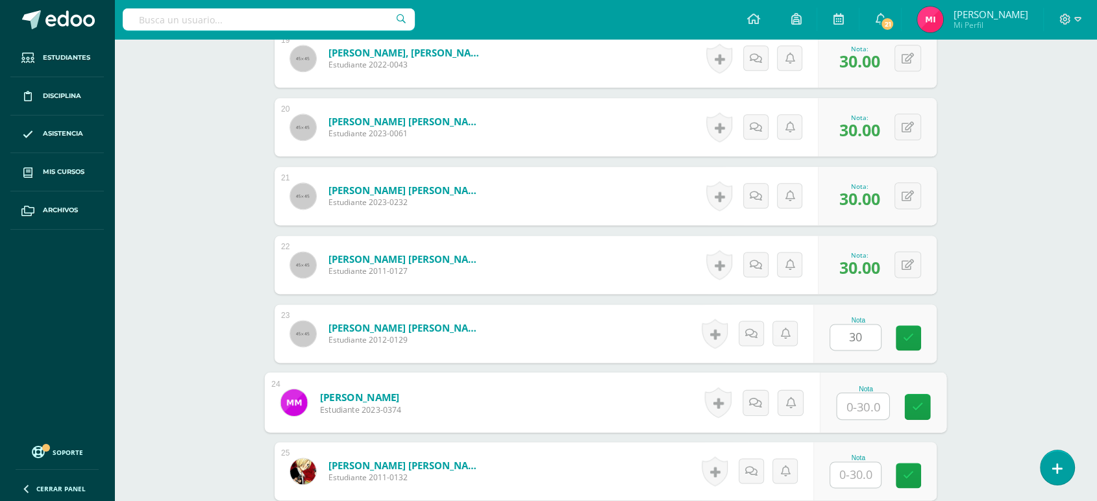
click at [867, 404] on input "text" at bounding box center [863, 406] width 52 height 26
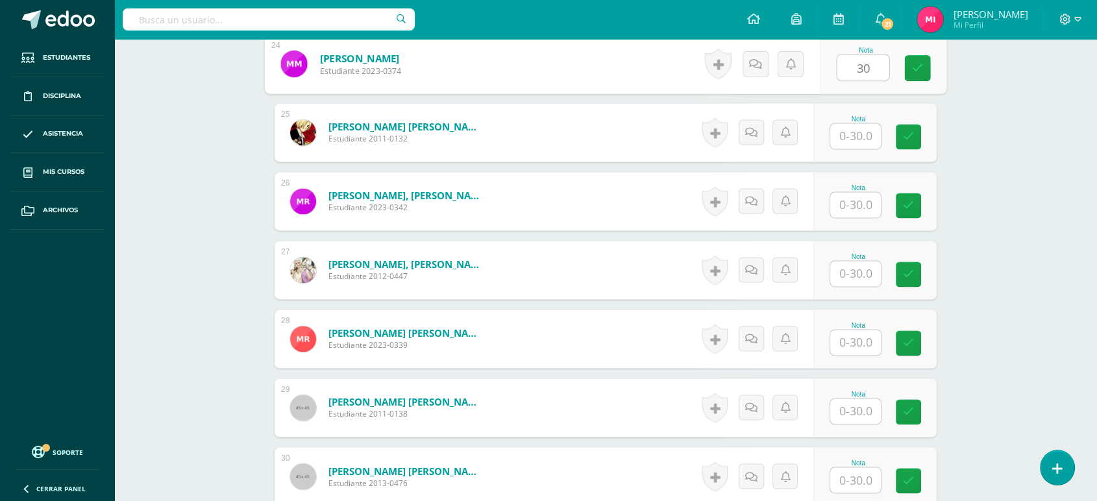
scroll to position [1987, 0]
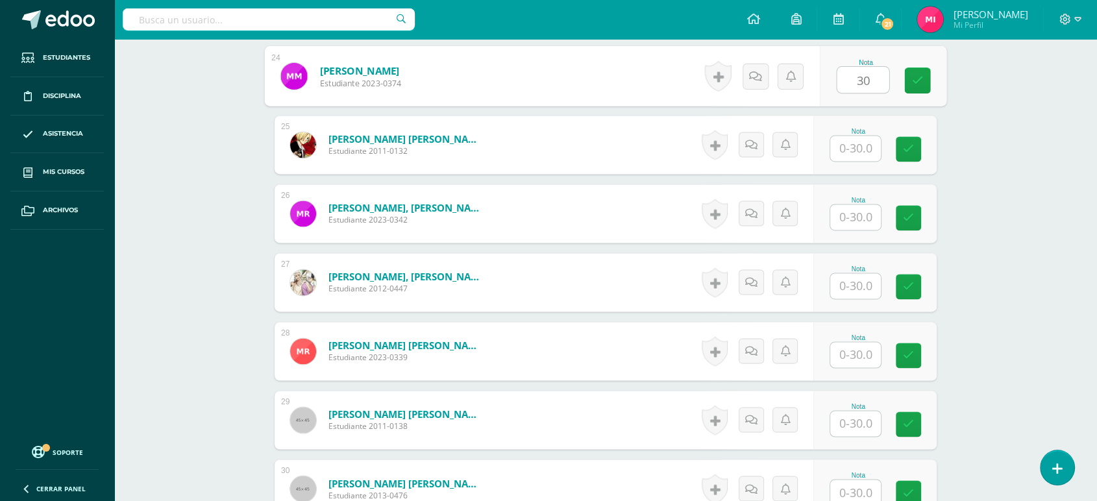
type input "30"
click at [865, 149] on input "text" at bounding box center [855, 148] width 51 height 25
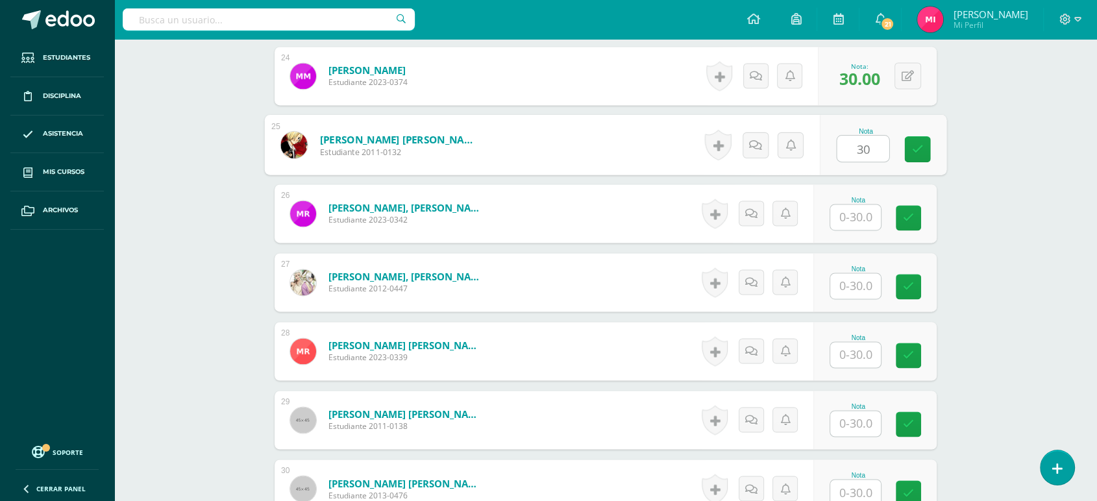
type input "30"
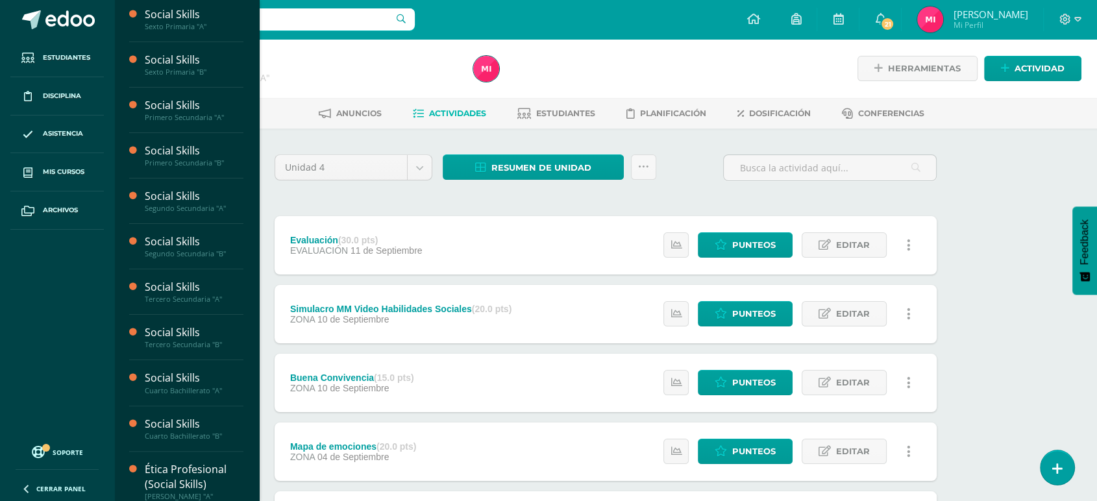
scroll to position [301, 0]
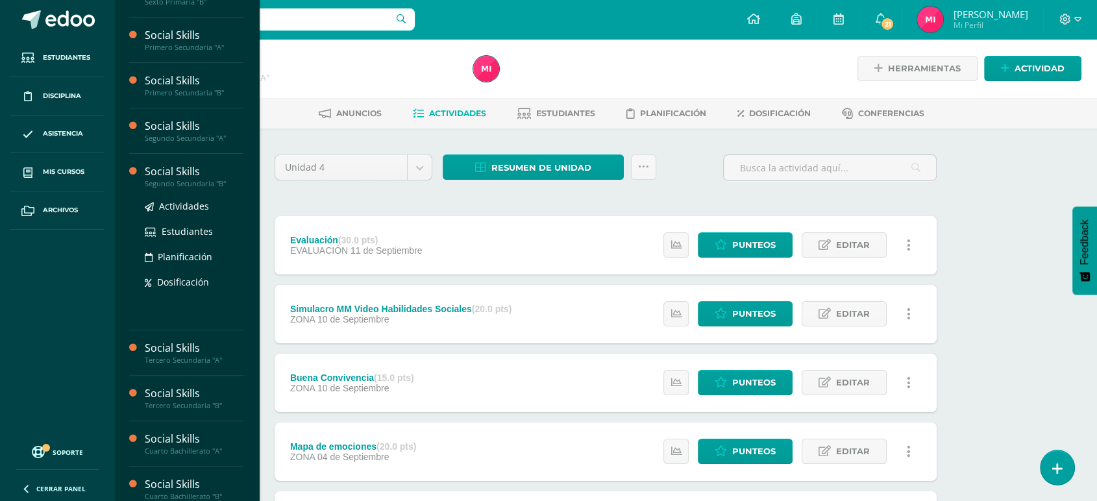
click at [182, 179] on div "Segundo Secundaria "B"" at bounding box center [194, 183] width 99 height 9
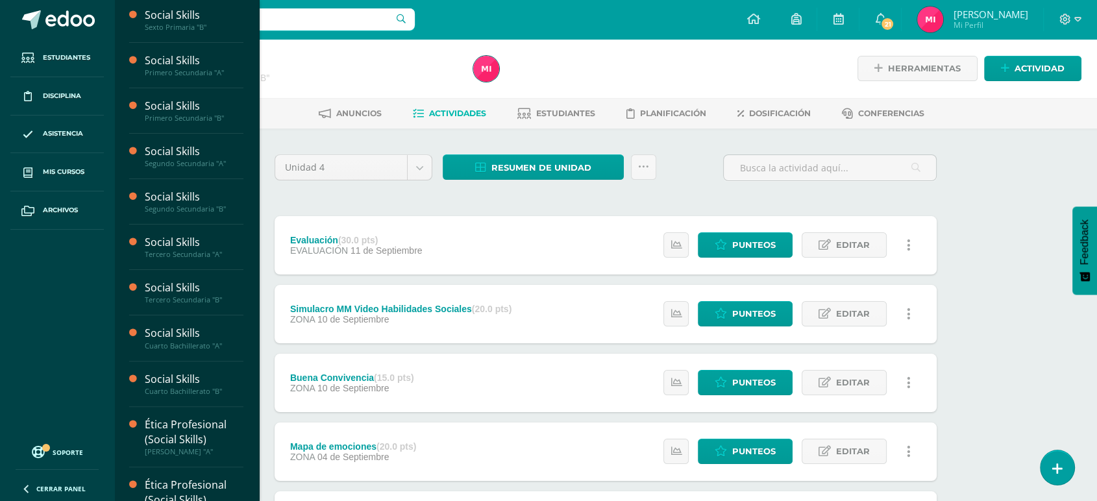
scroll to position [295, 0]
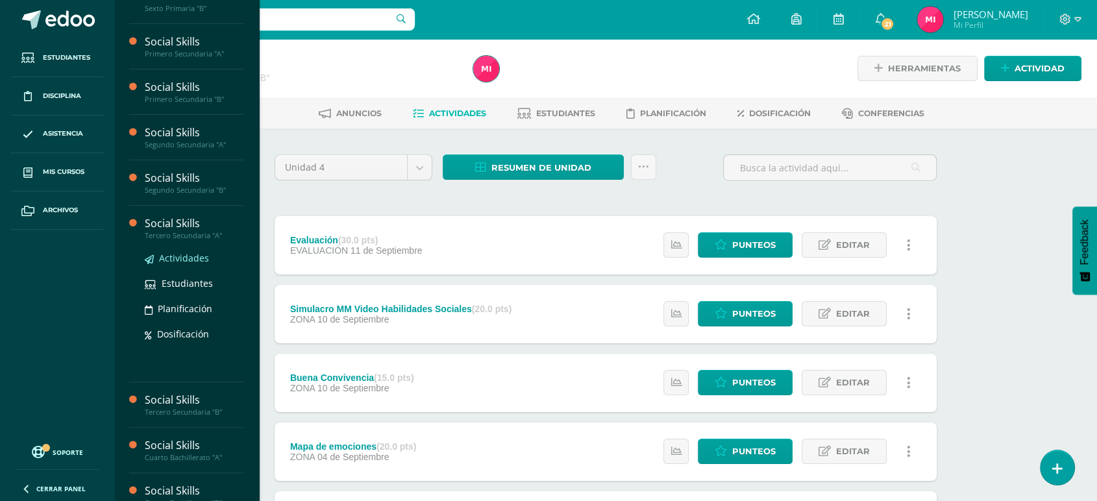
click at [184, 258] on span "Actividades" at bounding box center [184, 258] width 50 height 12
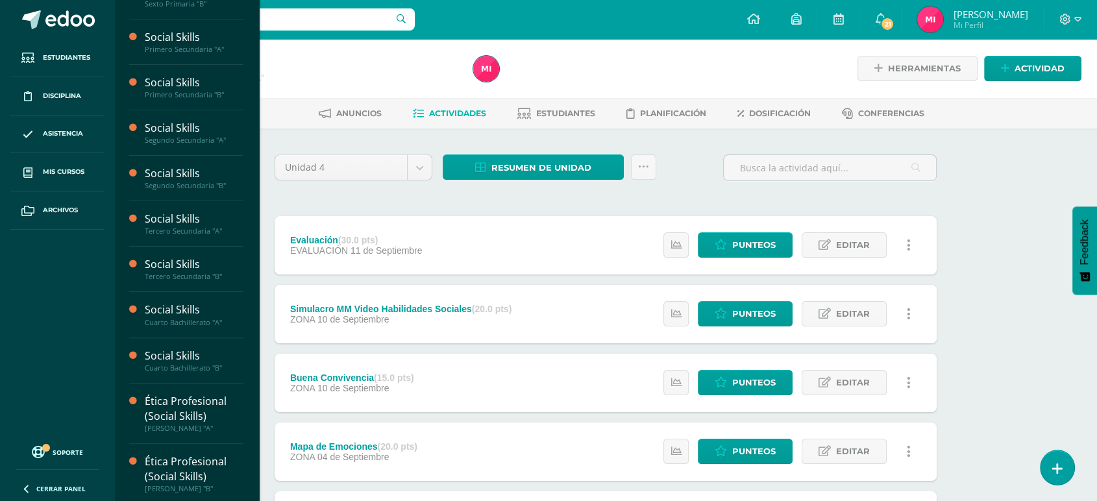
scroll to position [301, 0]
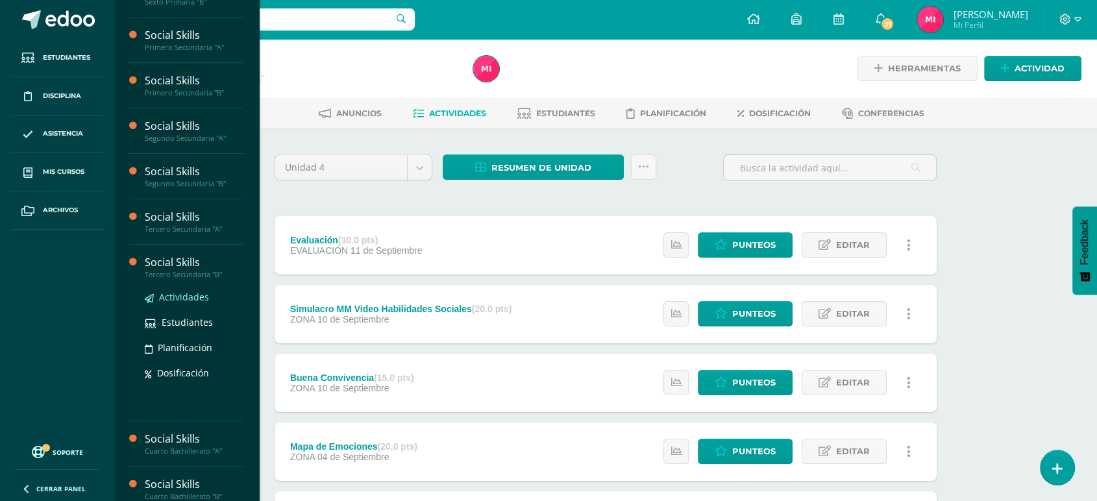
click at [182, 295] on span "Actividades" at bounding box center [184, 297] width 50 height 12
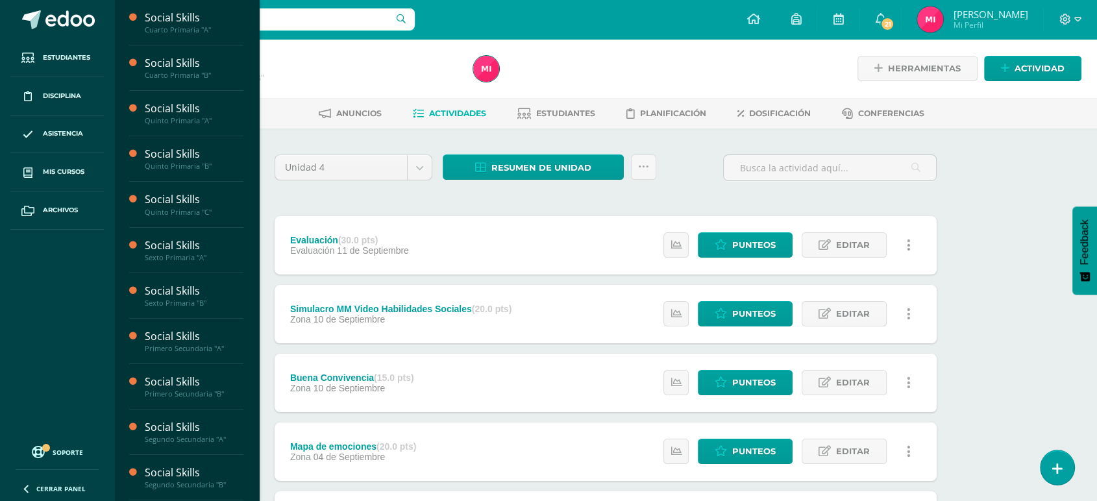
drag, startPoint x: 251, startPoint y: 188, endPoint x: 246, endPoint y: 338, distance: 150.0
click at [246, 338] on div "Social Skills Cuarto Primaria "A" Actividades Estudiantes Planificación Dosific…" at bounding box center [186, 250] width 145 height 501
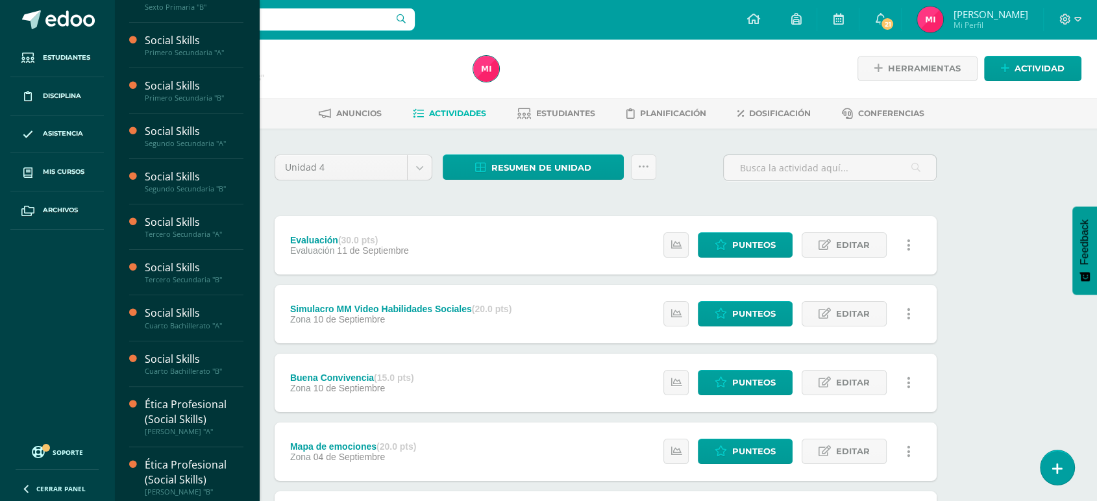
scroll to position [301, 0]
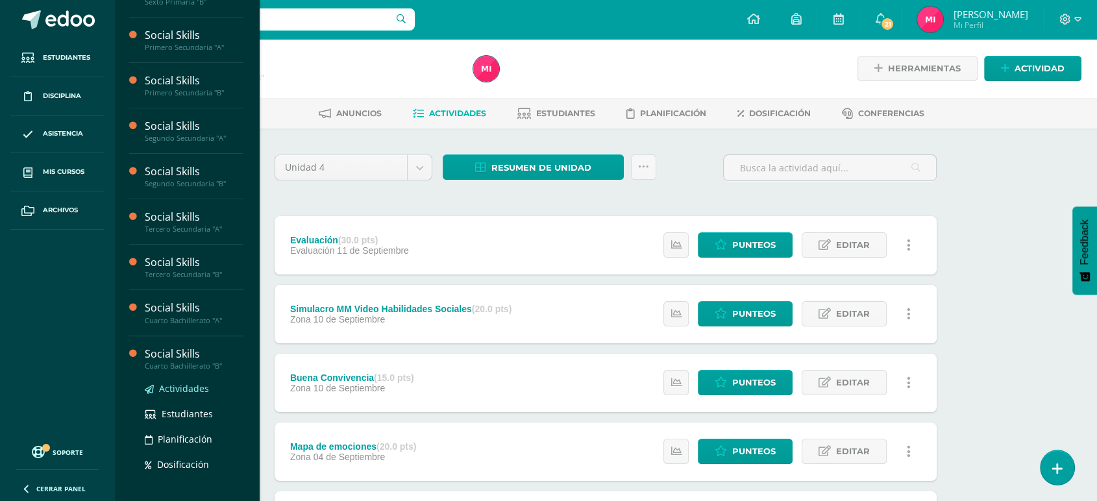
click at [186, 388] on span "Actividades" at bounding box center [184, 388] width 50 height 12
